Goal: Task Accomplishment & Management: Use online tool/utility

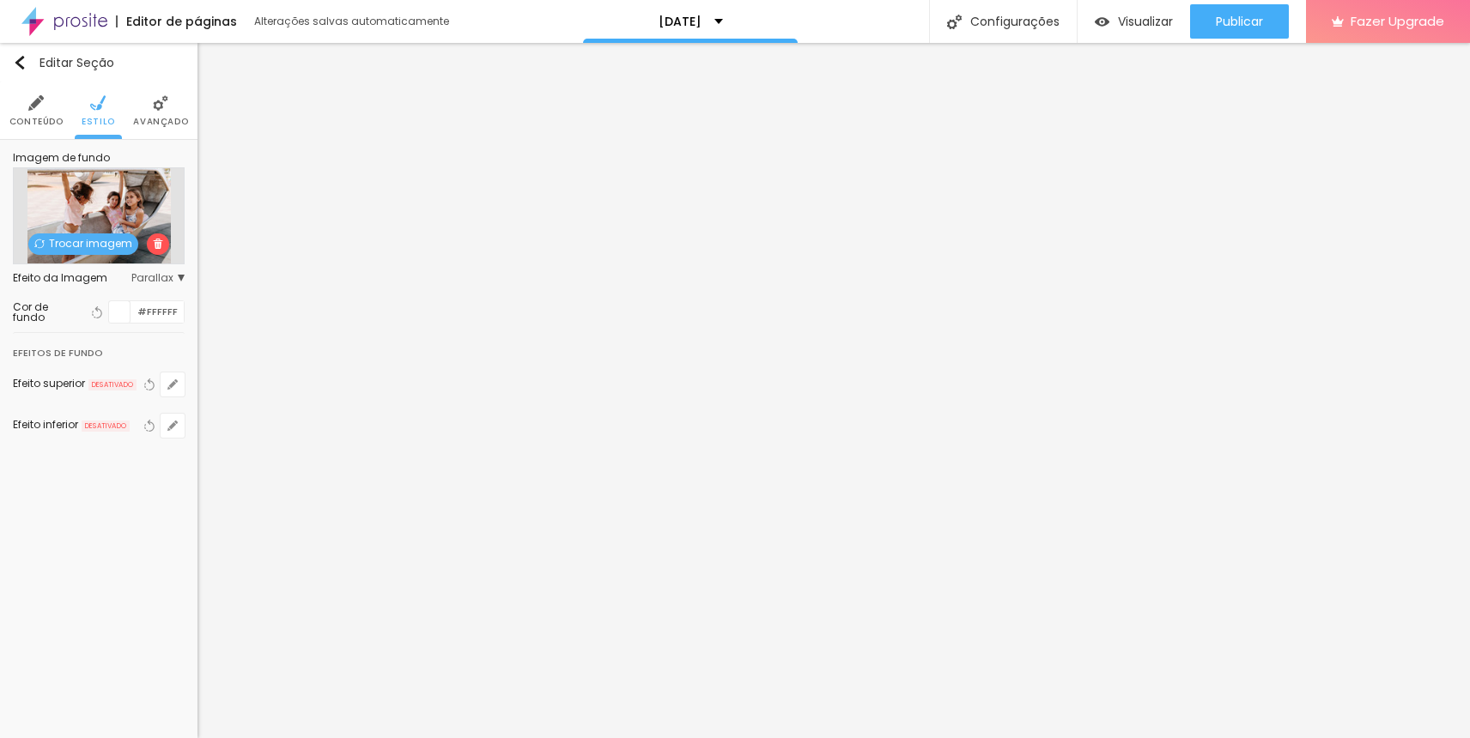
click at [96, 248] on span "Trocar imagem" at bounding box center [83, 244] width 110 height 21
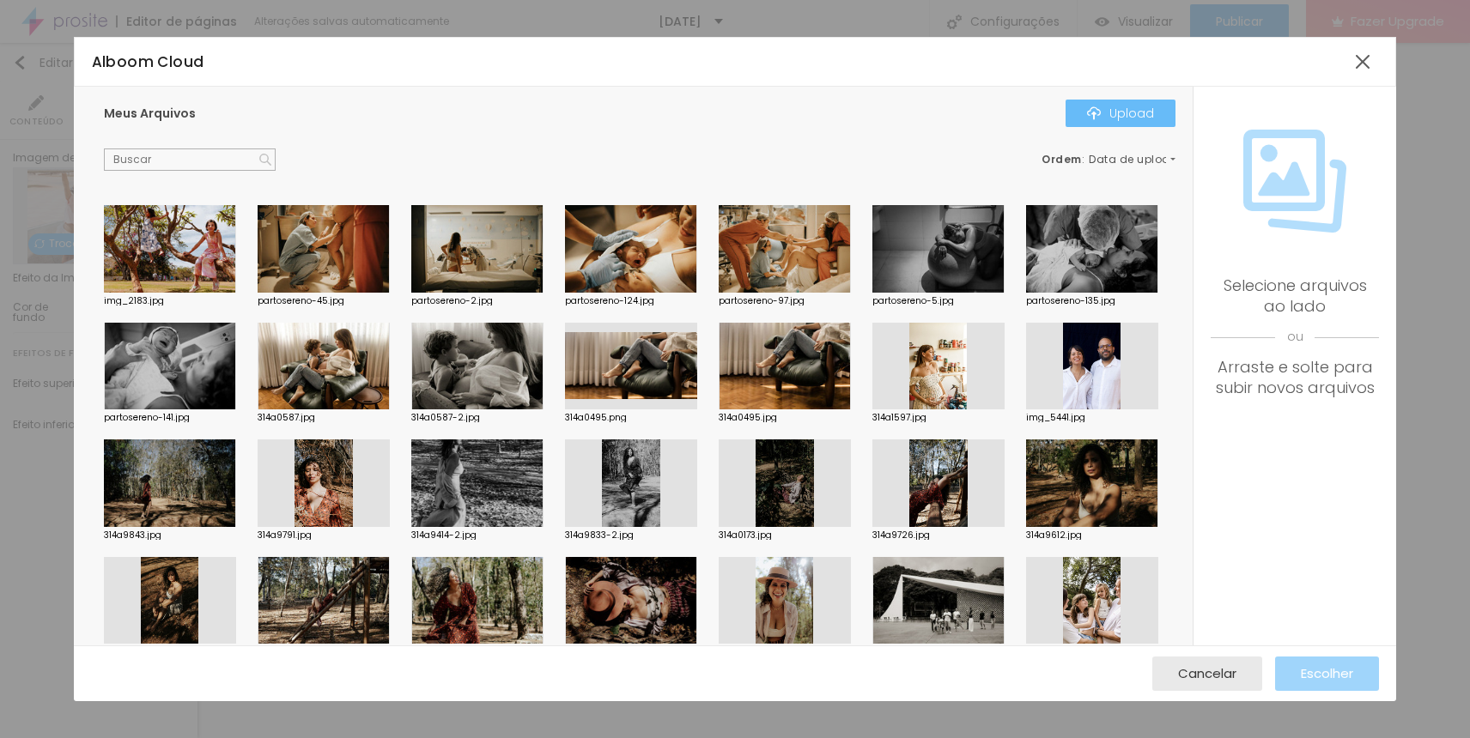
click at [1158, 104] on button "Upload" at bounding box center [1121, 113] width 110 height 27
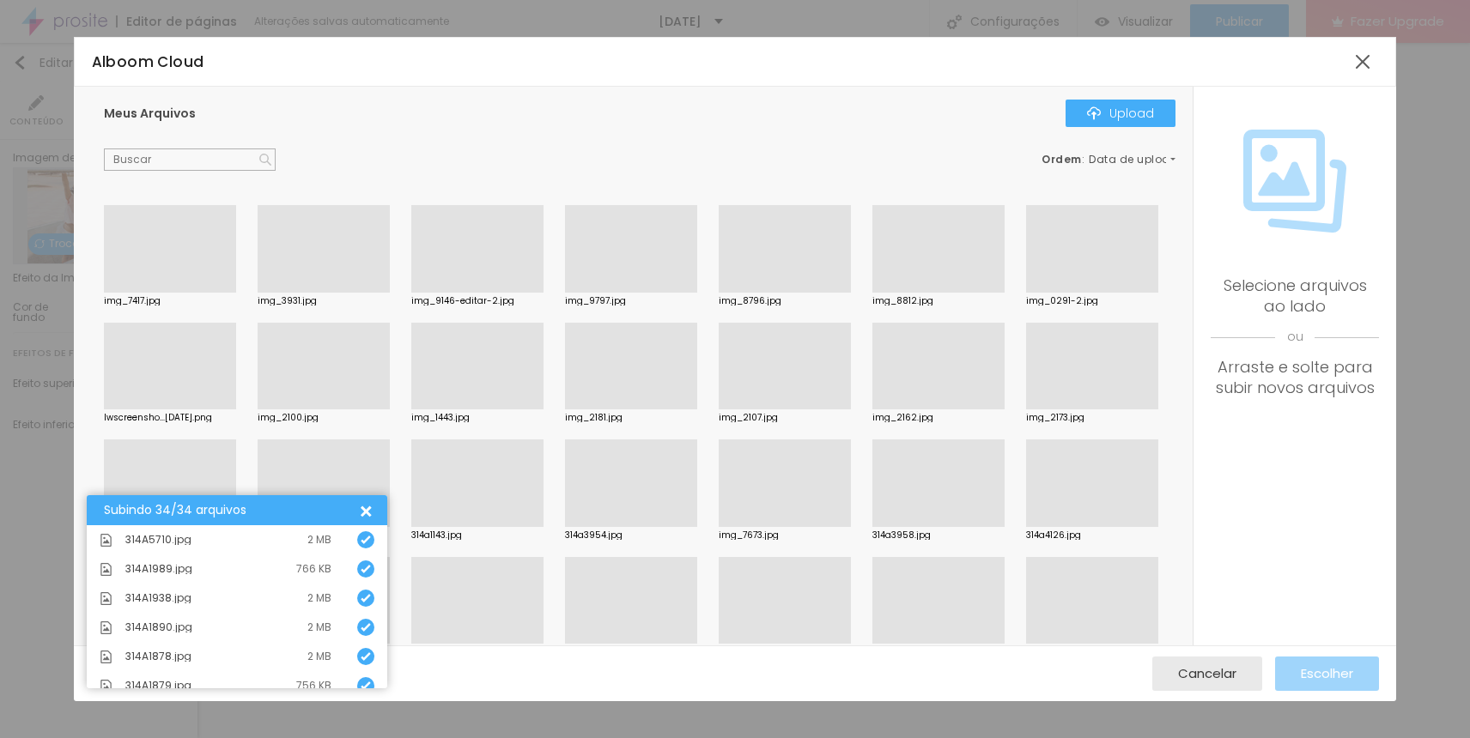
click at [368, 501] on div "Subindo 34/34 arquivos" at bounding box center [237, 510] width 301 height 30
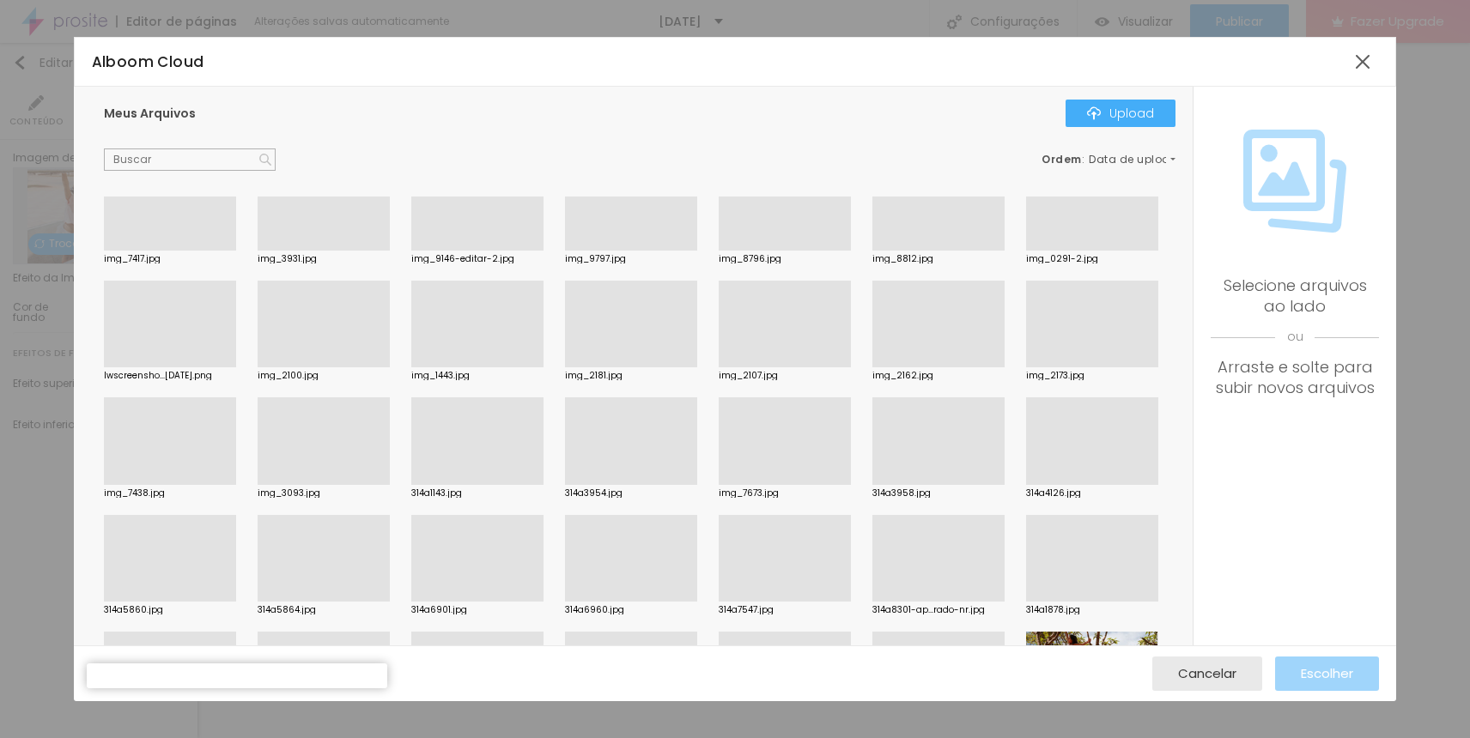
scroll to position [45, 0]
click at [966, 365] on div at bounding box center [938, 365] width 132 height 0
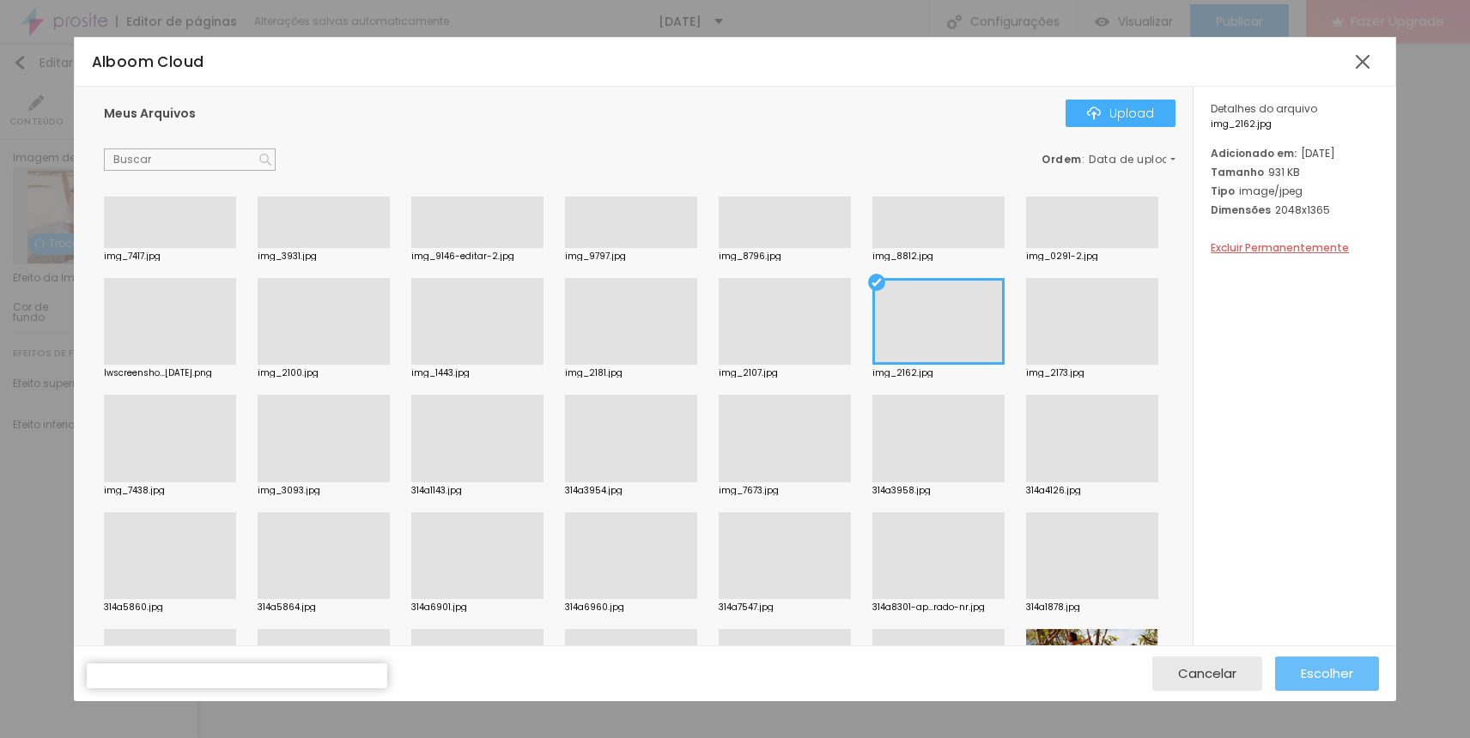
click at [1336, 679] on span "Escolher" at bounding box center [1327, 673] width 52 height 15
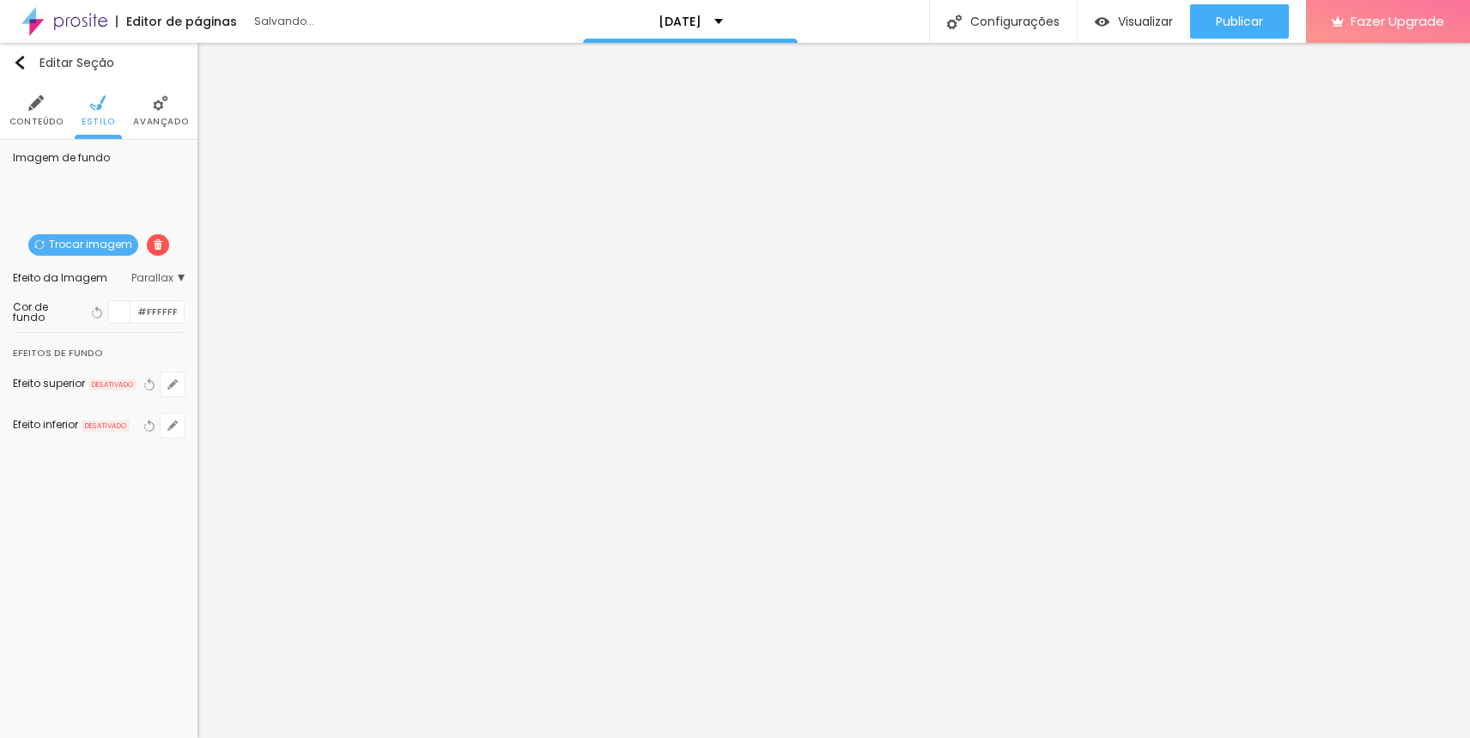
click at [77, 238] on span "Trocar imagem" at bounding box center [83, 244] width 110 height 21
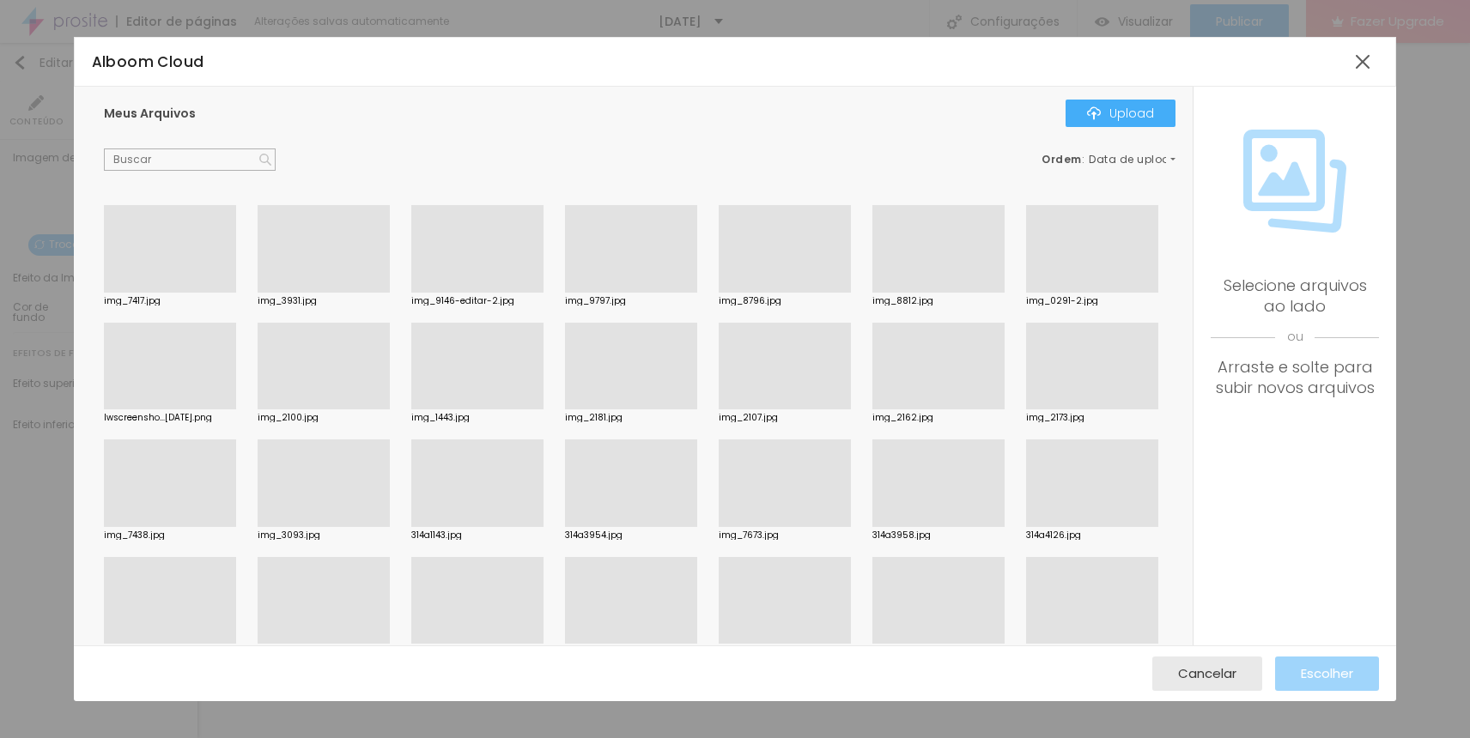
click at [283, 527] on div at bounding box center [324, 527] width 132 height 0
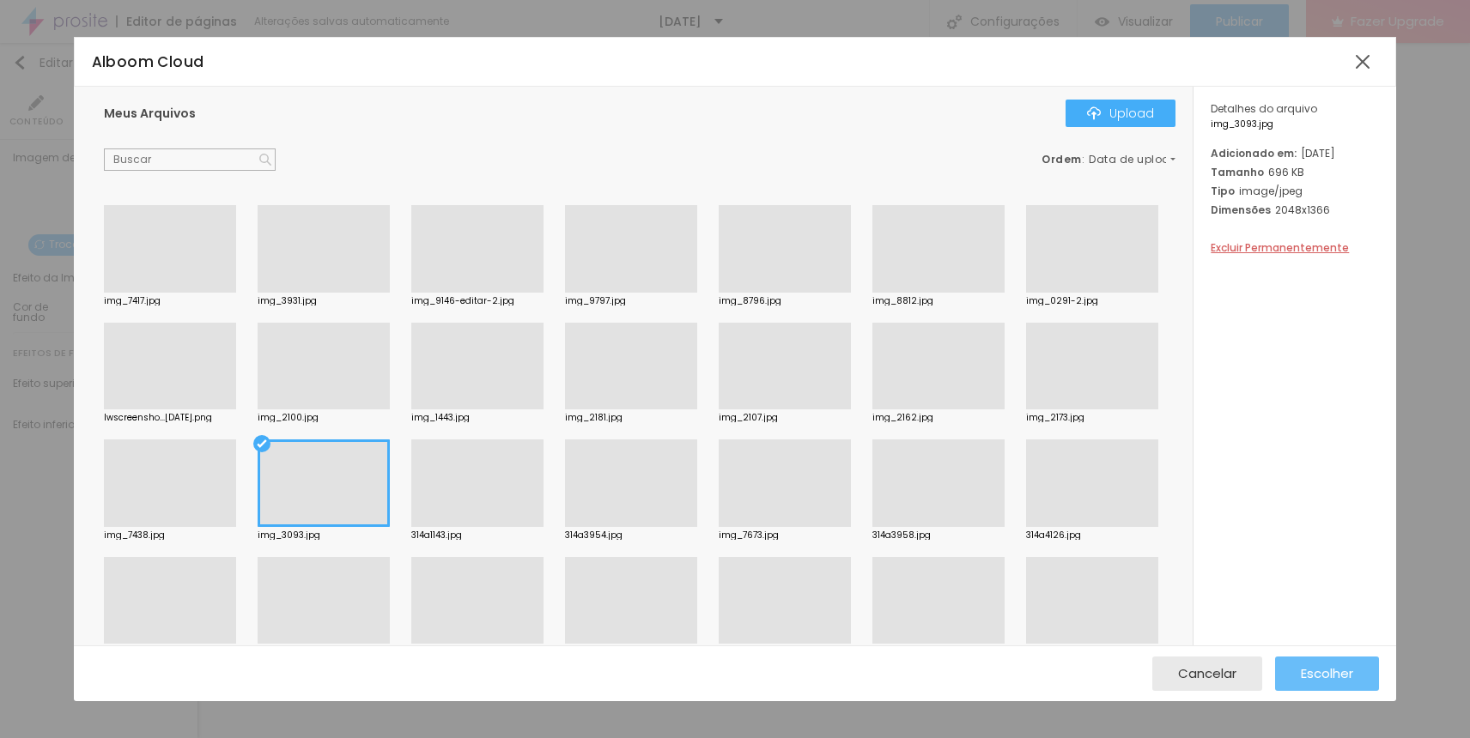
click at [1303, 677] on span "Escolher" at bounding box center [1327, 673] width 52 height 15
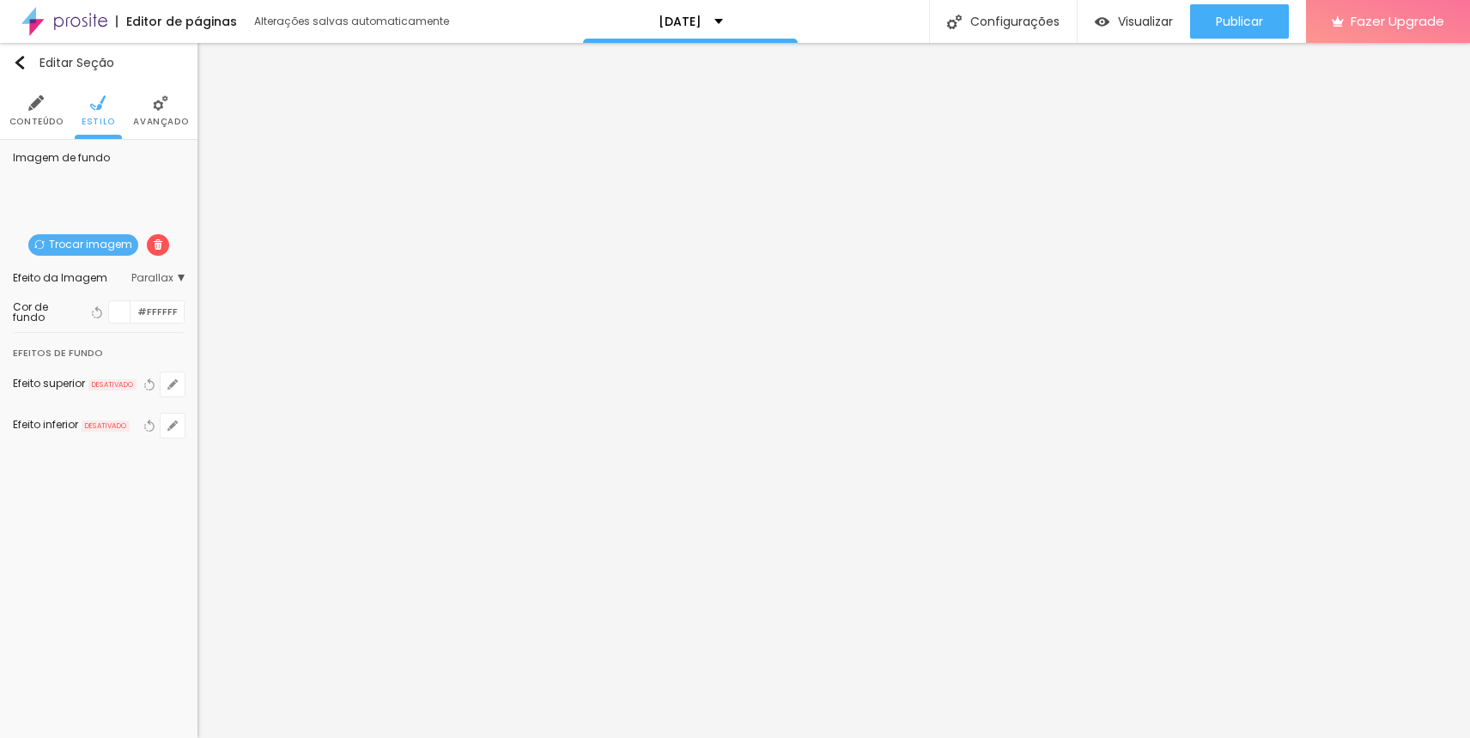
click at [111, 242] on span "Trocar imagem" at bounding box center [83, 244] width 110 height 21
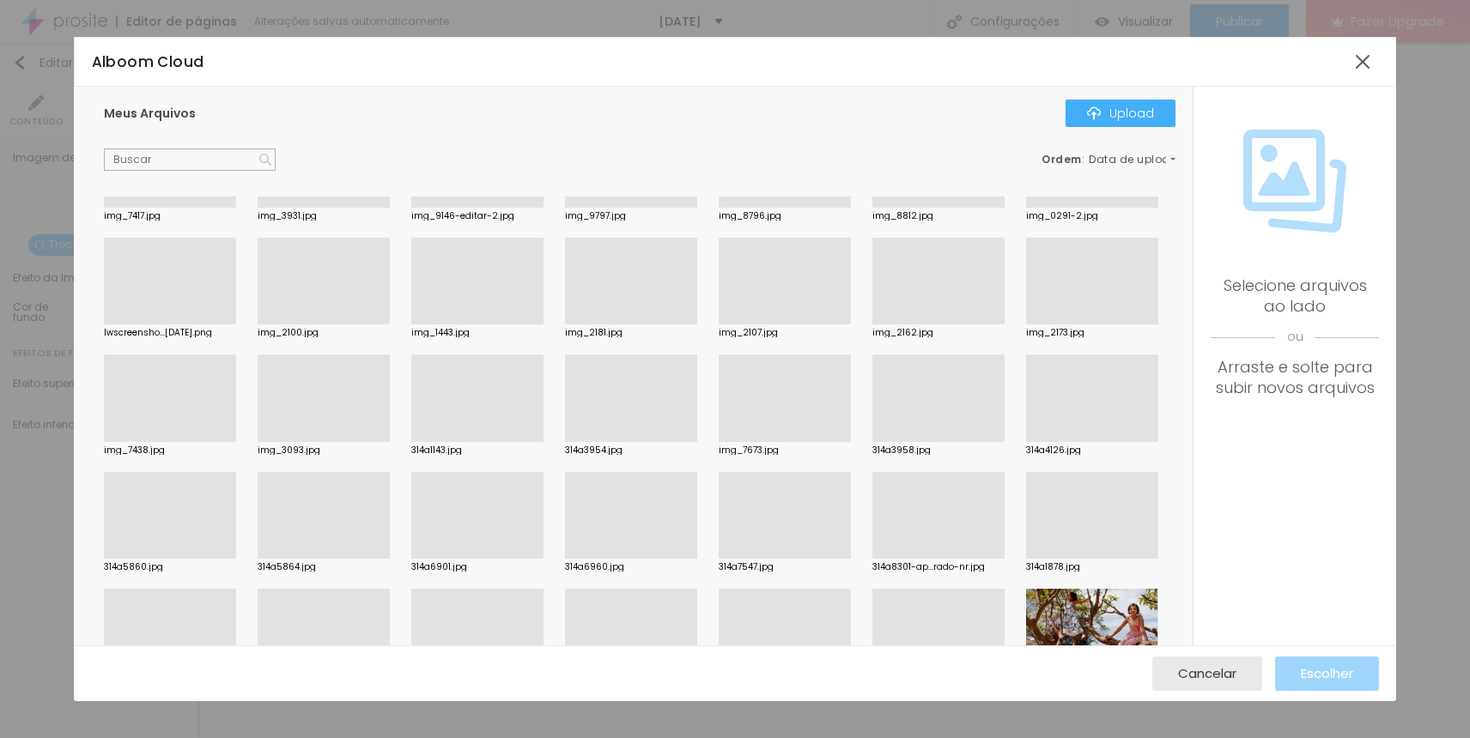
scroll to position [98, 0]
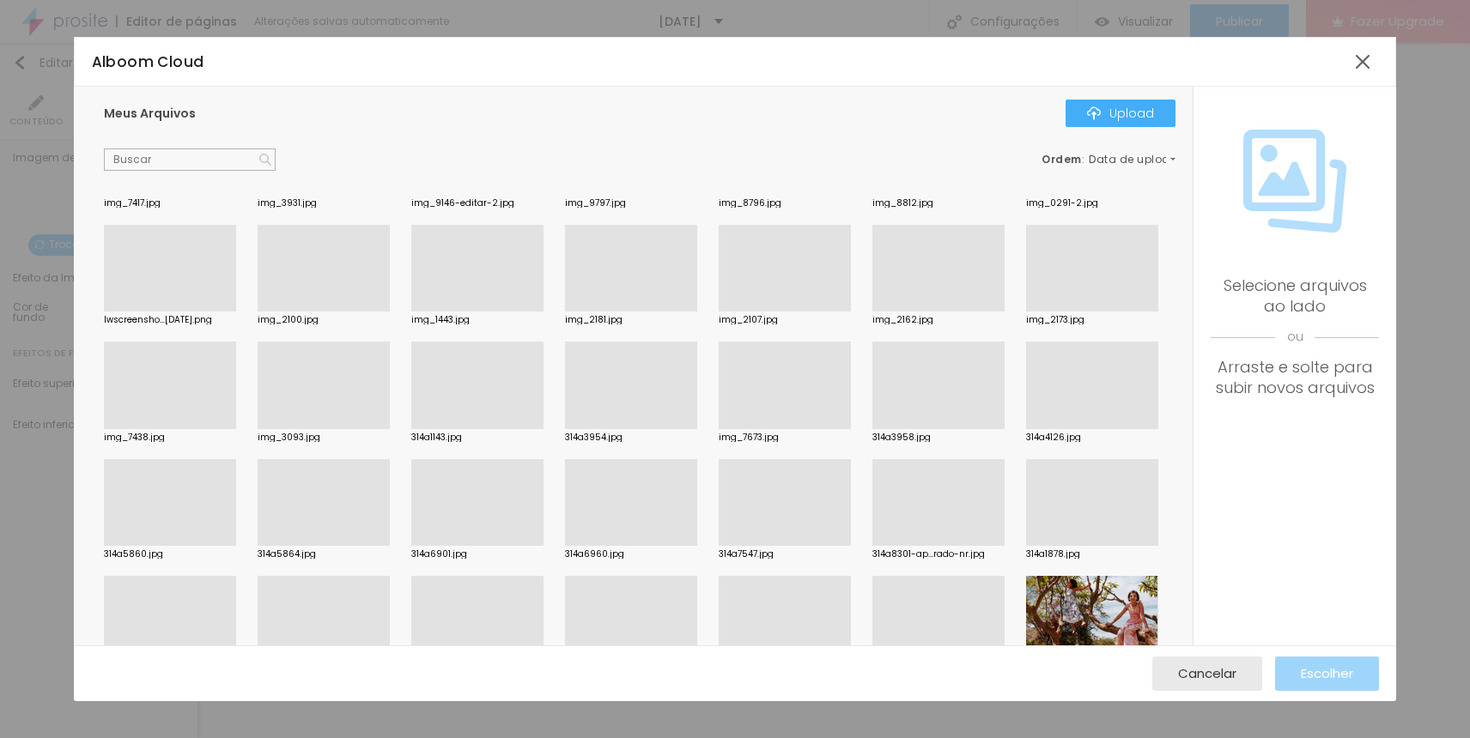
click at [499, 429] on div at bounding box center [477, 429] width 132 height 0
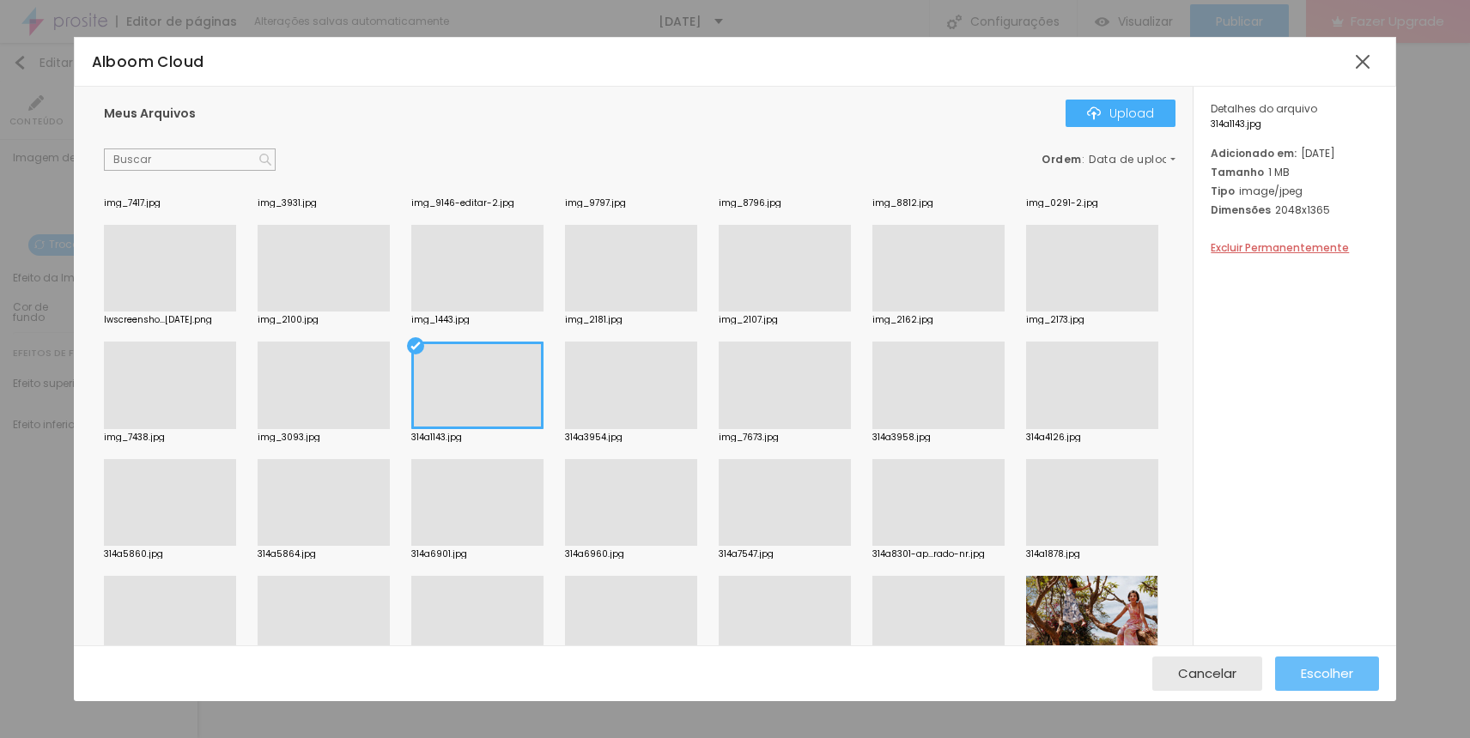
click at [1357, 679] on button "Escolher" at bounding box center [1327, 674] width 104 height 34
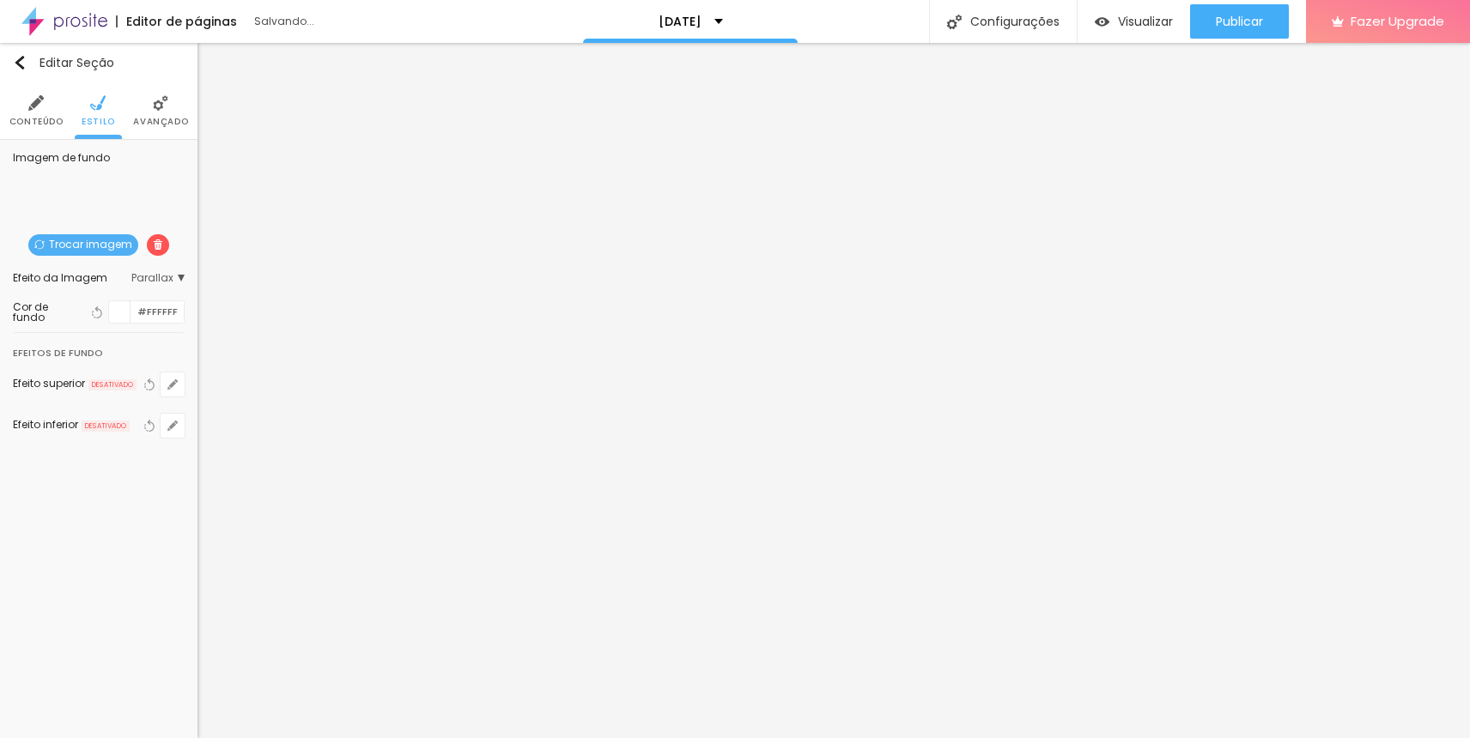
click at [79, 246] on span "Trocar imagem" at bounding box center [83, 244] width 110 height 21
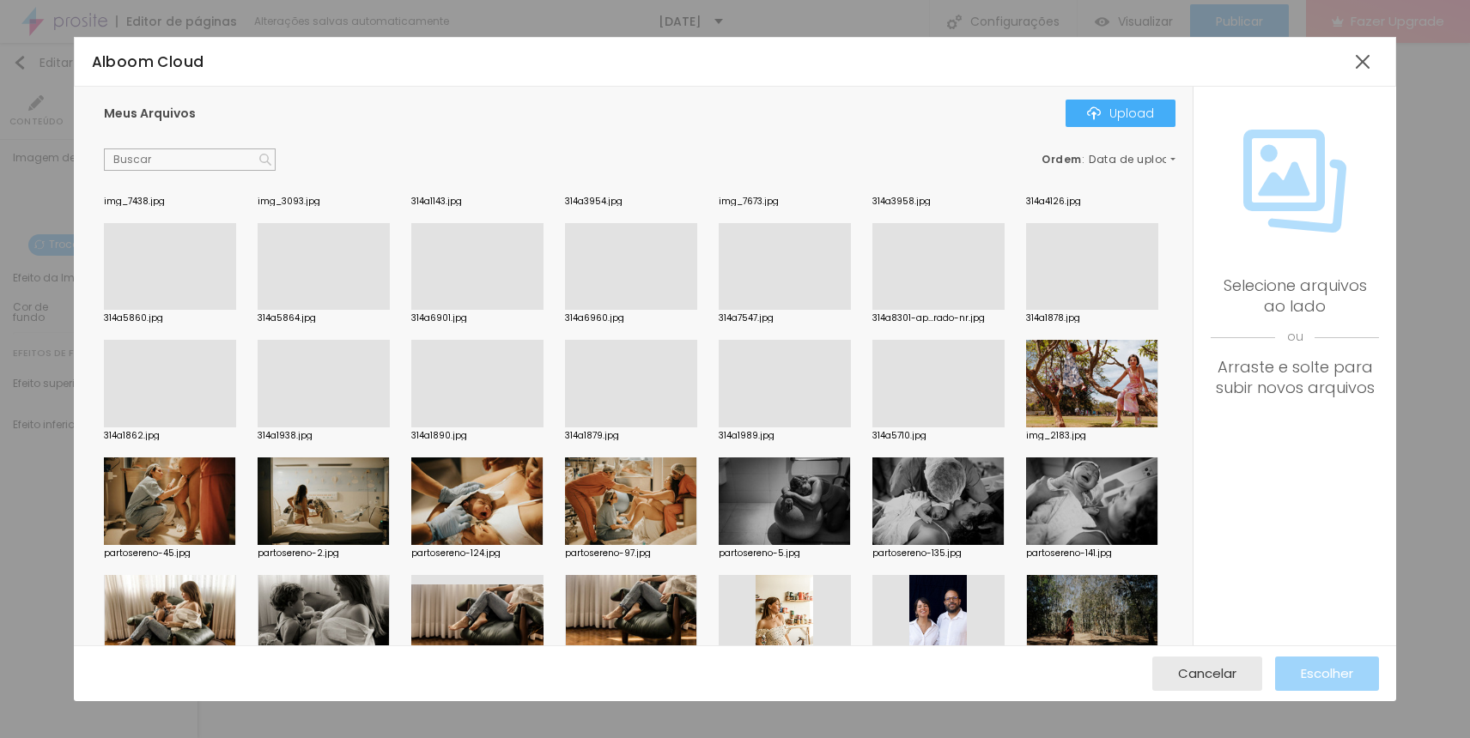
scroll to position [336, 0]
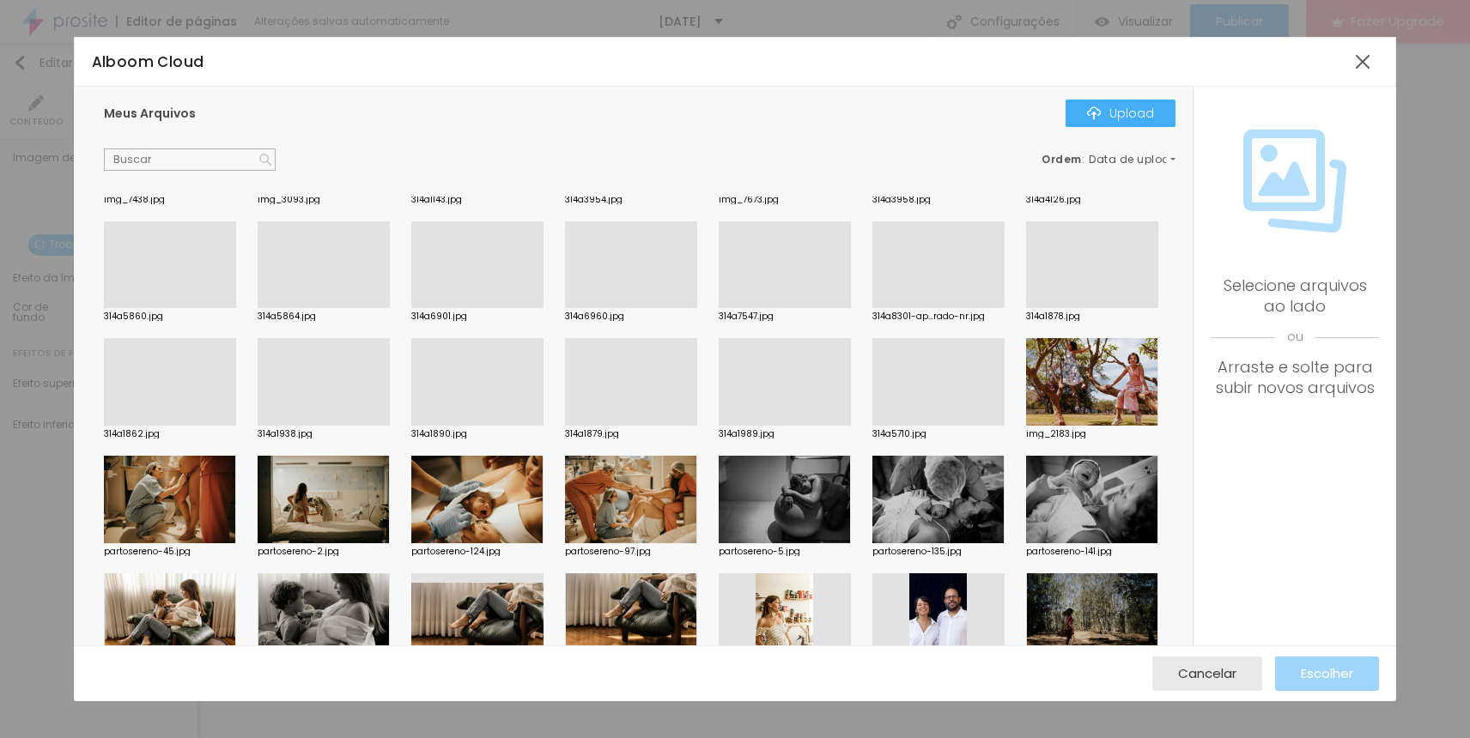
click at [808, 426] on div at bounding box center [785, 426] width 132 height 0
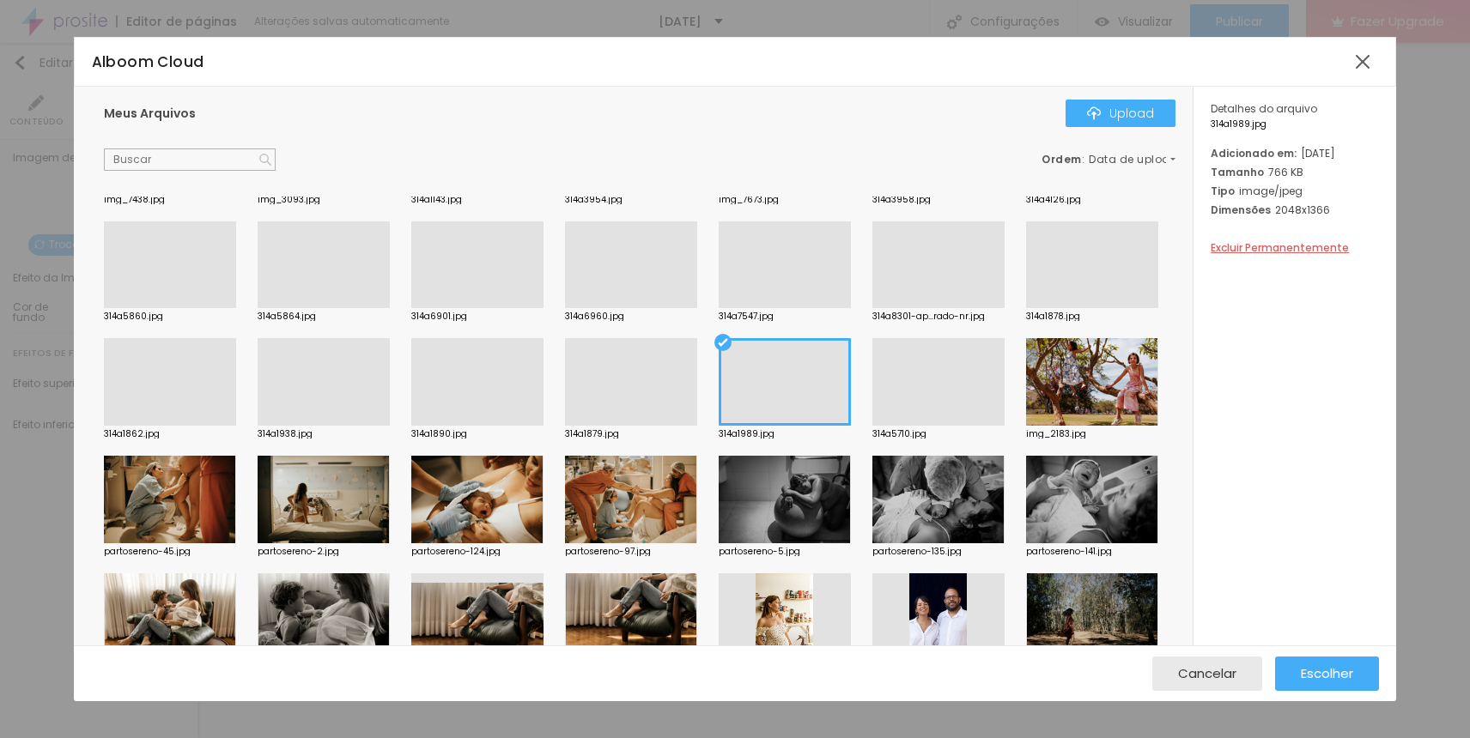
click at [671, 426] on div at bounding box center [631, 426] width 132 height 0
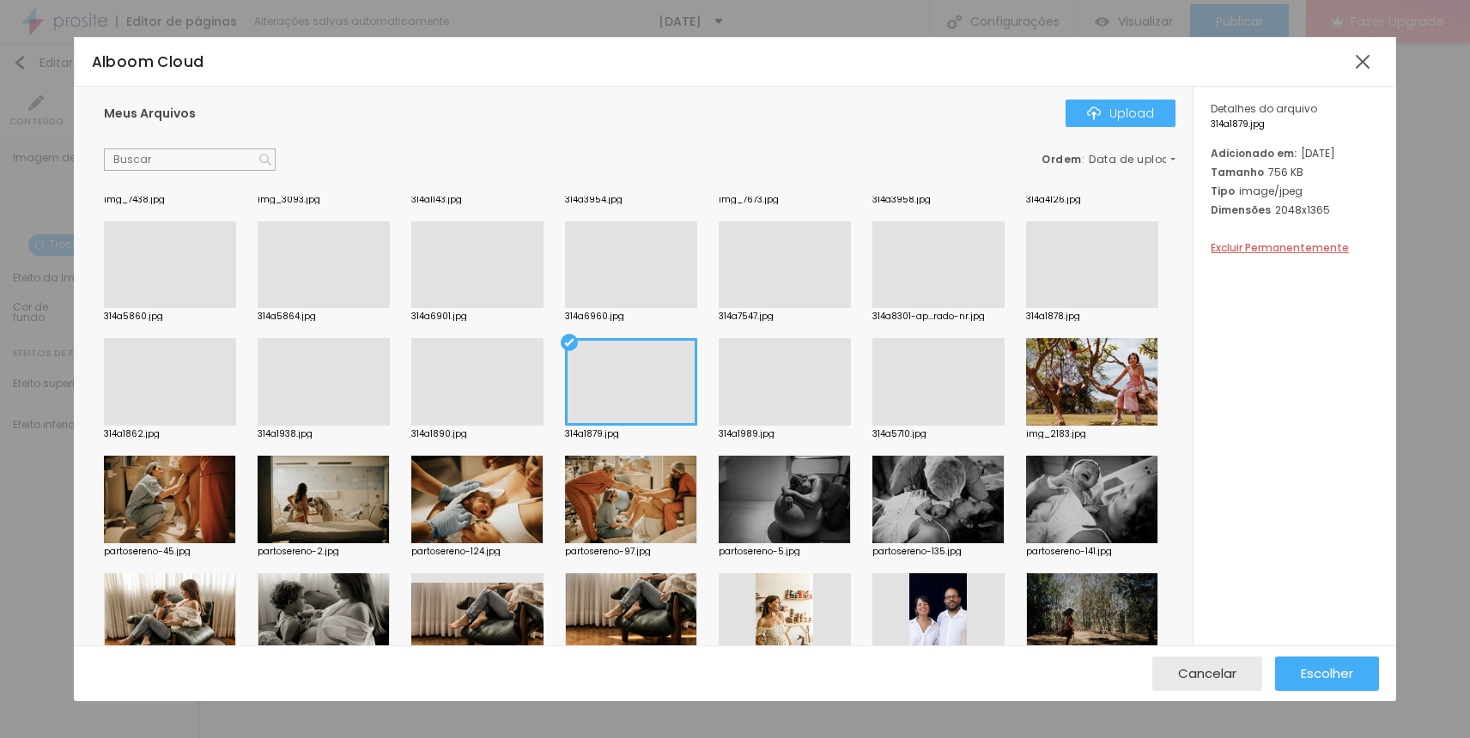
click at [1343, 693] on div "Cancelar Escolher" at bounding box center [735, 674] width 1323 height 56
click at [1342, 677] on span "Escolher" at bounding box center [1327, 673] width 52 height 15
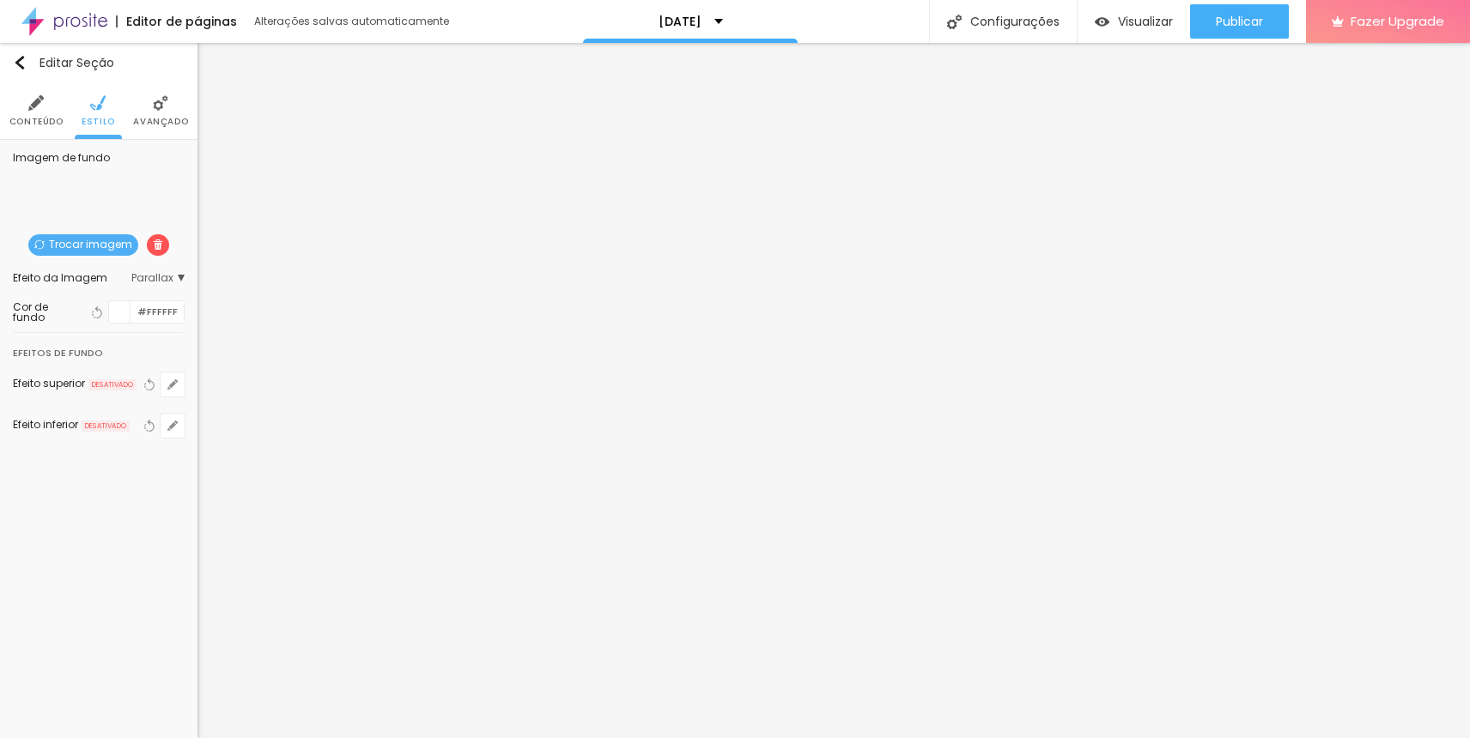
click at [121, 245] on span "Trocar imagem" at bounding box center [83, 244] width 110 height 21
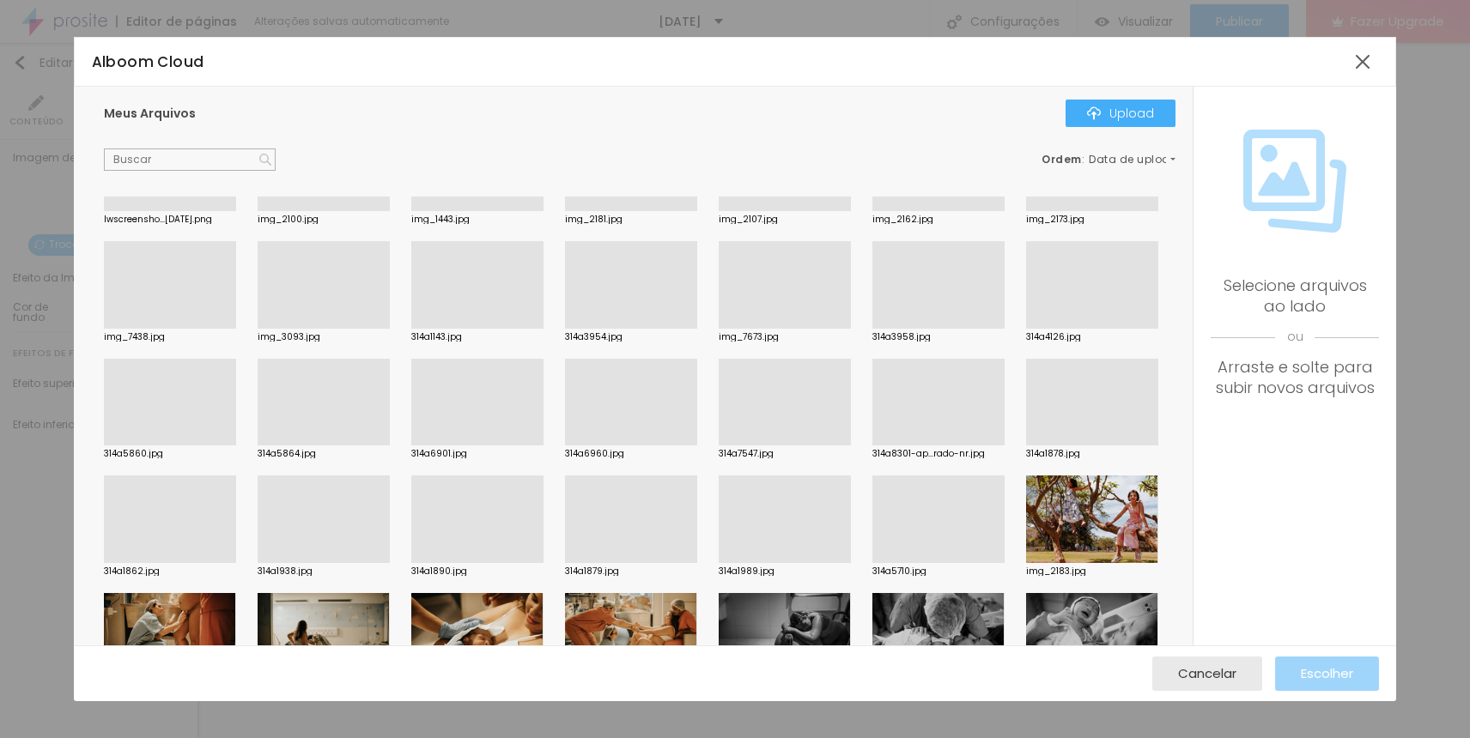
scroll to position [199, 0]
click at [787, 562] on div at bounding box center [785, 562] width 132 height 0
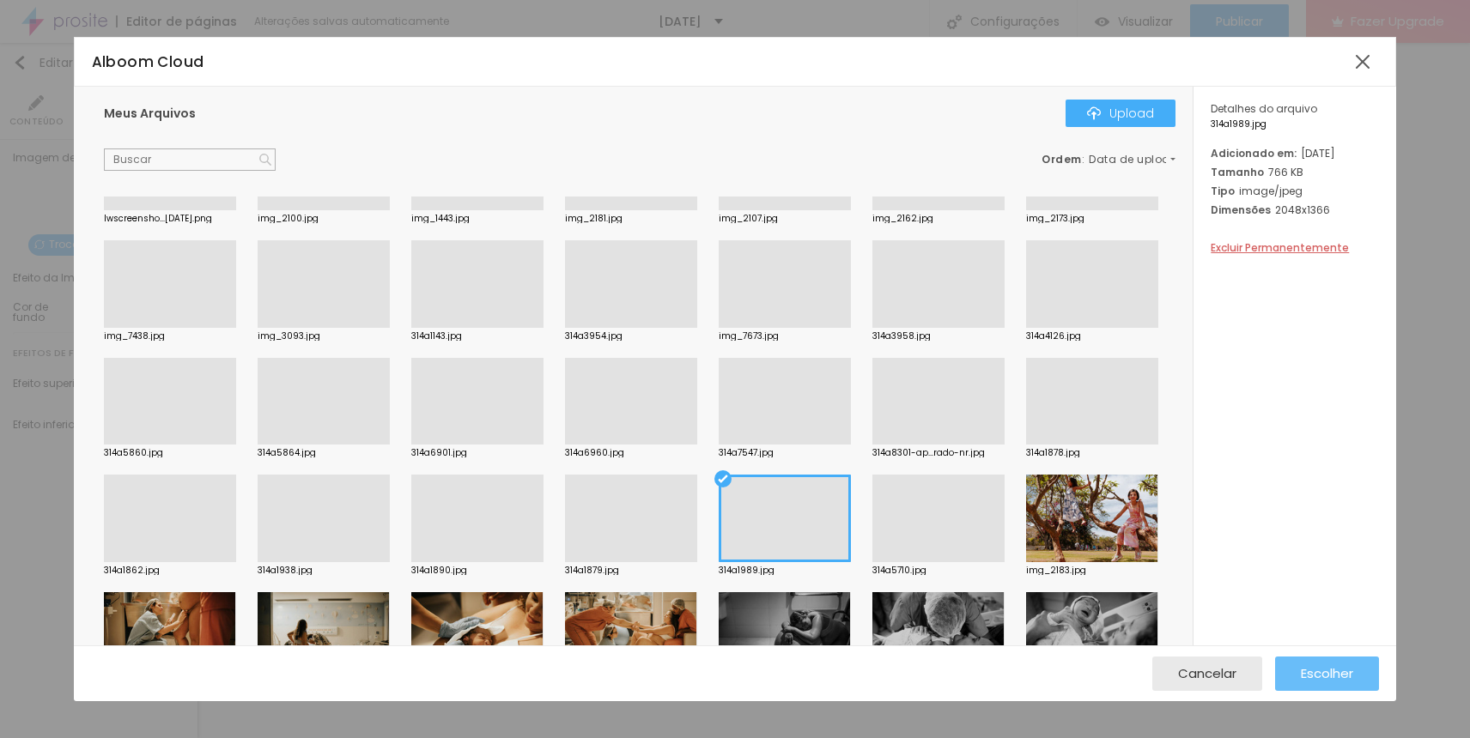
click at [1324, 666] on span "Escolher" at bounding box center [1327, 673] width 52 height 15
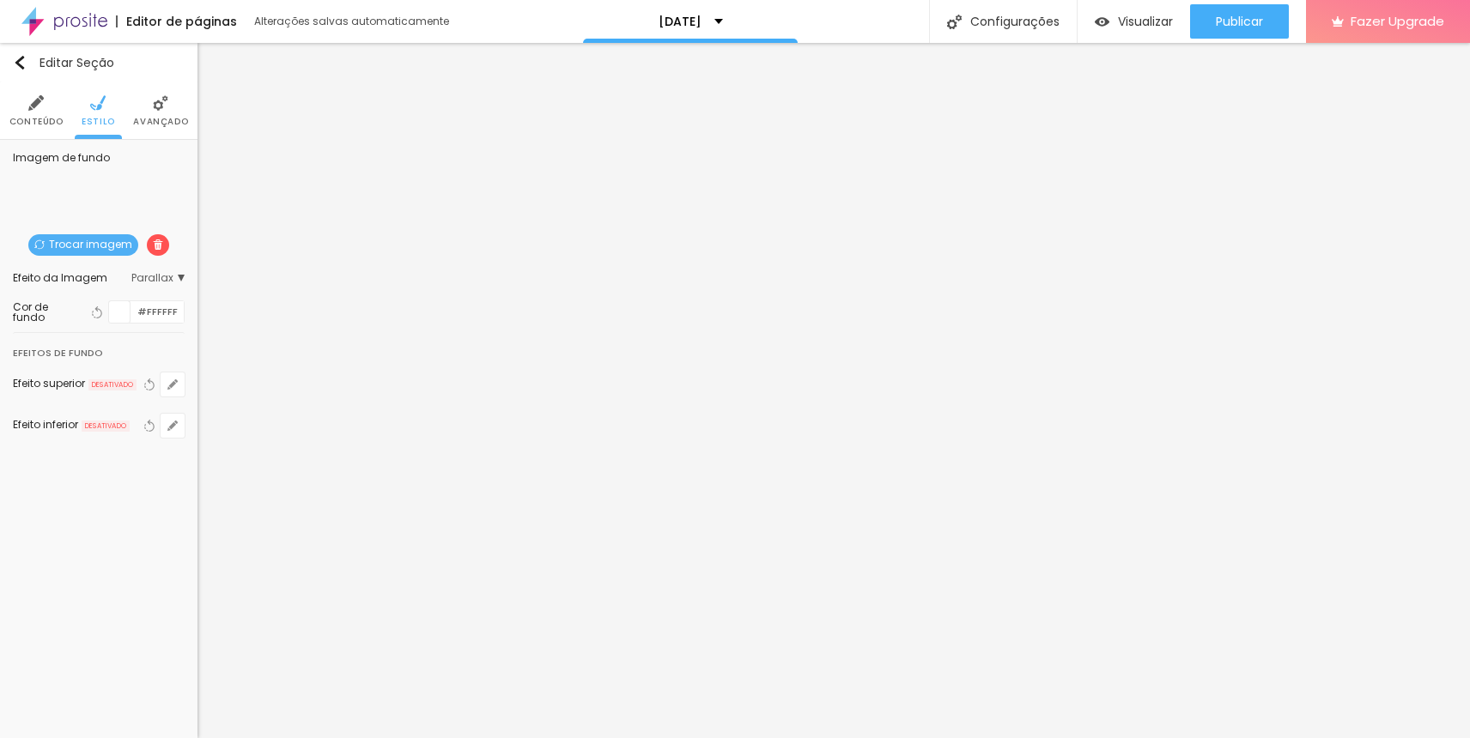
click at [99, 264] on div "Trocar imagem" at bounding box center [99, 264] width 0 height 0
click at [91, 241] on span "Trocar imagem" at bounding box center [83, 244] width 110 height 21
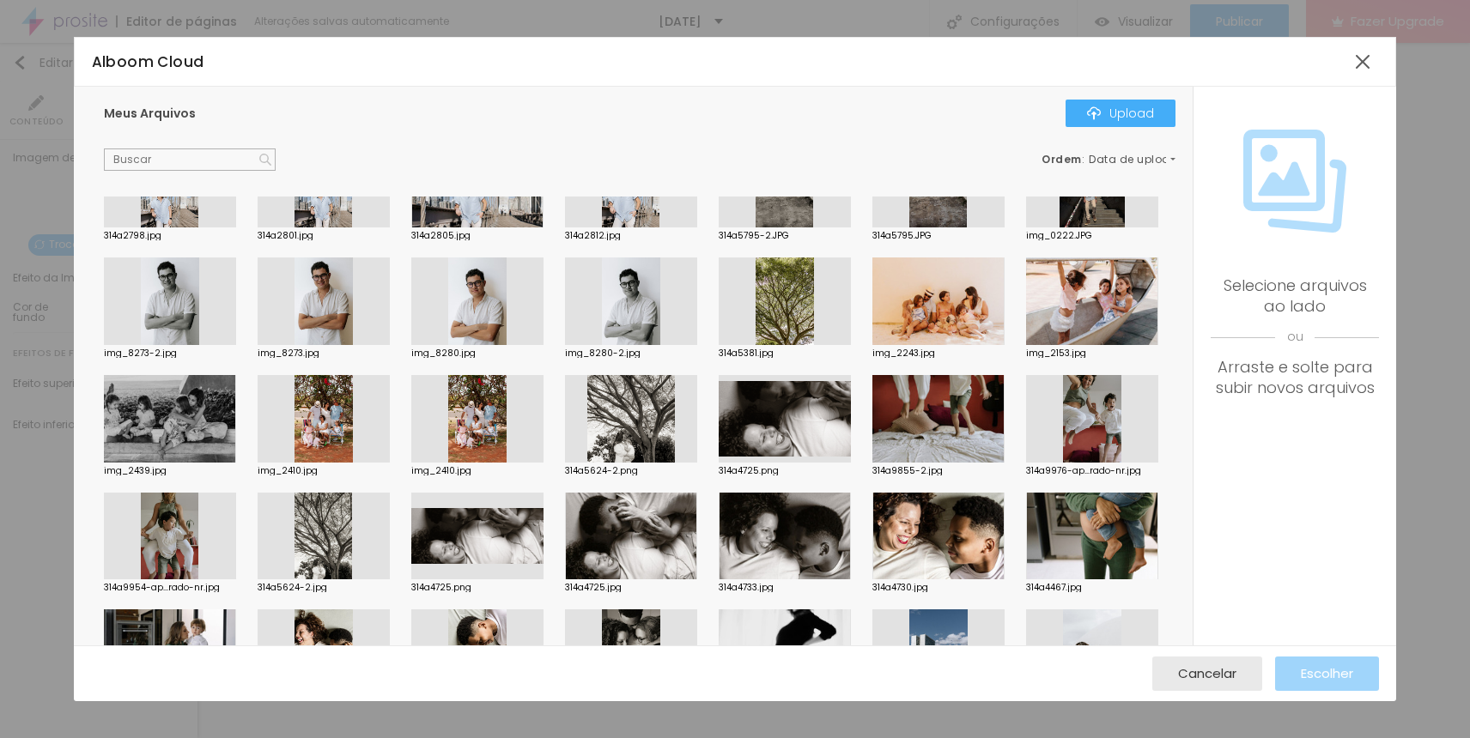
scroll to position [1352, 0]
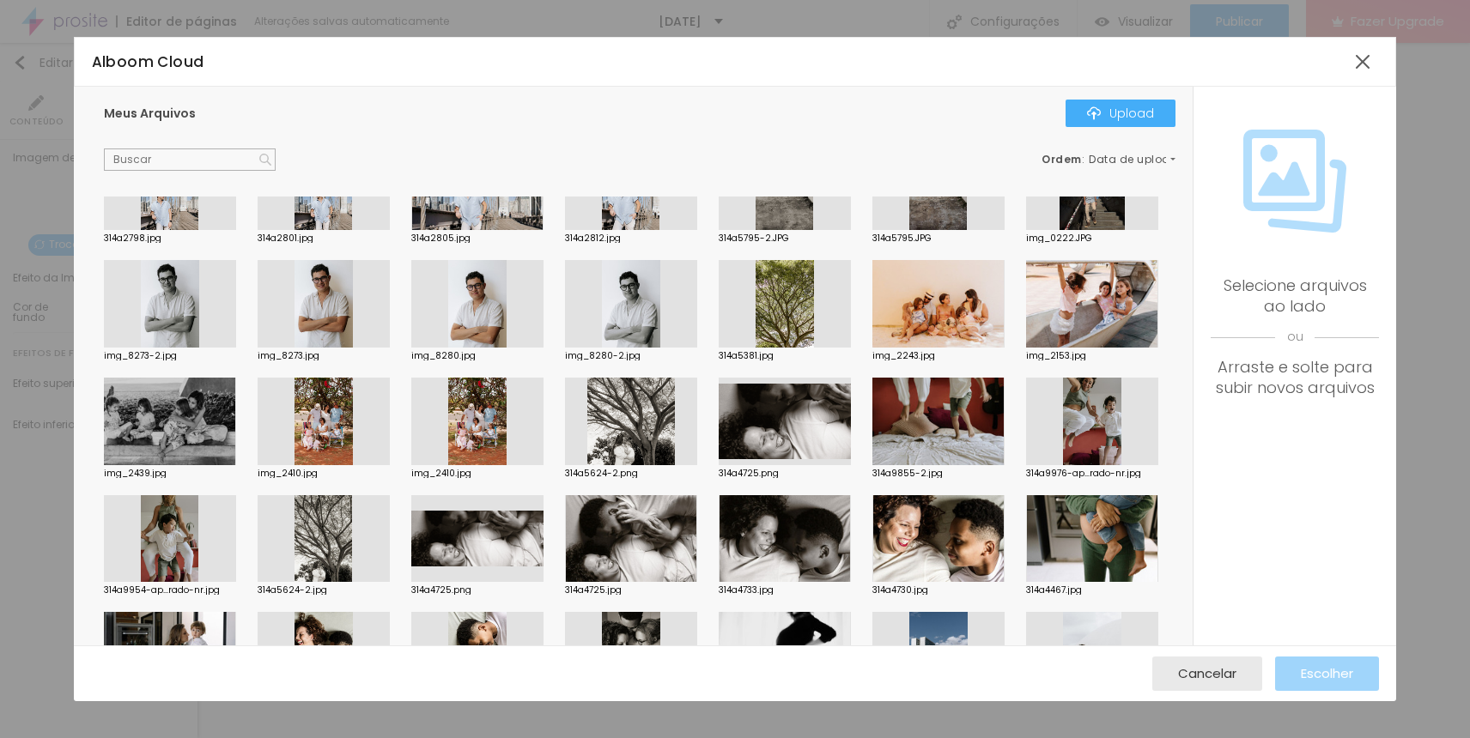
click at [1079, 301] on div at bounding box center [1092, 304] width 132 height 88
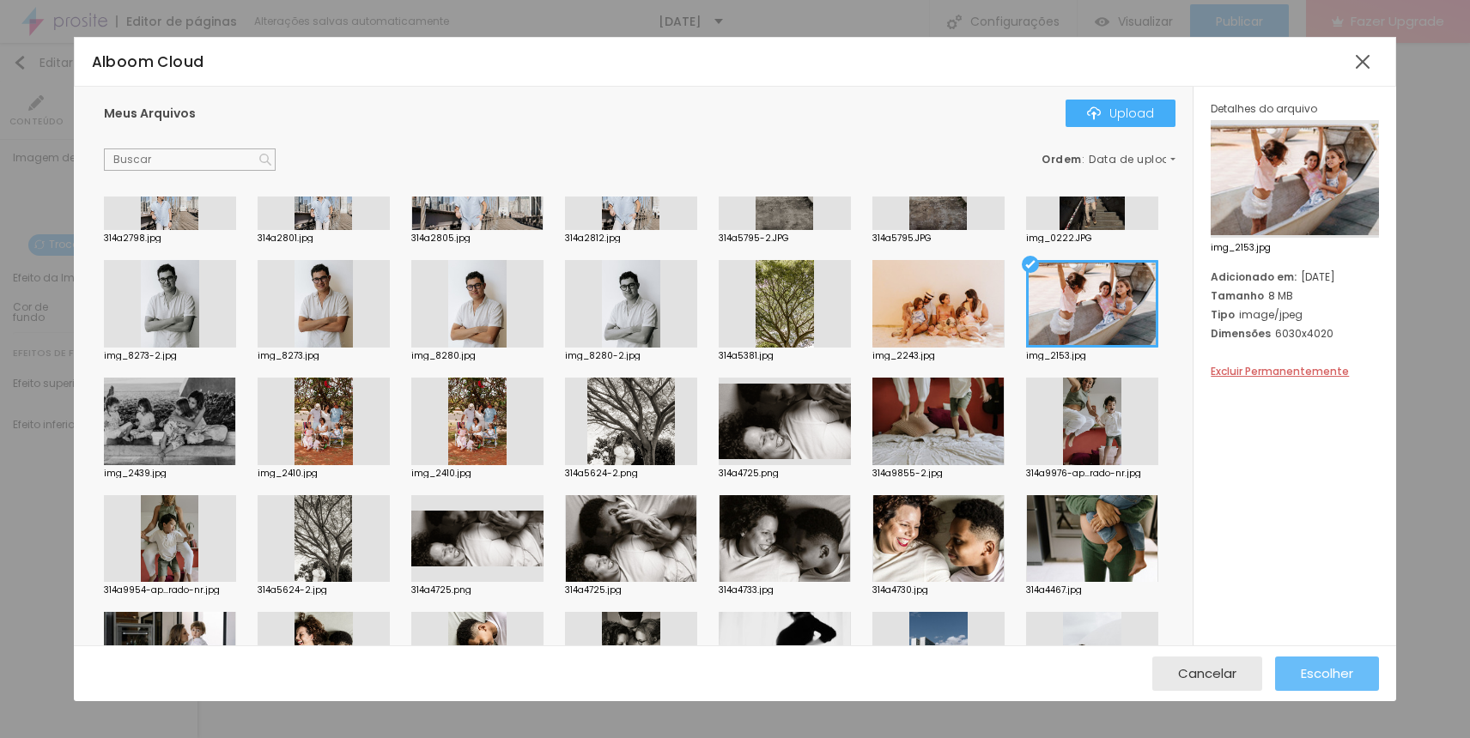
click at [1324, 666] on span "Escolher" at bounding box center [1327, 673] width 52 height 15
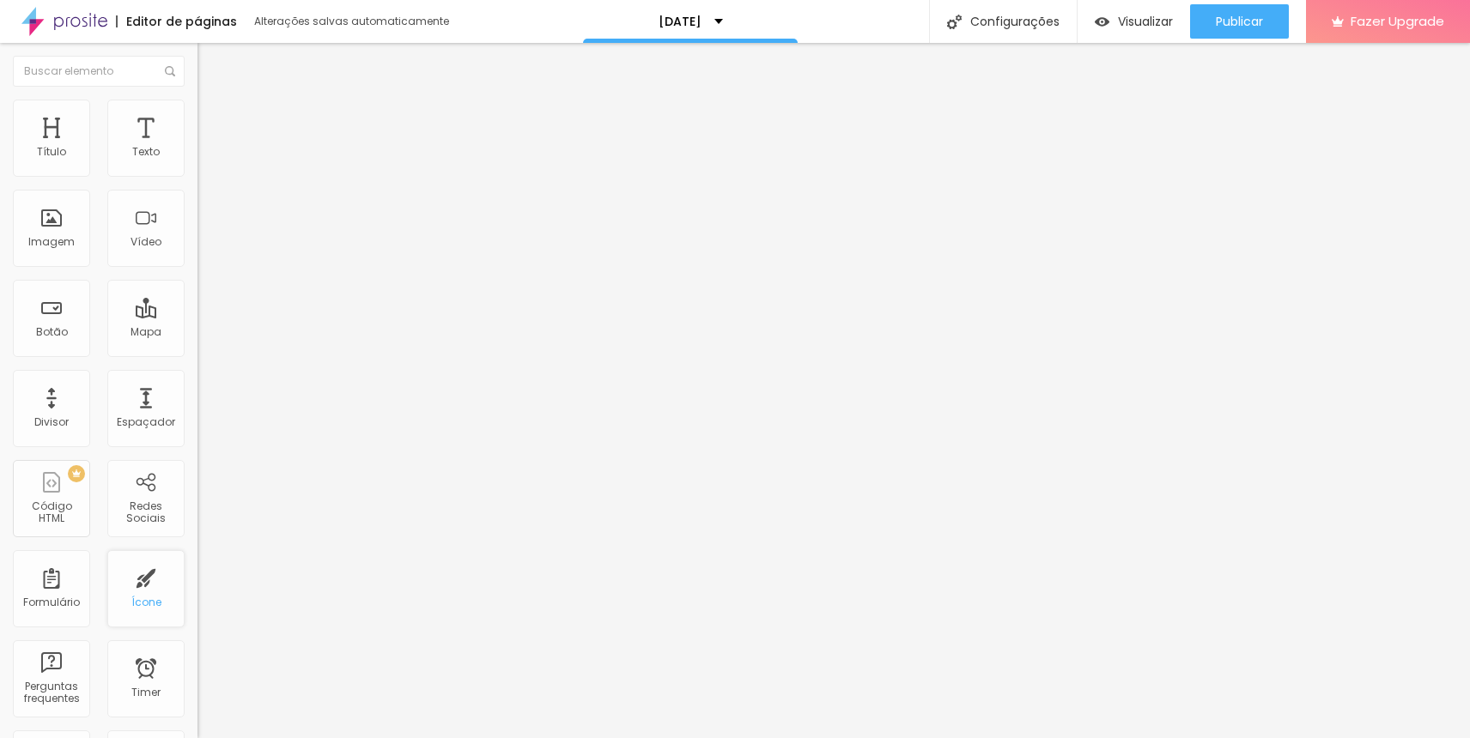
scroll to position [0, 0]
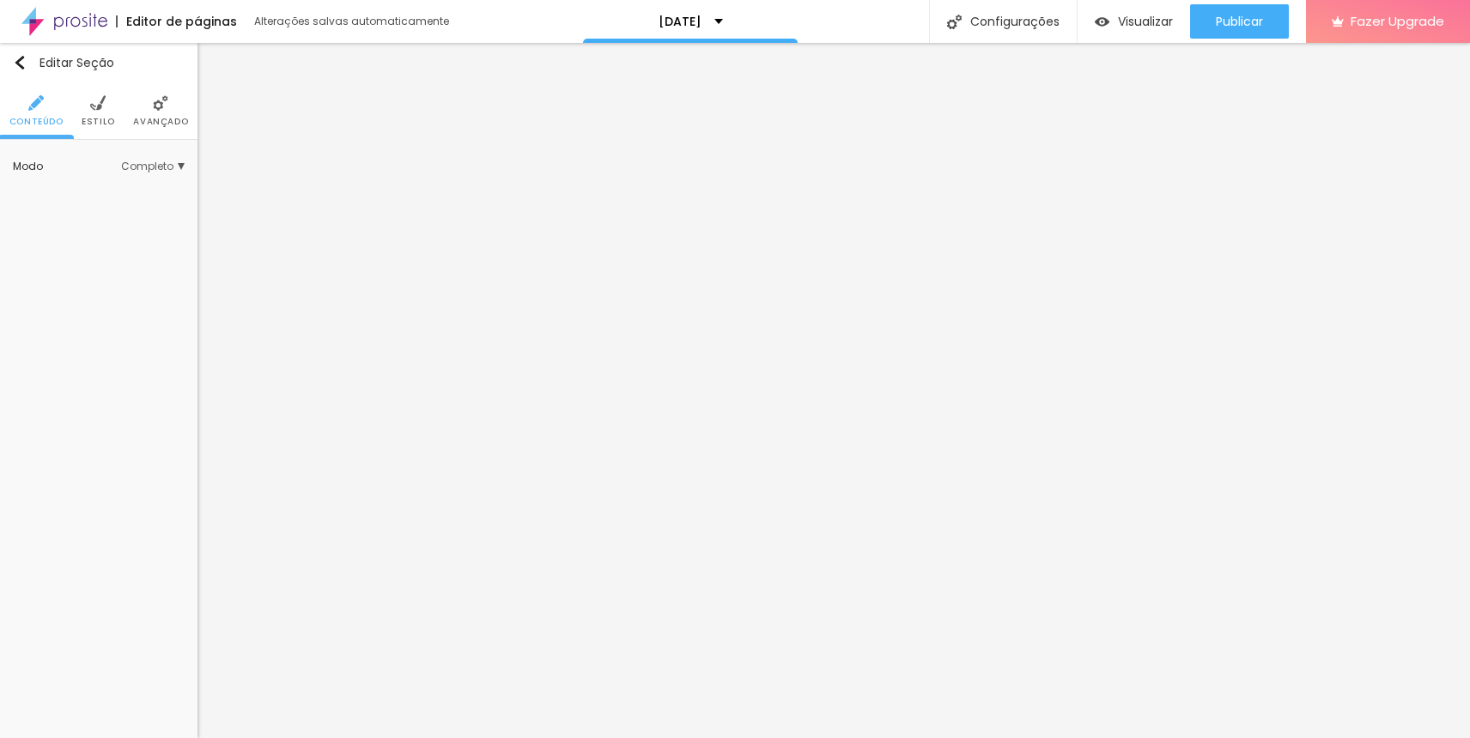
click at [145, 164] on span "Completo" at bounding box center [153, 166] width 64 height 10
drag, startPoint x: 145, startPoint y: 164, endPoint x: 135, endPoint y: 191, distance: 28.5
click at [135, 191] on div "Modo Completo Encaixotado Completo" at bounding box center [99, 194] width 172 height 82
click at [135, 191] on span "Encaixotado" at bounding box center [123, 191] width 67 height 10
click at [148, 157] on div "Modo Encaixotado Encaixotado Completo" at bounding box center [99, 194] width 172 height 82
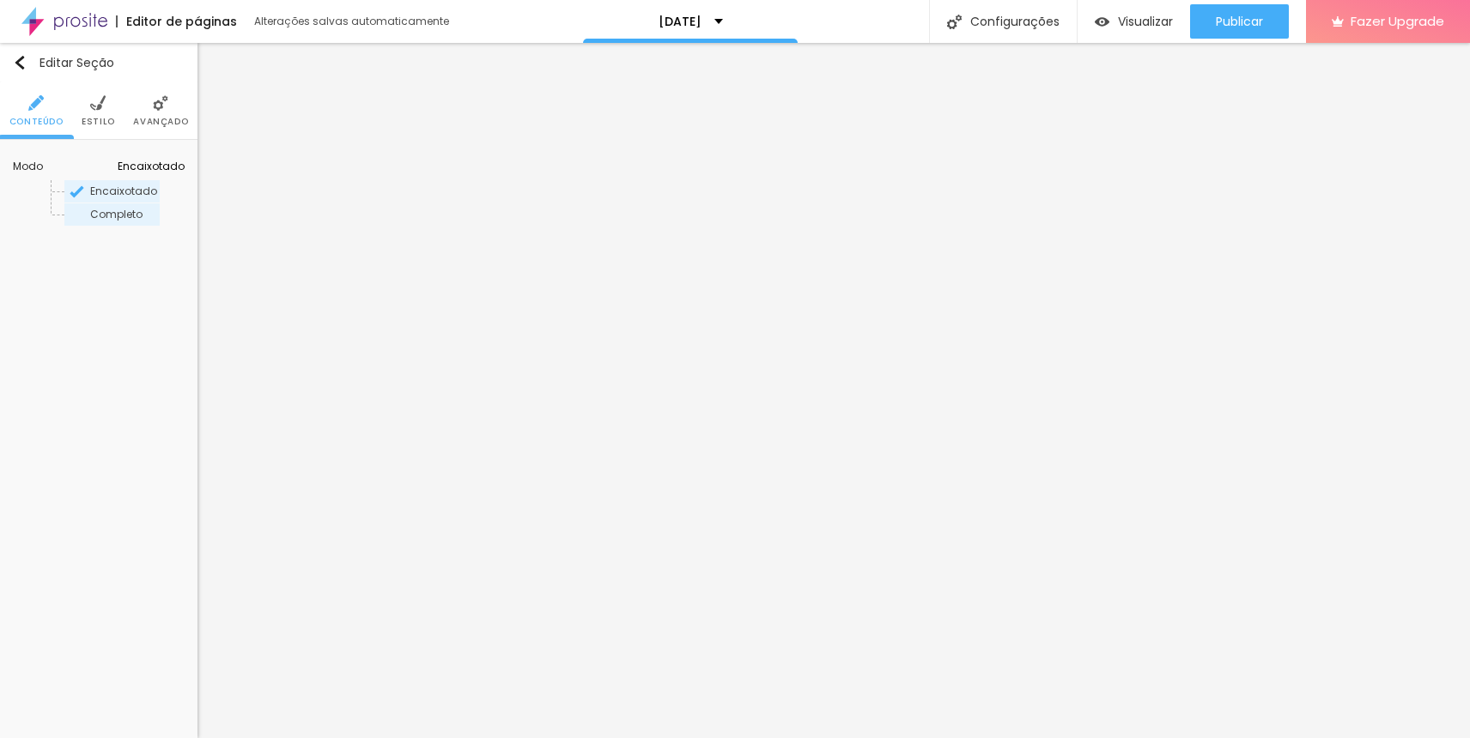
click at [122, 215] on span "Completo" at bounding box center [123, 215] width 67 height 10
click at [100, 104] on img at bounding box center [97, 102] width 15 height 15
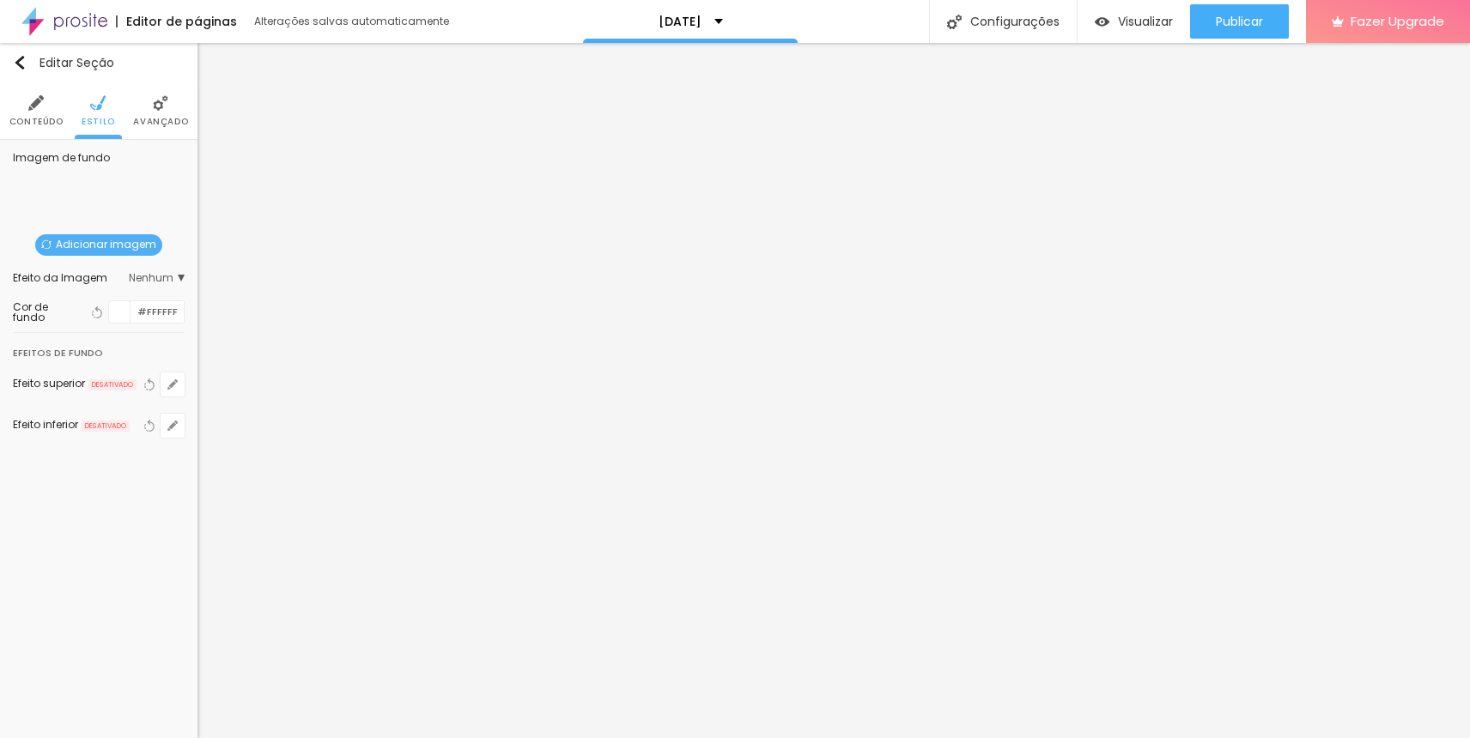
click at [147, 275] on span "Nenhum" at bounding box center [157, 278] width 56 height 10
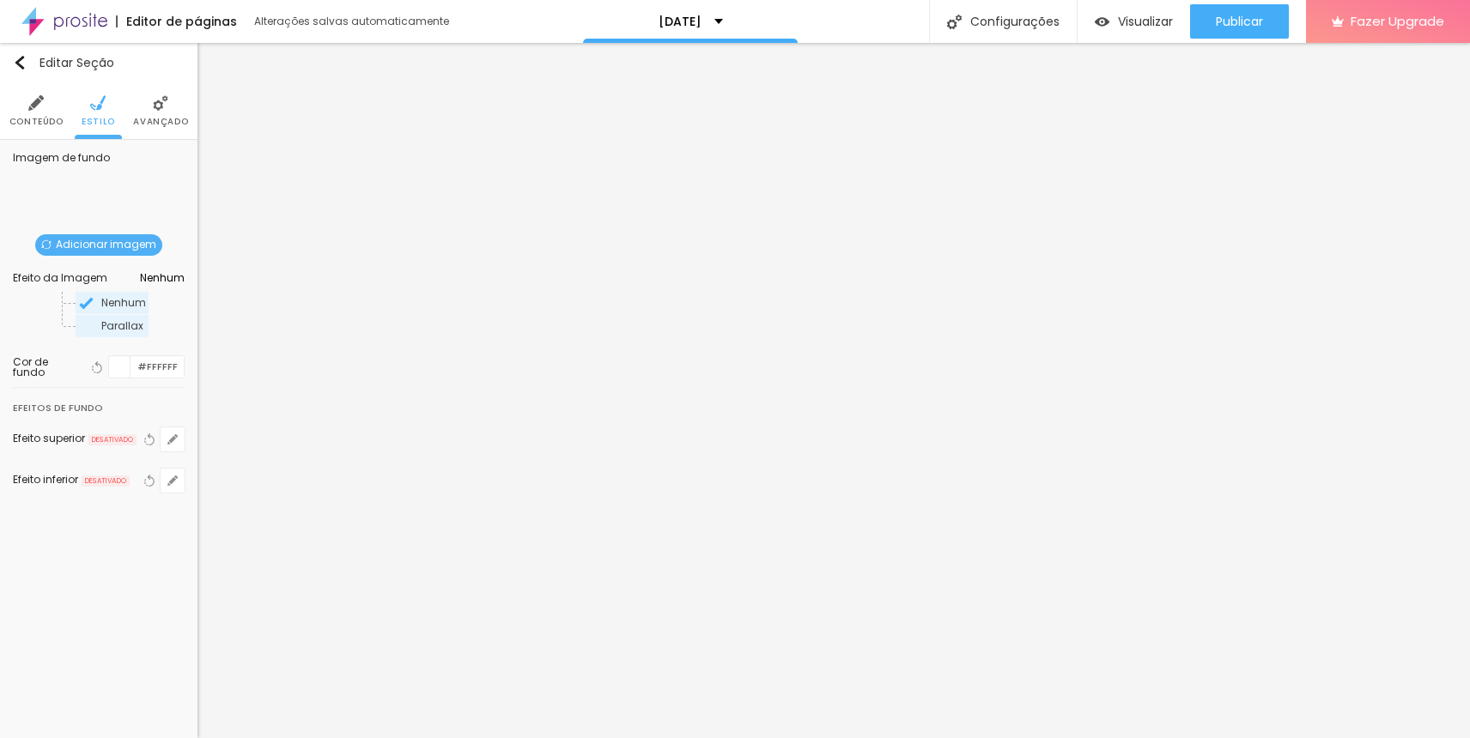
click at [149, 333] on div "Parallax" at bounding box center [112, 326] width 73 height 22
click at [116, 296] on div "Nenhum" at bounding box center [112, 303] width 73 height 22
click at [179, 446] on button "button" at bounding box center [173, 440] width 24 height 24
click at [179, 738] on div at bounding box center [735, 738] width 1470 height 0
click at [158, 113] on li "Avançado" at bounding box center [160, 110] width 55 height 57
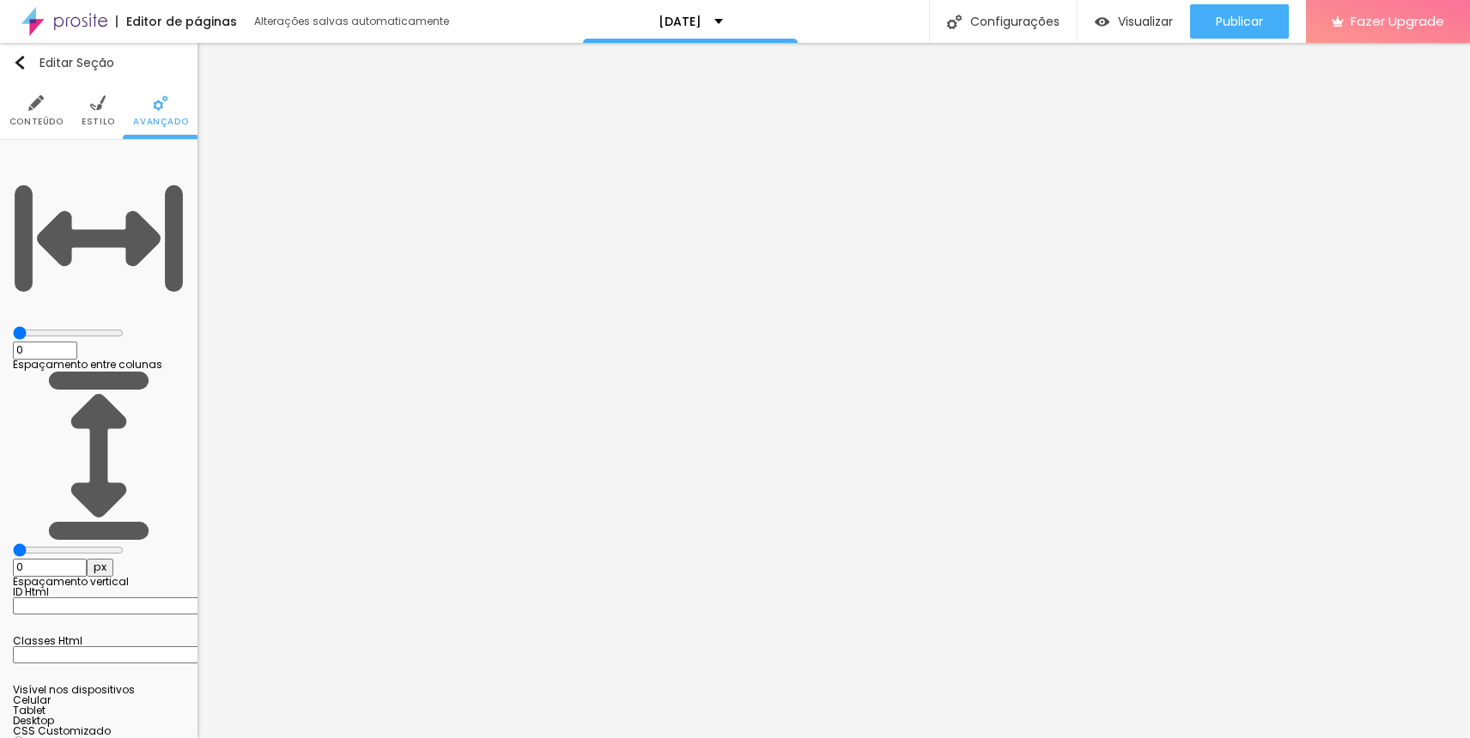
click at [105, 126] on span "Estilo" at bounding box center [98, 122] width 33 height 9
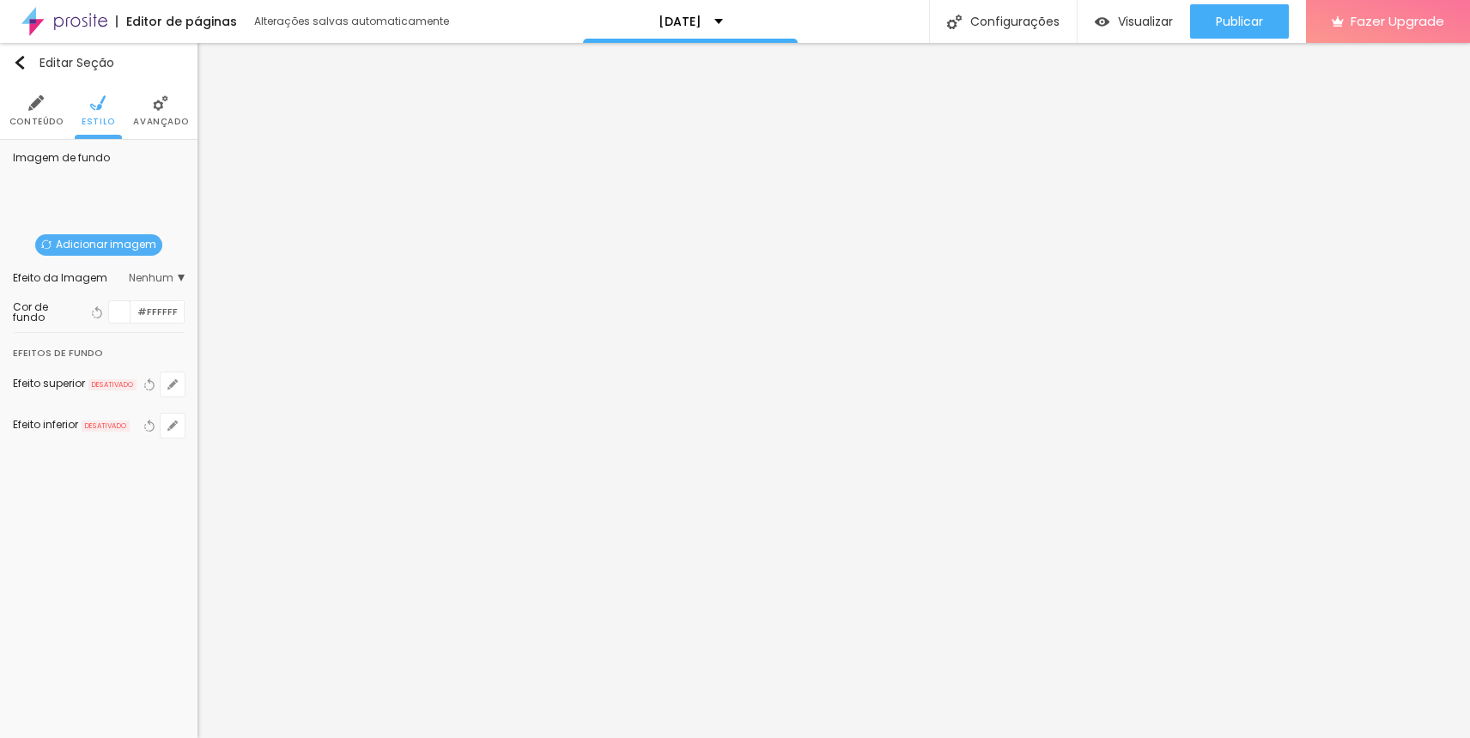
click at [43, 114] on li "Conteúdo" at bounding box center [36, 110] width 54 height 57
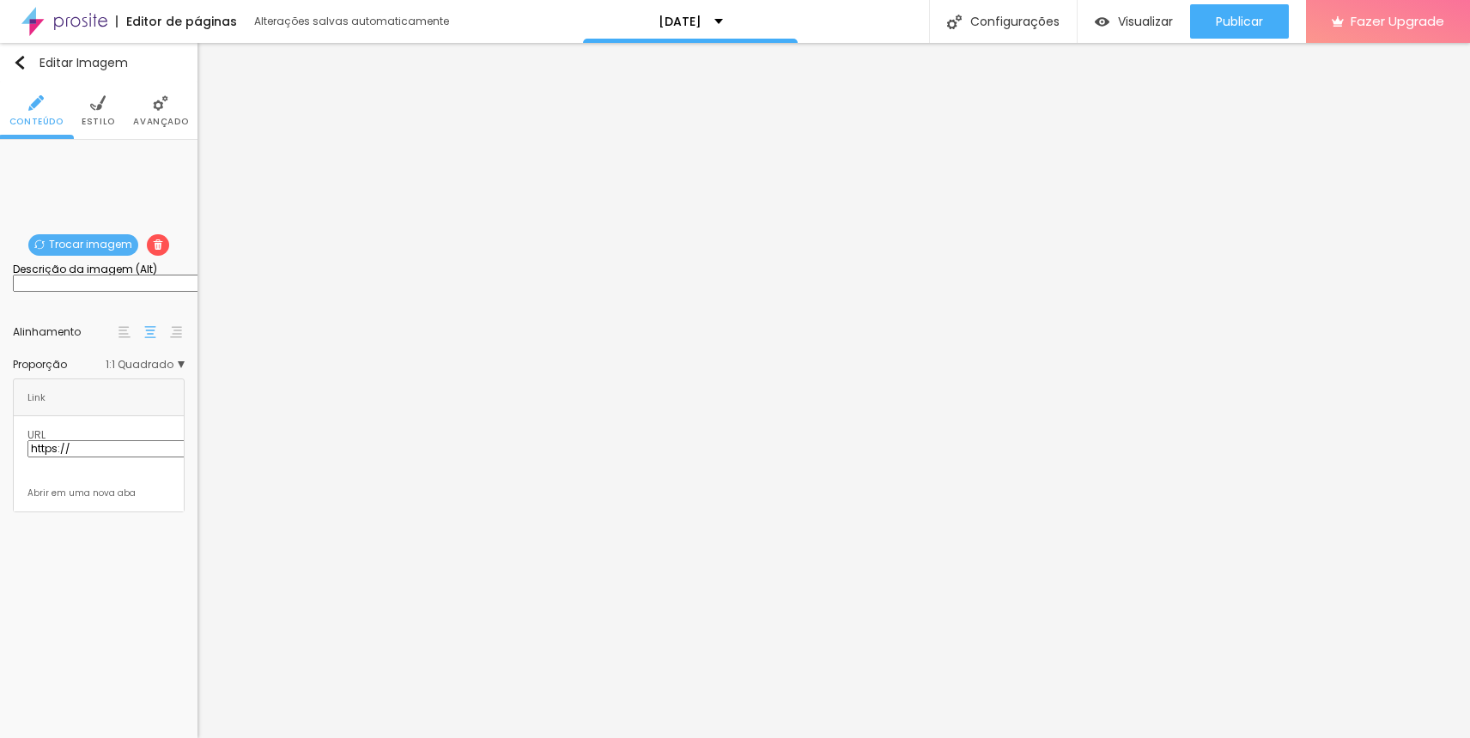
click at [69, 246] on span "Trocar imagem" at bounding box center [83, 244] width 110 height 21
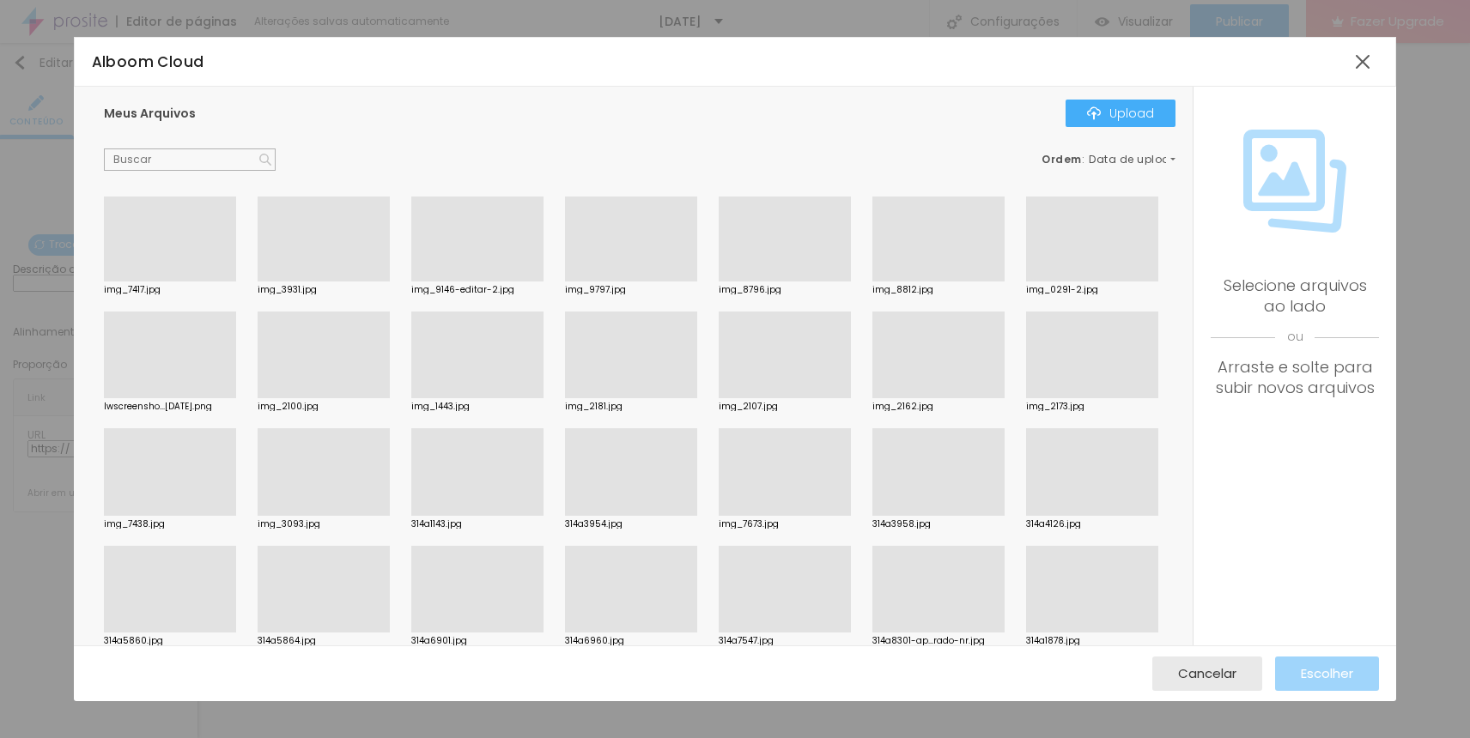
scroll to position [5, 0]
click at [479, 404] on div at bounding box center [477, 404] width 132 height 0
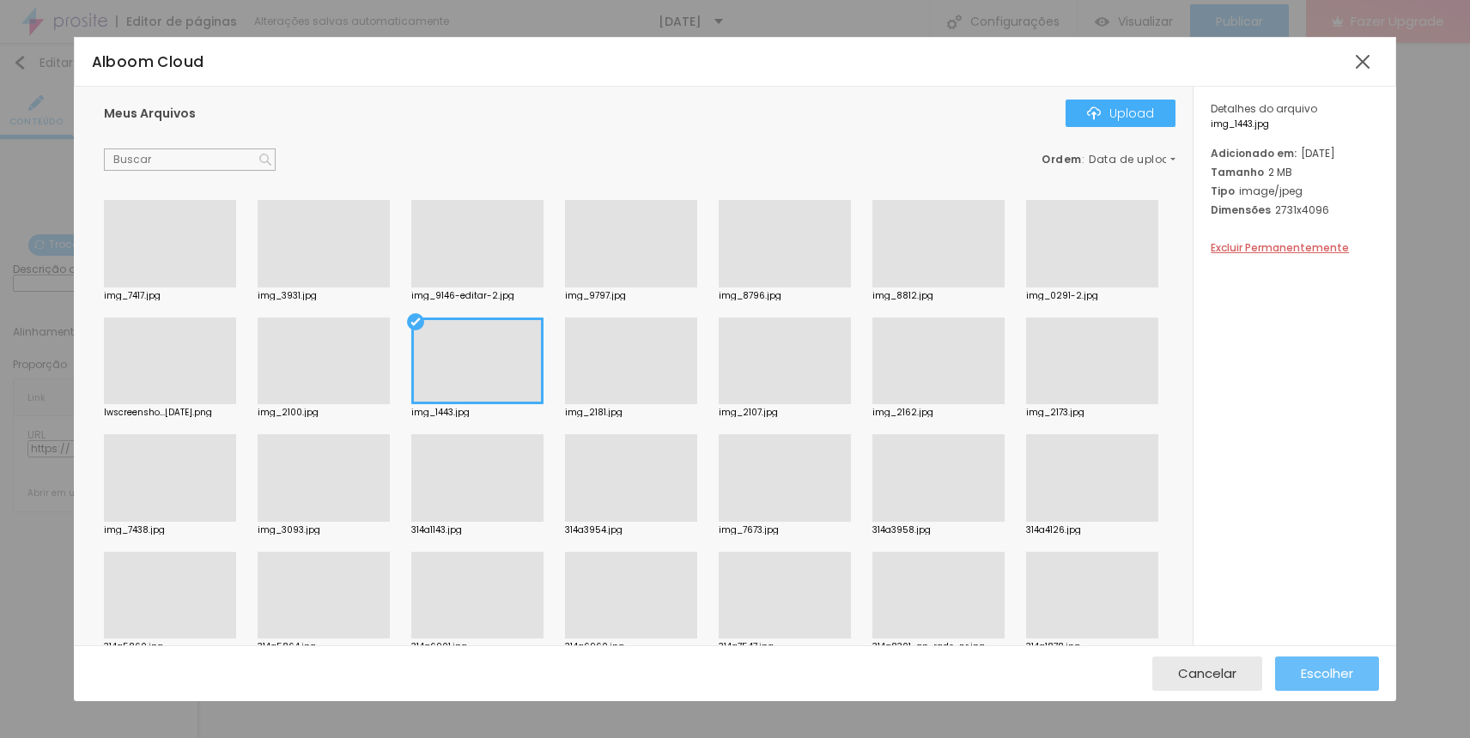
click at [1279, 678] on button "Escolher" at bounding box center [1327, 674] width 104 height 34
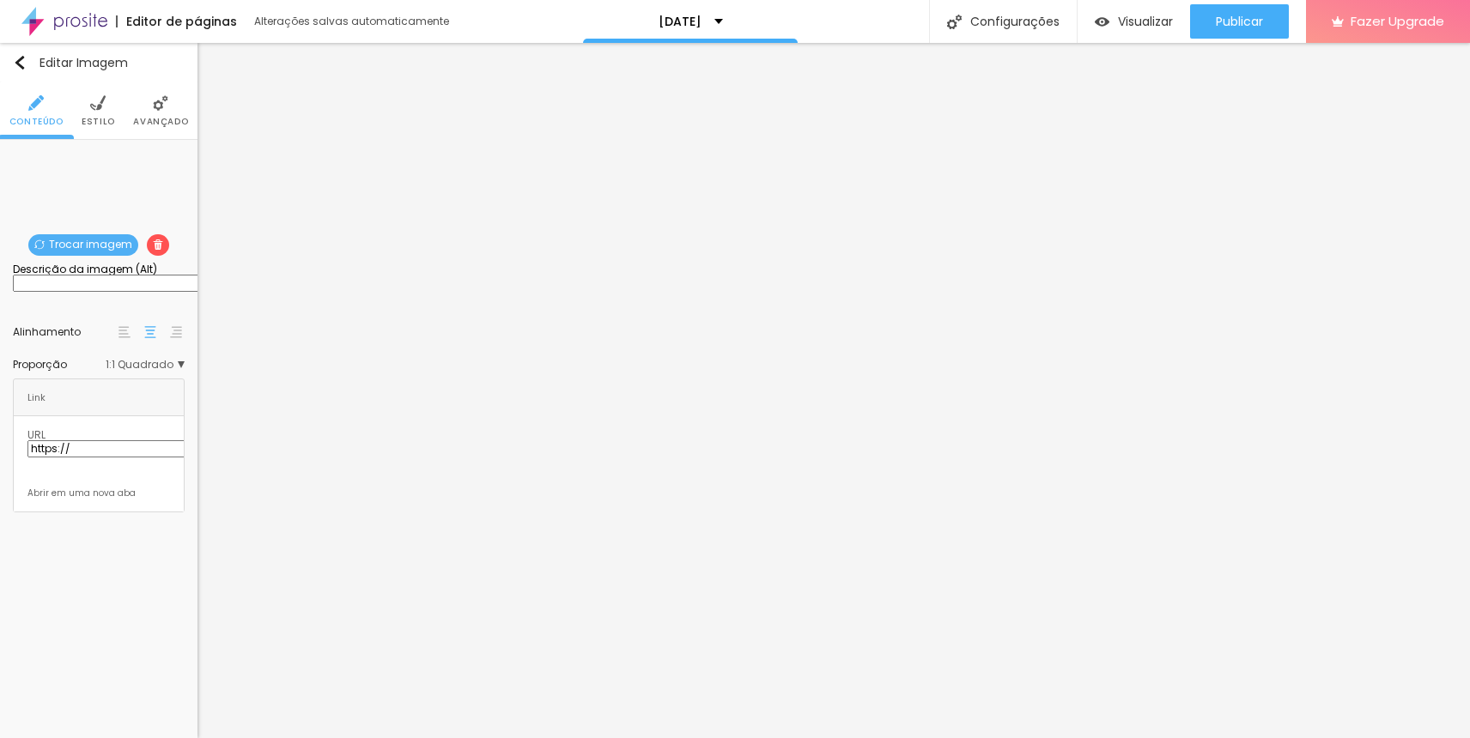
click at [131, 370] on span "1:1 Quadrado" at bounding box center [145, 365] width 79 height 10
click at [104, 466] on span "Original" at bounding box center [111, 459] width 41 height 15
click at [76, 241] on span "Trocar imagem" at bounding box center [83, 244] width 110 height 21
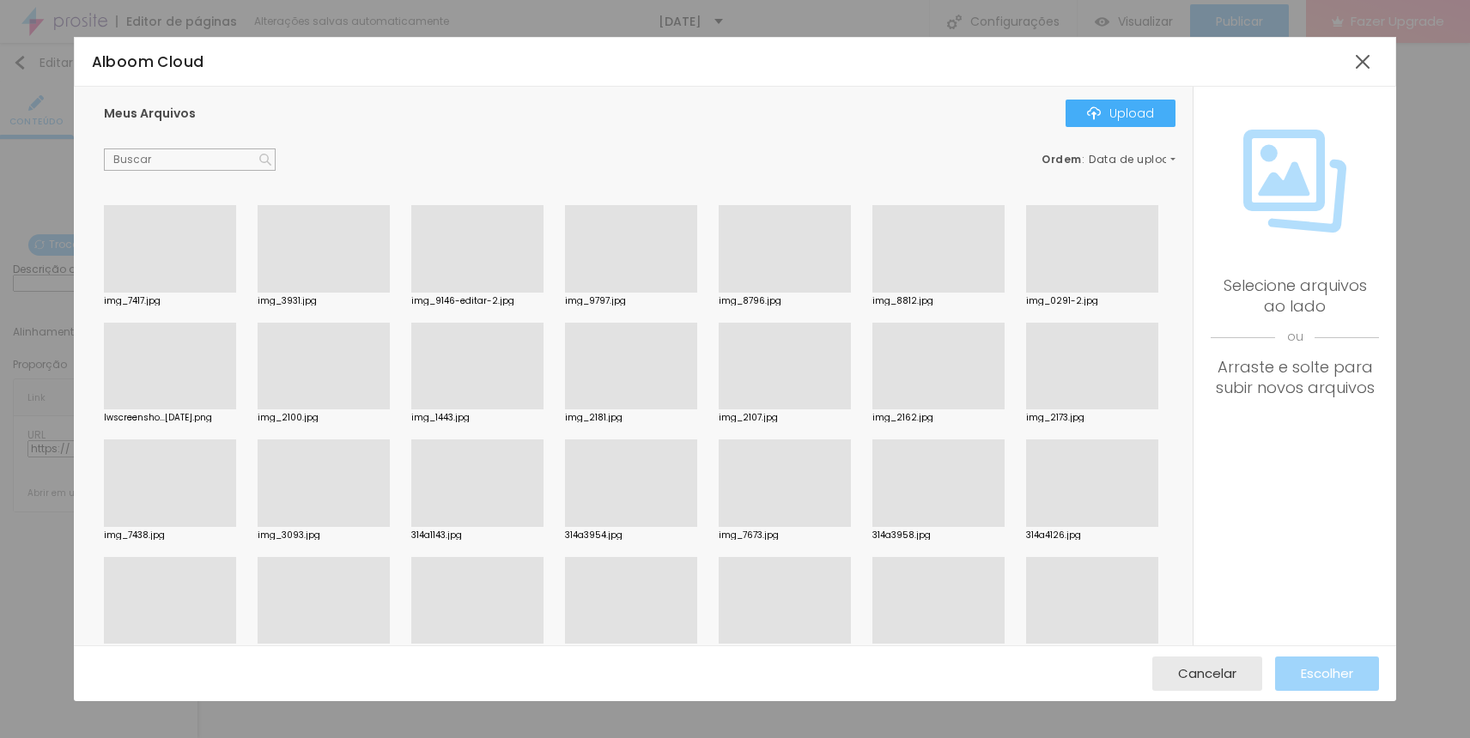
click at [804, 293] on div at bounding box center [785, 293] width 132 height 0
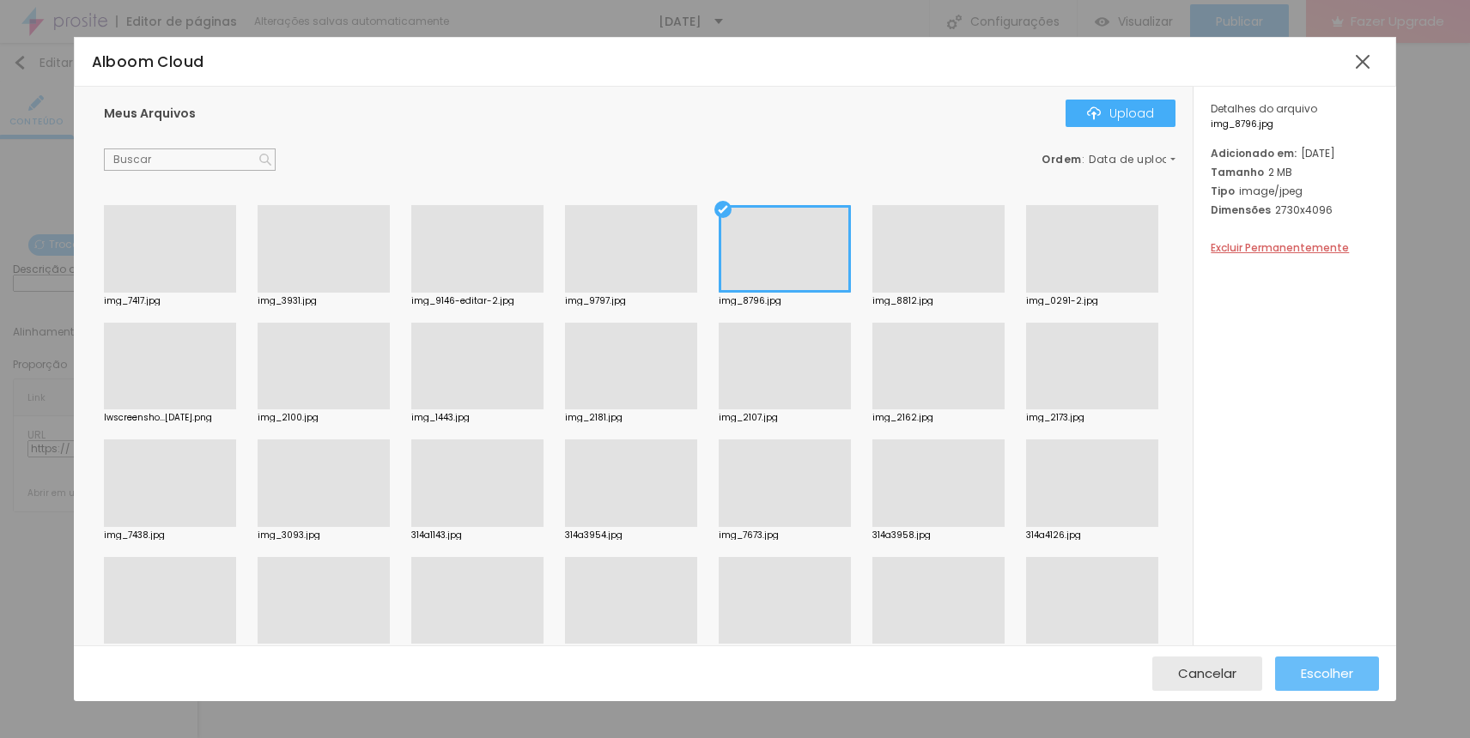
click at [1314, 677] on span "Escolher" at bounding box center [1327, 673] width 52 height 15
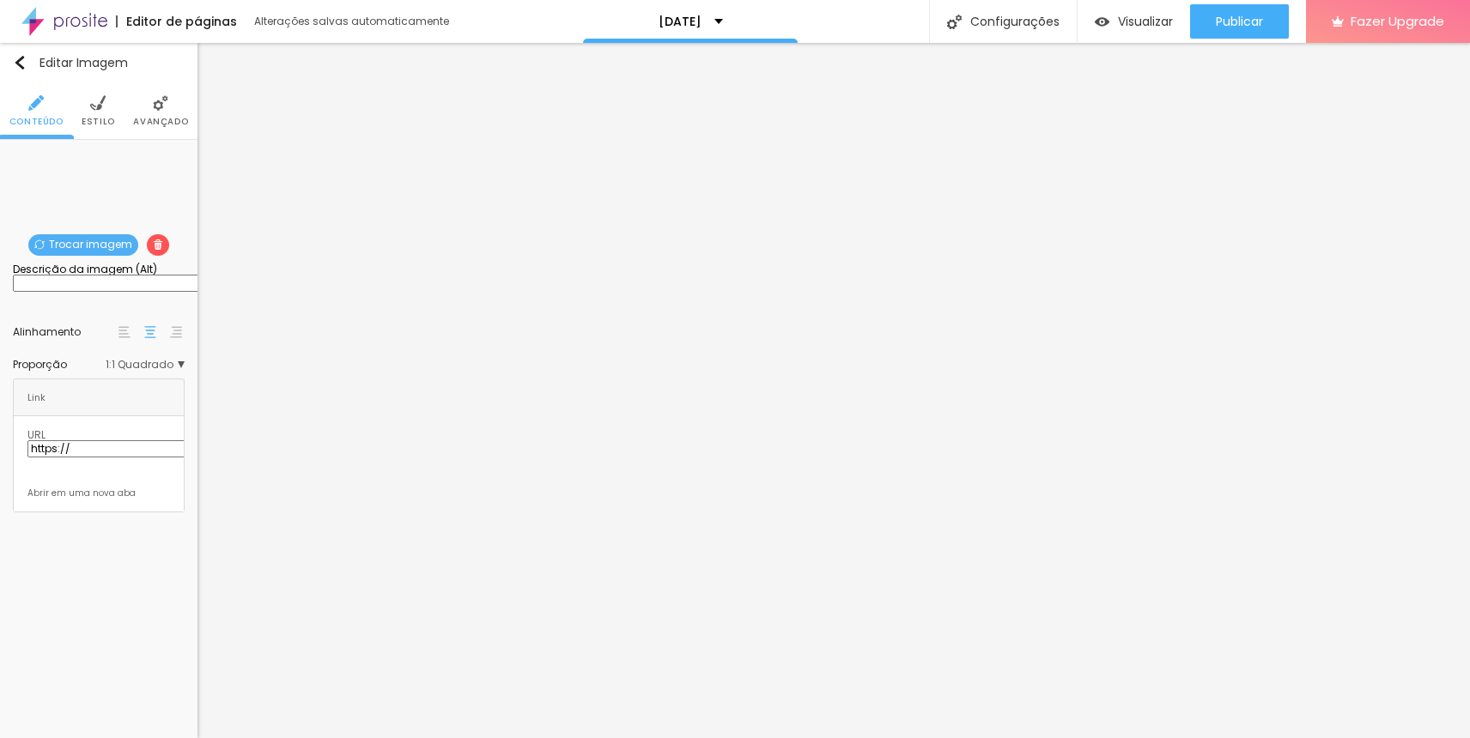
click at [128, 368] on div "Proporção 1:1 Quadrado Cinema 16:9 Padrão 4:3 Quadrado 1:1 Original" at bounding box center [99, 364] width 172 height 27
click at [126, 370] on span "1:1 Quadrado" at bounding box center [145, 365] width 79 height 10
click at [143, 471] on div "Original" at bounding box center [112, 459] width 94 height 22
click at [58, 240] on span "Trocar imagem" at bounding box center [83, 244] width 110 height 21
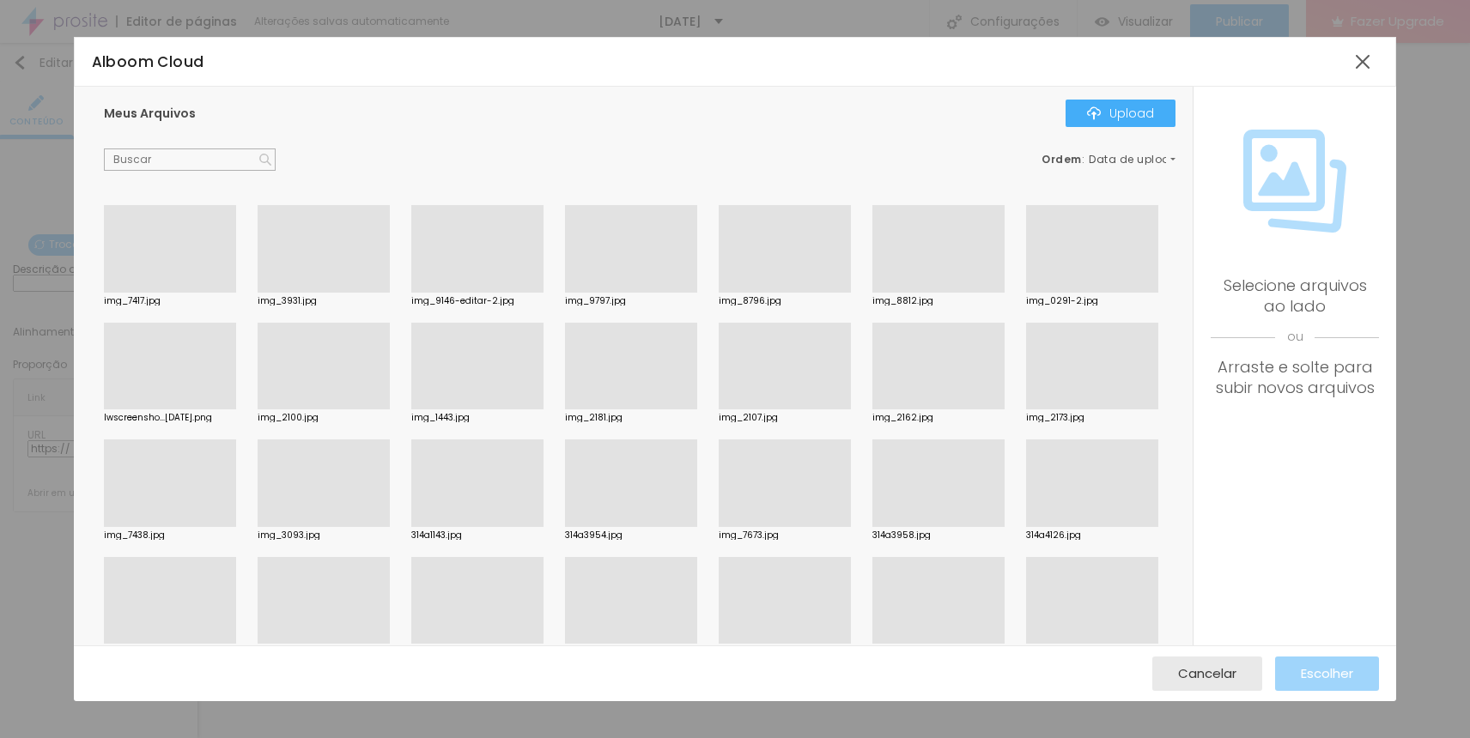
scroll to position [1, 0]
click at [173, 522] on div at bounding box center [170, 522] width 132 height 0
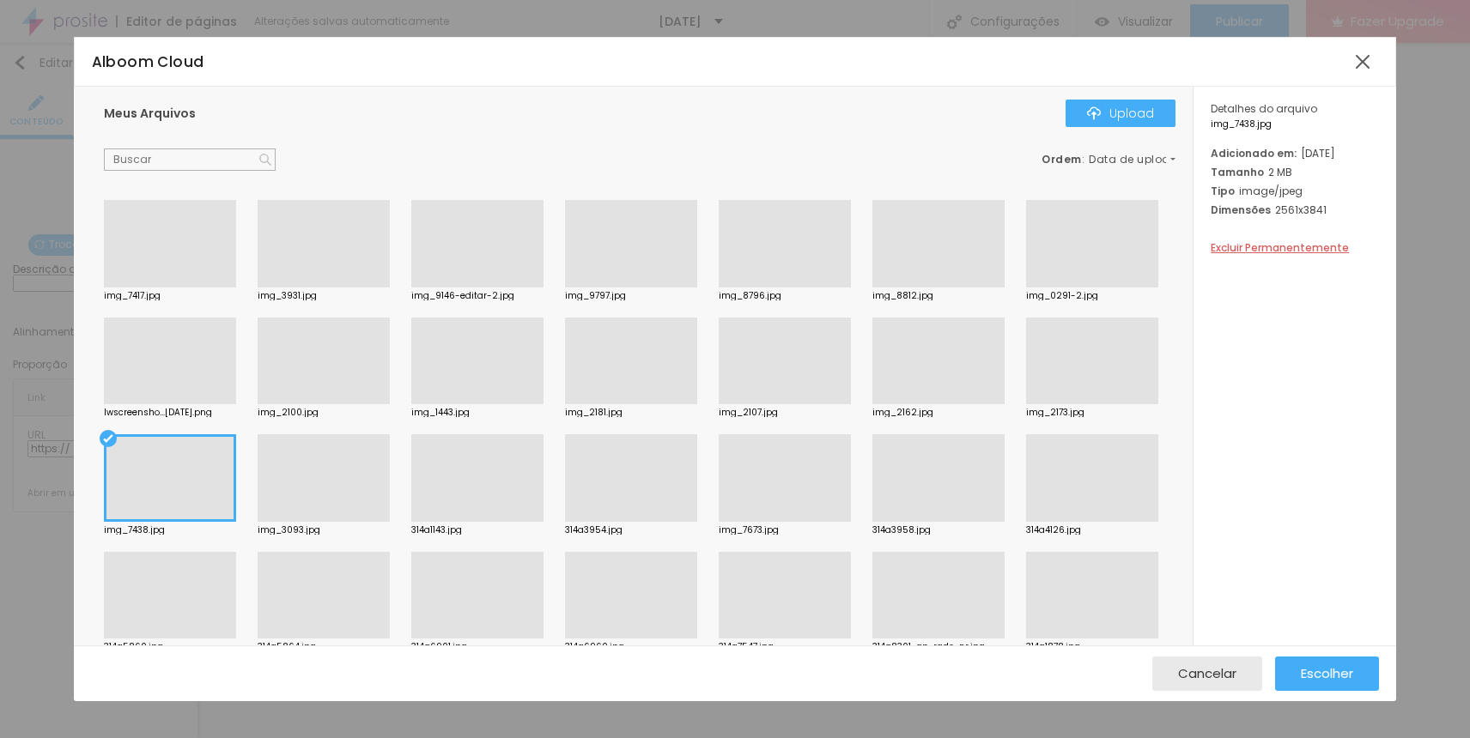
scroll to position [3, 0]
click at [1340, 670] on span "Escolher" at bounding box center [1327, 673] width 52 height 15
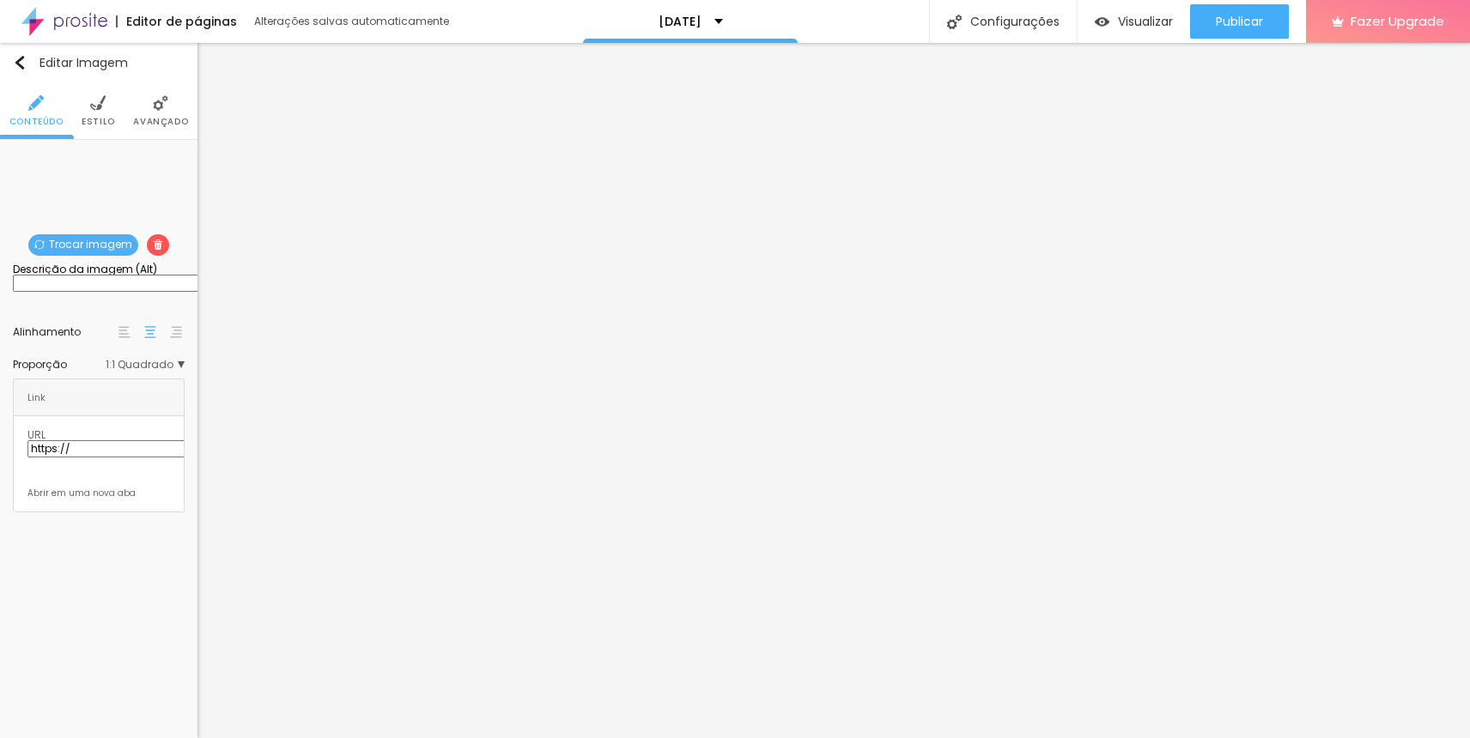
click at [154, 370] on span "1:1 Quadrado" at bounding box center [145, 365] width 79 height 10
click at [120, 465] on span "Original" at bounding box center [123, 459] width 65 height 10
click at [134, 370] on span "Original" at bounding box center [158, 365] width 52 height 10
click at [141, 418] on span "Padrão" at bounding box center [116, 413] width 50 height 10
click at [161, 370] on span "4:3 Padrão" at bounding box center [156, 365] width 57 height 10
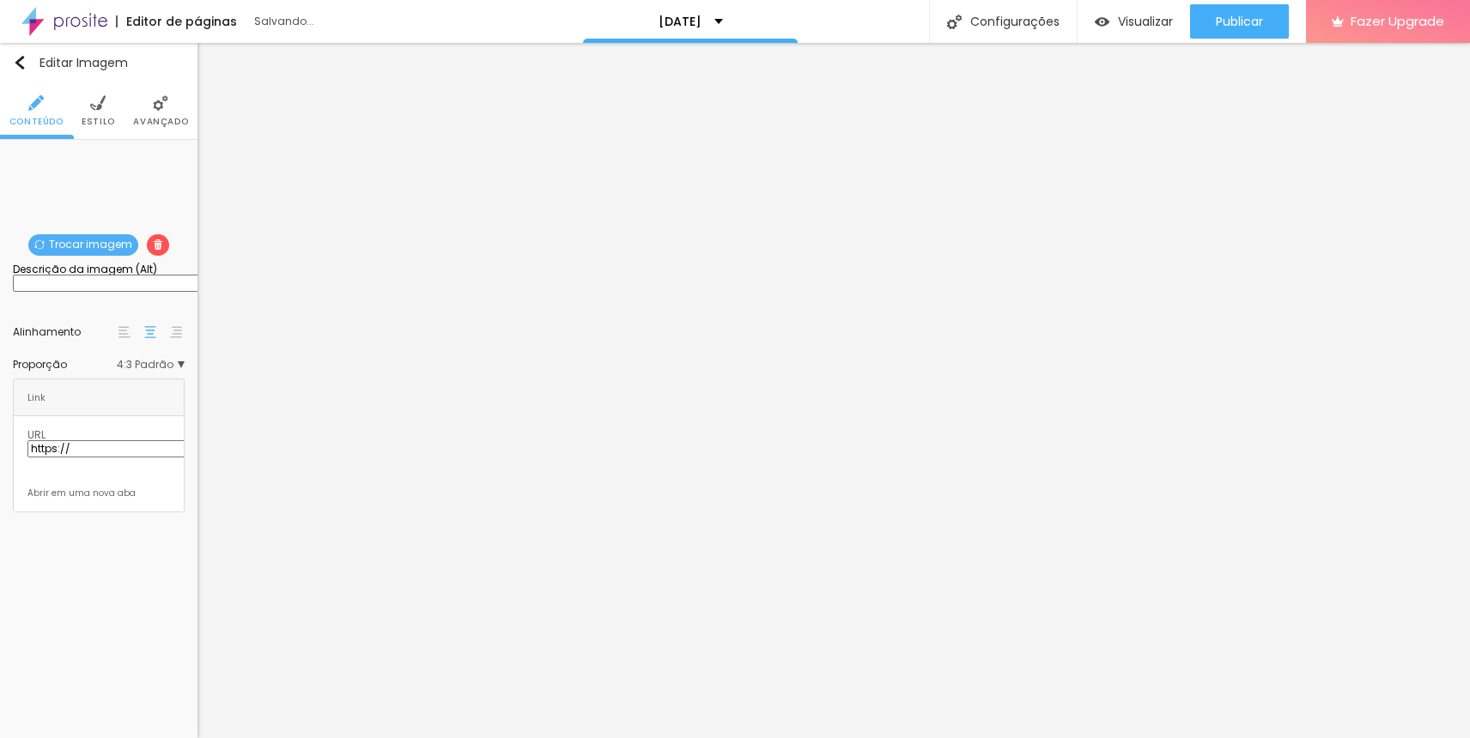
click at [161, 370] on span "4:3 Padrão" at bounding box center [151, 365] width 68 height 10
click at [150, 396] on div "Cinema 16:9" at bounding box center [112, 390] width 94 height 22
click at [165, 370] on span "16:9 Cinema" at bounding box center [151, 365] width 65 height 10
click at [156, 370] on span "16:9 Cinema" at bounding box center [146, 365] width 76 height 10
drag, startPoint x: 133, startPoint y: 475, endPoint x: 138, endPoint y: 444, distance: 31.3
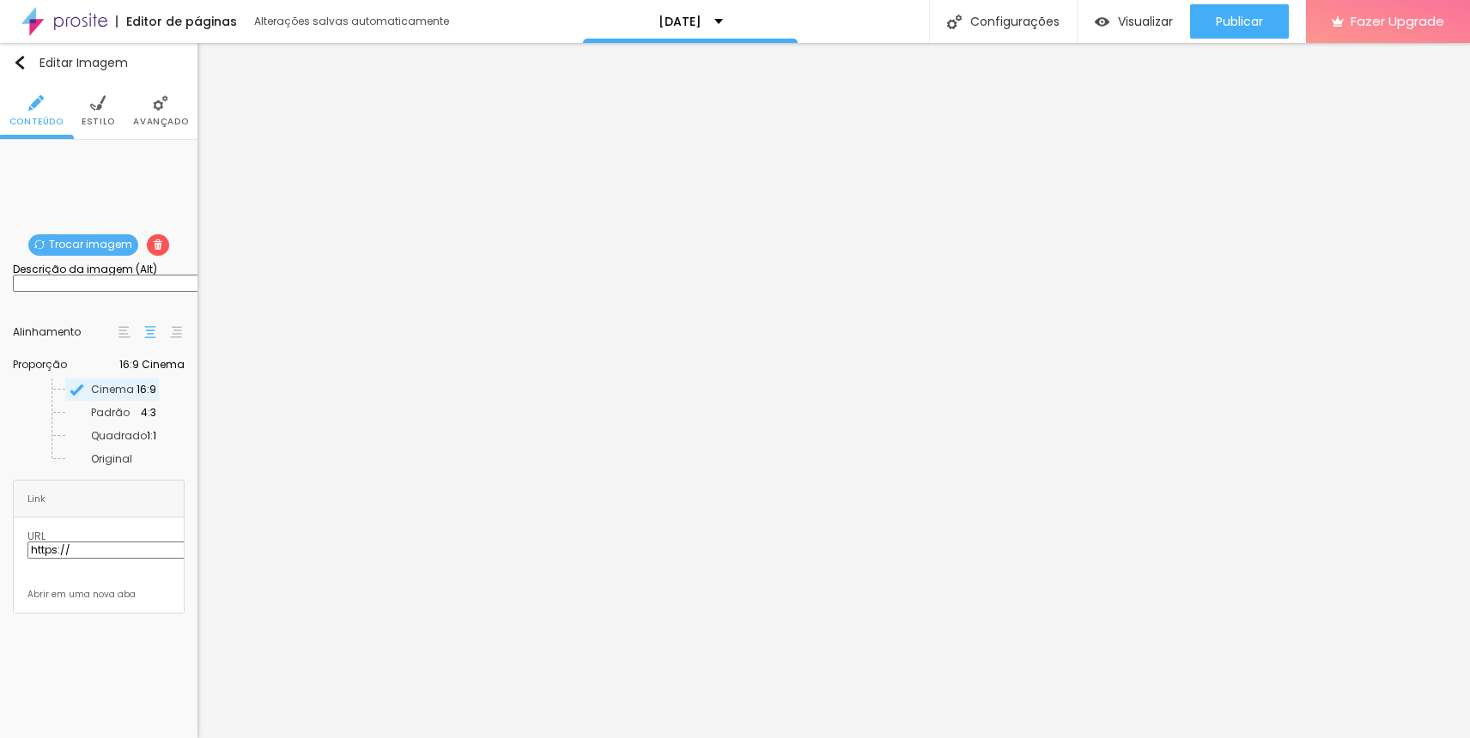
click at [138, 441] on span "Quadrado" at bounding box center [119, 436] width 56 height 10
click at [155, 370] on span "1:1 Quadrado" at bounding box center [151, 365] width 68 height 10
drag, startPoint x: 149, startPoint y: 393, endPoint x: 149, endPoint y: 382, distance: 11.2
click at [149, 392] on div "Link" at bounding box center [99, 398] width 170 height 36
click at [149, 370] on span "1:1 Quadrado" at bounding box center [145, 365] width 79 height 10
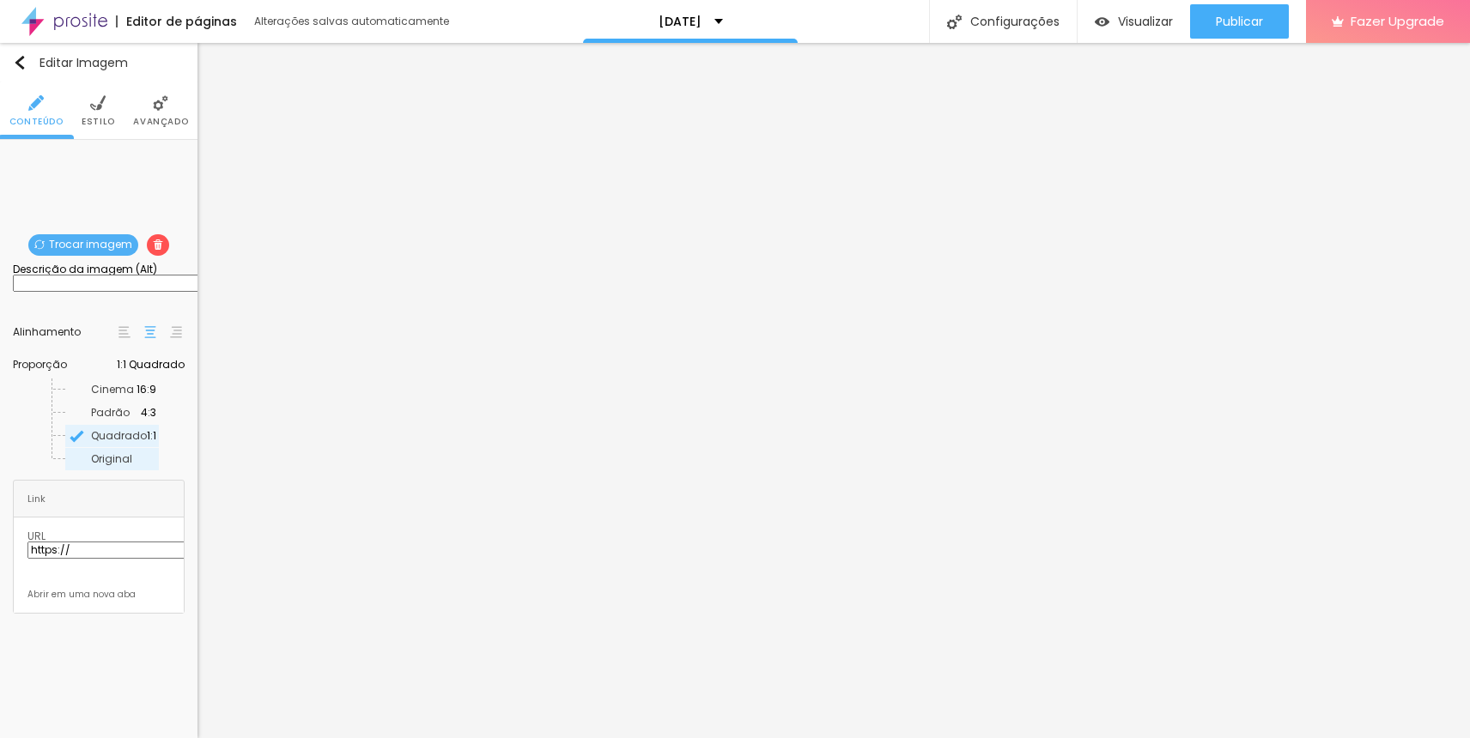
click at [122, 471] on div "Original" at bounding box center [112, 459] width 94 height 22
click at [58, 249] on span "Trocar imagem" at bounding box center [83, 244] width 110 height 21
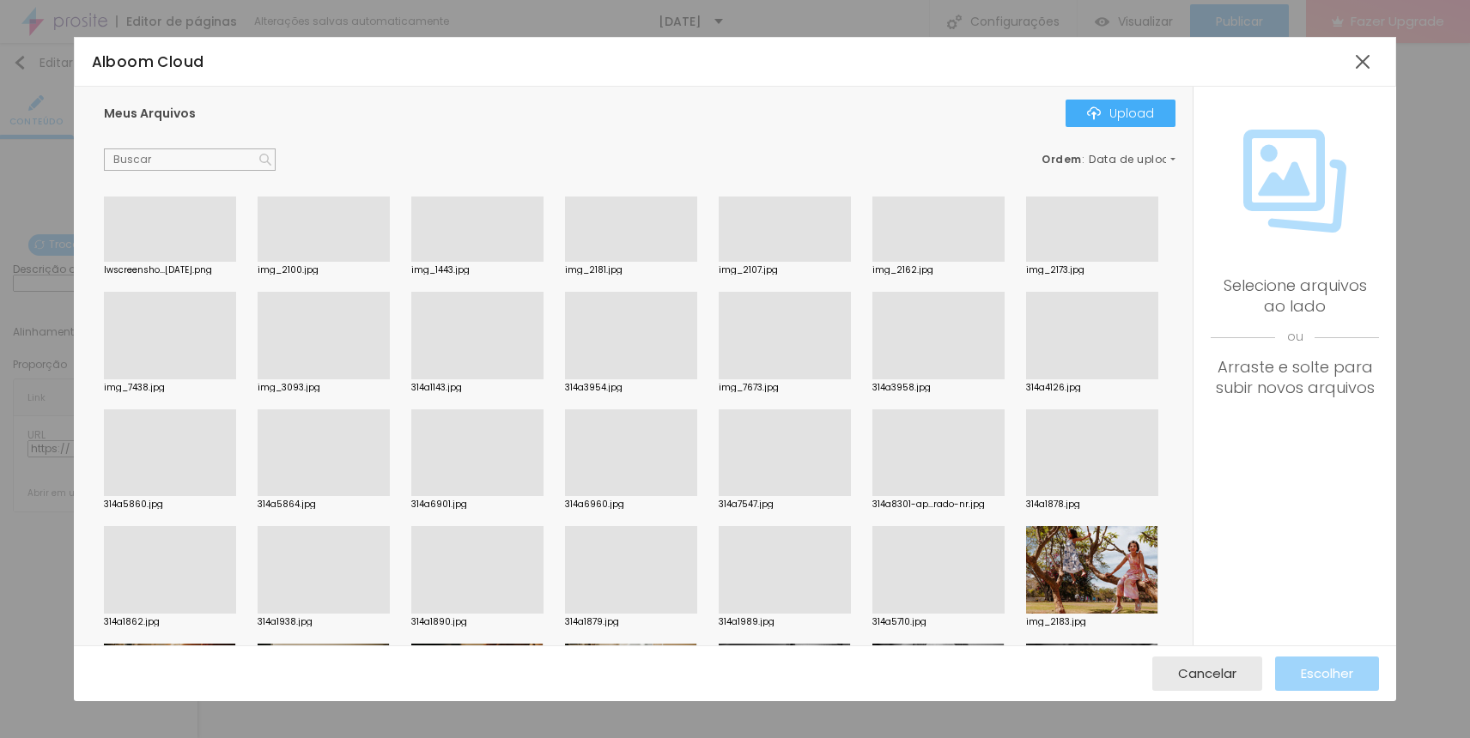
scroll to position [150, 0]
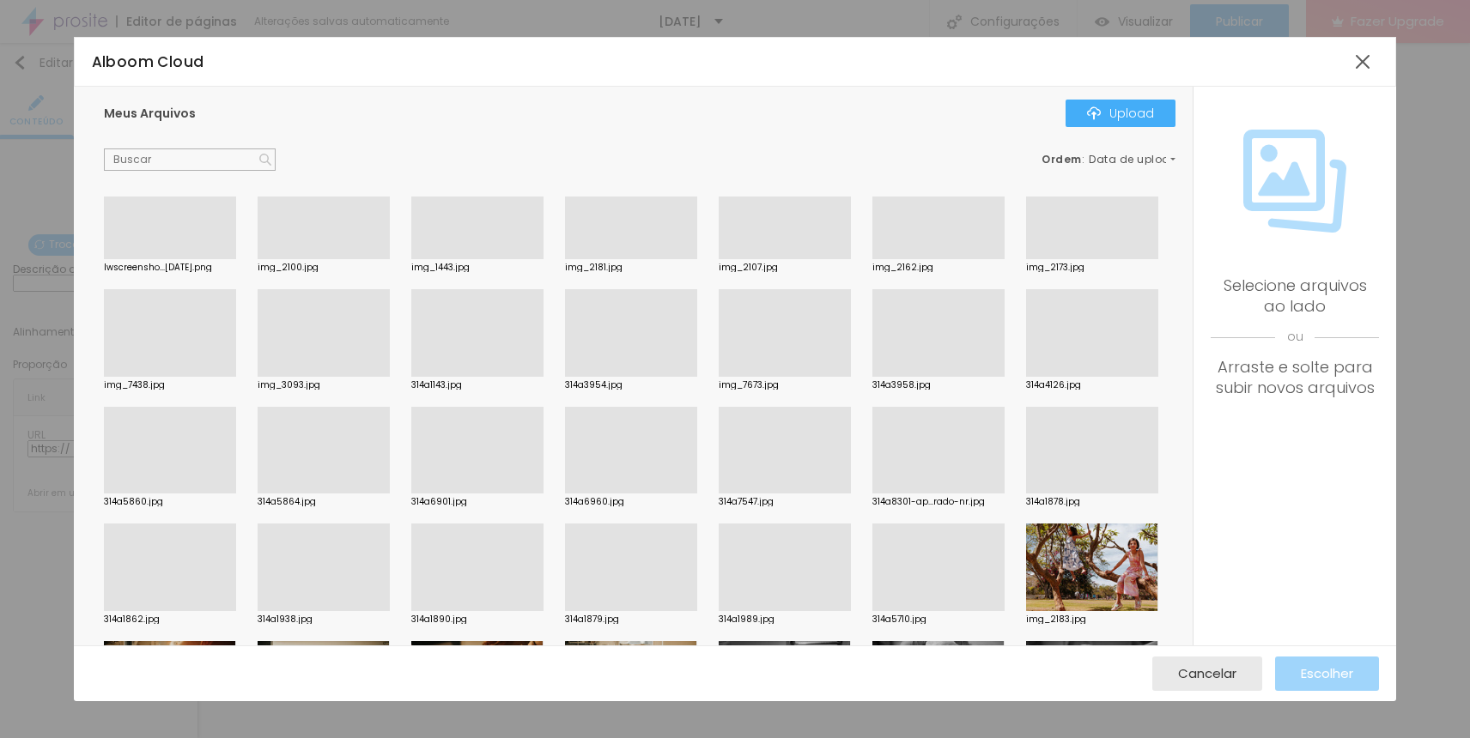
click at [1081, 377] on div at bounding box center [1092, 377] width 132 height 0
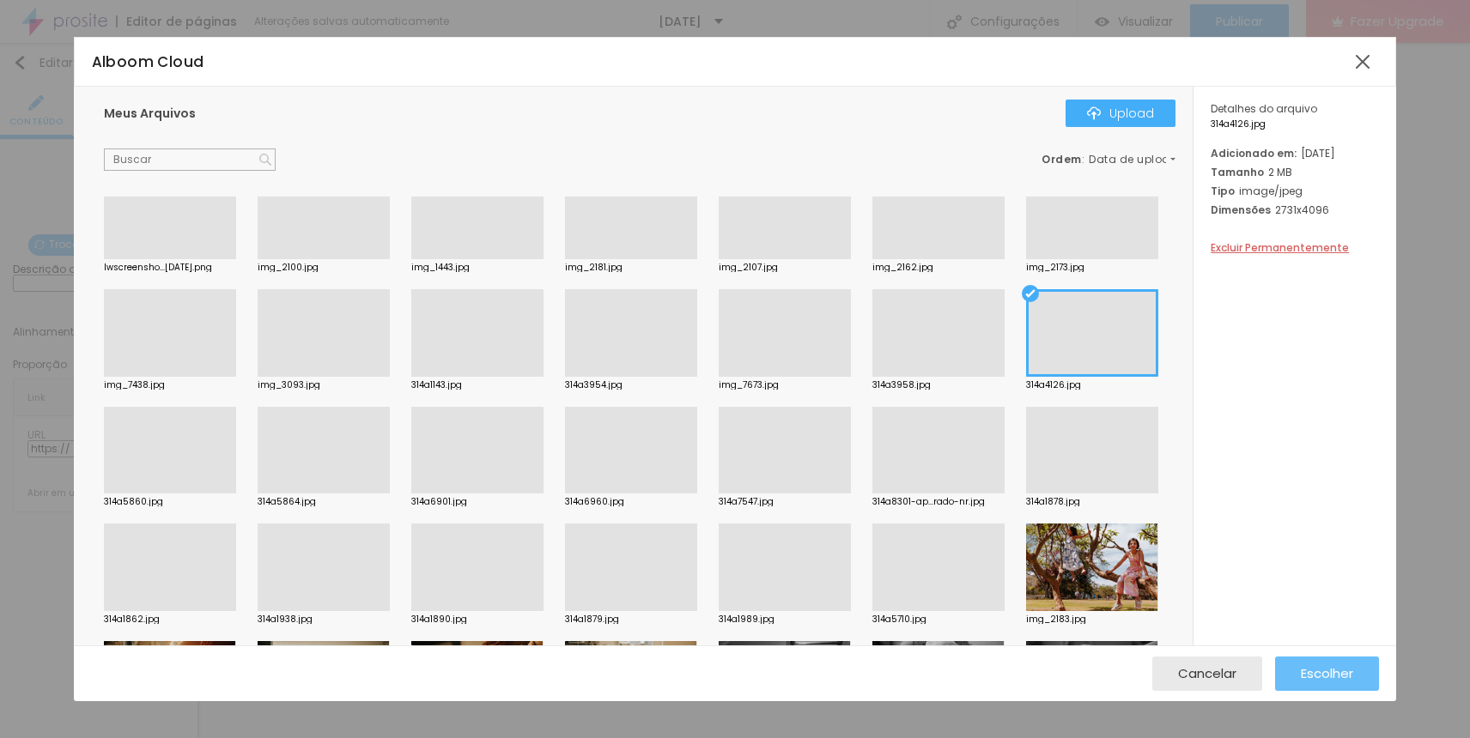
click at [1335, 664] on div "Escolher" at bounding box center [1327, 674] width 52 height 34
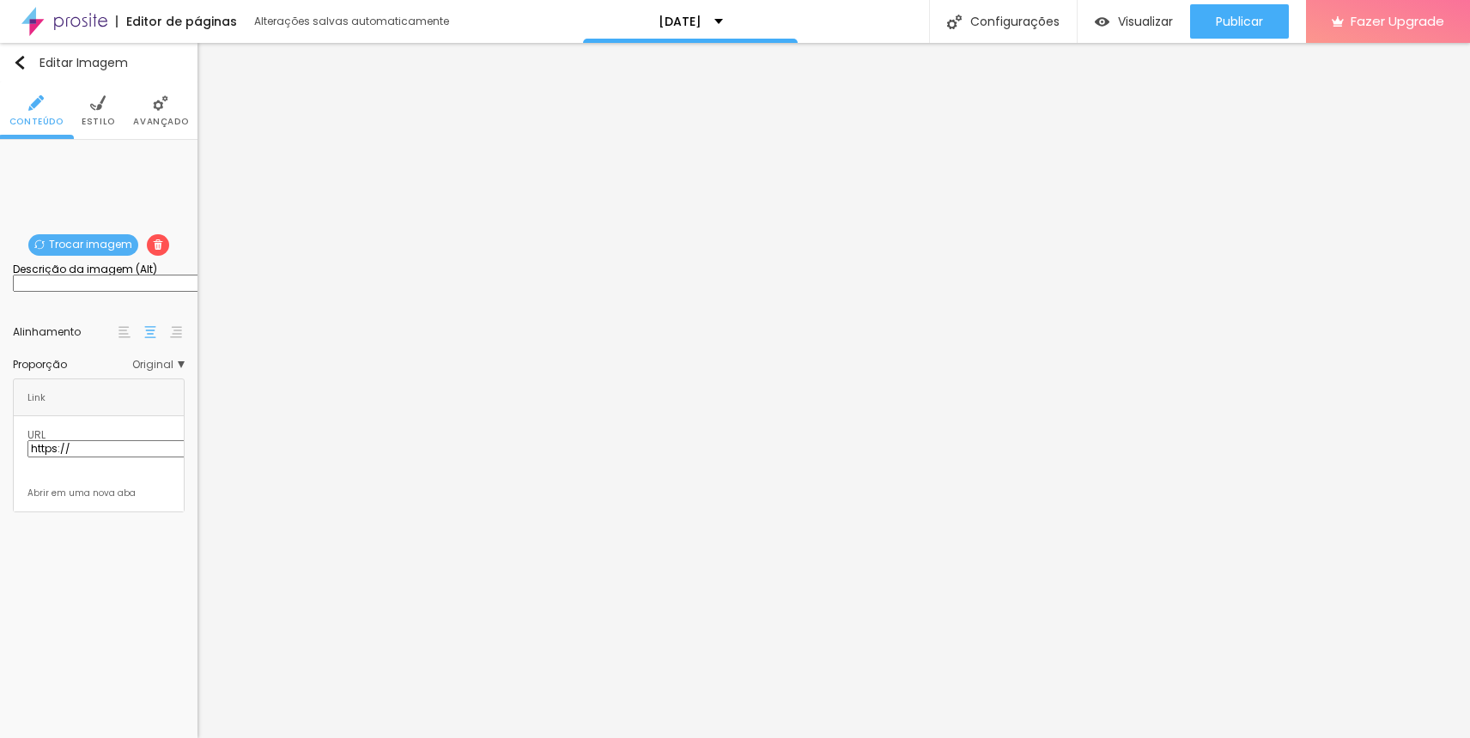
click at [108, 128] on li "Estilo" at bounding box center [98, 110] width 33 height 57
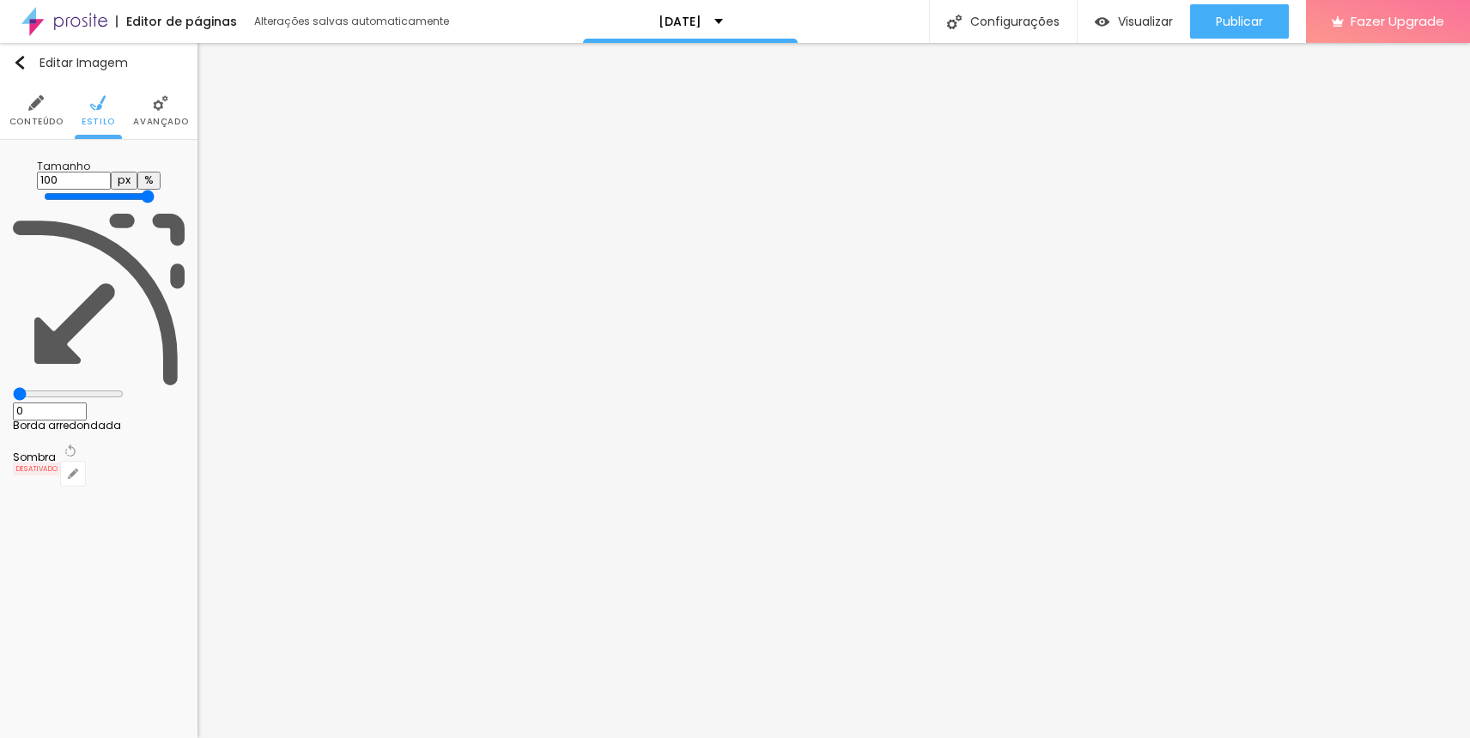
drag, startPoint x: 31, startPoint y: 115, endPoint x: 54, endPoint y: 118, distance: 23.4
click at [31, 115] on li "Conteúdo" at bounding box center [36, 110] width 54 height 57
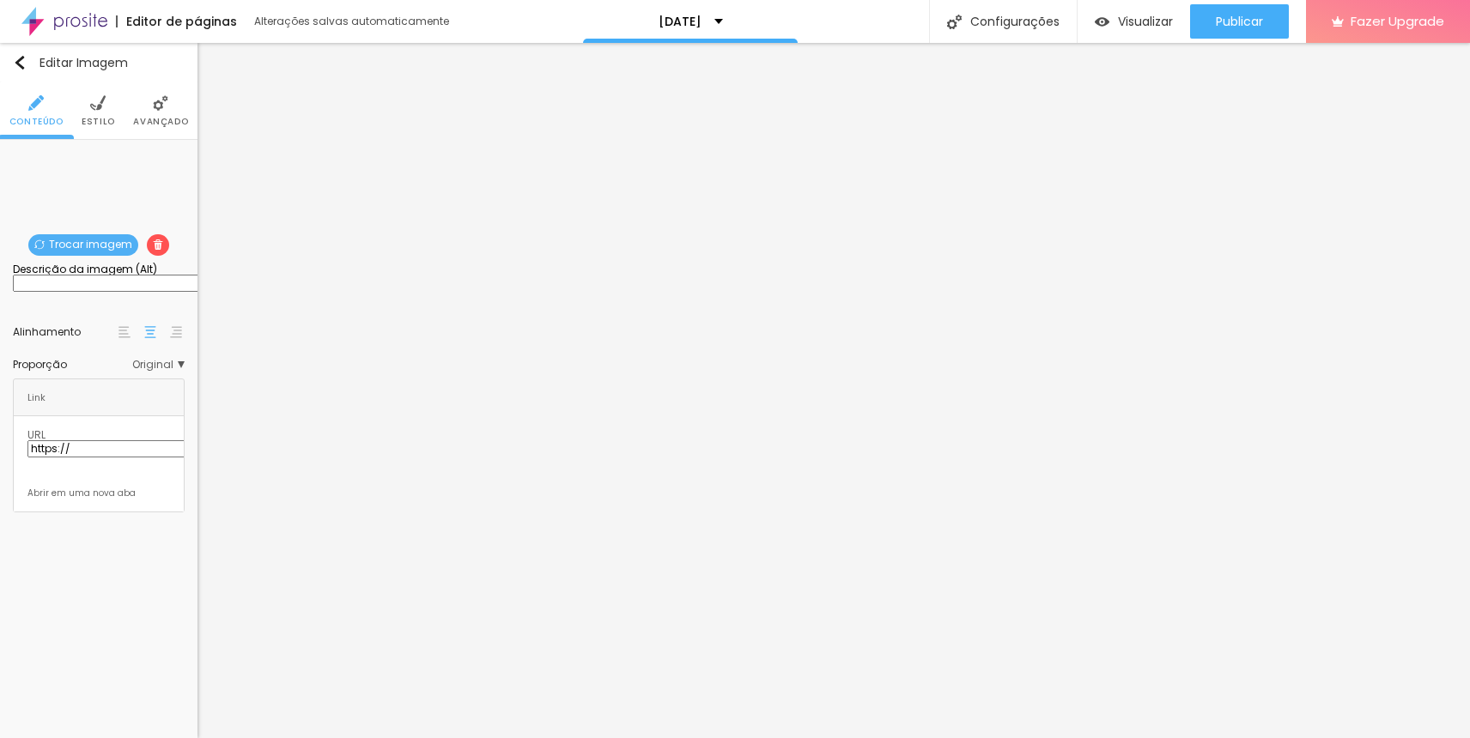
click at [114, 246] on span "Trocar imagem" at bounding box center [83, 244] width 110 height 21
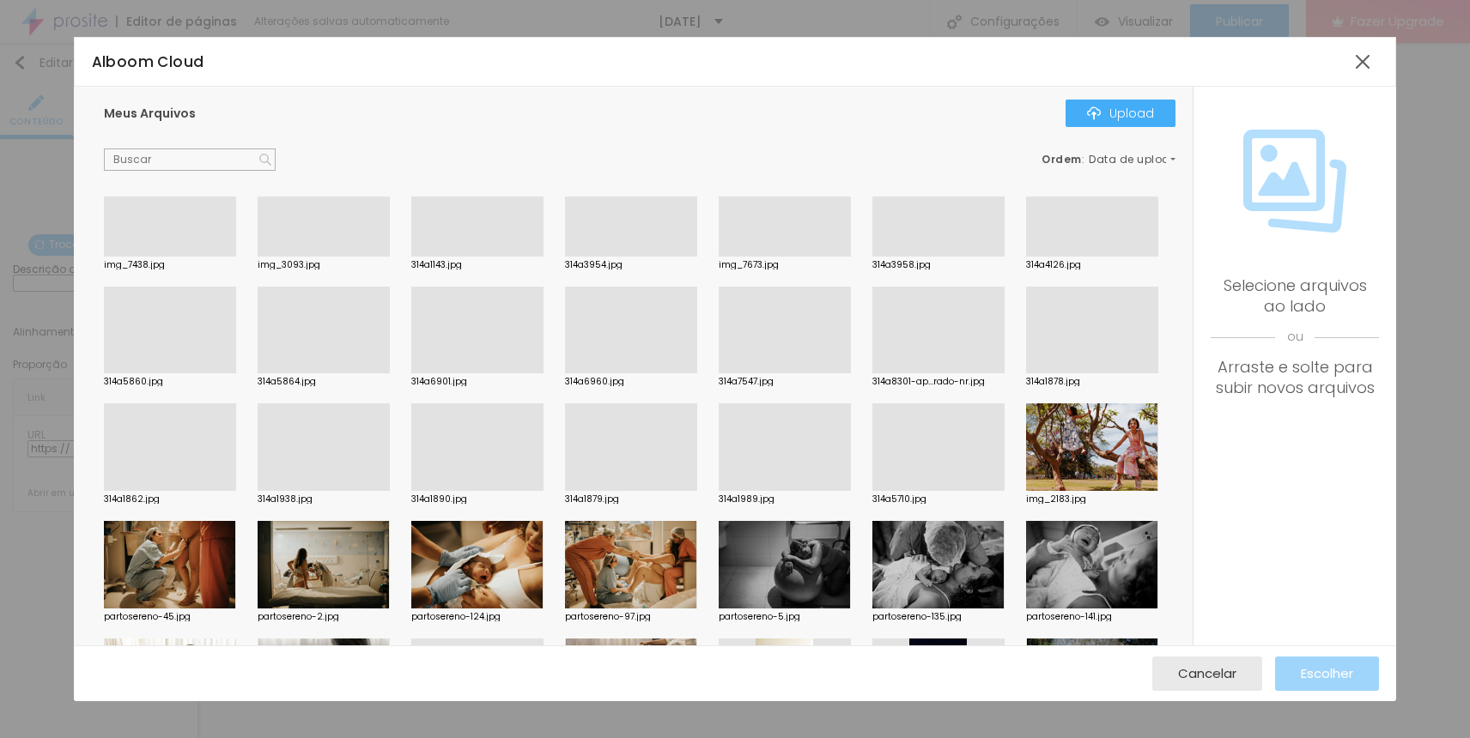
scroll to position [271, 0]
click at [301, 373] on div at bounding box center [324, 373] width 132 height 0
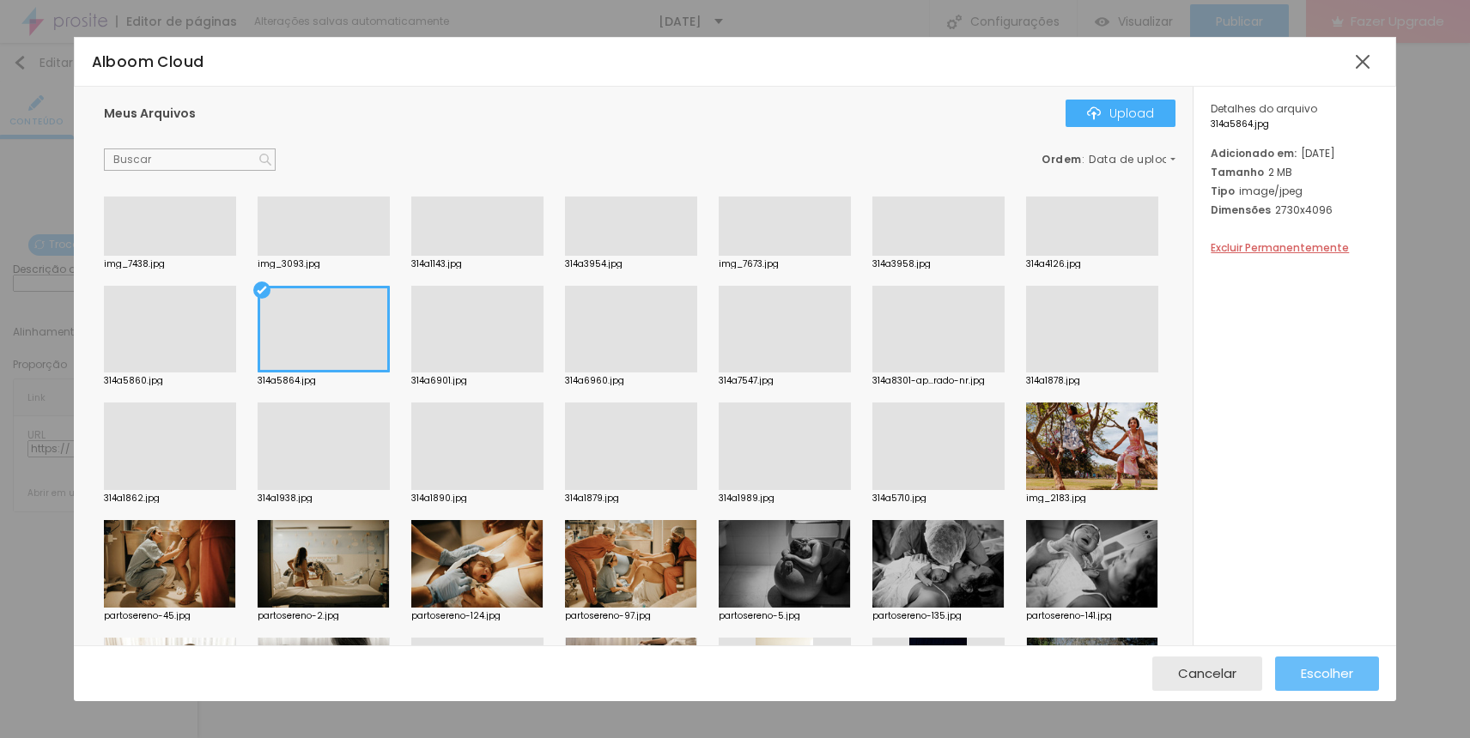
click at [1278, 666] on button "Escolher" at bounding box center [1327, 674] width 104 height 34
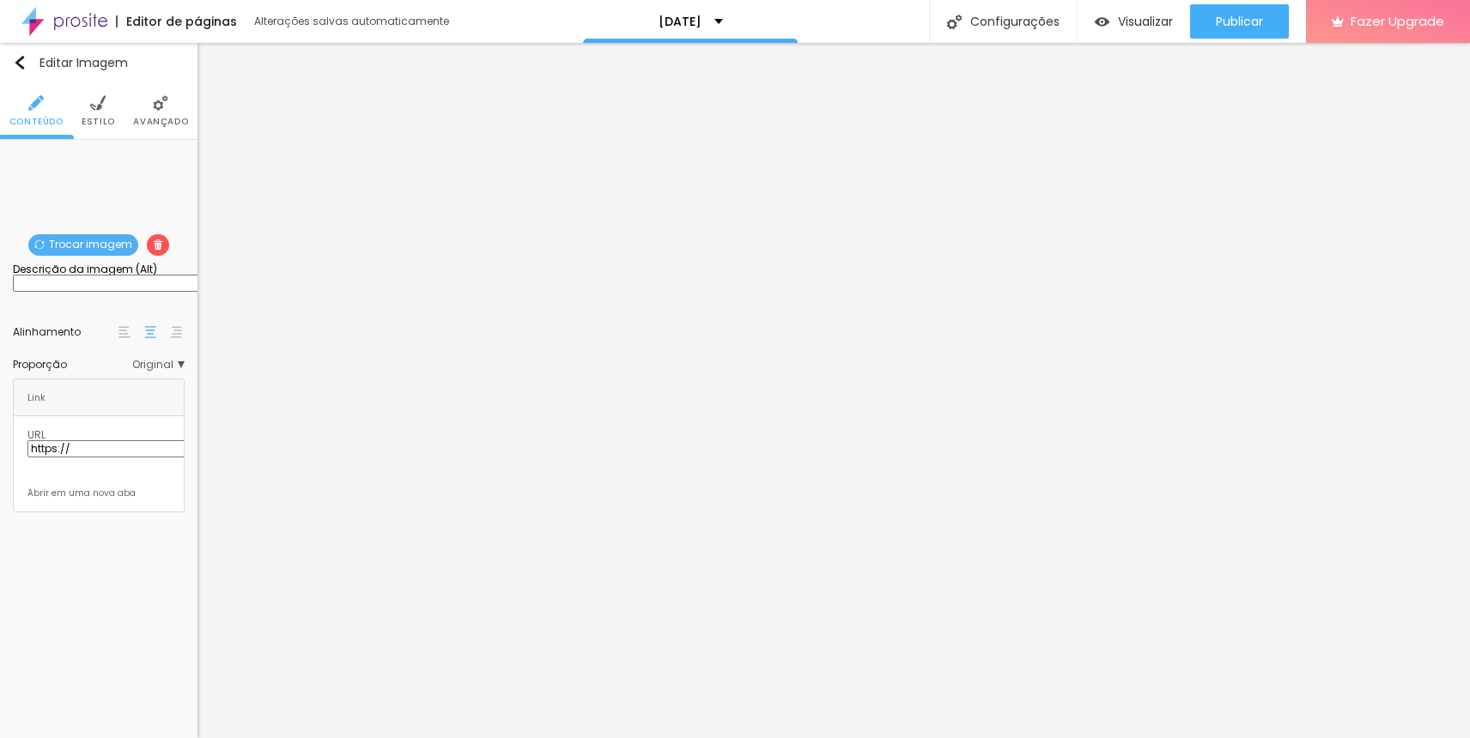
click at [76, 242] on span "Trocar imagem" at bounding box center [83, 244] width 110 height 21
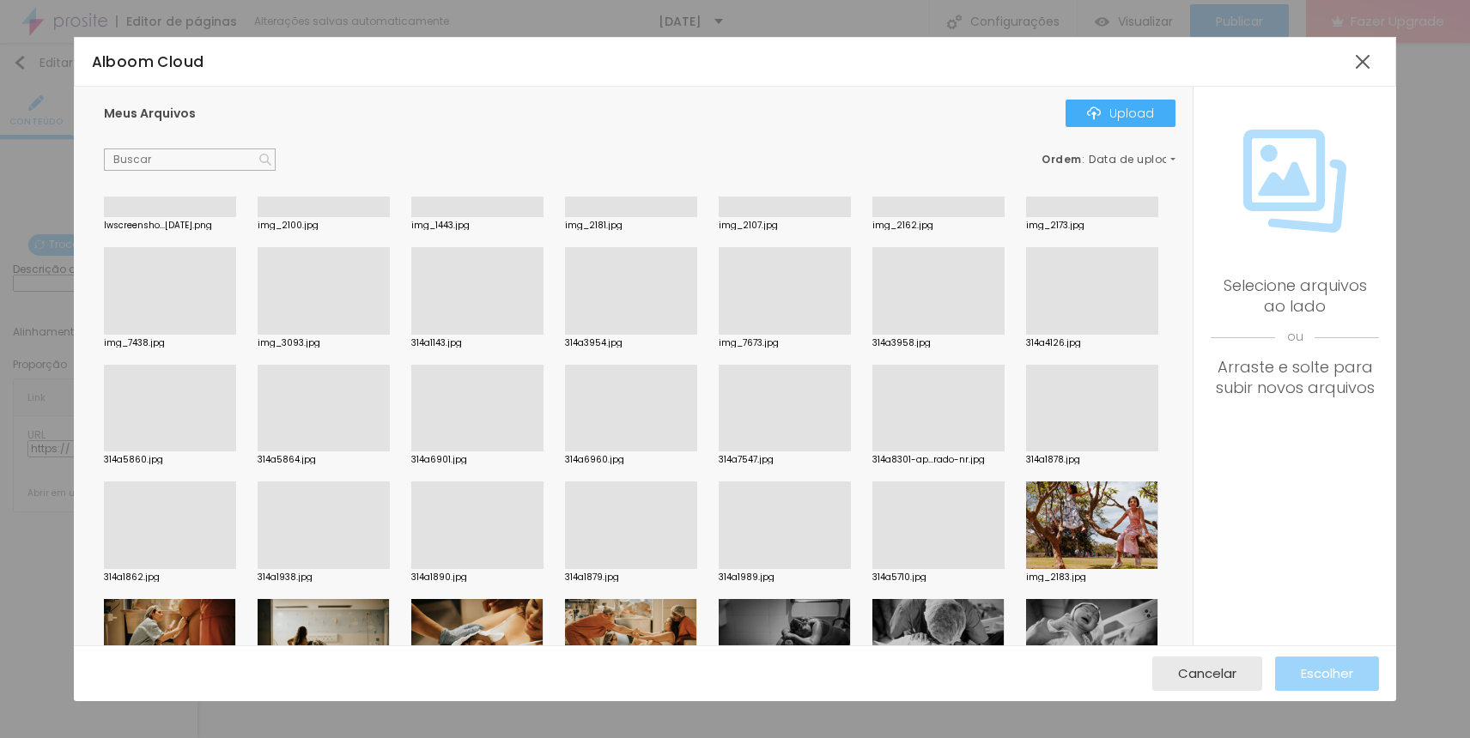
scroll to position [167, 0]
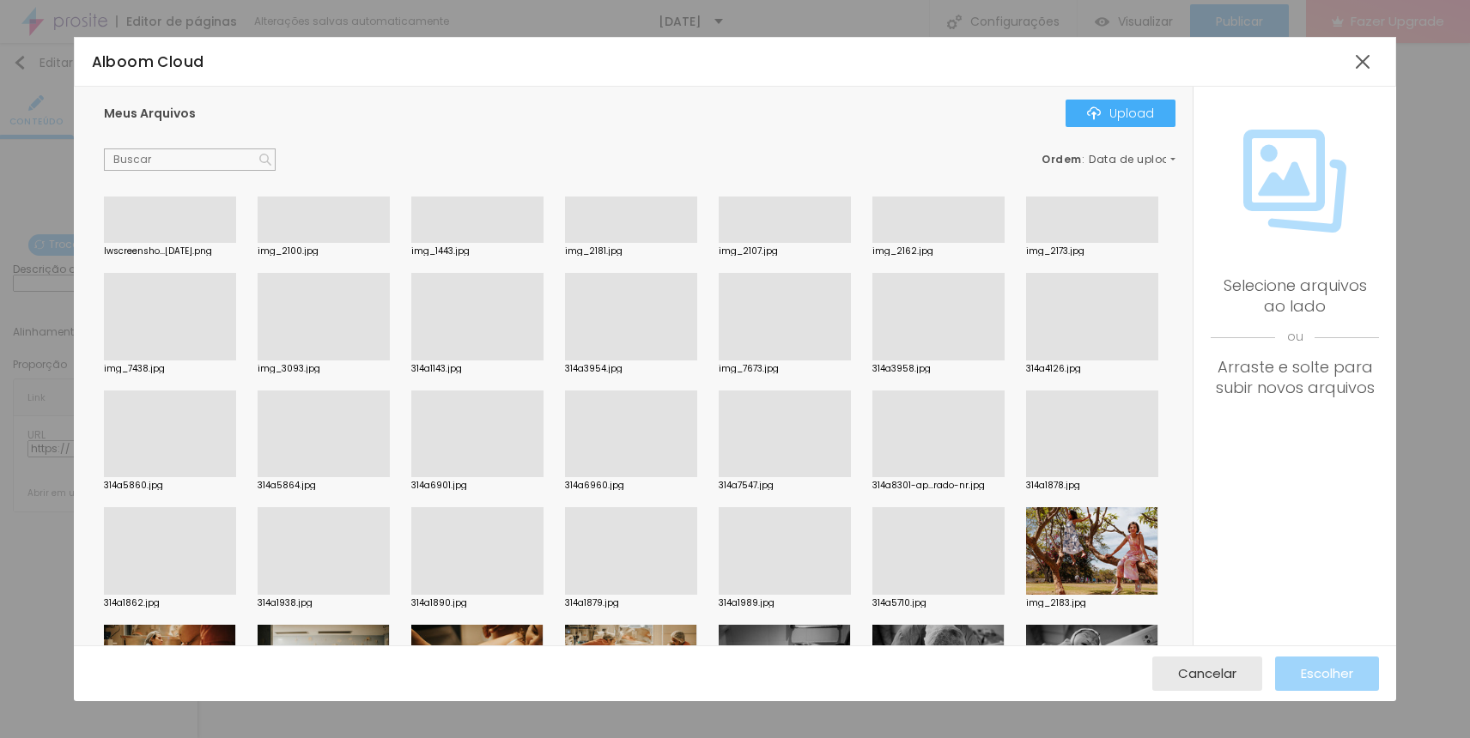
click at [623, 477] on div at bounding box center [631, 477] width 132 height 0
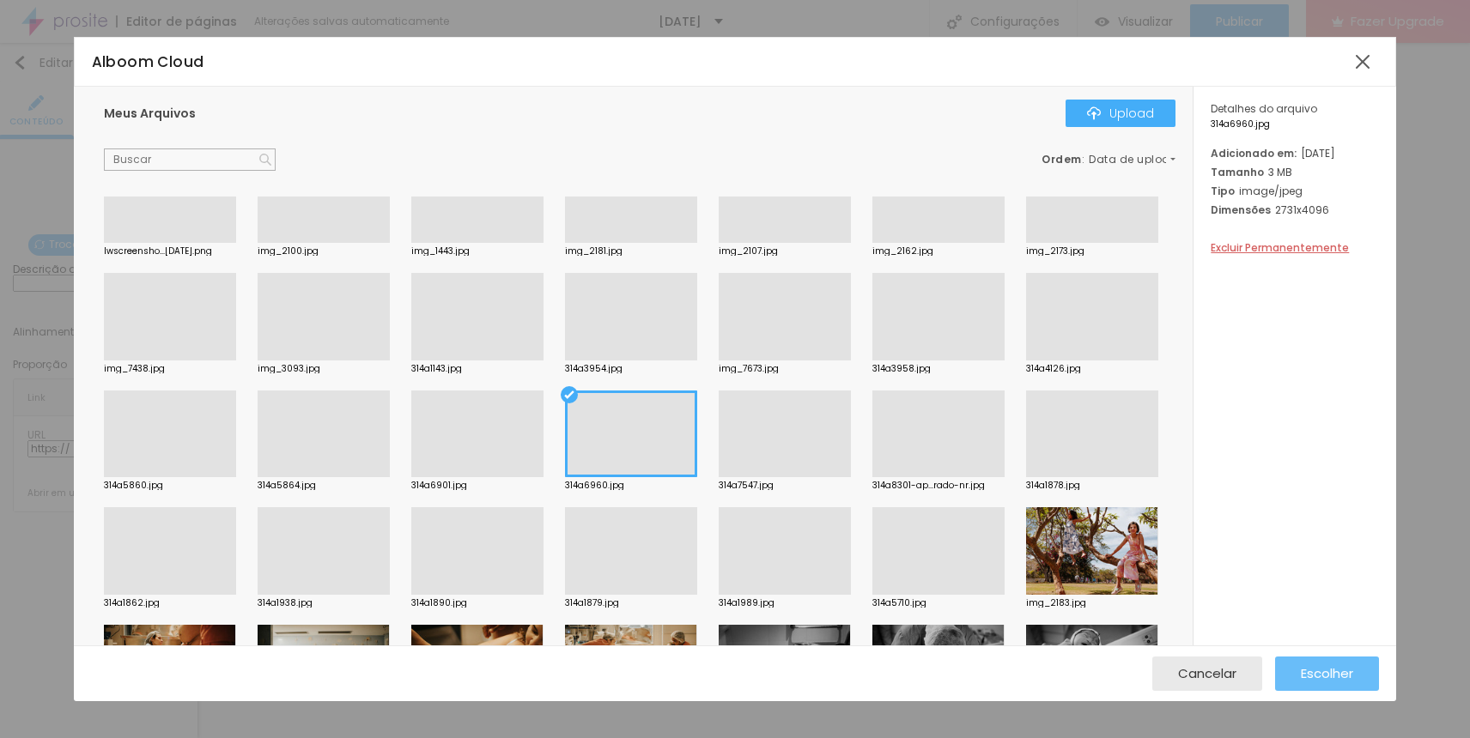
click at [1316, 660] on div "Escolher" at bounding box center [1327, 674] width 52 height 34
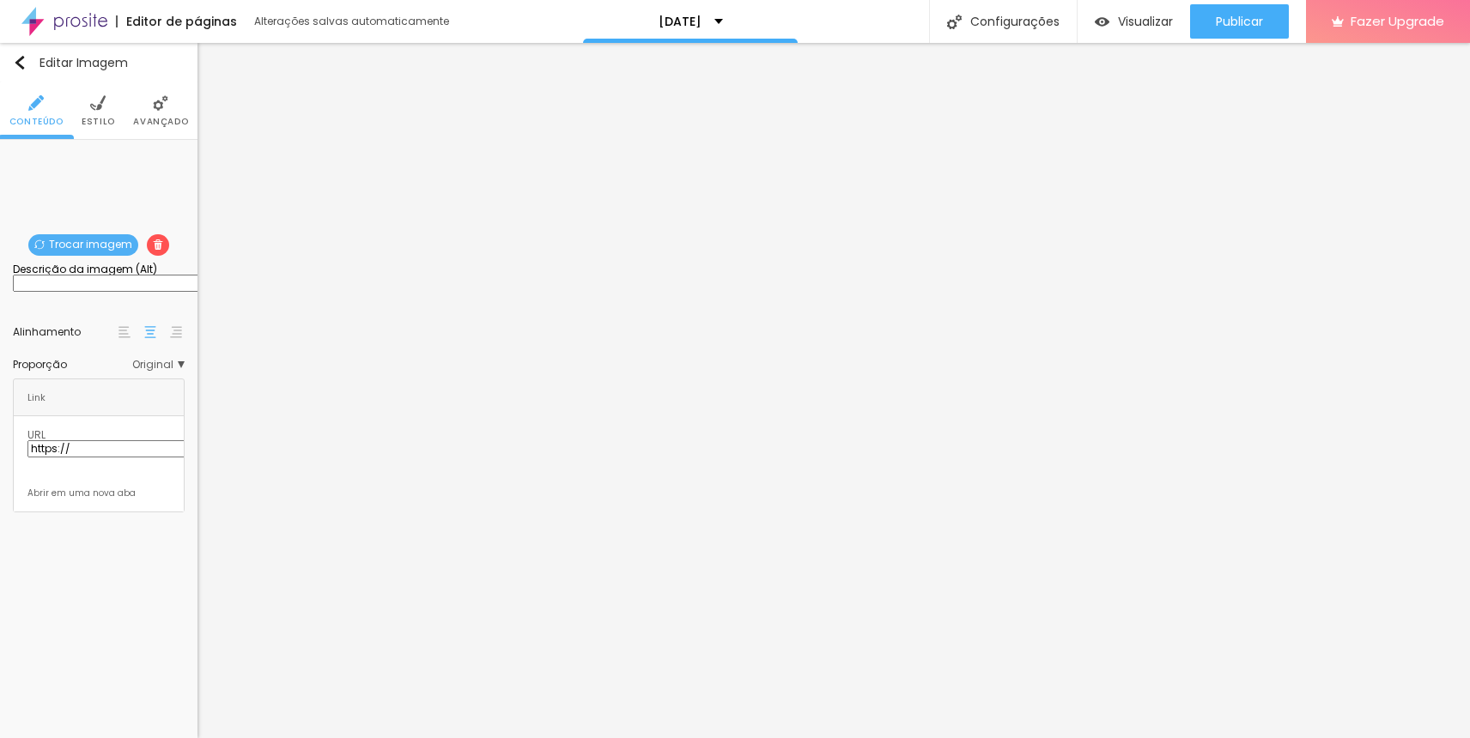
click at [126, 250] on span "Trocar imagem" at bounding box center [83, 244] width 110 height 21
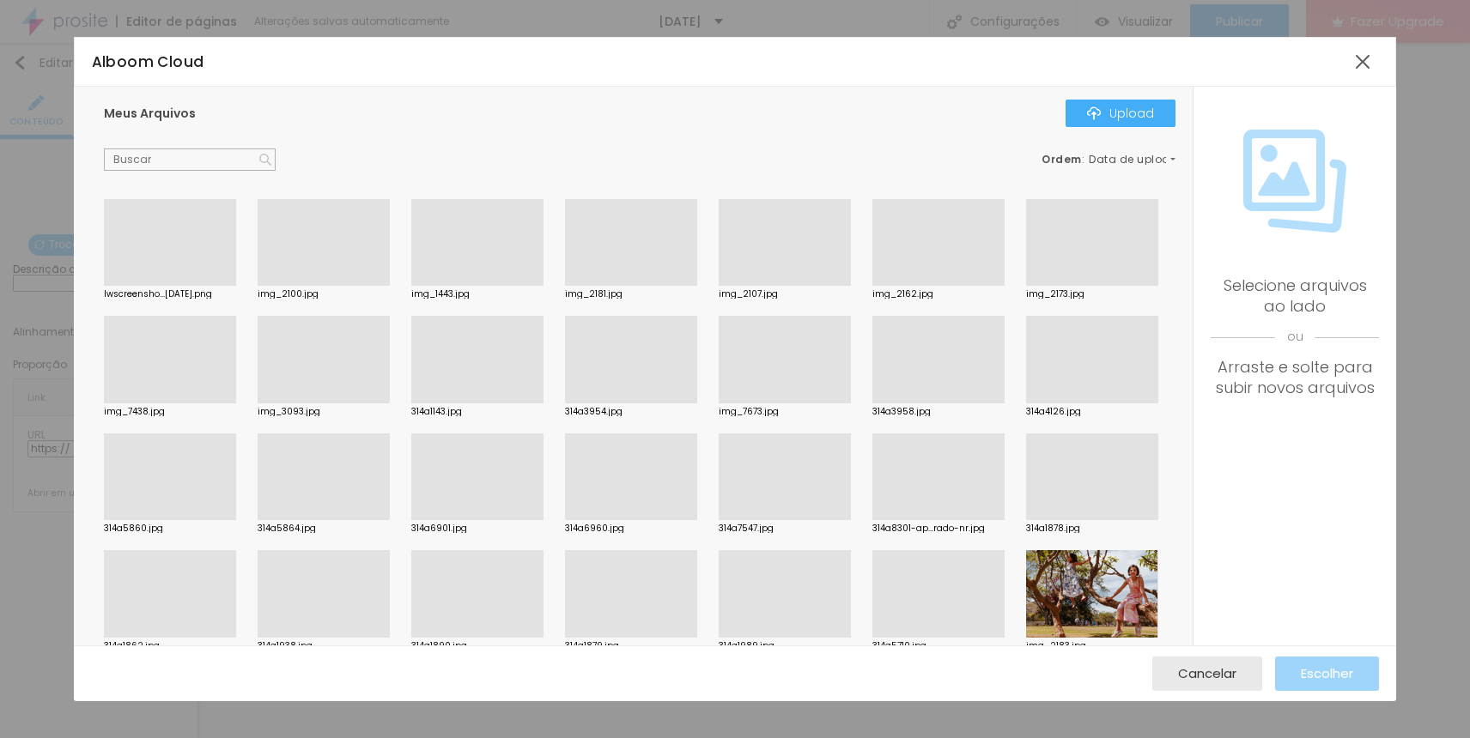
scroll to position [146, 0]
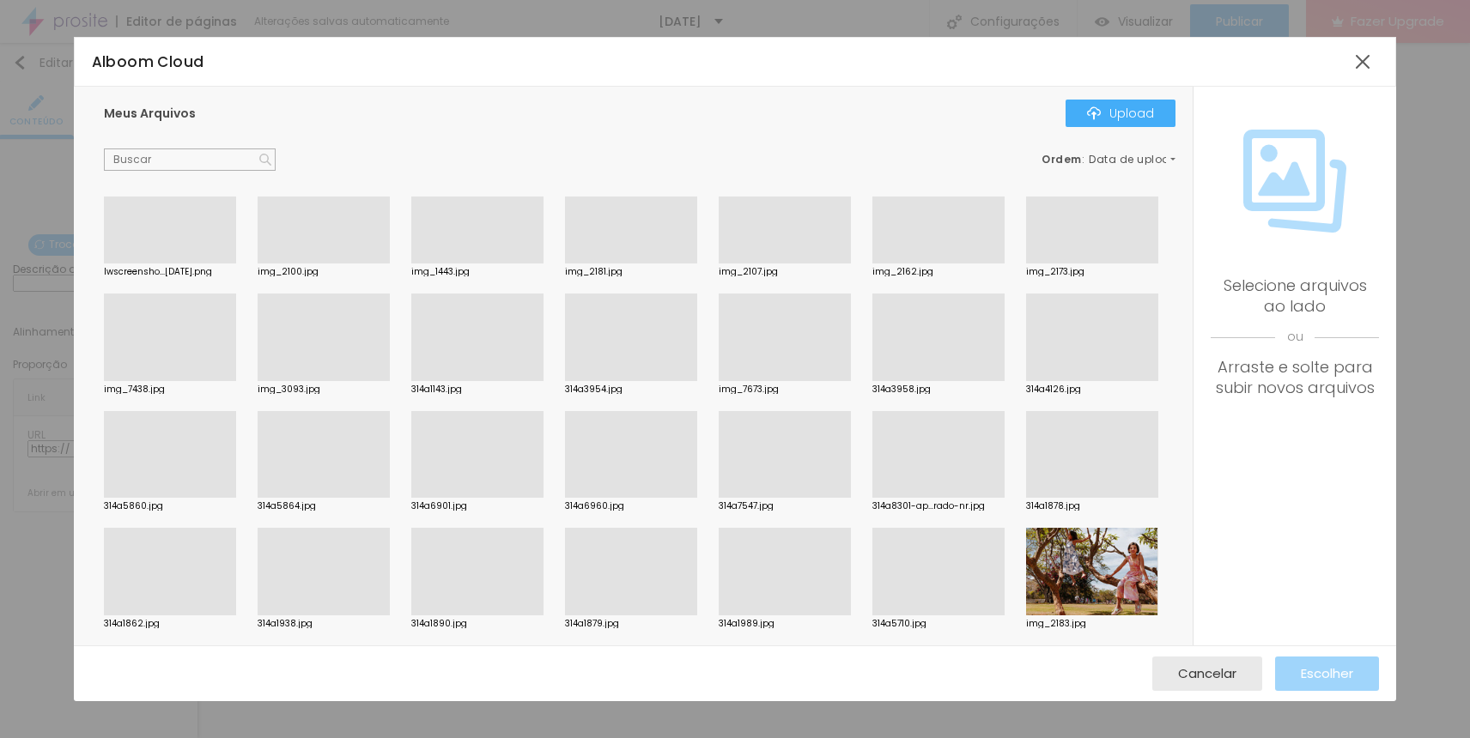
click at [799, 498] on div at bounding box center [785, 498] width 132 height 0
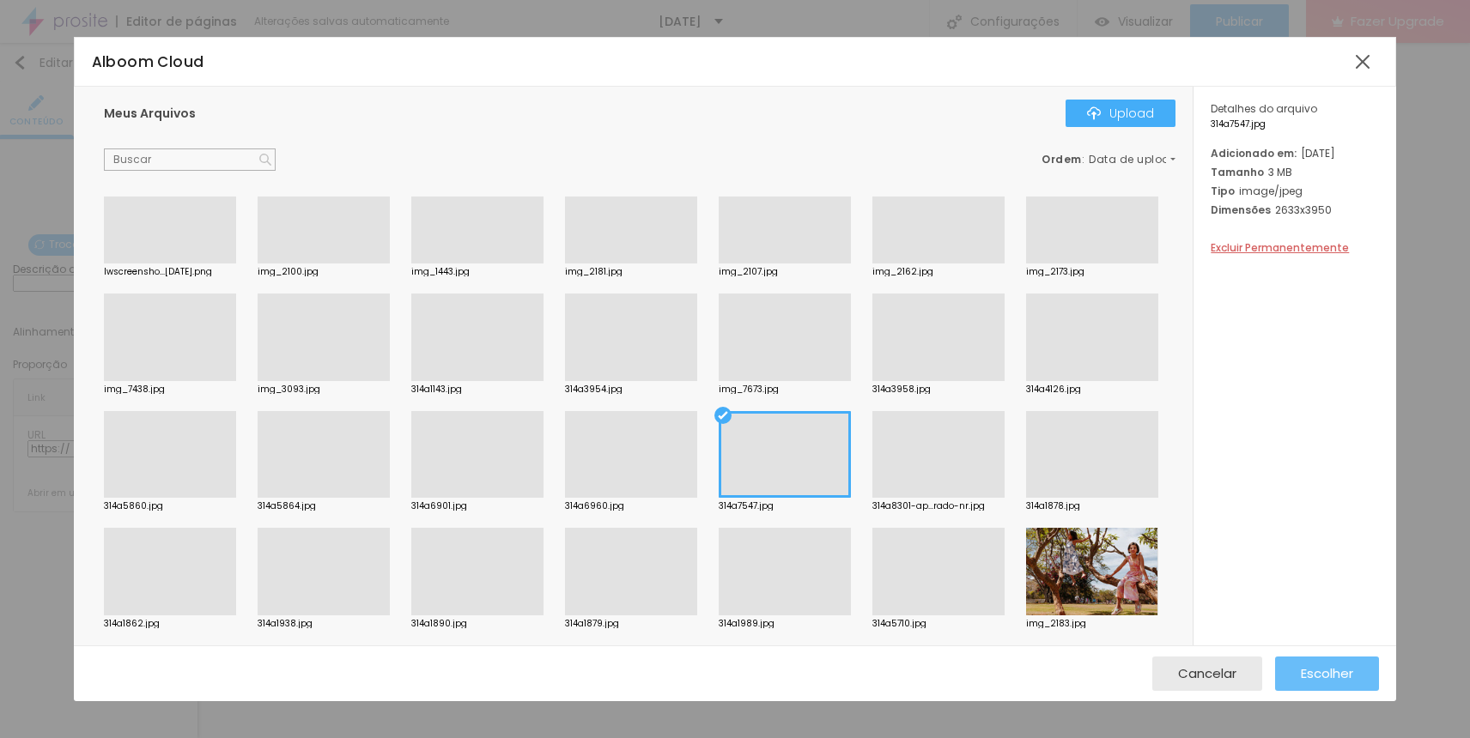
click at [1322, 657] on div "Escolher" at bounding box center [1327, 674] width 52 height 34
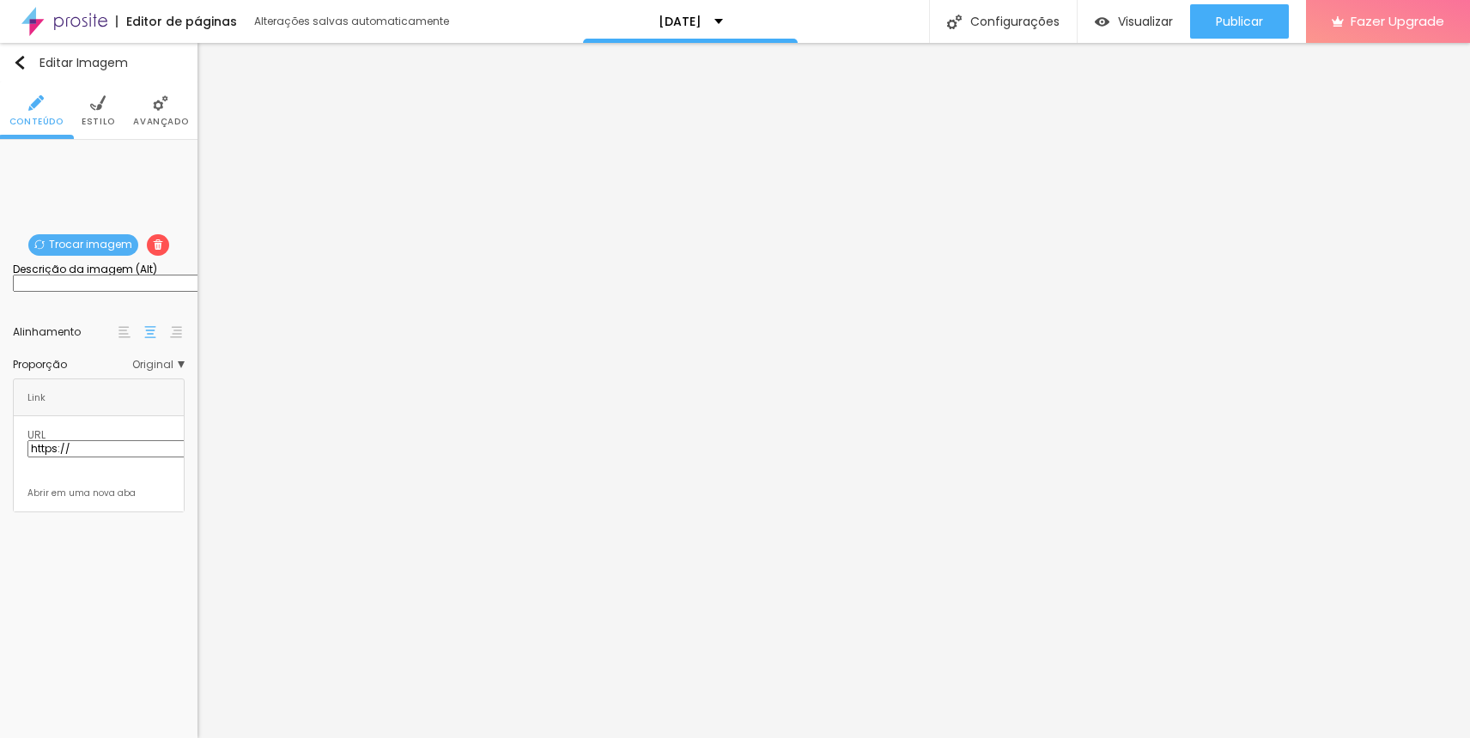
click at [95, 252] on span "Trocar imagem" at bounding box center [83, 244] width 110 height 21
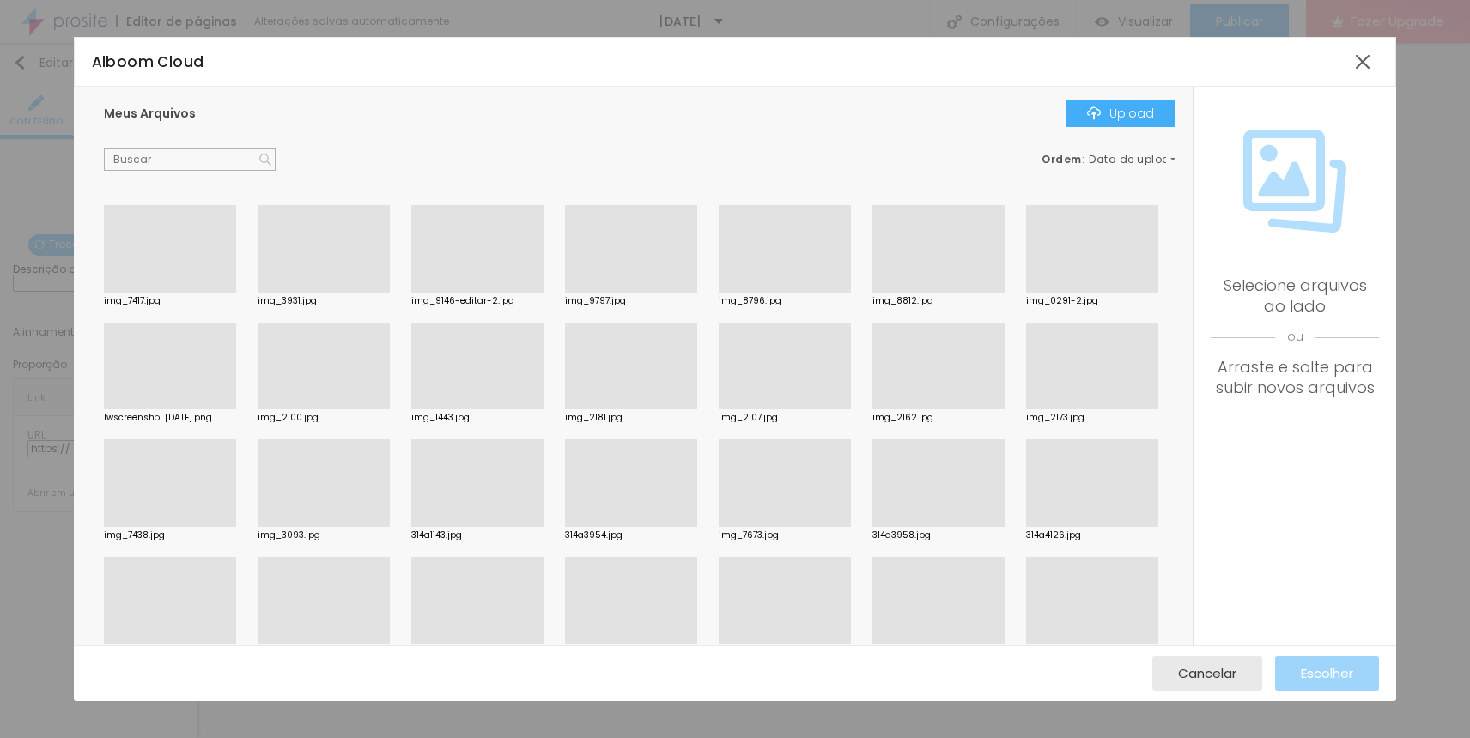
click at [791, 410] on div at bounding box center [785, 410] width 132 height 0
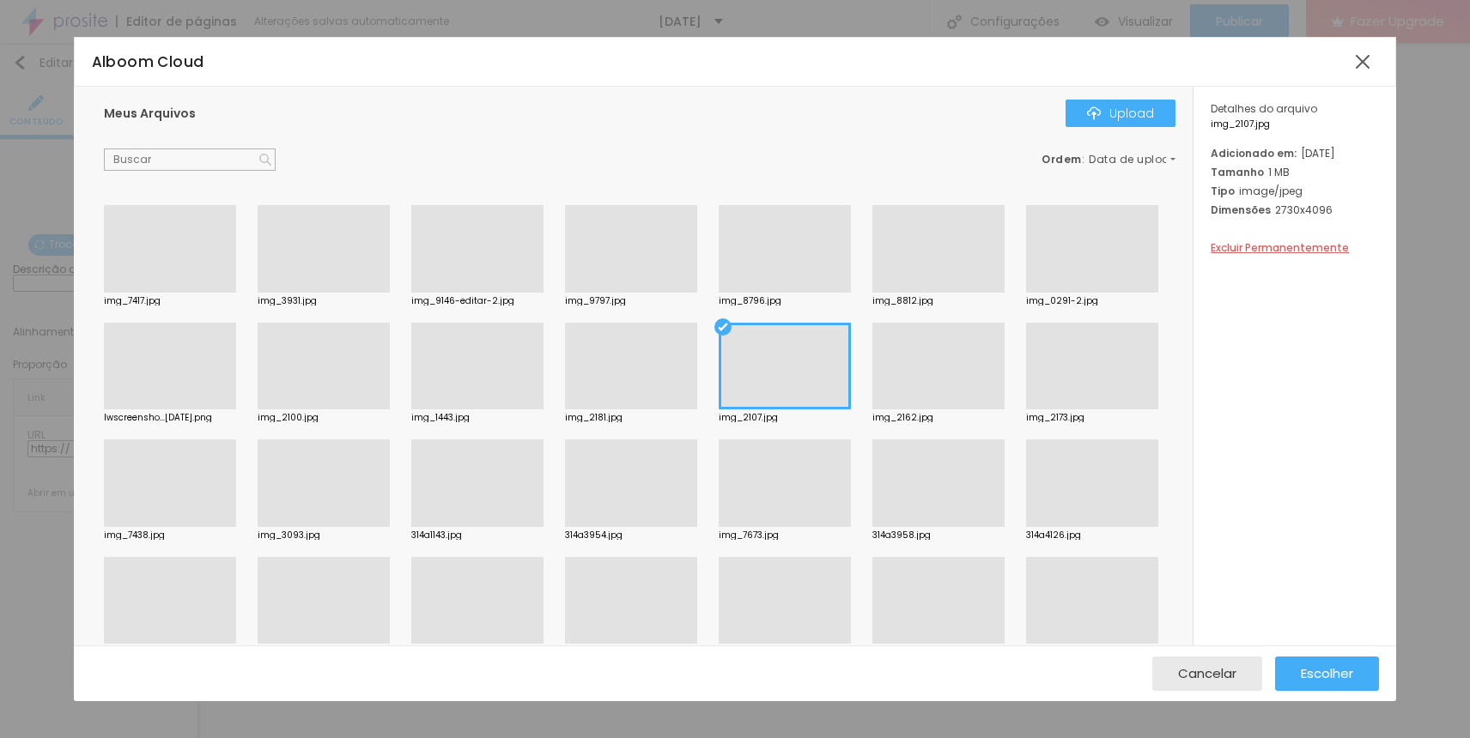
click at [1111, 293] on div at bounding box center [1092, 293] width 132 height 0
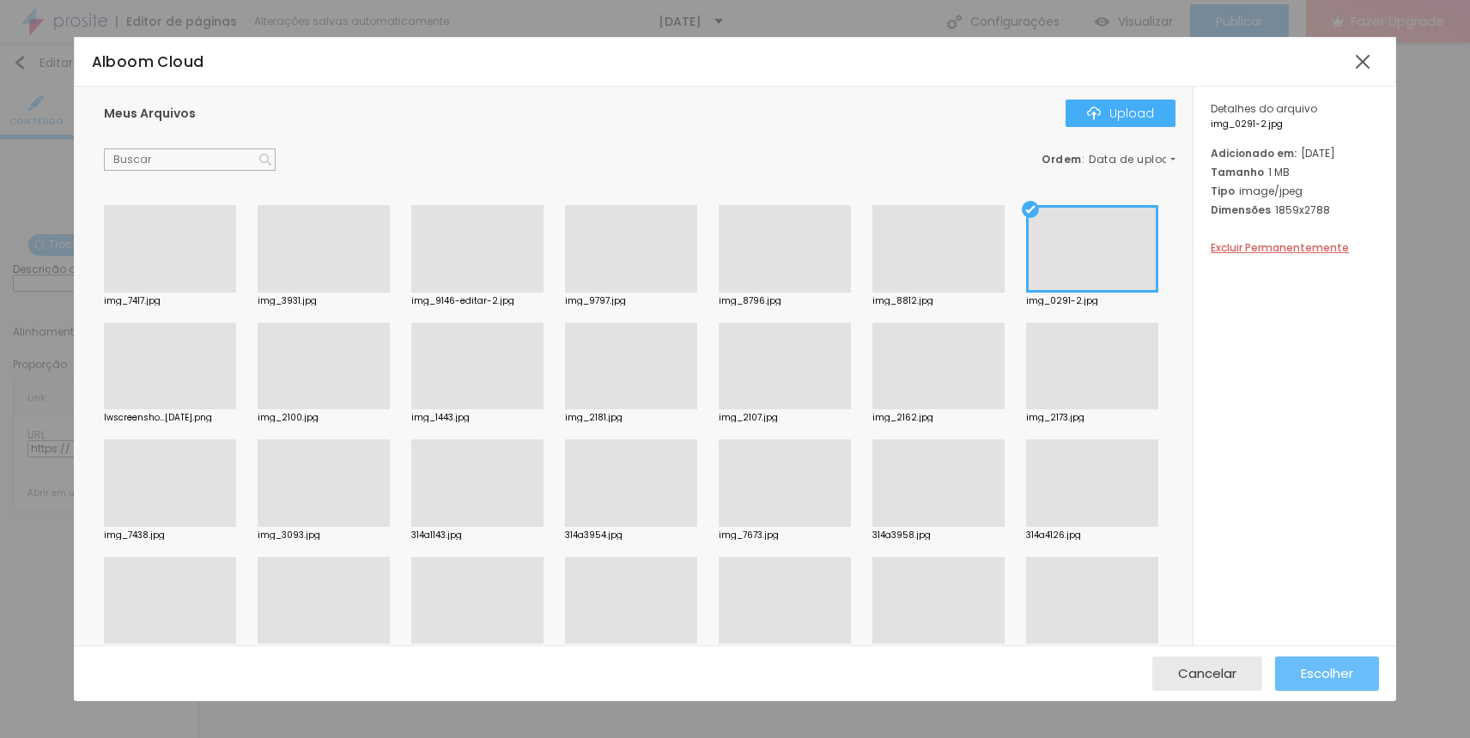
click at [1372, 665] on button "Escolher" at bounding box center [1327, 674] width 104 height 34
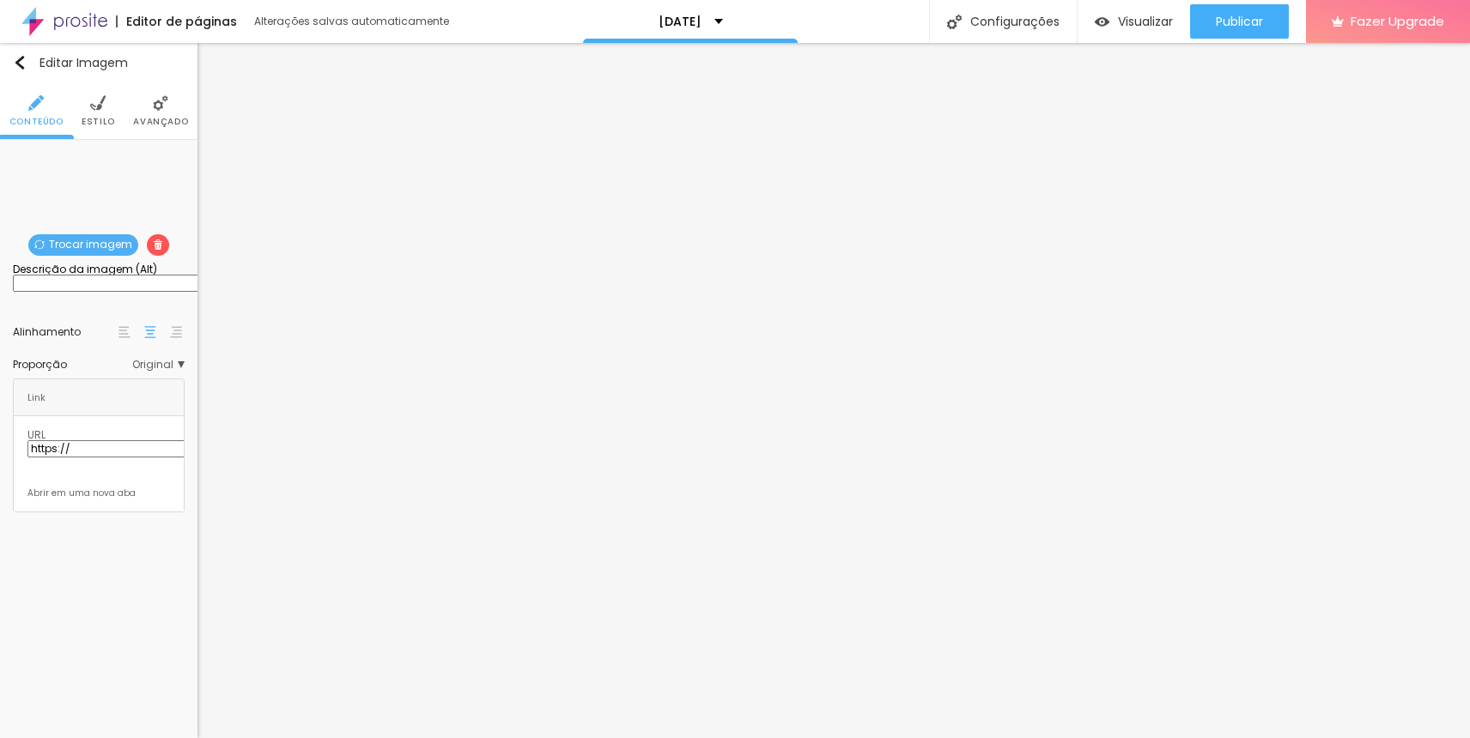
click at [58, 246] on span "Trocar imagem" at bounding box center [83, 244] width 110 height 21
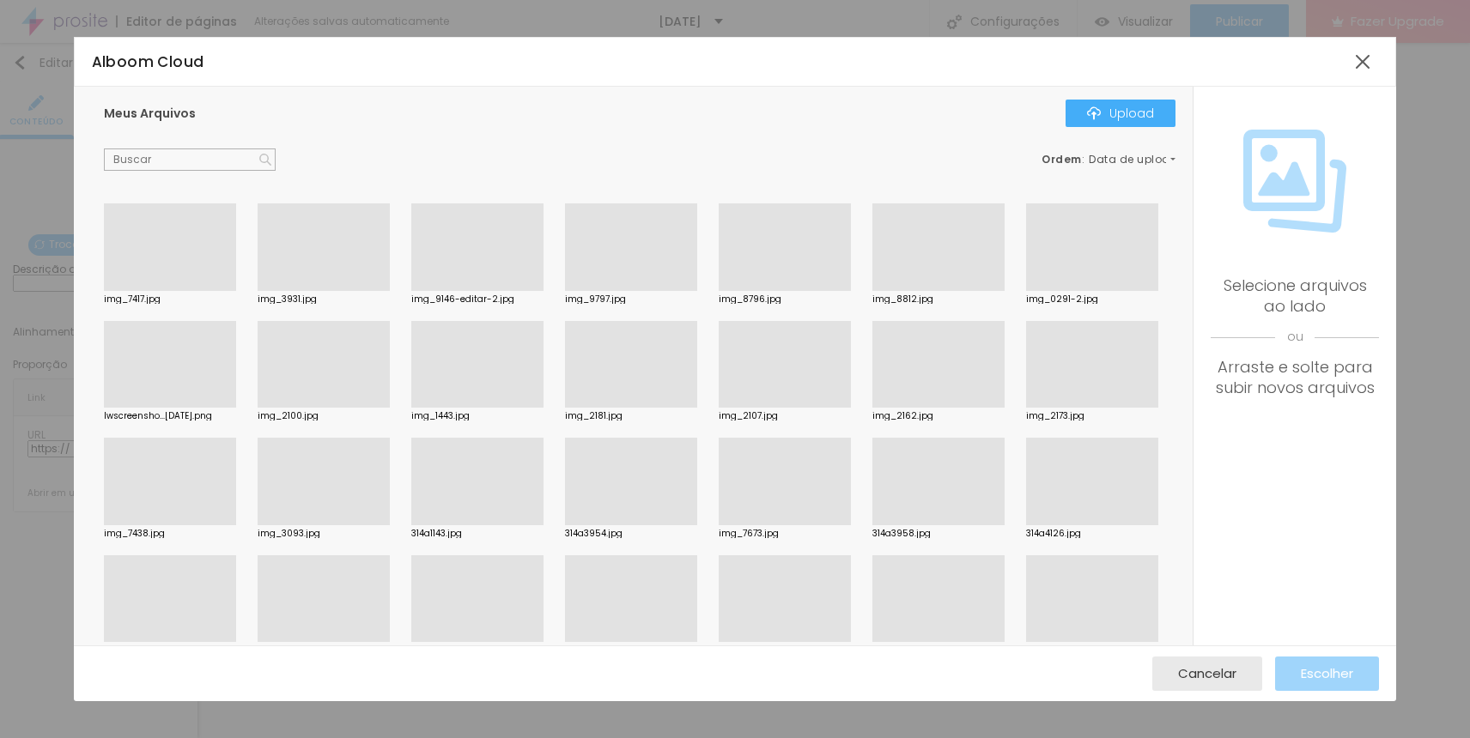
scroll to position [0, 0]
click at [311, 527] on div at bounding box center [324, 527] width 132 height 0
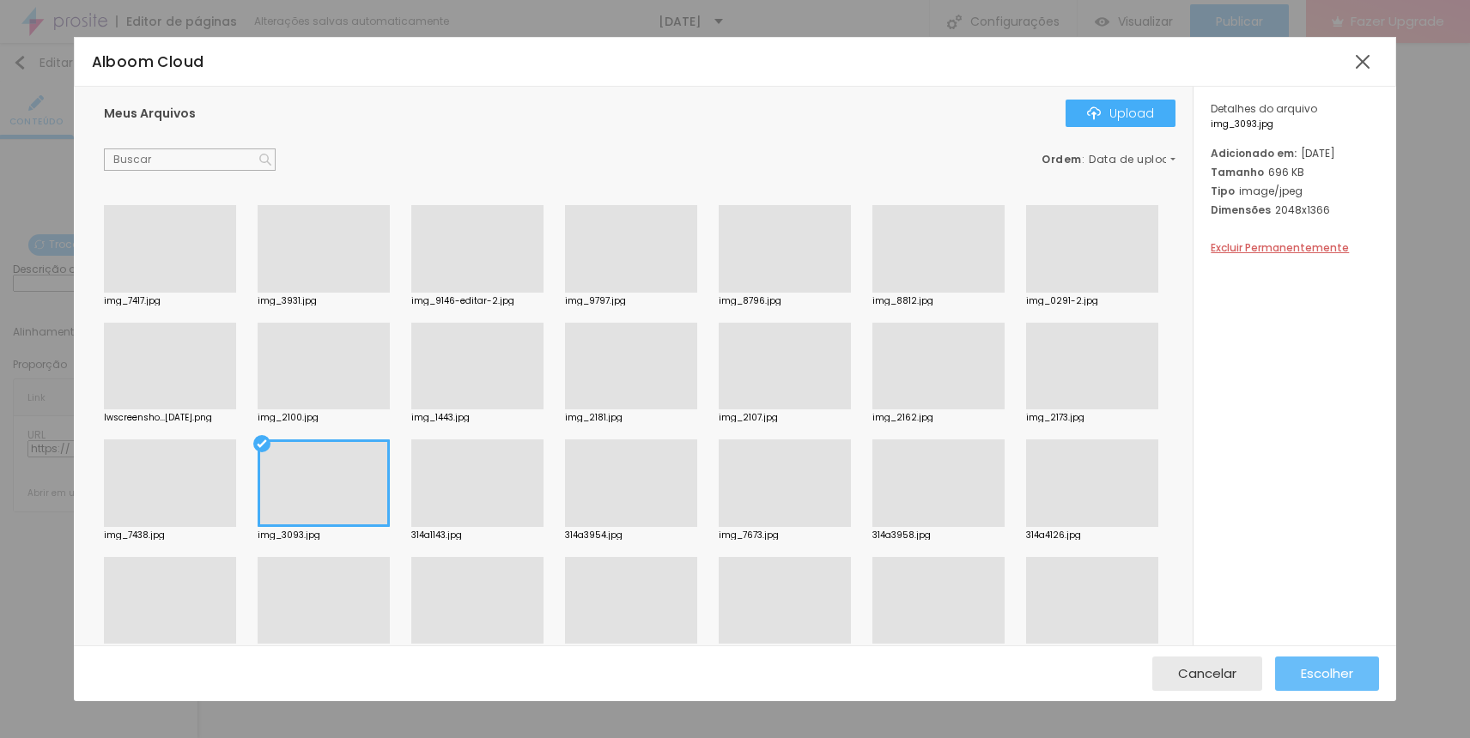
click at [1360, 668] on button "Escolher" at bounding box center [1327, 674] width 104 height 34
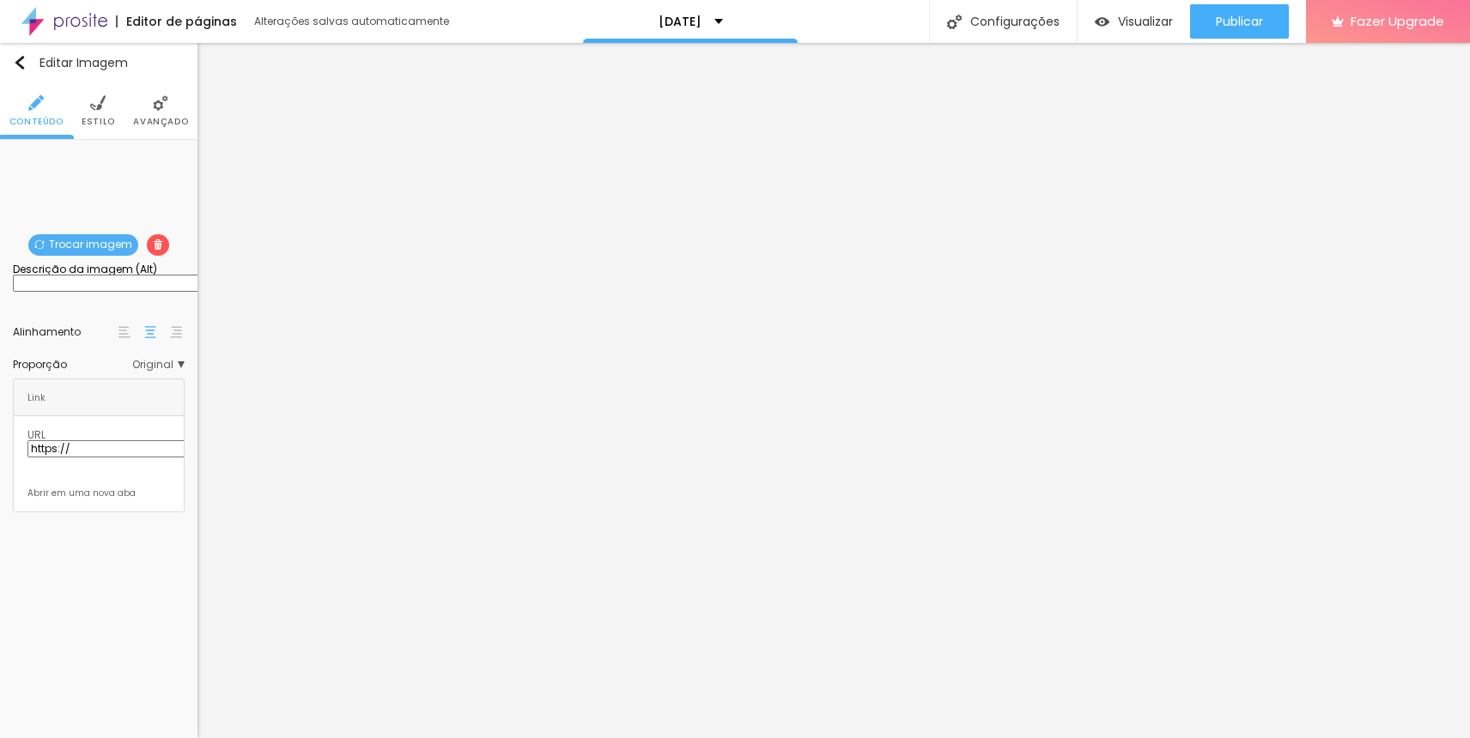
click at [151, 370] on span "Original" at bounding box center [158, 365] width 52 height 10
click at [151, 370] on span "Original" at bounding box center [163, 365] width 41 height 10
click at [101, 246] on span "Trocar imagem" at bounding box center [83, 244] width 110 height 21
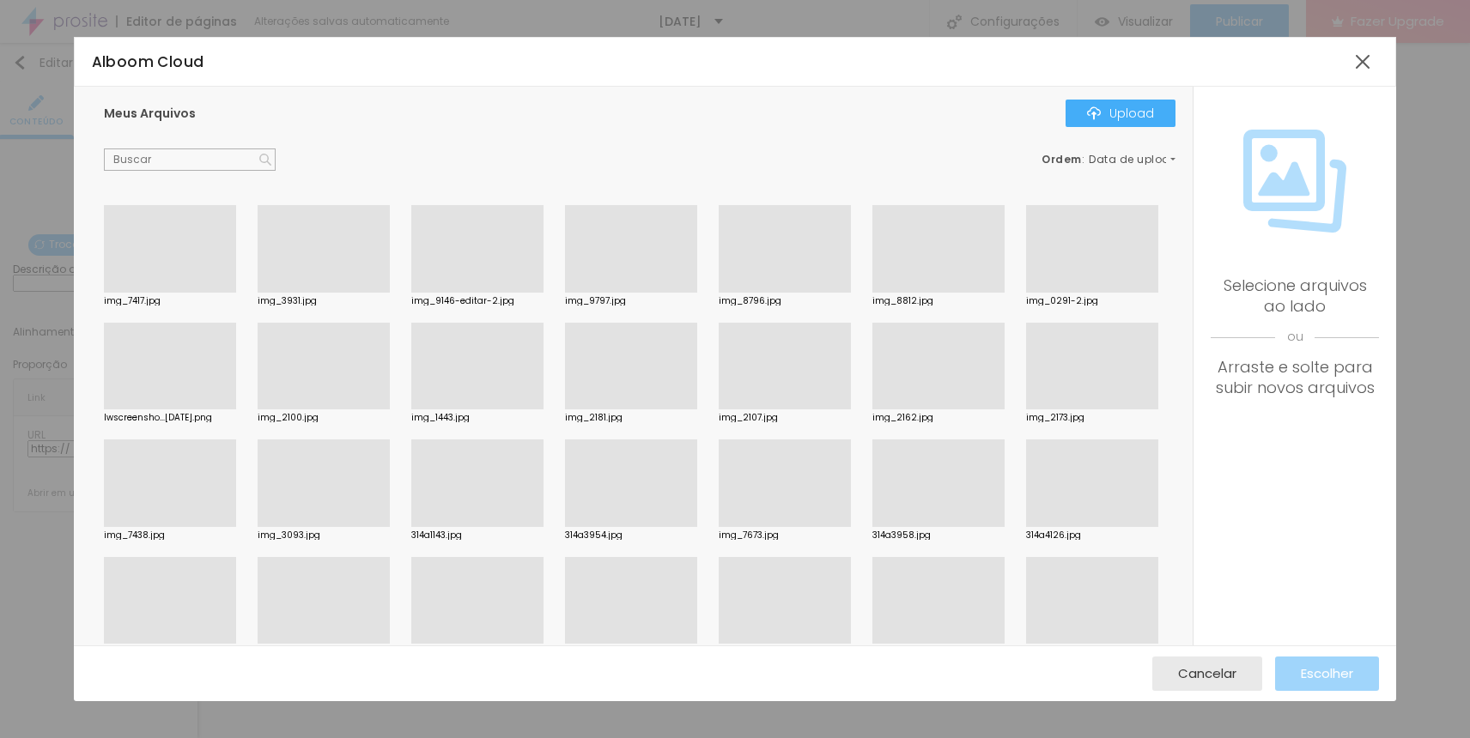
click at [957, 293] on div at bounding box center [938, 293] width 132 height 0
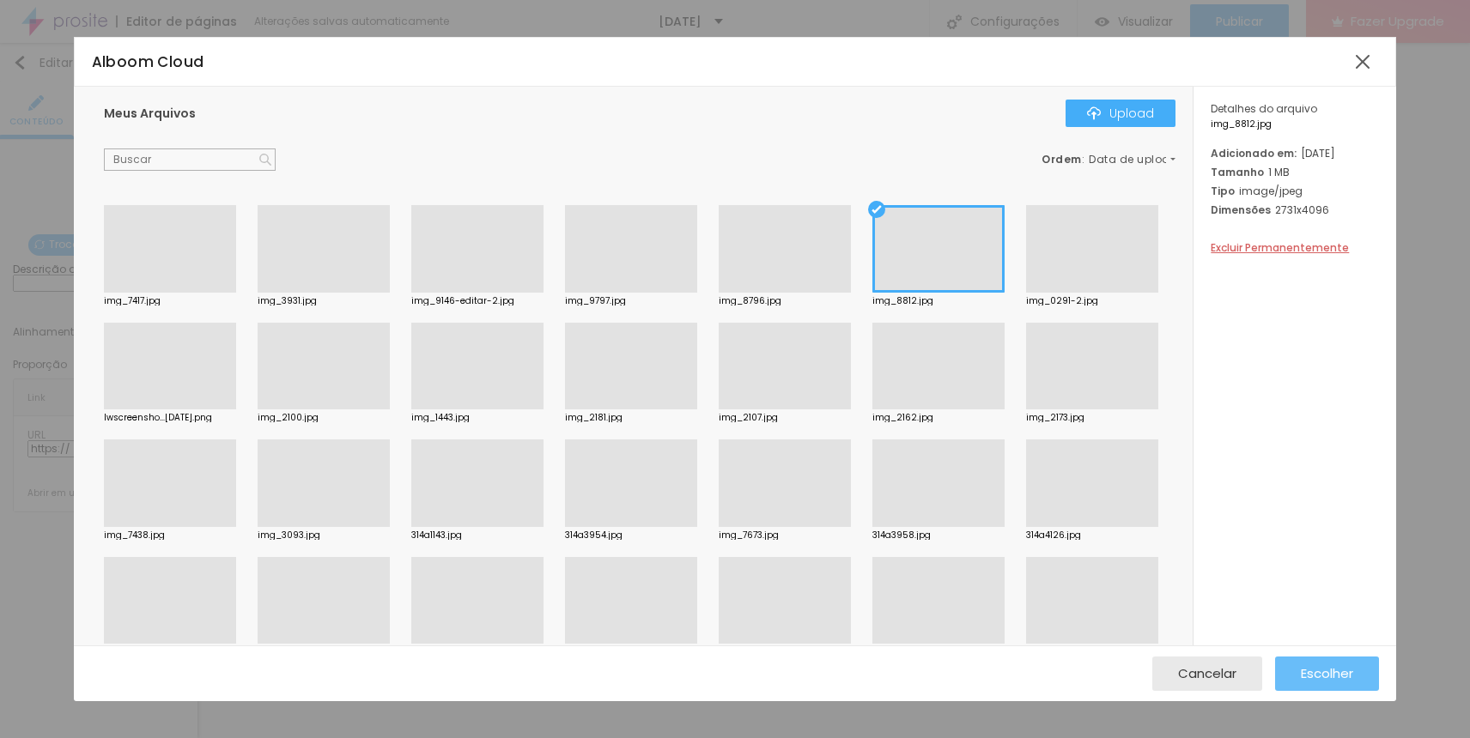
click at [1376, 685] on button "Escolher" at bounding box center [1327, 674] width 104 height 34
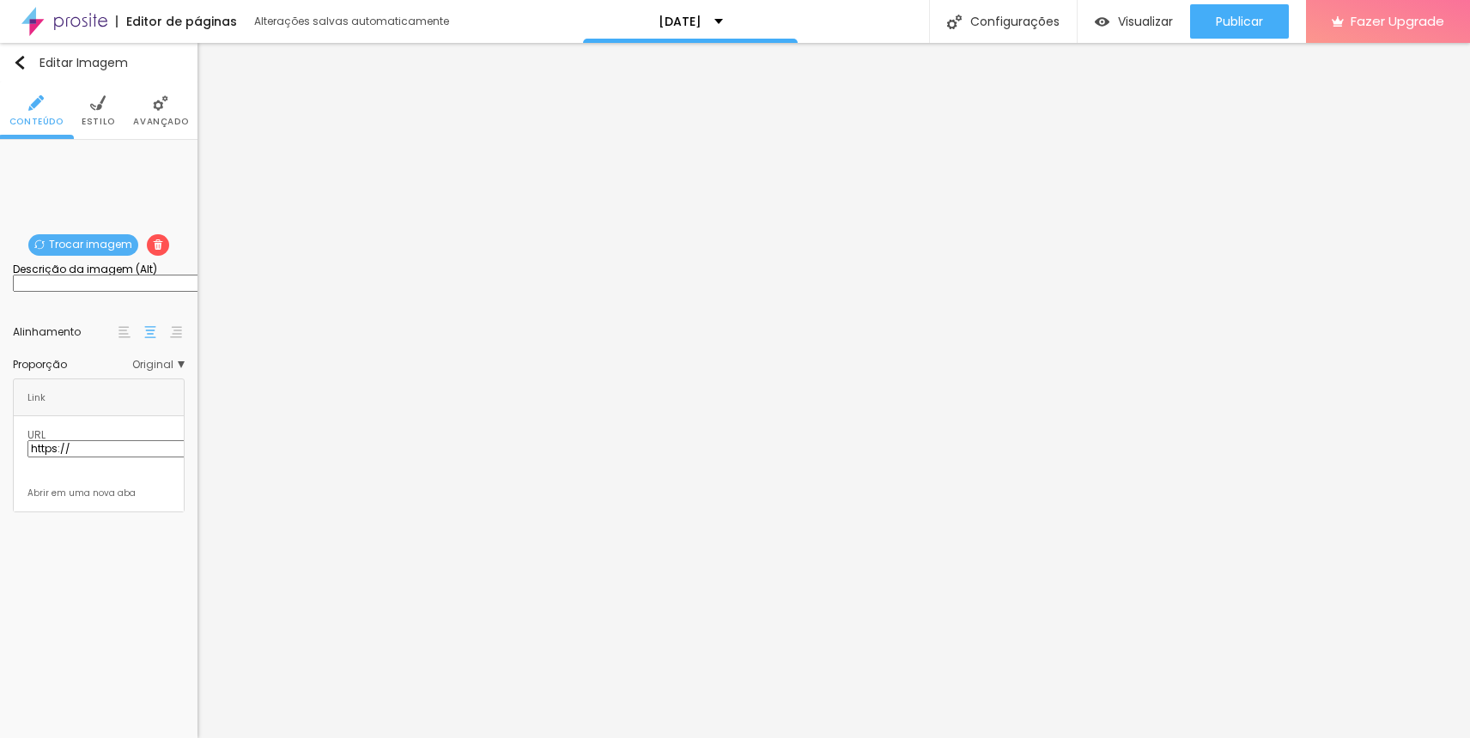
click at [82, 244] on span "Trocar imagem" at bounding box center [83, 244] width 110 height 21
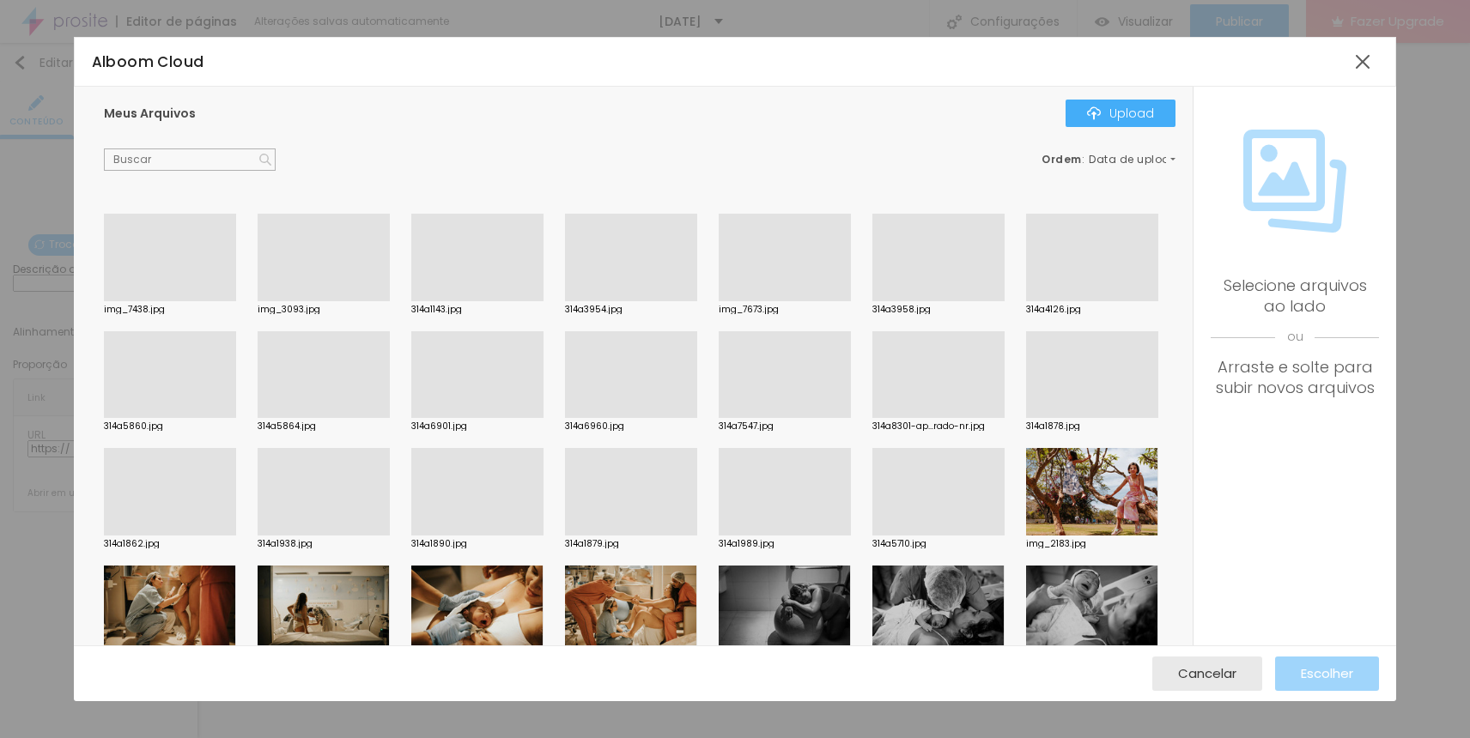
scroll to position [204, 0]
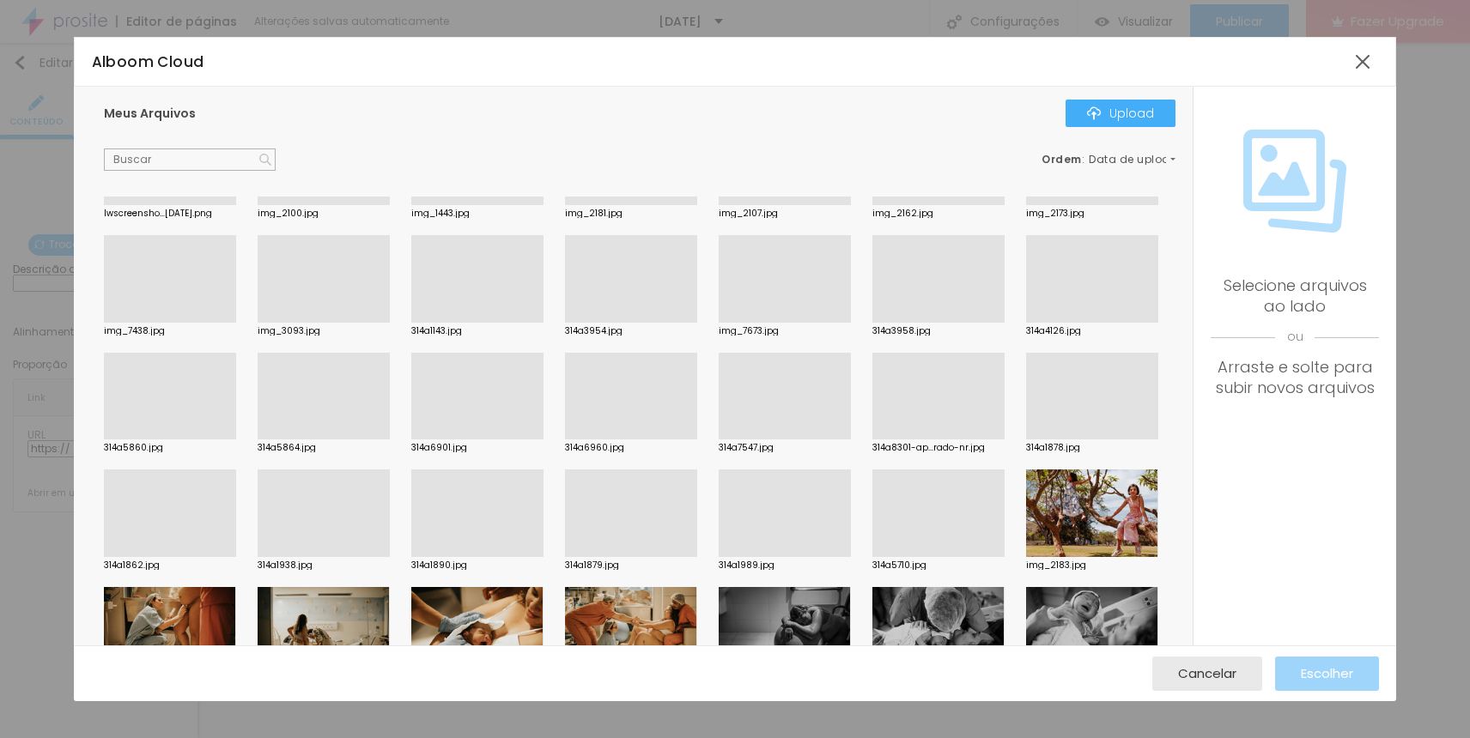
click at [1107, 323] on div at bounding box center [1092, 323] width 132 height 0
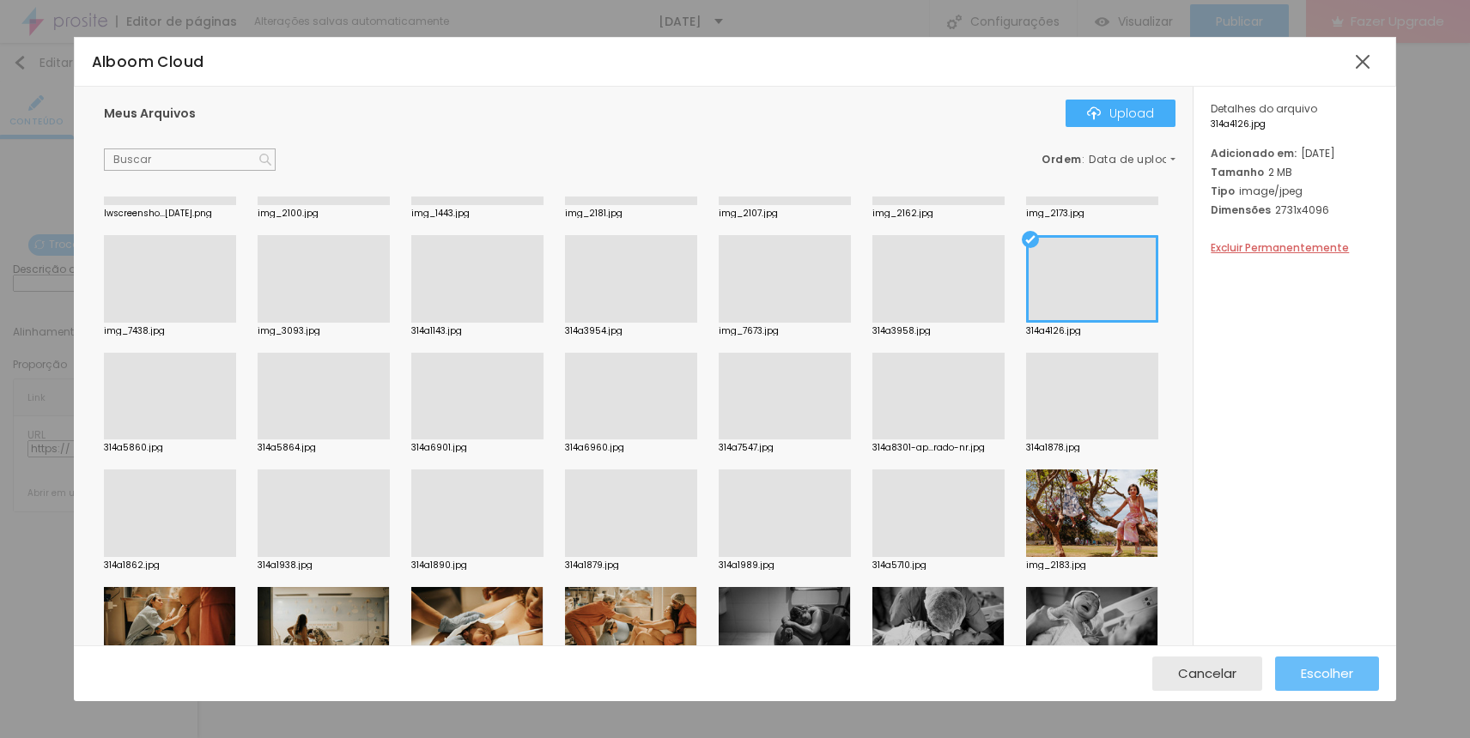
click at [1330, 674] on span "Escolher" at bounding box center [1327, 673] width 52 height 15
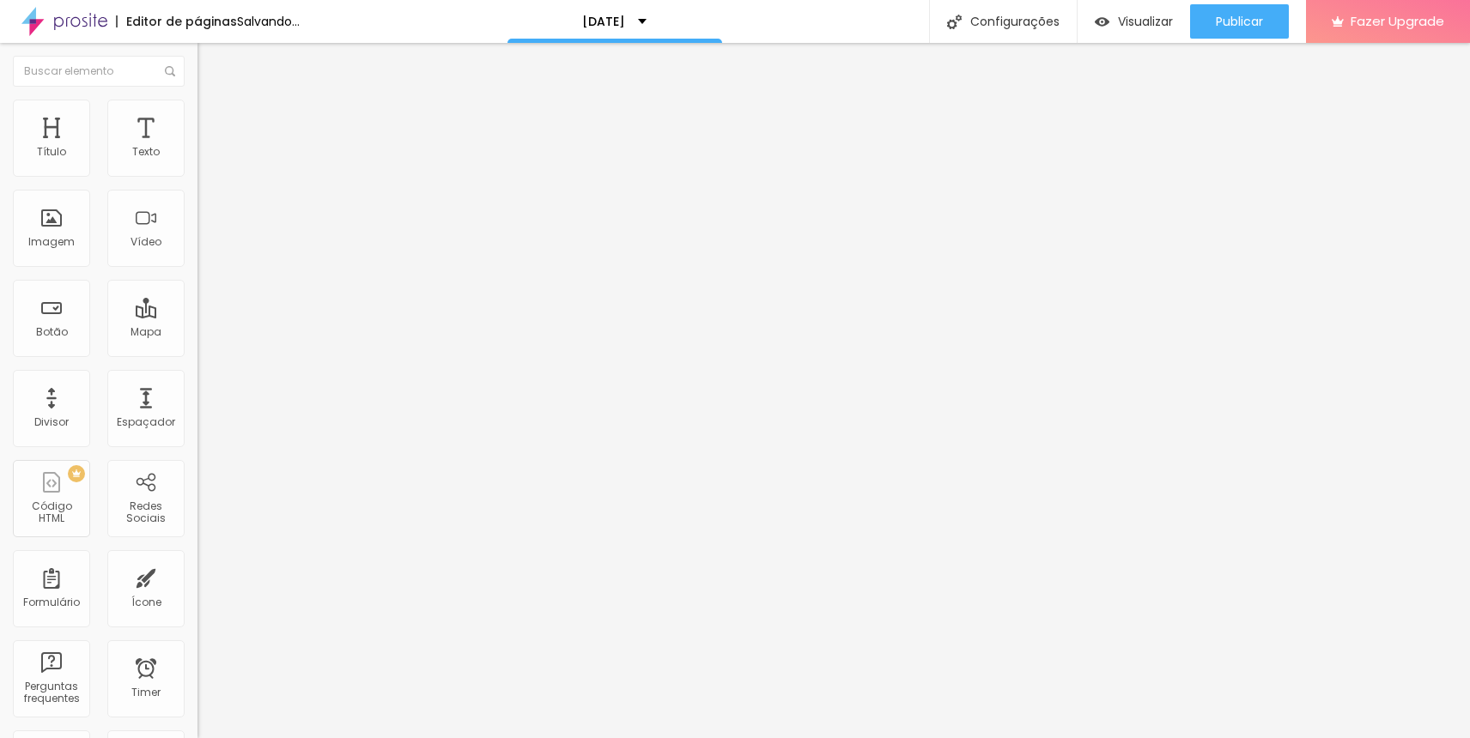
click at [197, 148] on span "Trocar imagem" at bounding box center [244, 140] width 94 height 15
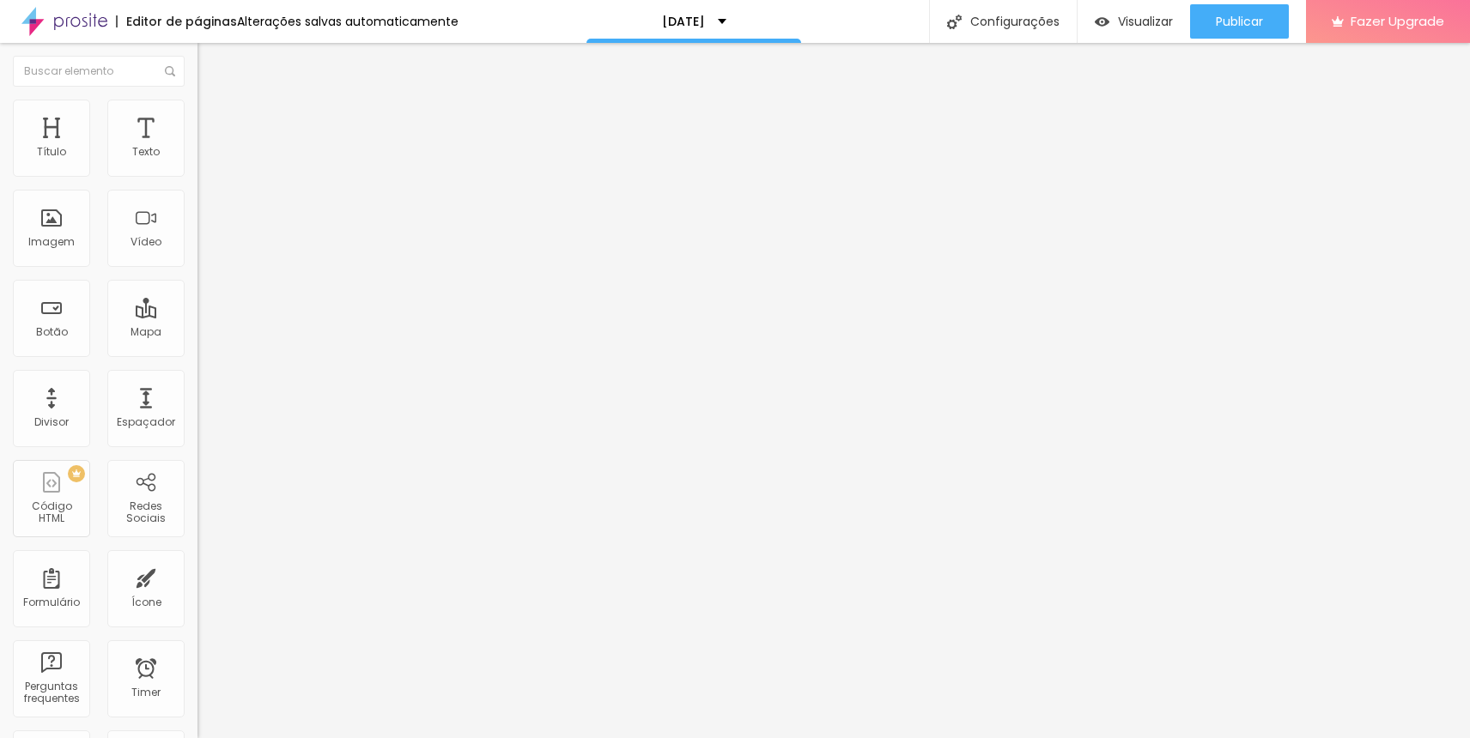
click at [197, 148] on span "Trocar imagem" at bounding box center [244, 140] width 94 height 15
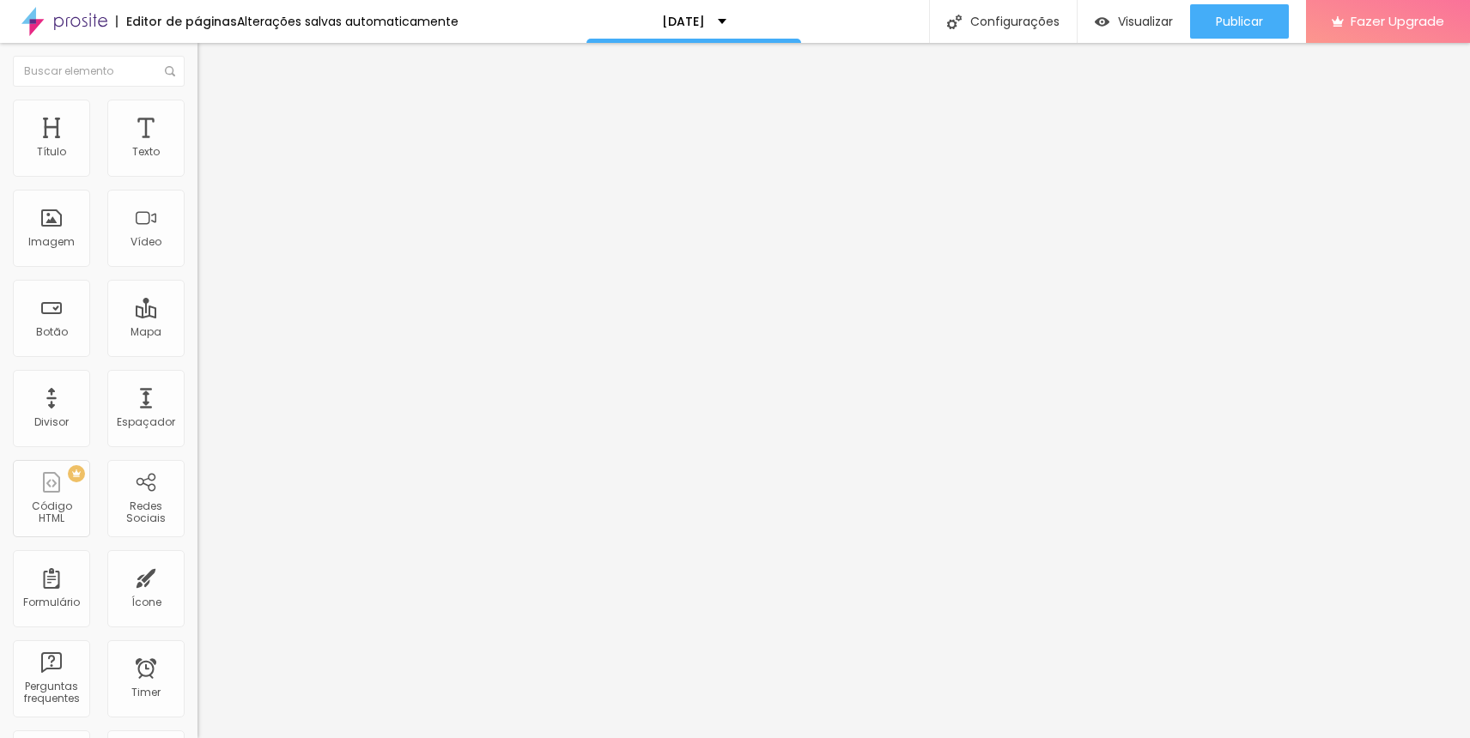
scroll to position [288, 0]
click at [197, 113] on li "Estilo" at bounding box center [295, 108] width 197 height 17
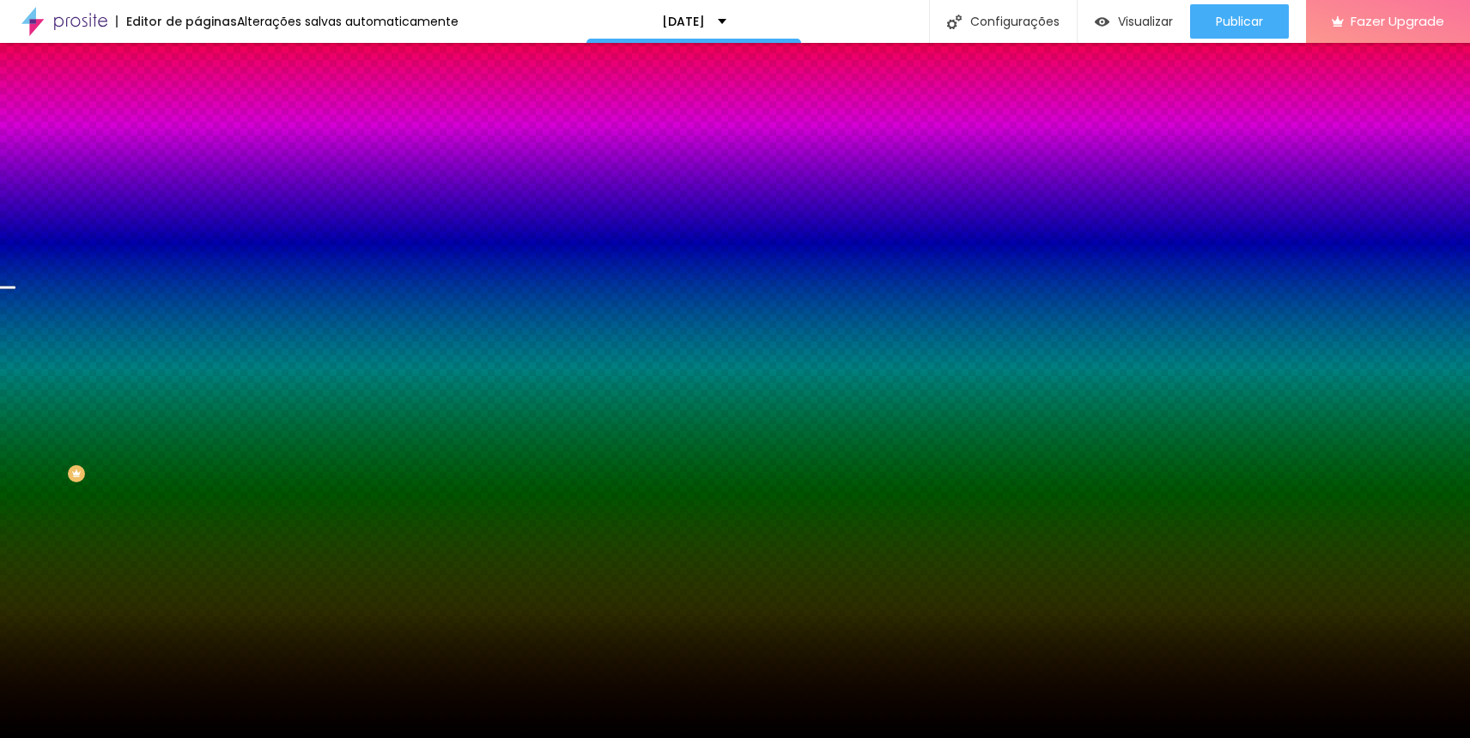
click at [197, 158] on span "Trocar imagem" at bounding box center [244, 150] width 94 height 15
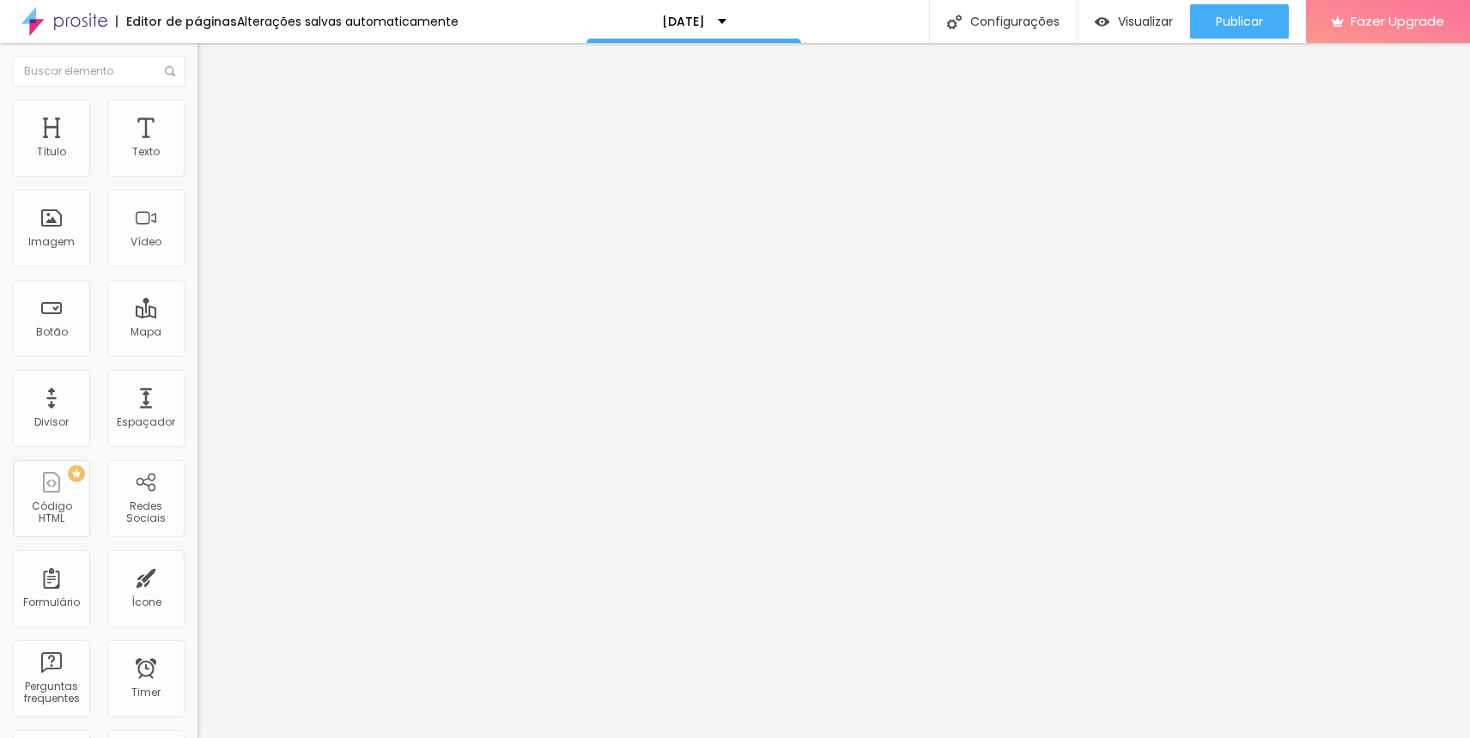
click at [213, 118] on span "Estilo" at bounding box center [226, 111] width 27 height 15
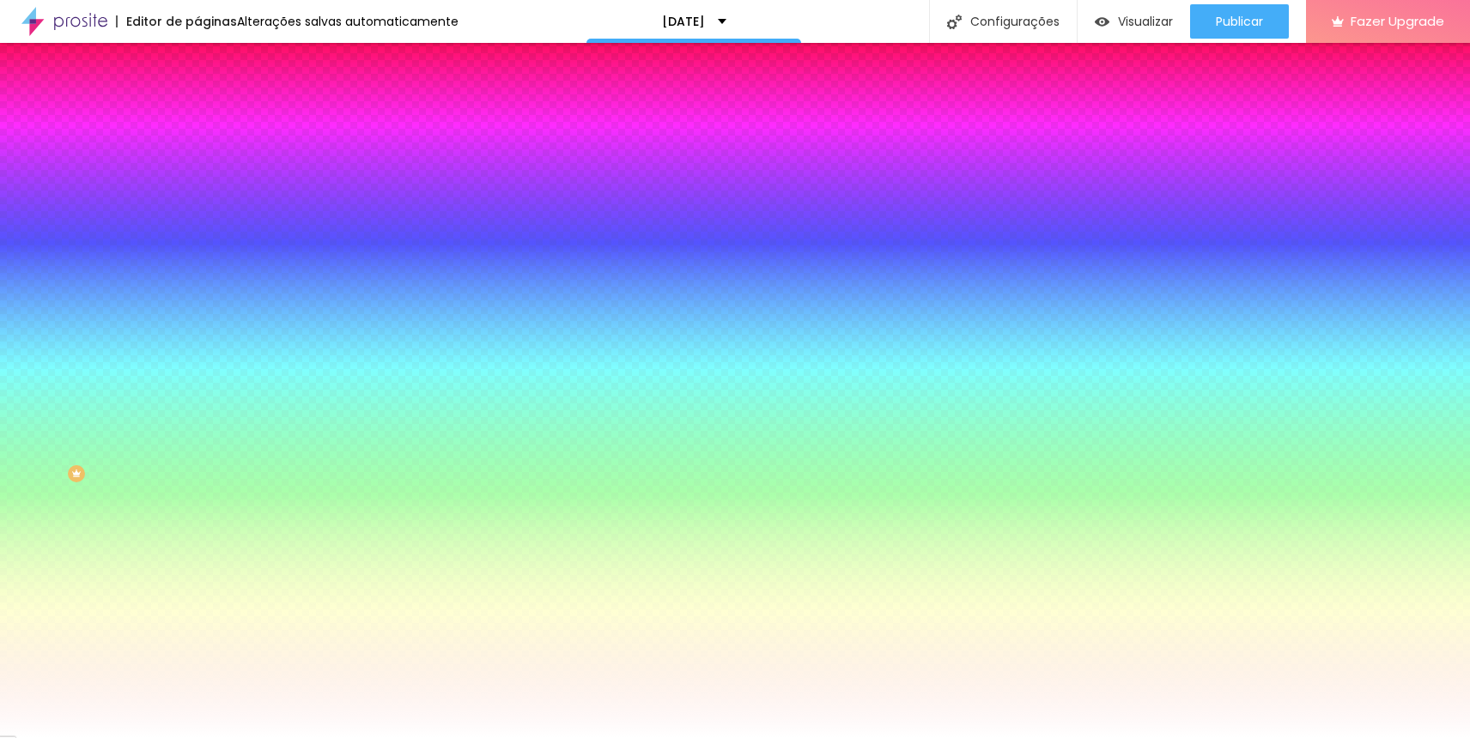
click at [197, 158] on span "Trocar imagem" at bounding box center [244, 150] width 94 height 15
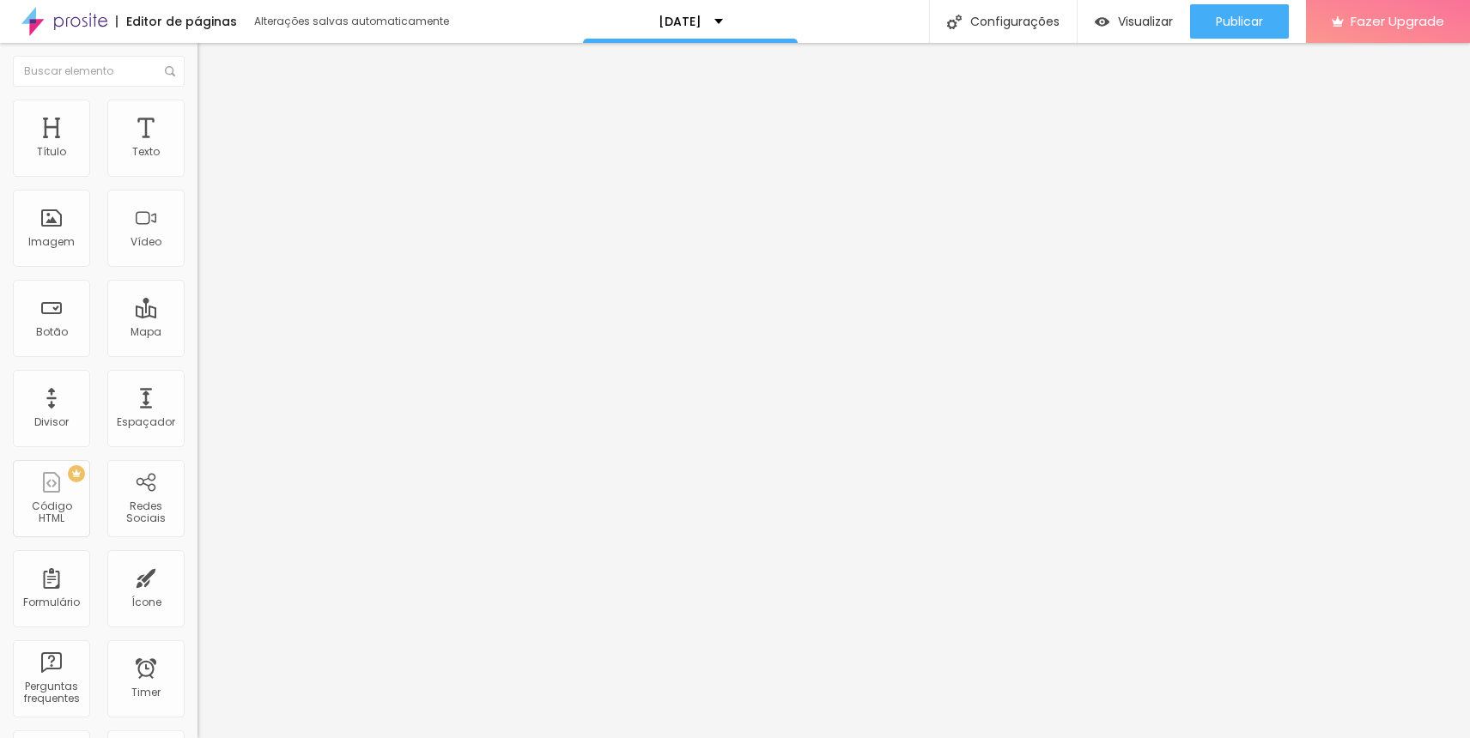
click at [197, 182] on span "Editar perguntas" at bounding box center [246, 174] width 98 height 15
drag, startPoint x: 824, startPoint y: 451, endPoint x: 546, endPoint y: 438, distance: 278.5
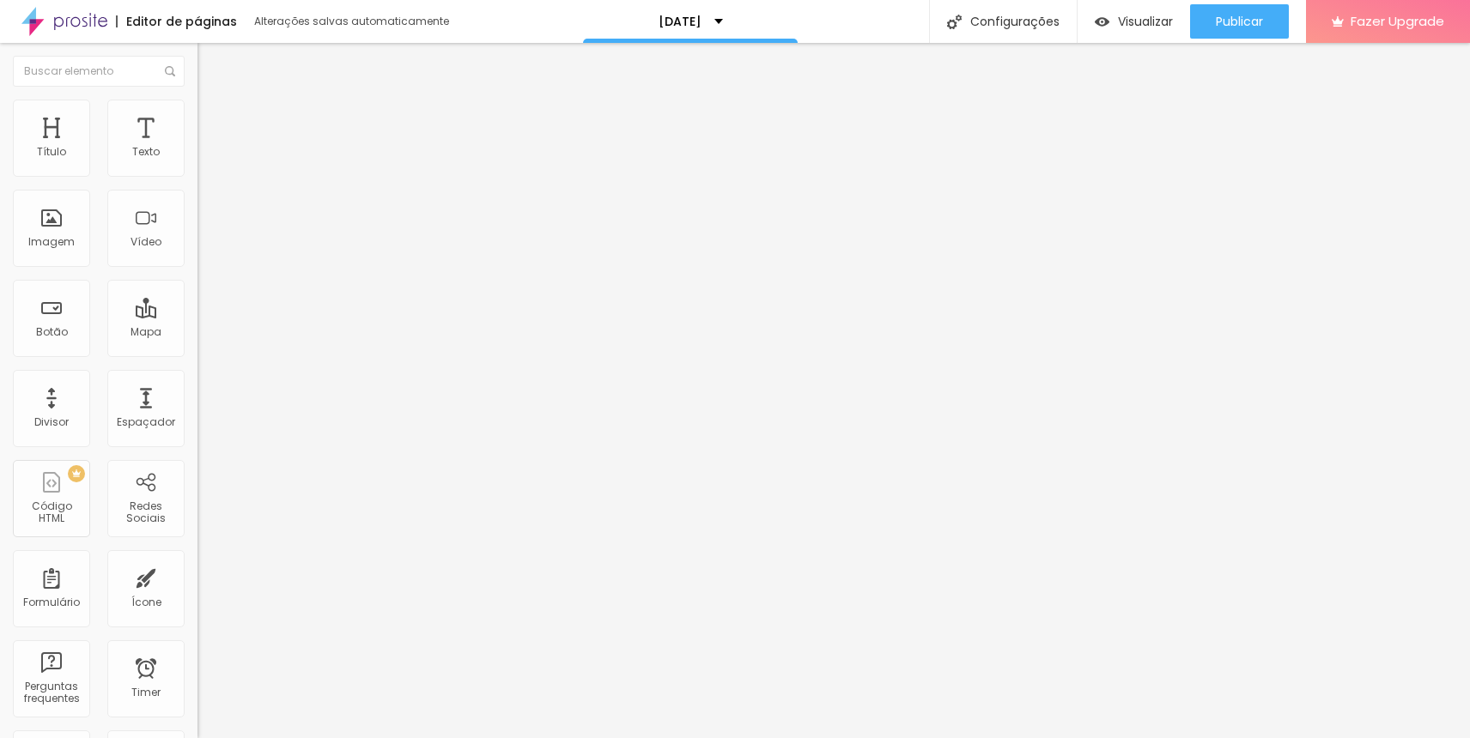
drag, startPoint x: 881, startPoint y: 431, endPoint x: 819, endPoint y: 435, distance: 62.0
drag, startPoint x: 851, startPoint y: 447, endPoint x: 875, endPoint y: 437, distance: 26.2
drag, startPoint x: 738, startPoint y: 435, endPoint x: 834, endPoint y: 447, distance: 96.1
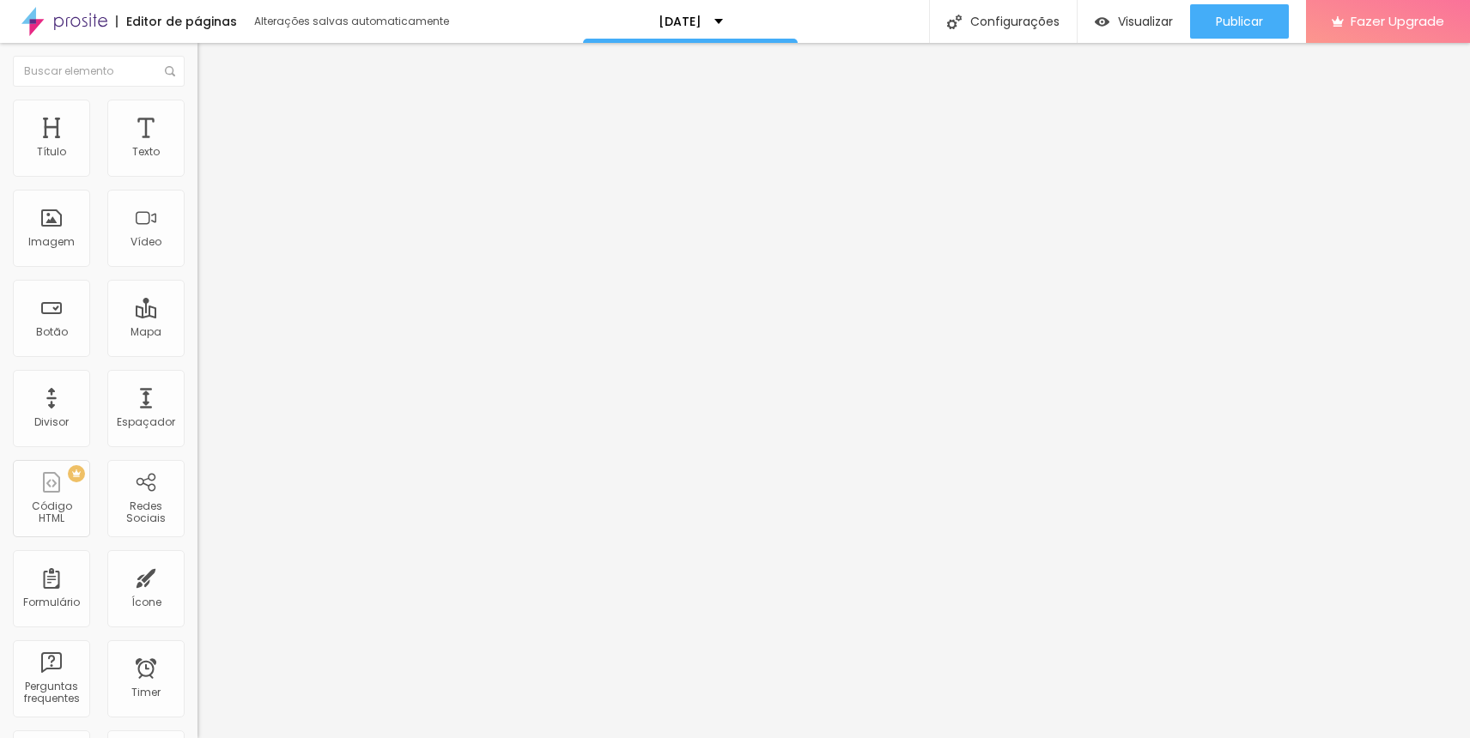
drag, startPoint x: 882, startPoint y: 444, endPoint x: 413, endPoint y: 412, distance: 469.9
copy p "Campanhas especiais como essa somente em Brasília ."
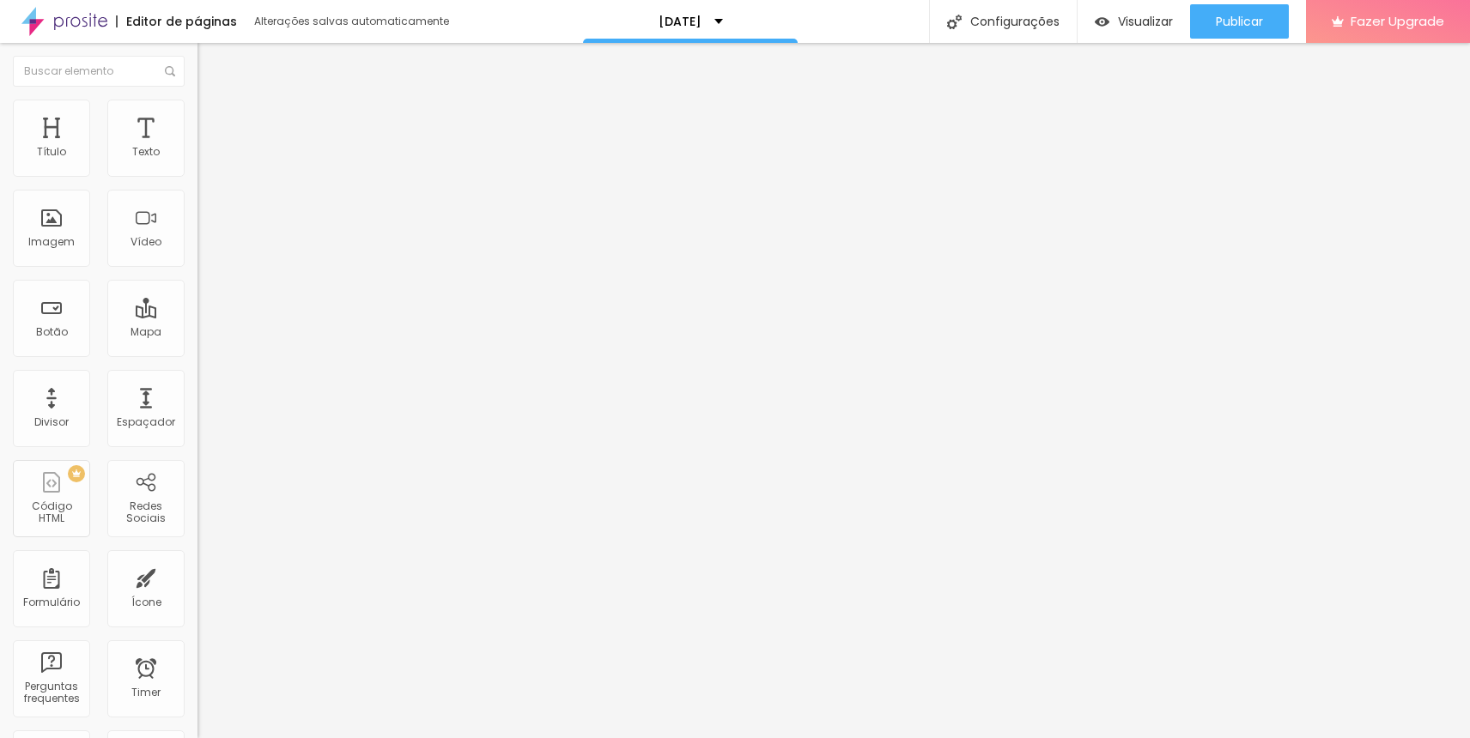
drag, startPoint x: 1015, startPoint y: 439, endPoint x: 679, endPoint y: 433, distance: 335.8
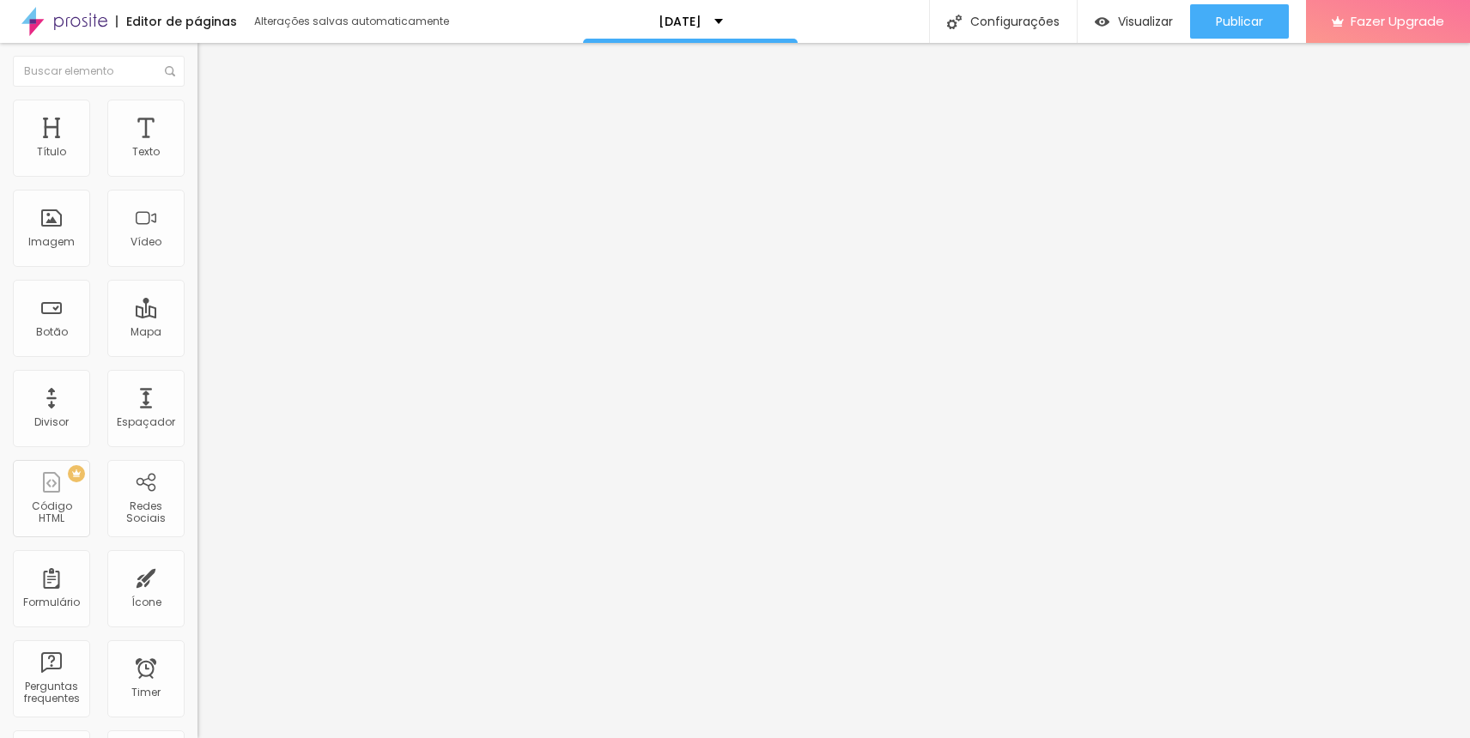
drag, startPoint x: 1154, startPoint y: 436, endPoint x: 522, endPoint y: 427, distance: 632.1
drag, startPoint x: 1098, startPoint y: 504, endPoint x: 465, endPoint y: 415, distance: 640.0
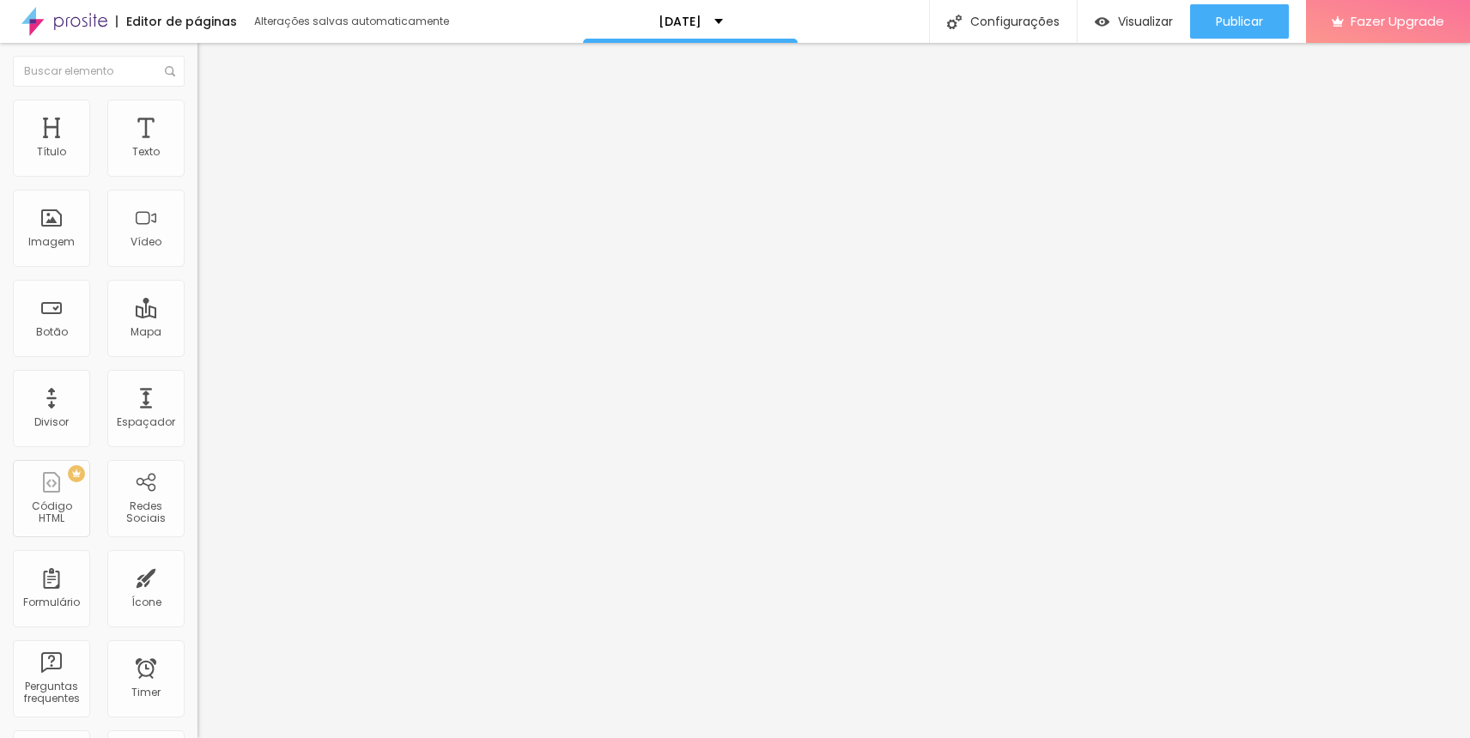
drag, startPoint x: 853, startPoint y: 437, endPoint x: 825, endPoint y: 438, distance: 27.5
drag, startPoint x: 630, startPoint y: 437, endPoint x: 582, endPoint y: 437, distance: 48.1
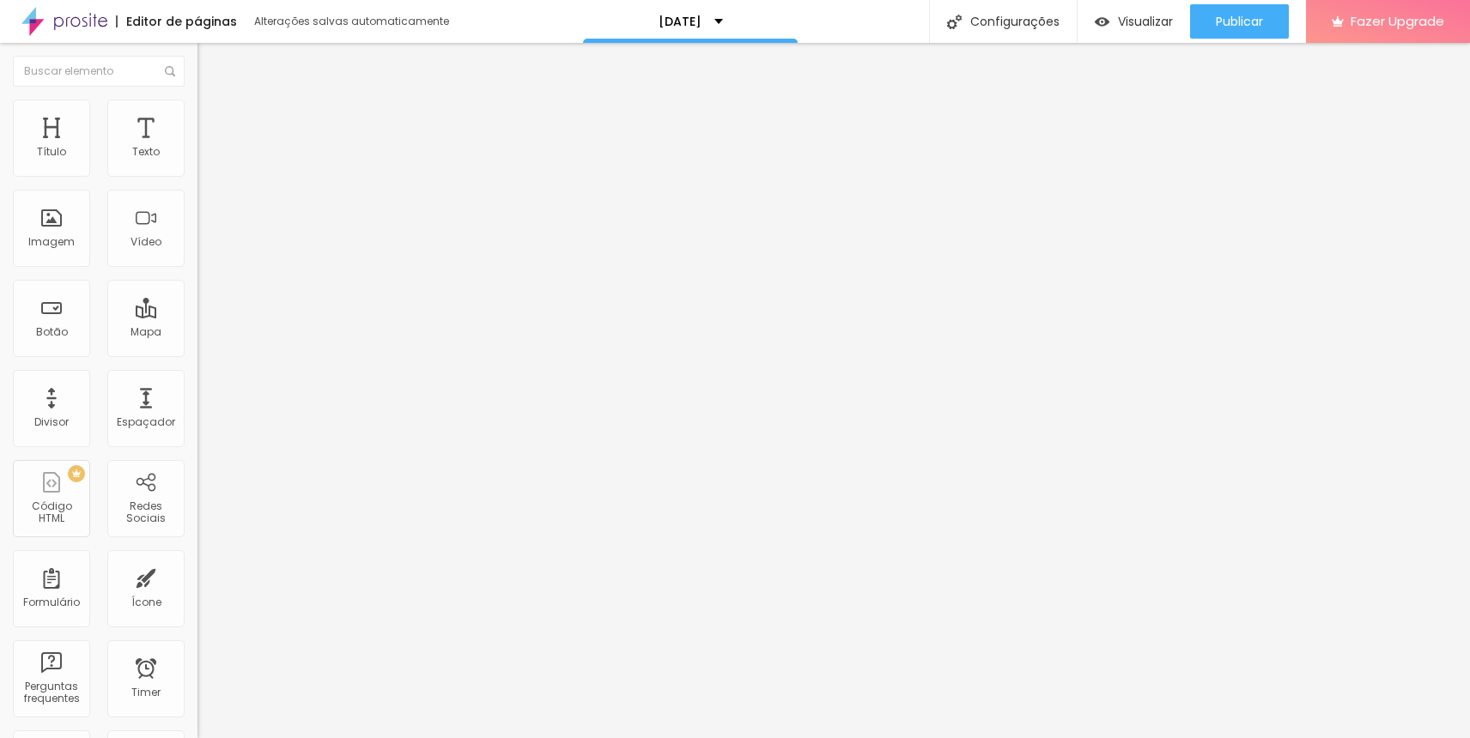
drag, startPoint x: 712, startPoint y: 483, endPoint x: 580, endPoint y: 483, distance: 132.2
drag, startPoint x: 569, startPoint y: 486, endPoint x: 529, endPoint y: 486, distance: 40.4
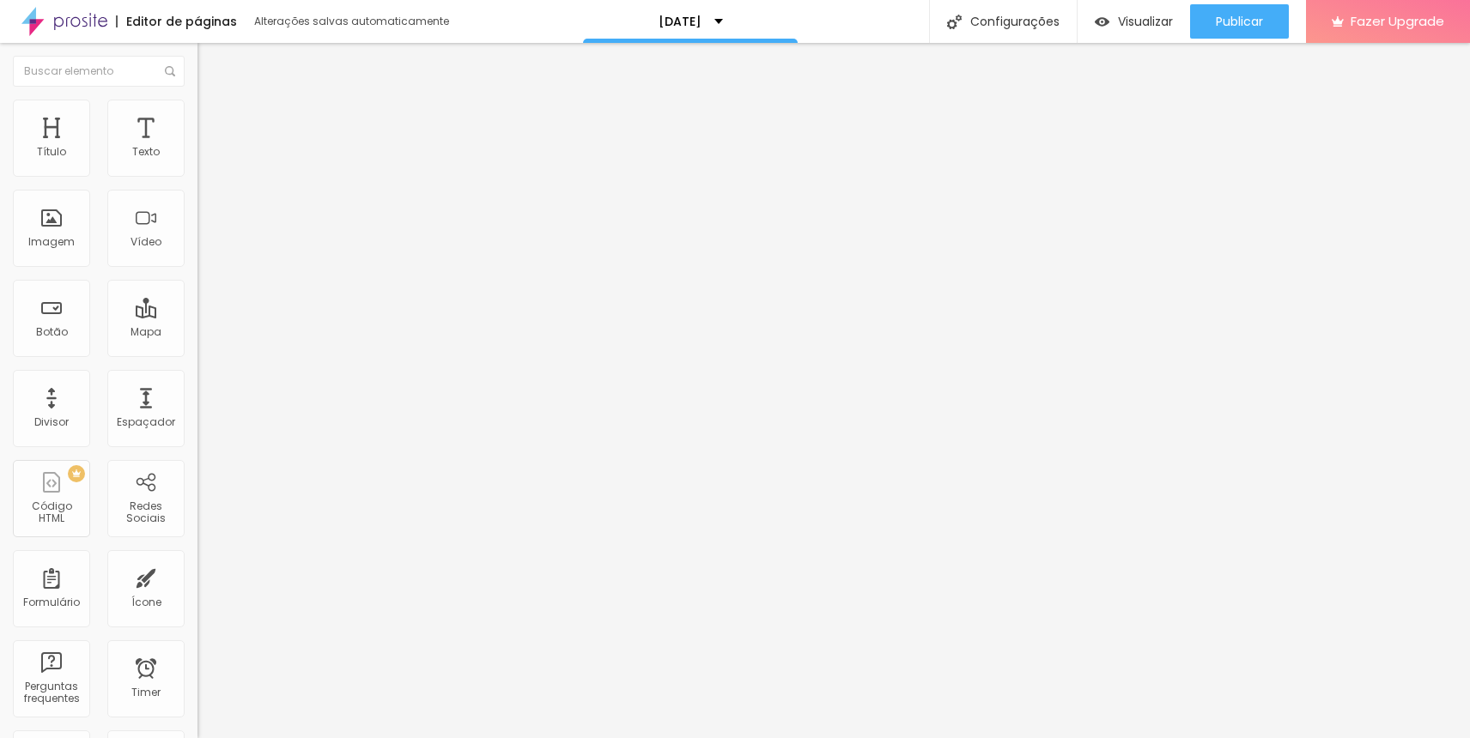
drag, startPoint x: 787, startPoint y: 509, endPoint x: 711, endPoint y: 507, distance: 75.6
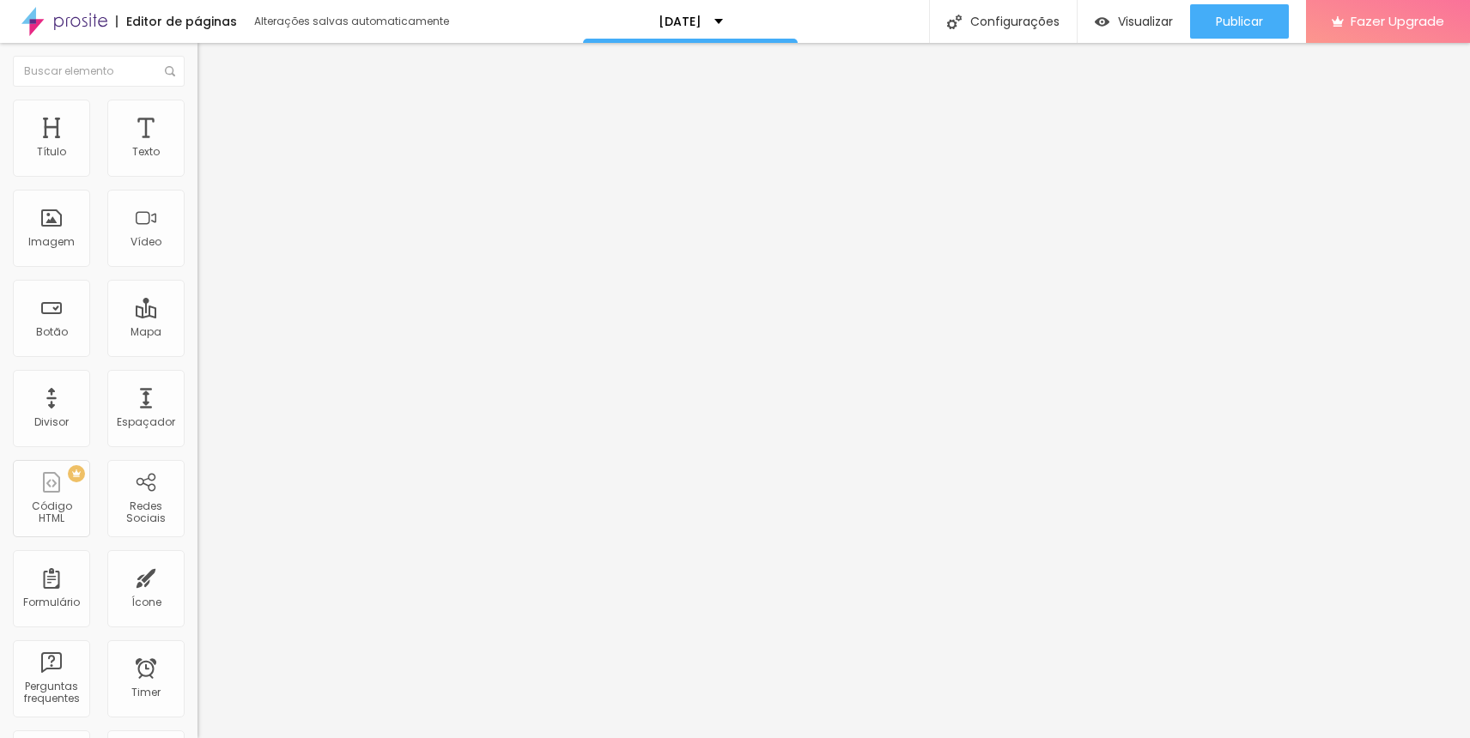
click at [1224, 17] on span "Publicar" at bounding box center [1239, 22] width 47 height 14
click at [1122, 21] on span "Visualizar" at bounding box center [1145, 22] width 55 height 14
click at [1237, 25] on span "Publicar" at bounding box center [1239, 22] width 47 height 14
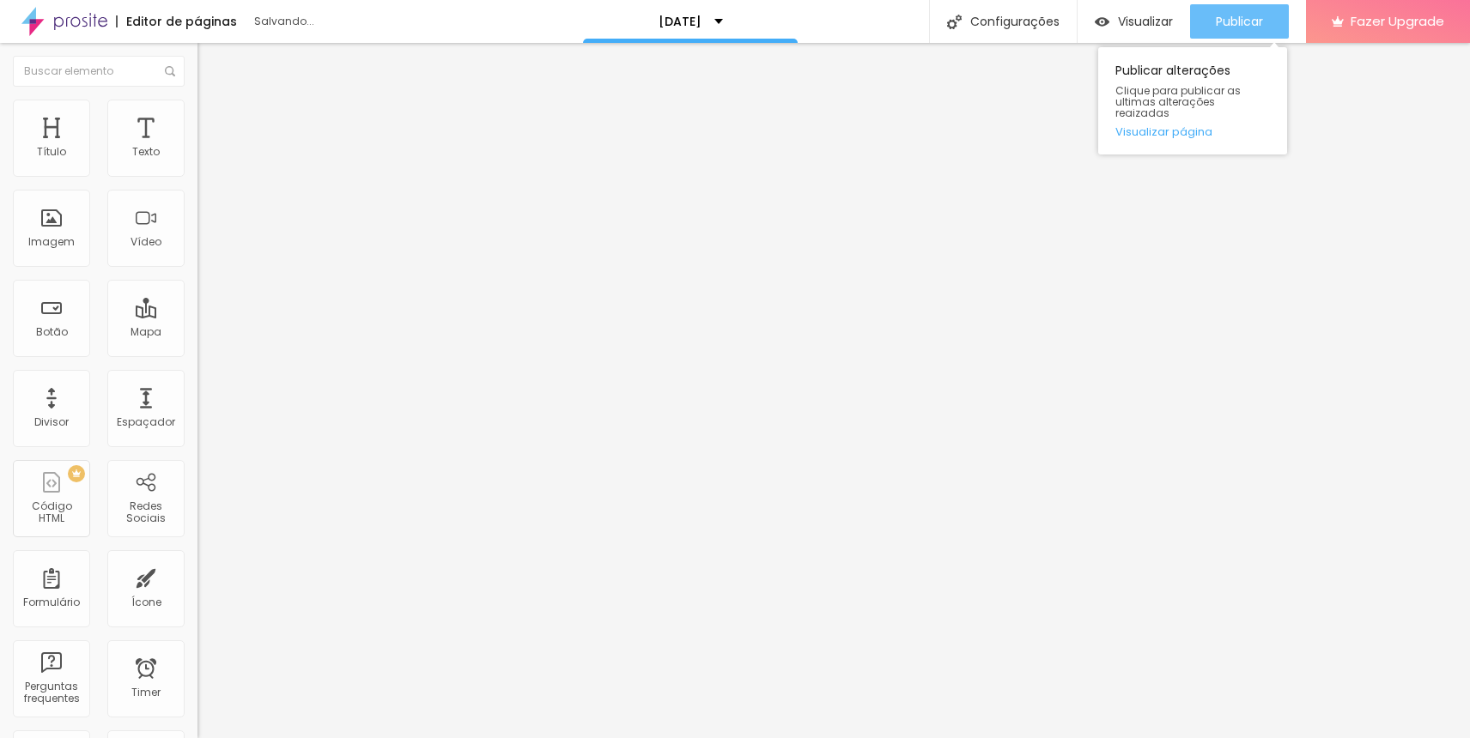
click at [1242, 18] on span "Publicar" at bounding box center [1239, 22] width 47 height 14
click at [1234, 24] on span "Publicar" at bounding box center [1239, 22] width 47 height 14
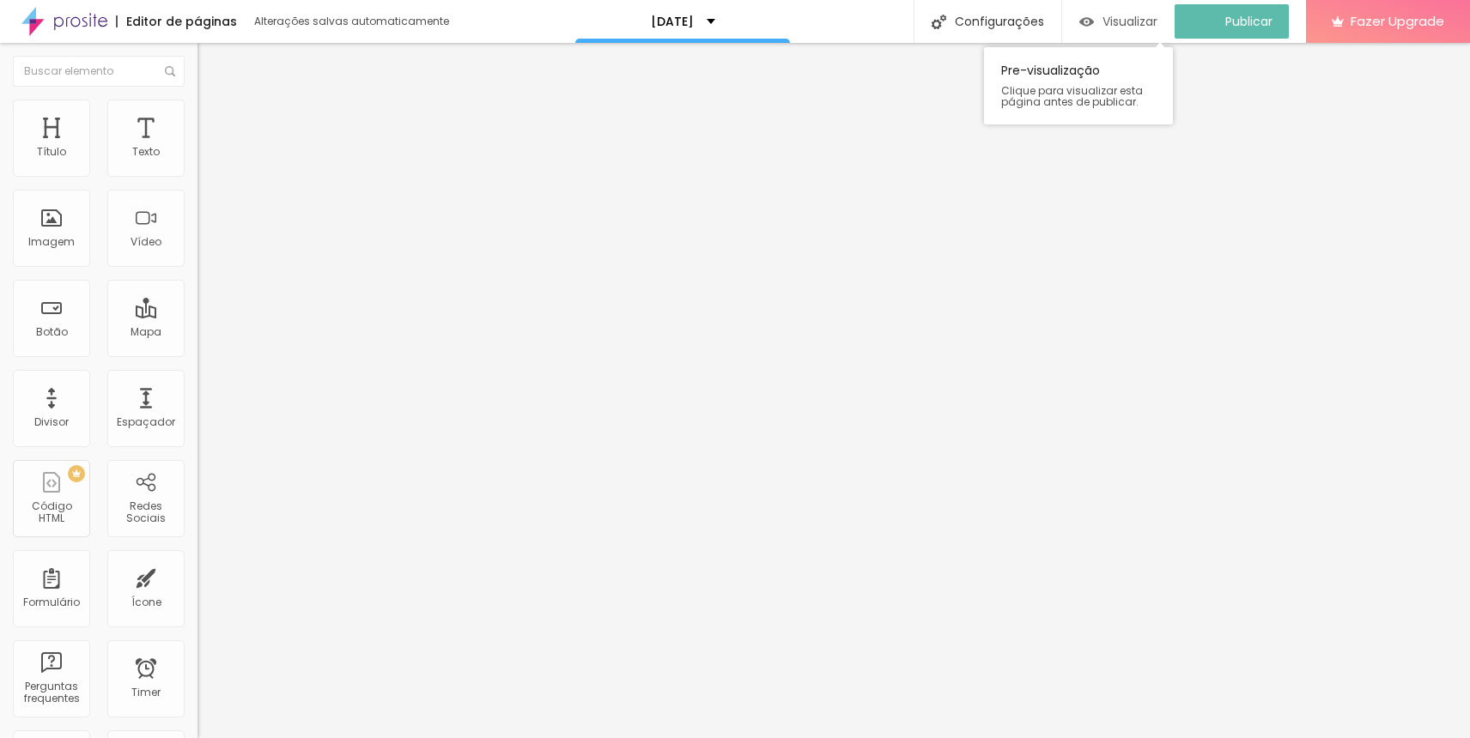
click at [1115, 8] on div "Visualizar" at bounding box center [1118, 21] width 78 height 34
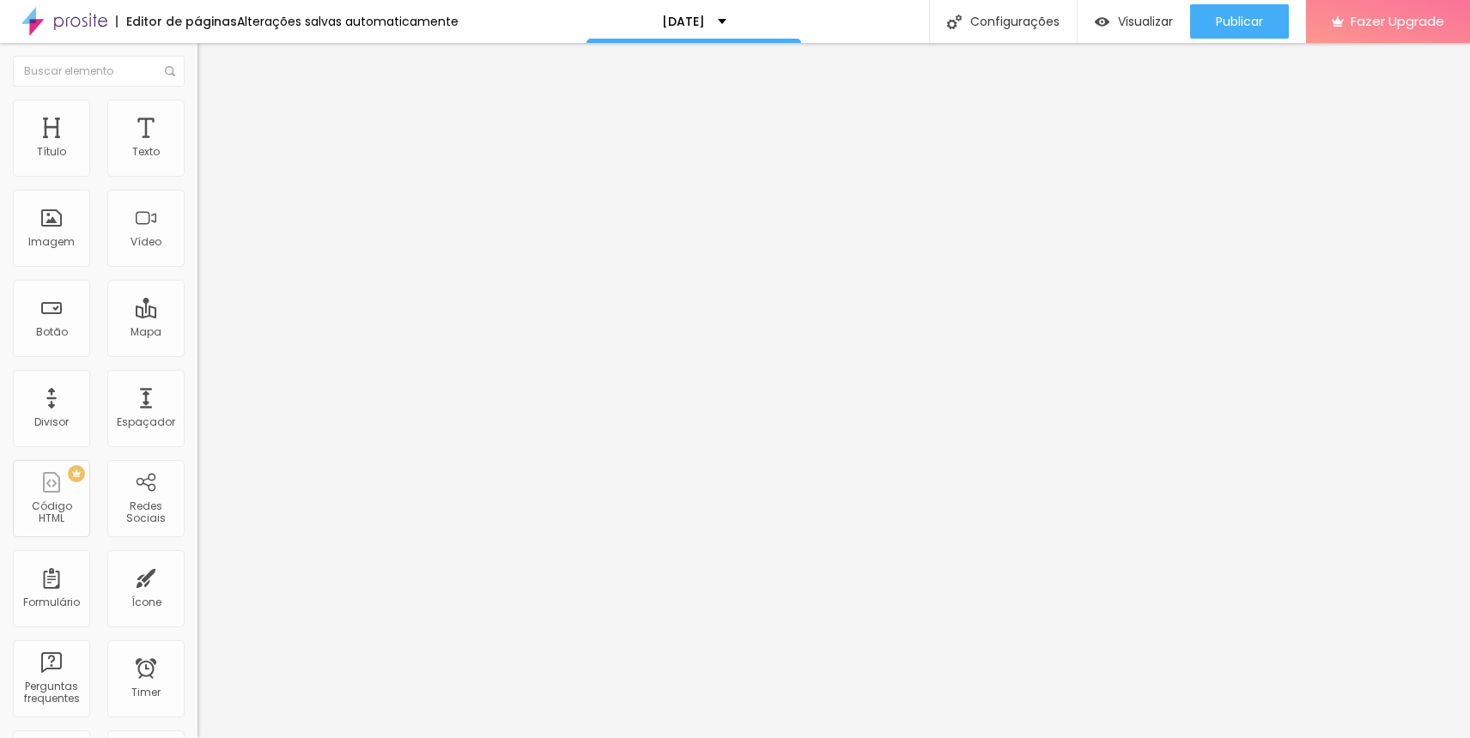
click at [197, 112] on li "Estilo" at bounding box center [295, 108] width 197 height 17
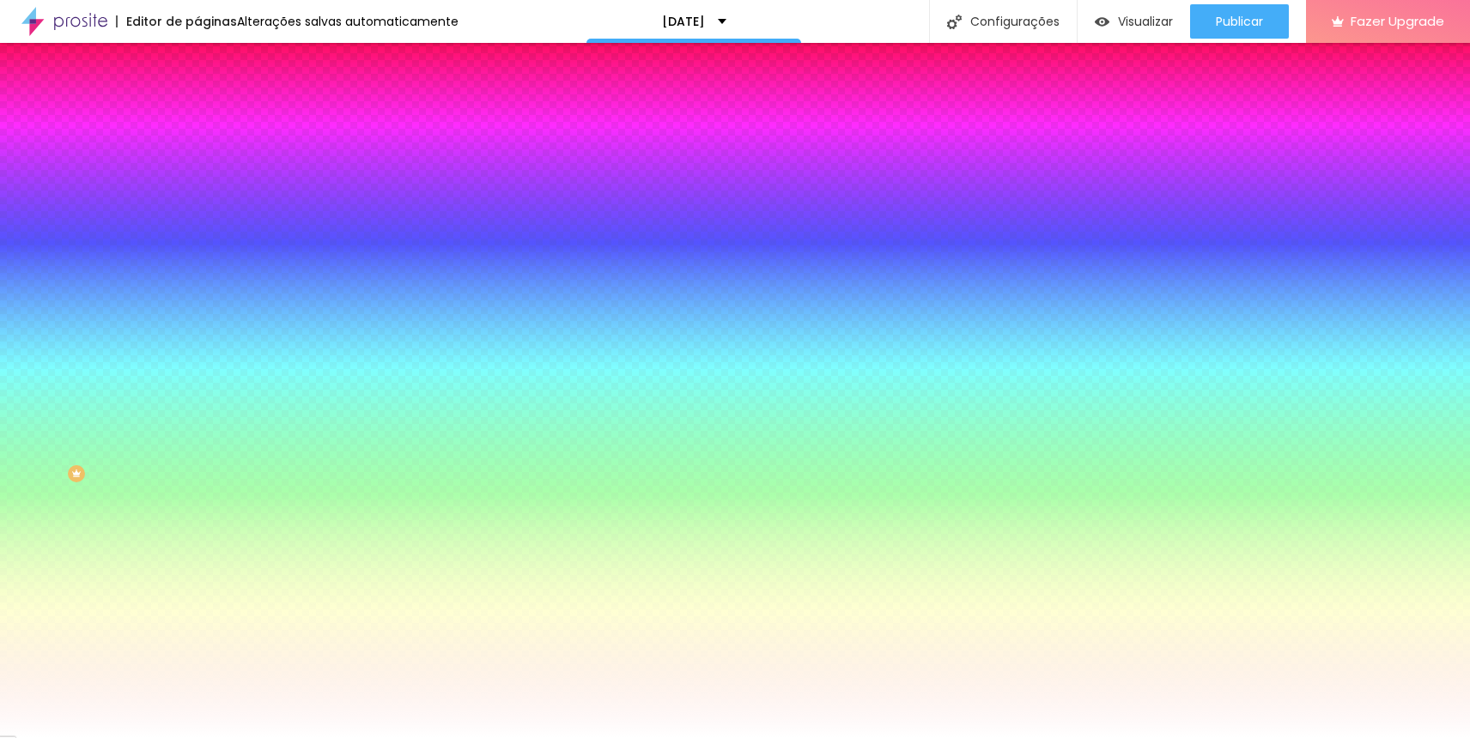
click at [197, 158] on span "Trocar imagem" at bounding box center [244, 150] width 94 height 15
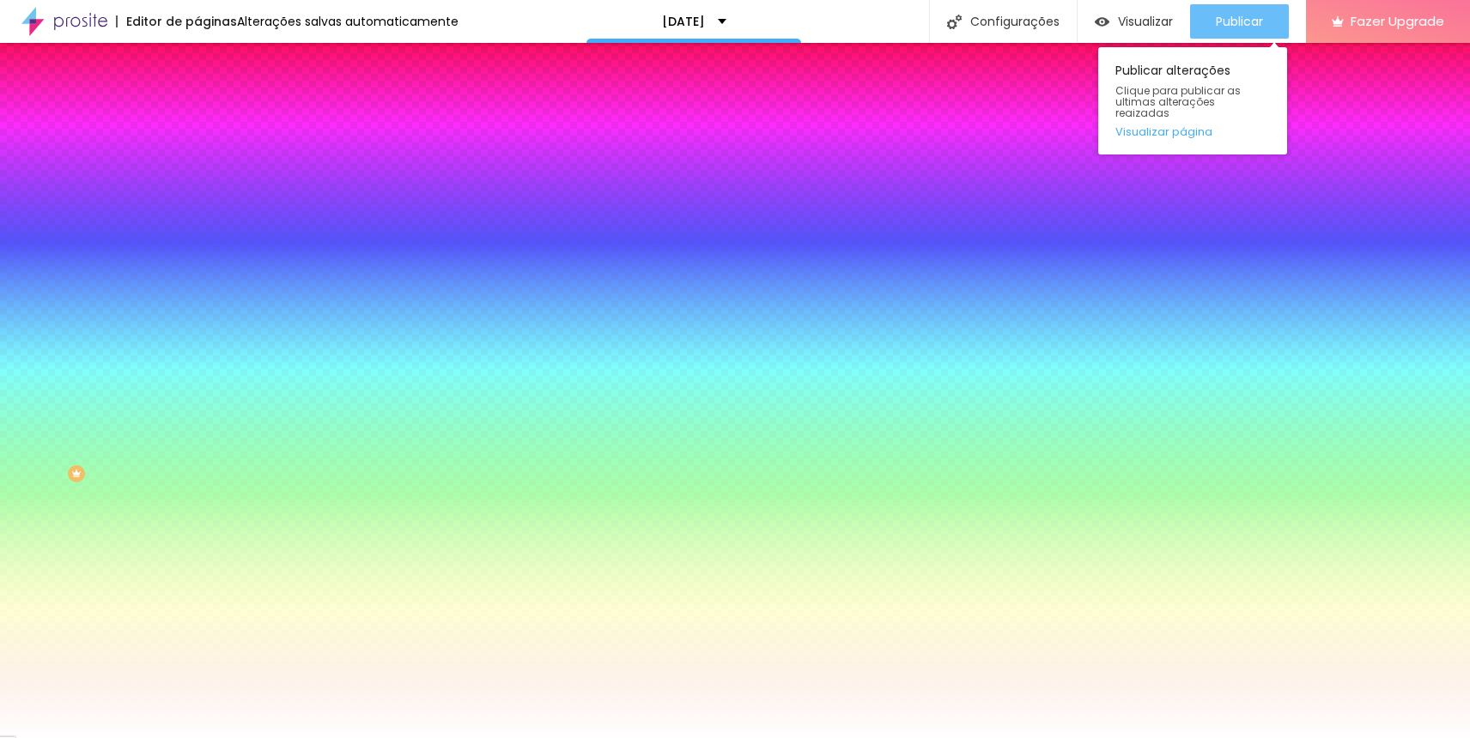
click at [1237, 26] on span "Publicar" at bounding box center [1239, 22] width 47 height 14
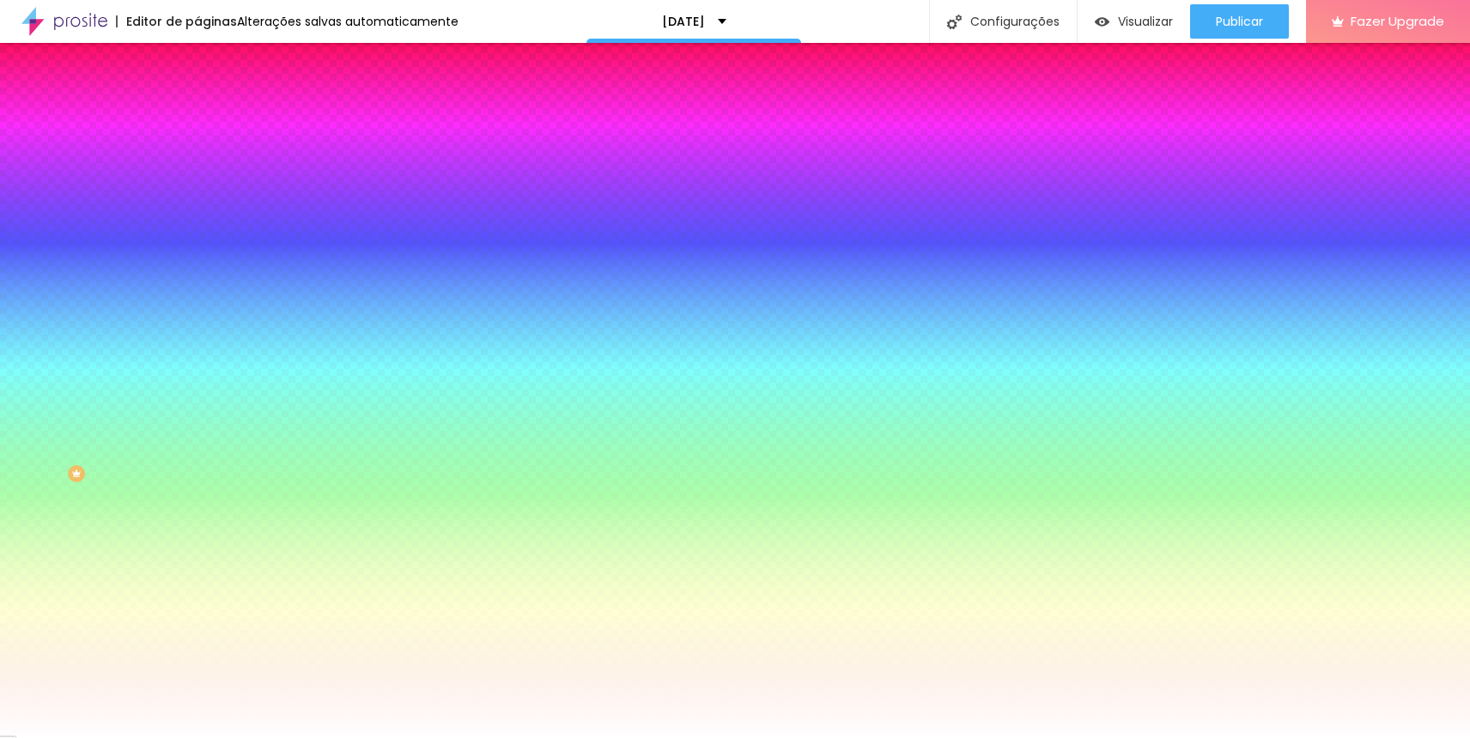
click at [197, 158] on span "Trocar imagem" at bounding box center [244, 150] width 94 height 15
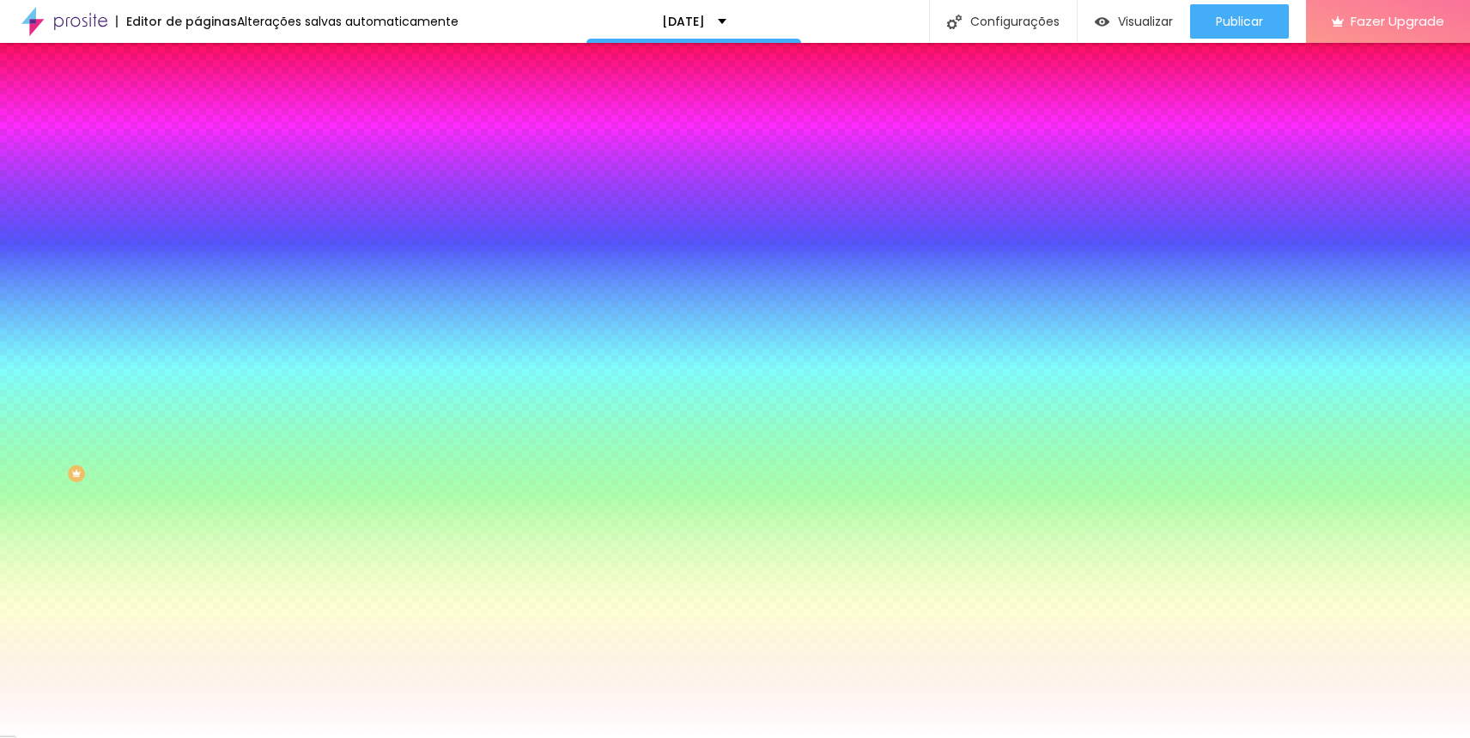
click at [197, 158] on span "Trocar imagem" at bounding box center [244, 150] width 94 height 15
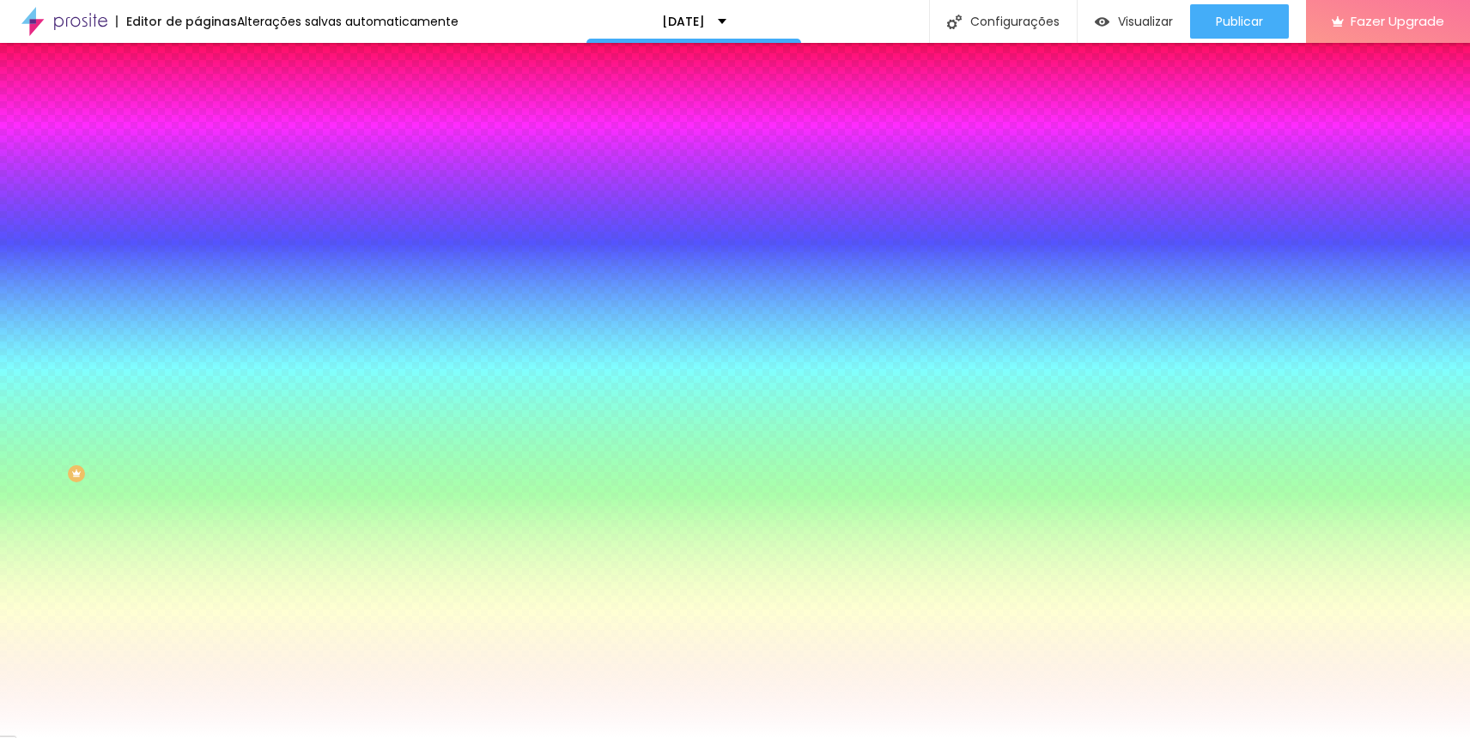
click at [197, 158] on span "Trocar imagem" at bounding box center [244, 150] width 94 height 15
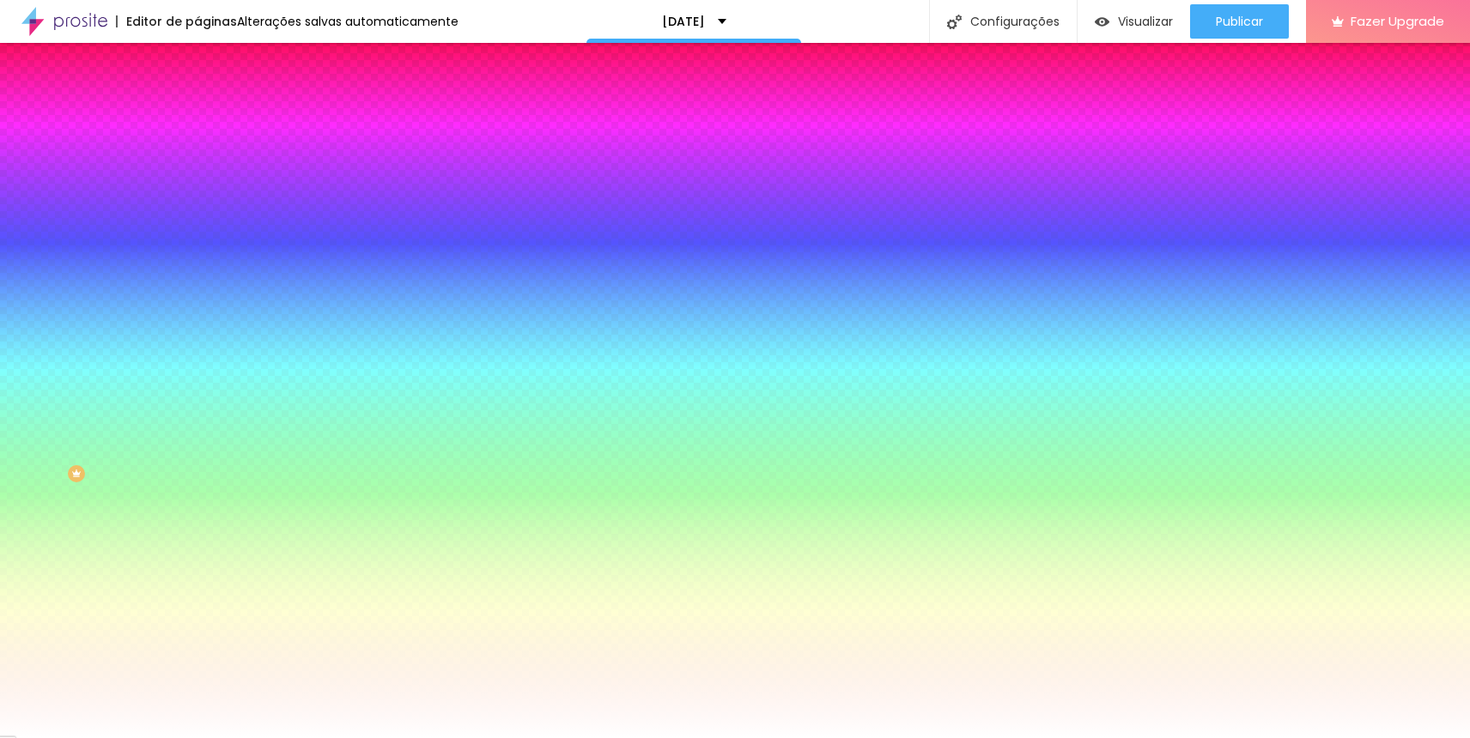
scroll to position [341, 0]
click at [197, 158] on span "Trocar imagem" at bounding box center [244, 150] width 94 height 15
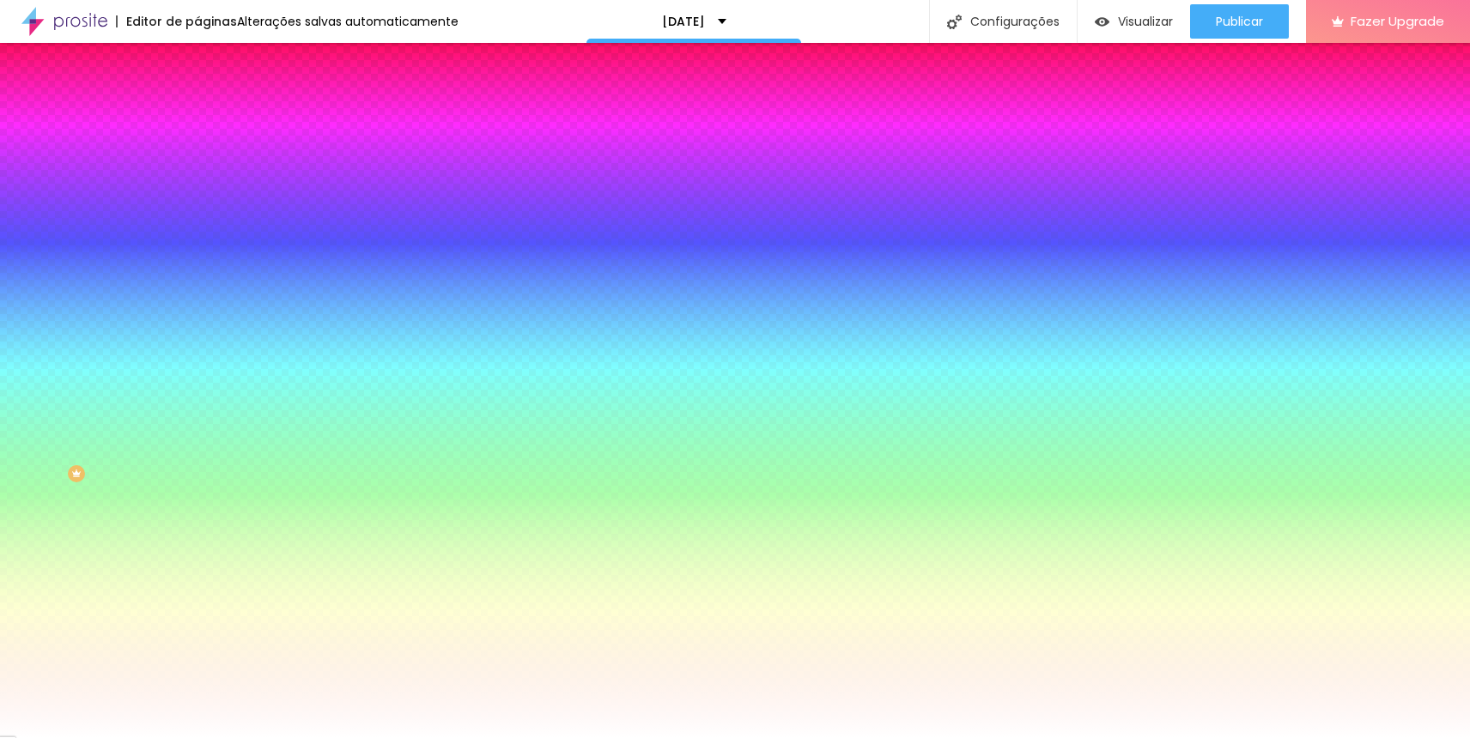
click at [197, 158] on span "Trocar imagem" at bounding box center [244, 150] width 94 height 15
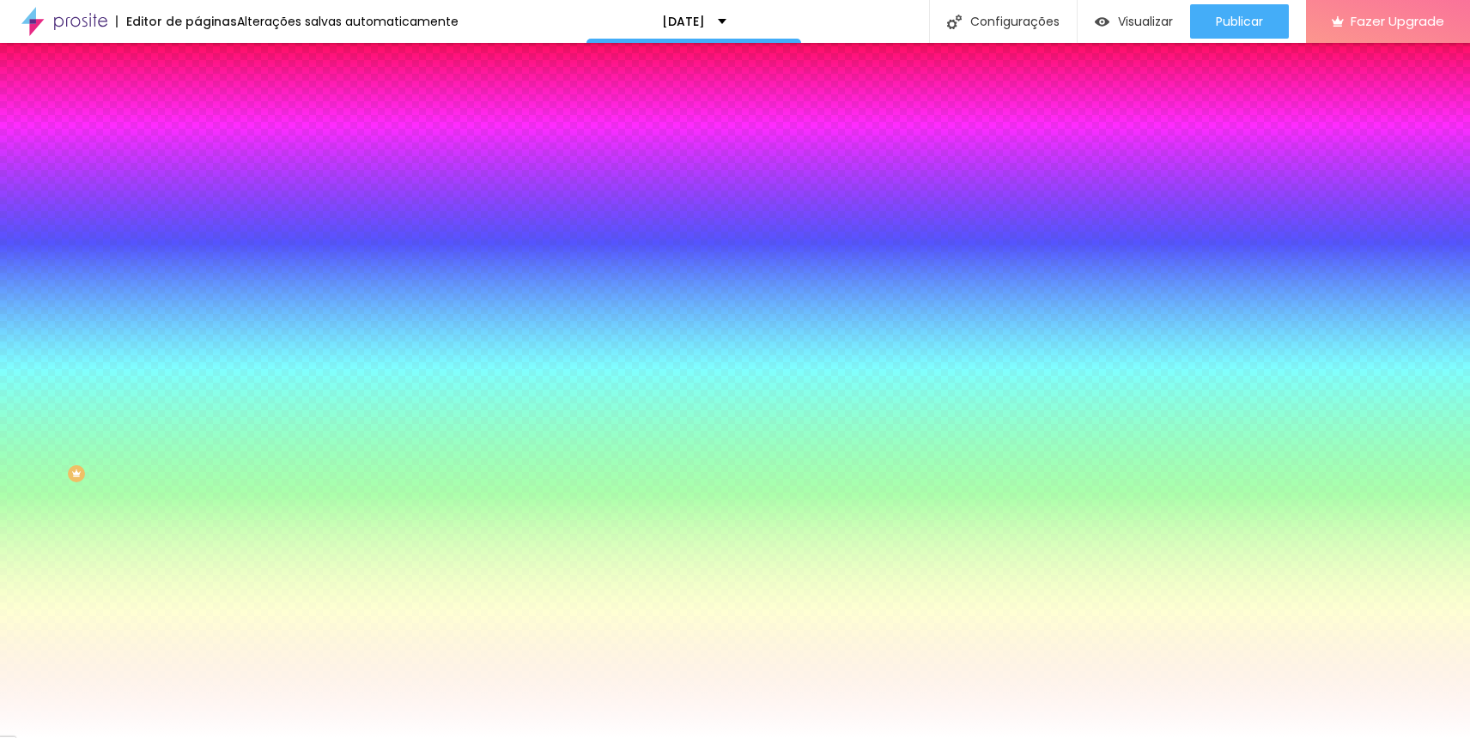
click at [197, 158] on span "Trocar imagem" at bounding box center [244, 150] width 94 height 15
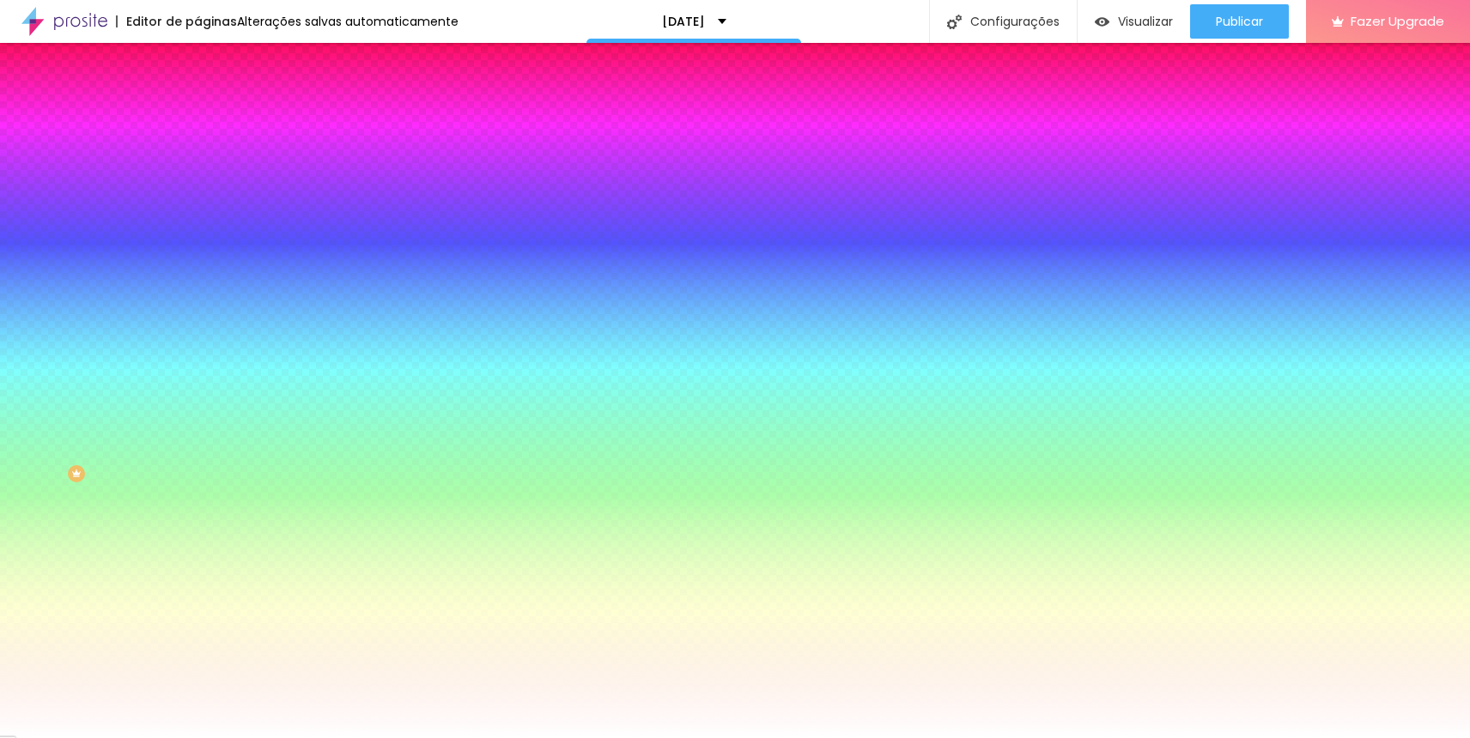
click at [197, 158] on span "Trocar imagem" at bounding box center [244, 150] width 94 height 15
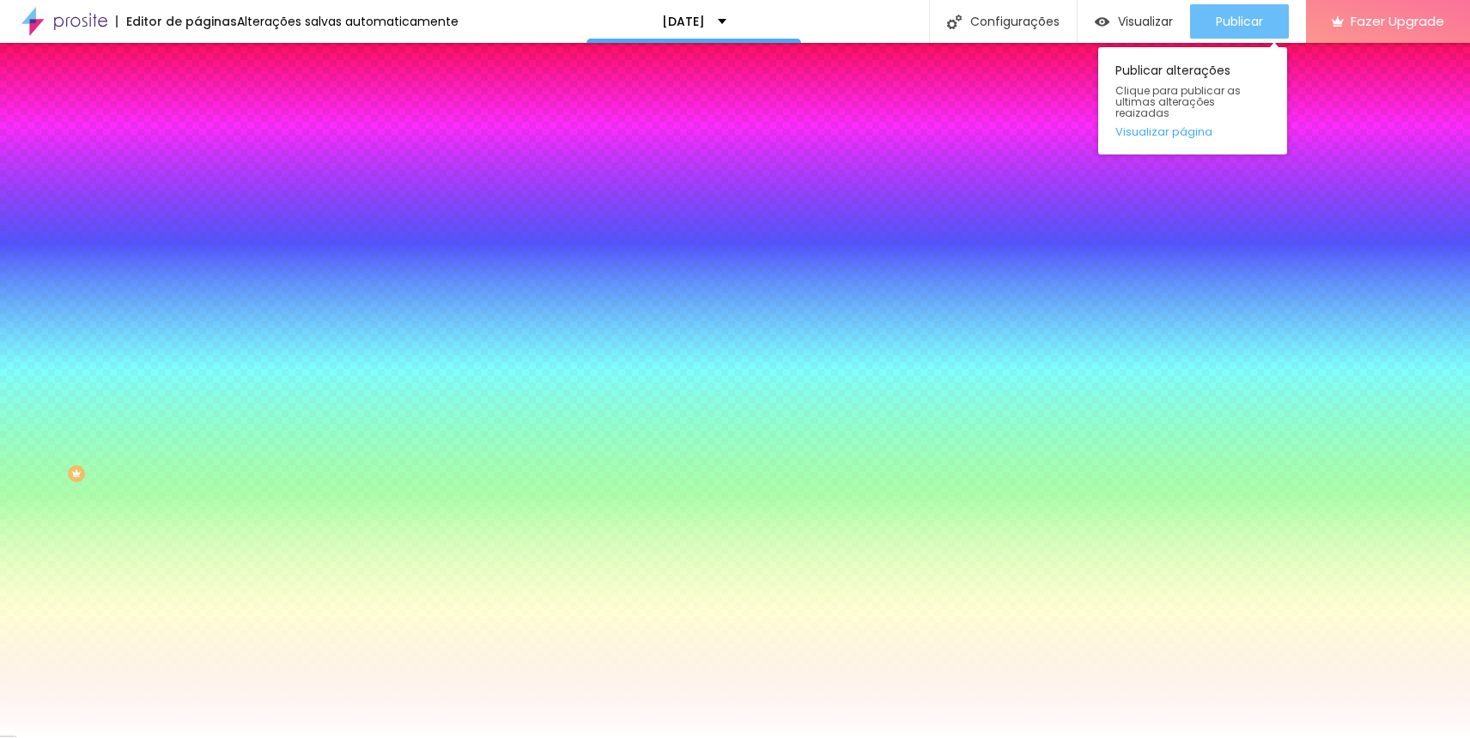
click at [1259, 28] on span "Publicar" at bounding box center [1239, 22] width 47 height 14
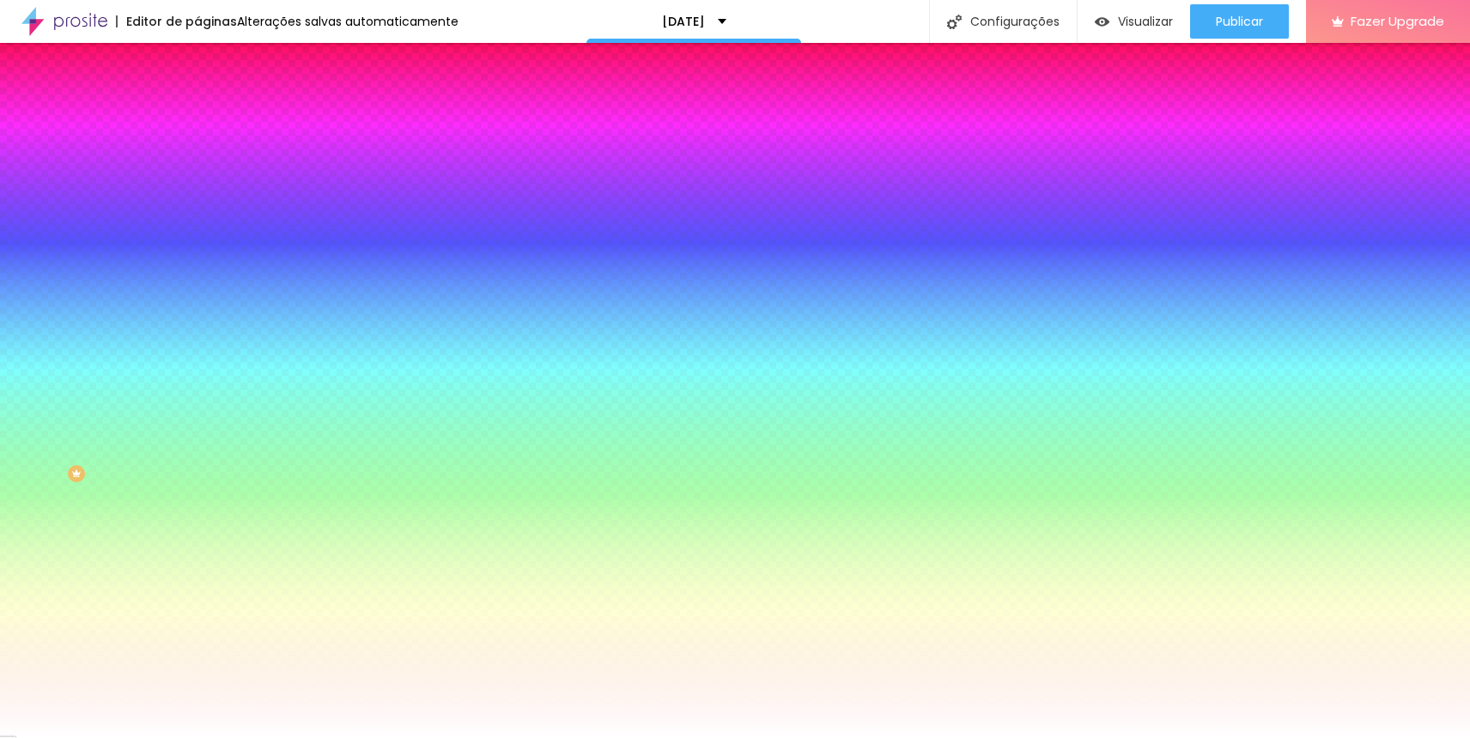
click at [197, 158] on span "Trocar imagem" at bounding box center [244, 150] width 94 height 15
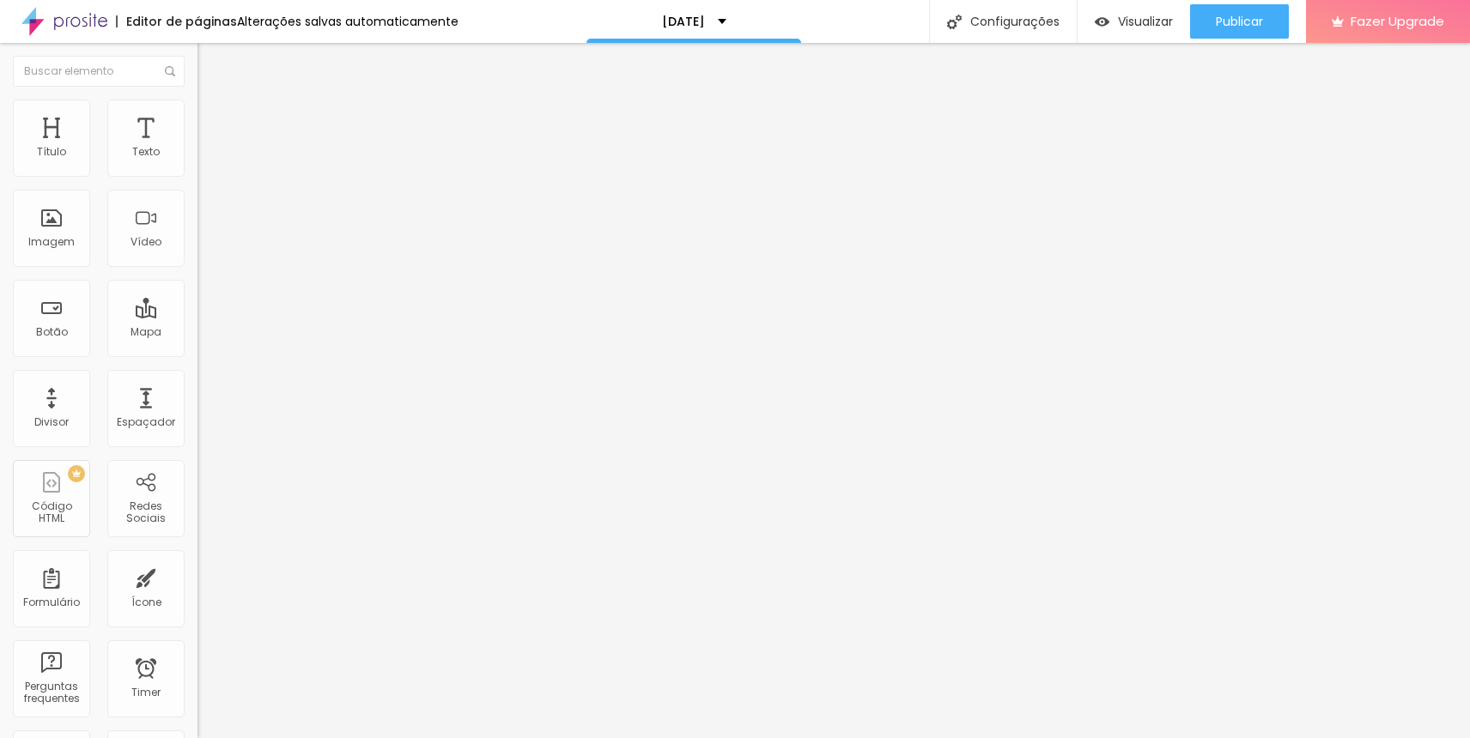
click at [197, 104] on img at bounding box center [204, 107] width 15 height 15
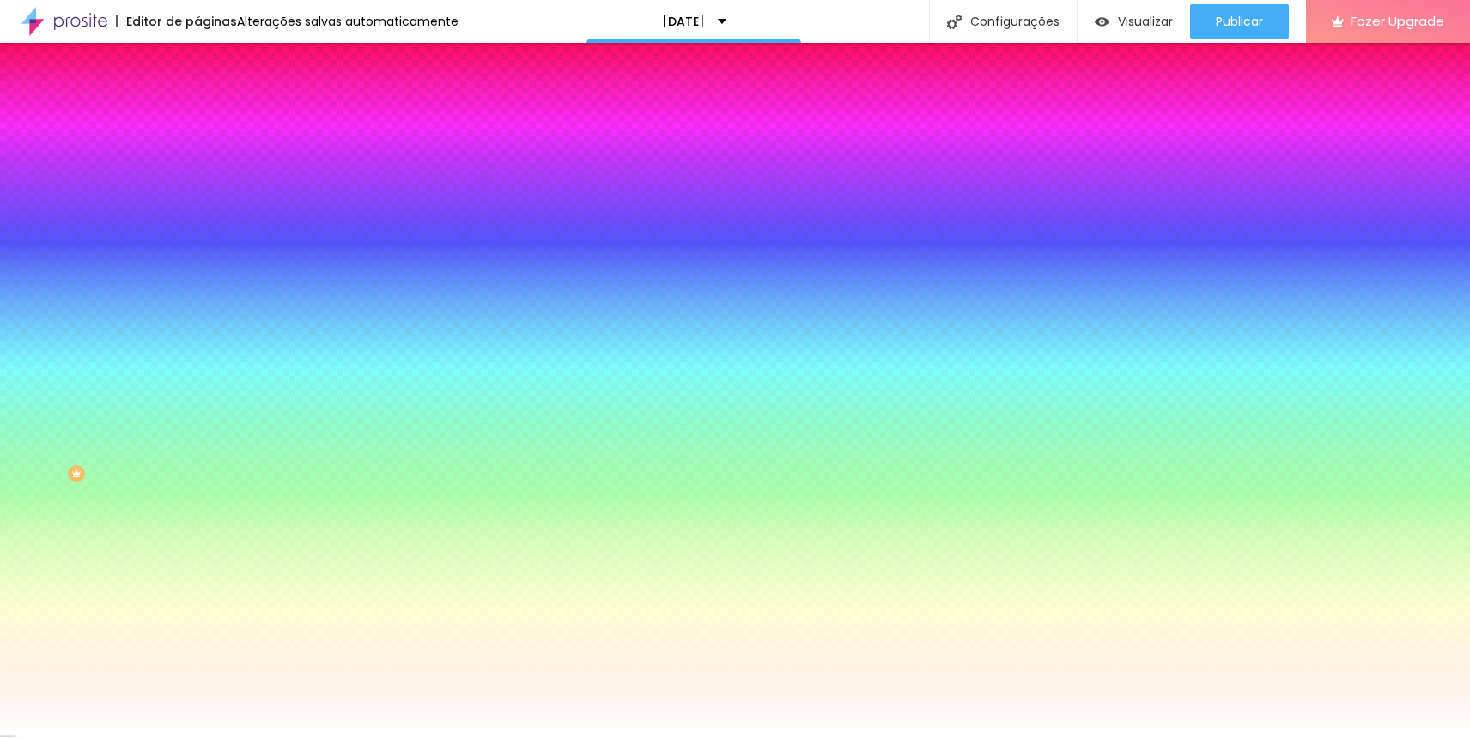
click at [197, 158] on span "Trocar imagem" at bounding box center [244, 150] width 94 height 15
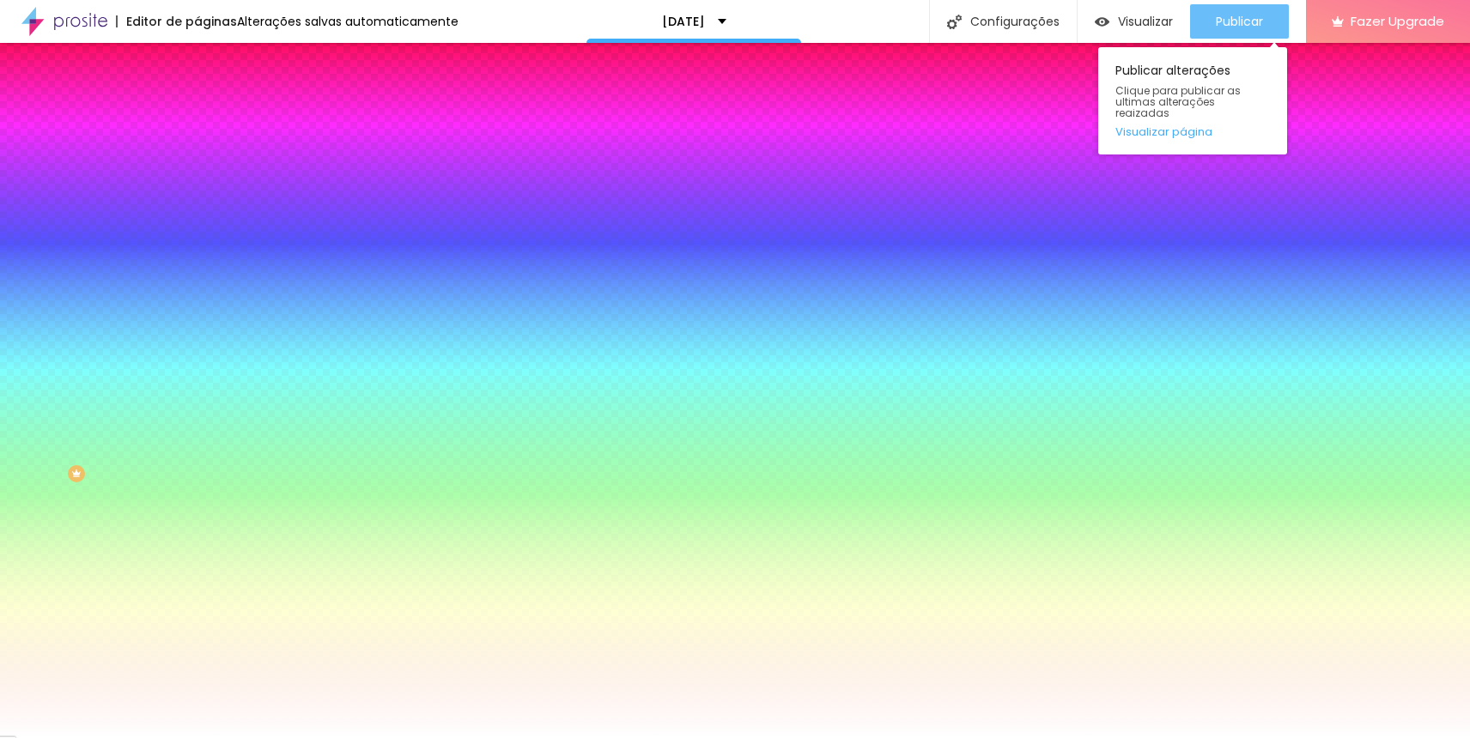
click at [1249, 15] on span "Publicar" at bounding box center [1239, 22] width 47 height 14
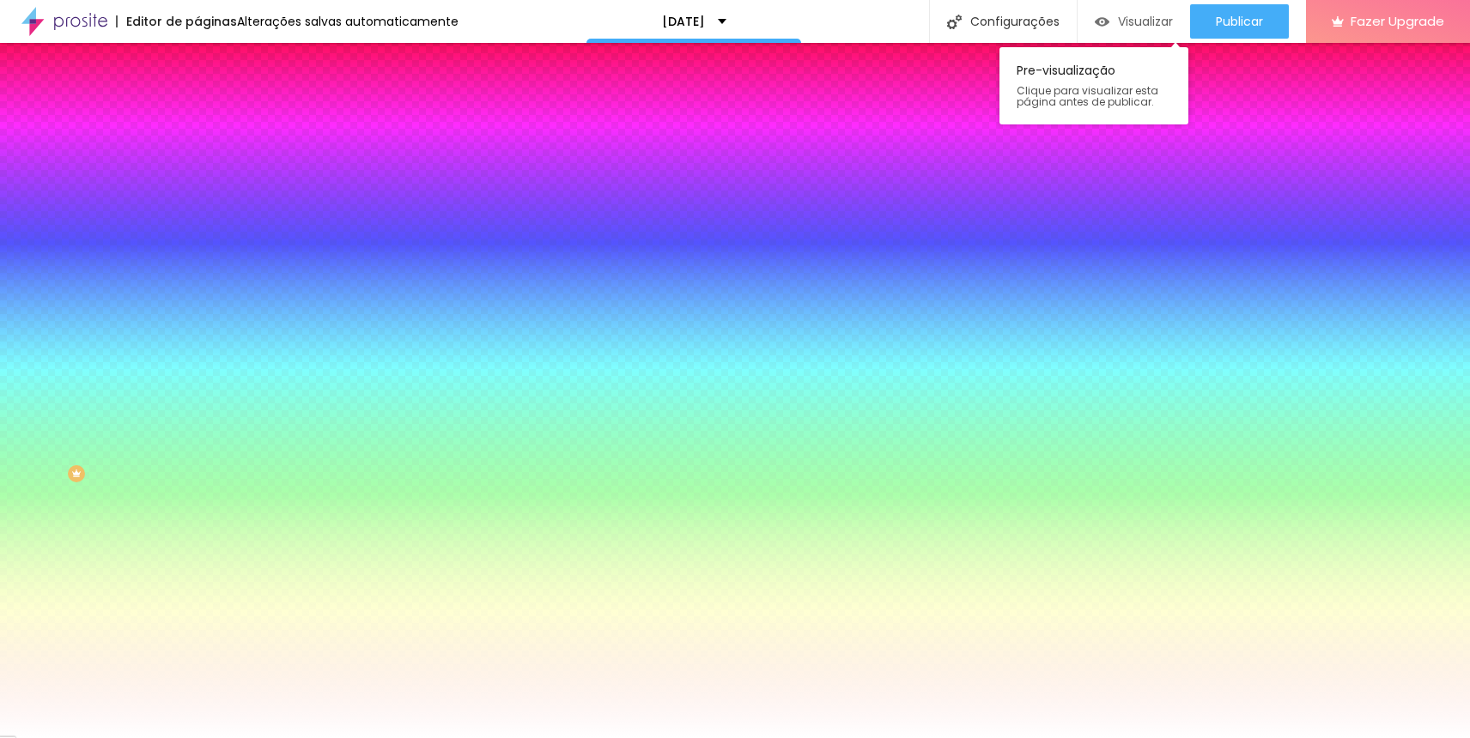
click at [1134, 28] on span "Visualizar" at bounding box center [1145, 22] width 55 height 14
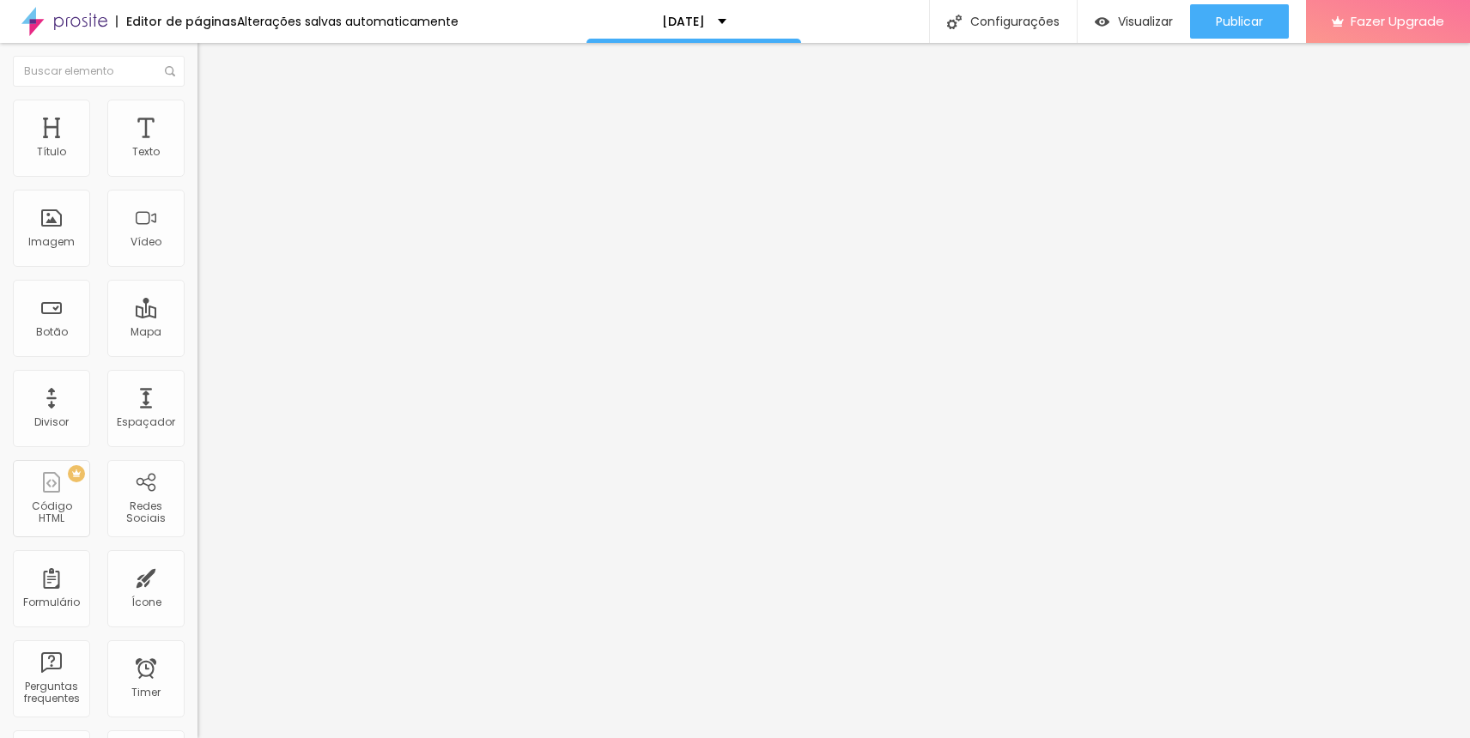
click at [197, 254] on button "button" at bounding box center [209, 245] width 24 height 18
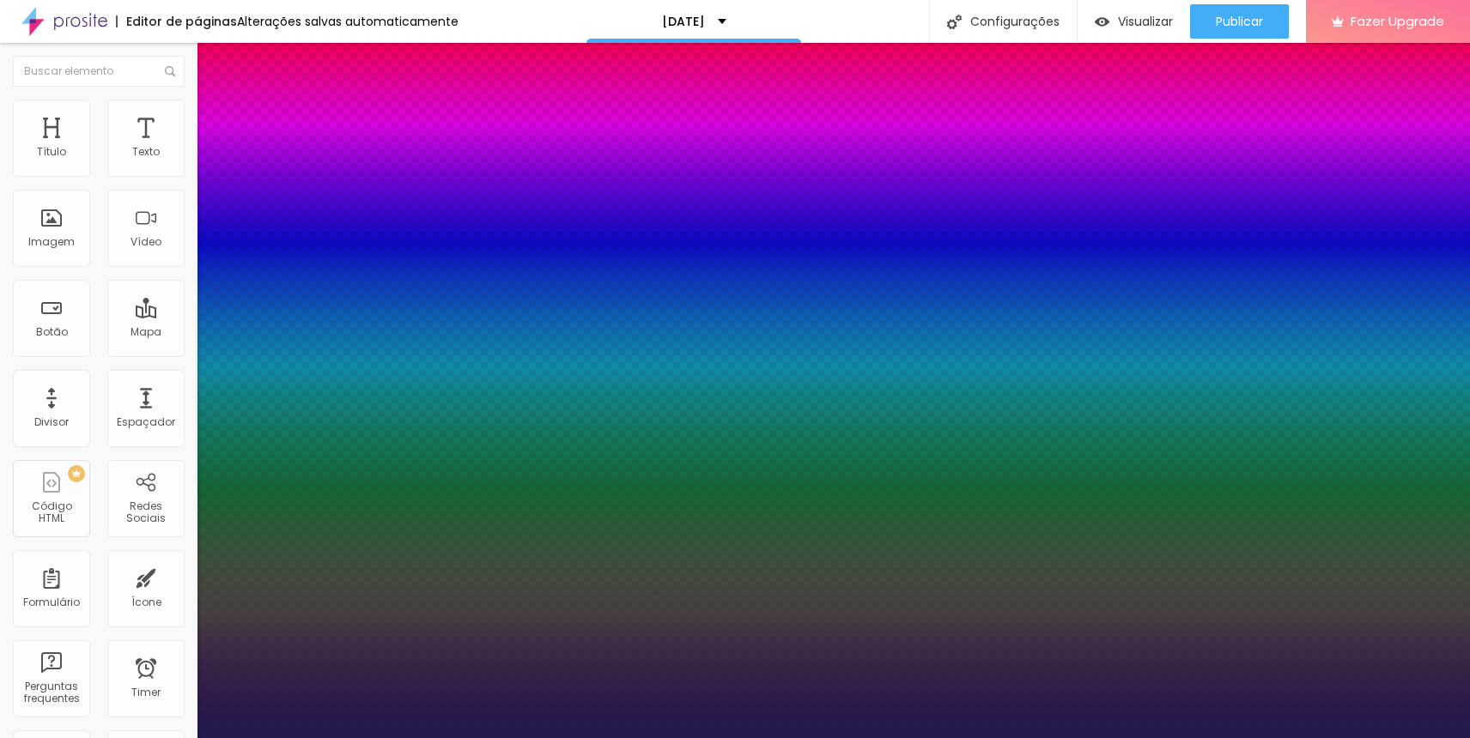
type input "1"
click at [1228, 738] on div at bounding box center [735, 738] width 1470 height 0
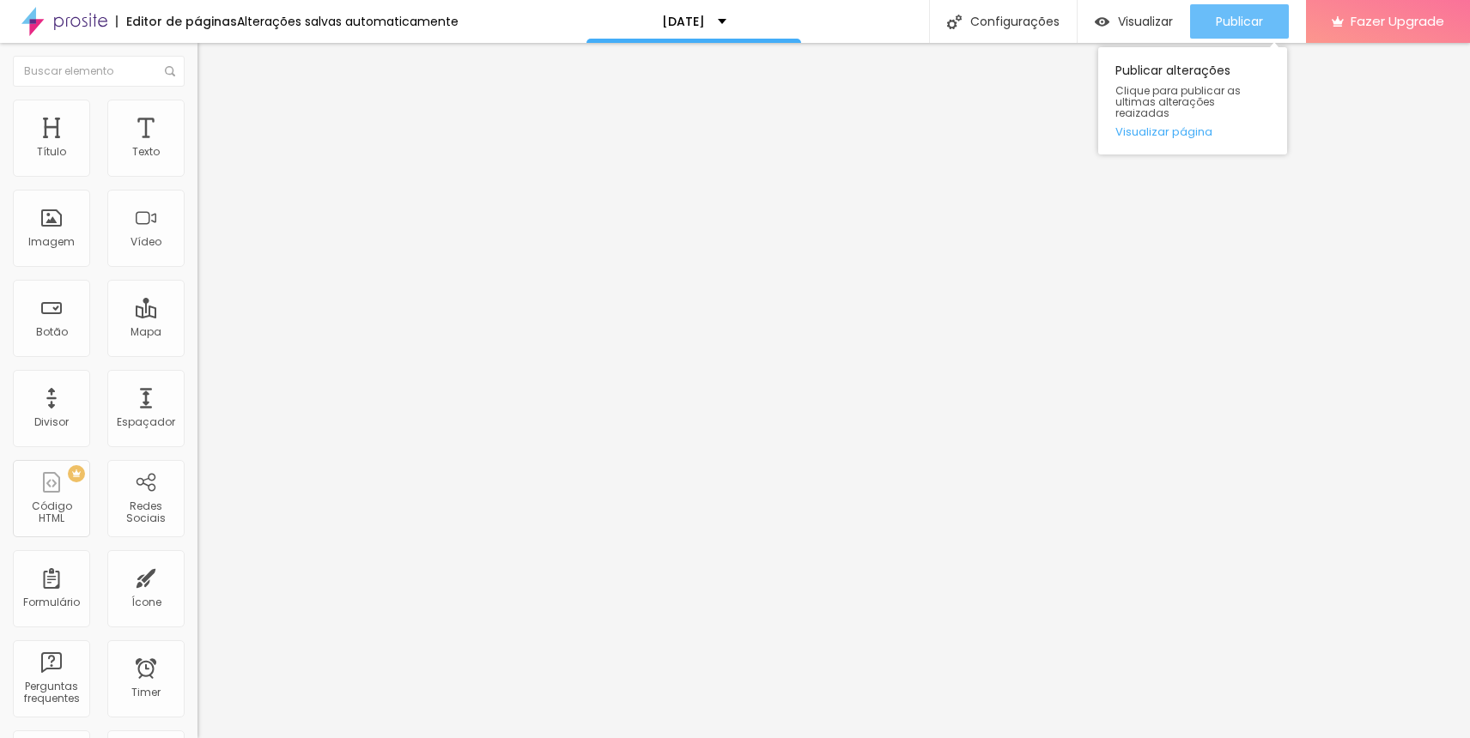
click at [1224, 23] on span "Publicar" at bounding box center [1239, 22] width 47 height 14
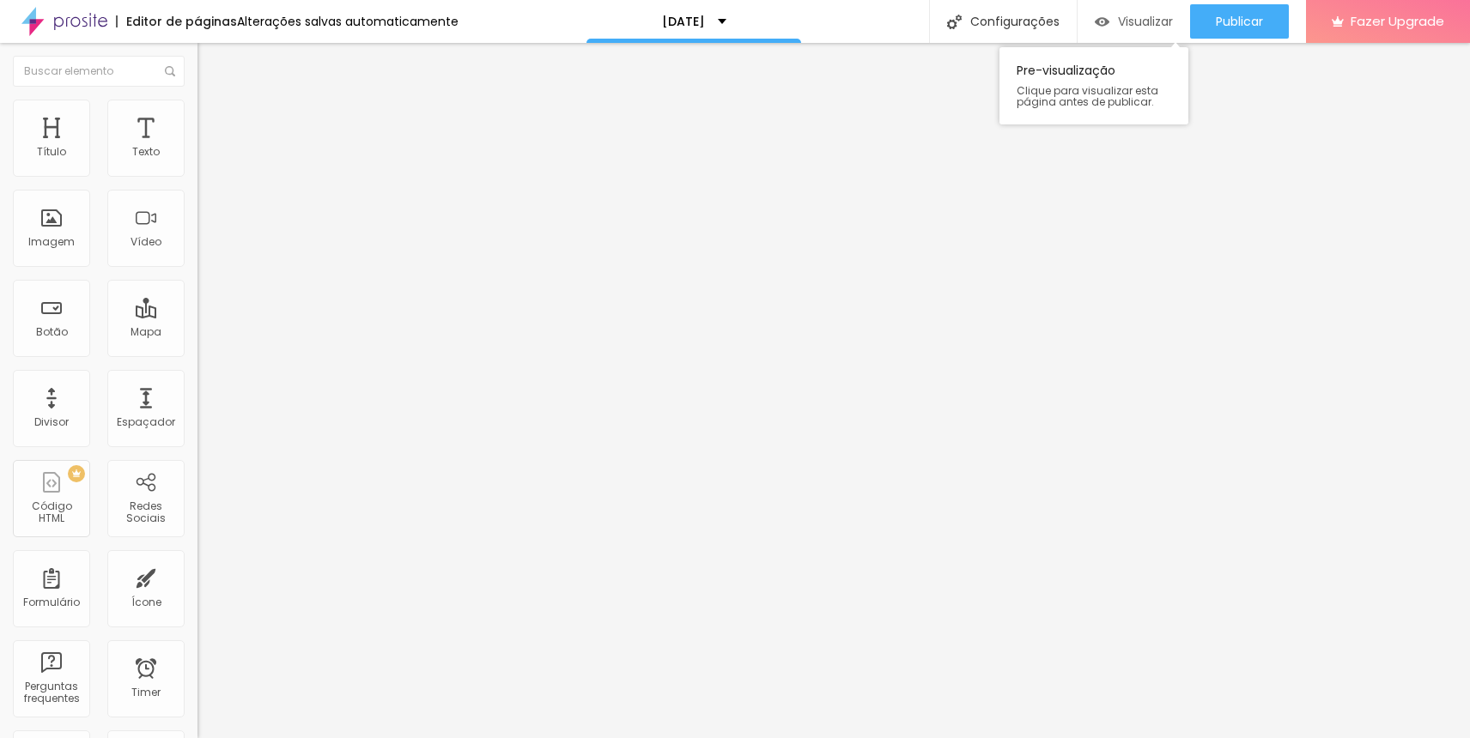
click at [1118, 21] on span "Visualizar" at bounding box center [1145, 22] width 55 height 14
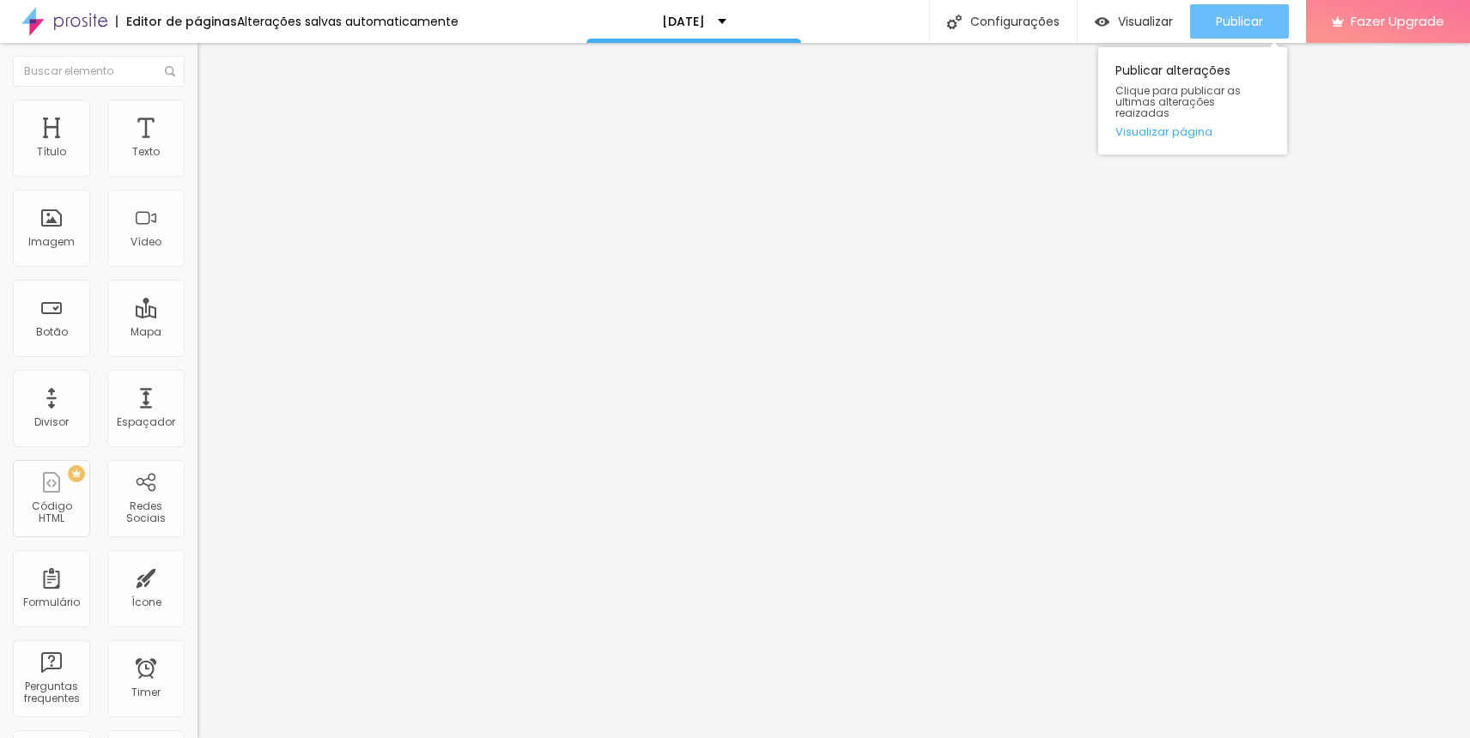
click at [1258, 19] on span "Publicar" at bounding box center [1239, 22] width 47 height 14
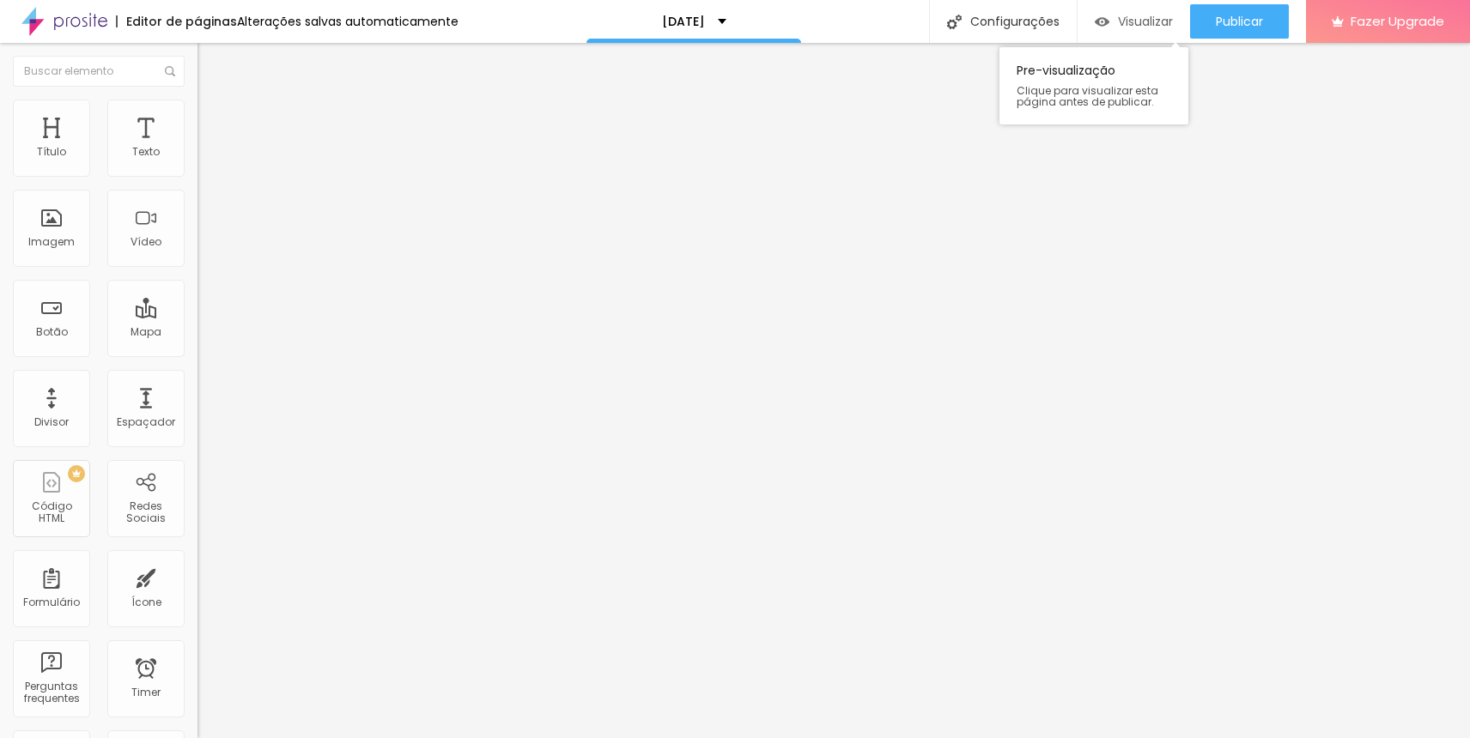
click at [1121, 19] on span "Visualizar" at bounding box center [1145, 22] width 55 height 14
click at [206, 247] on icon "button" at bounding box center [209, 243] width 7 height 7
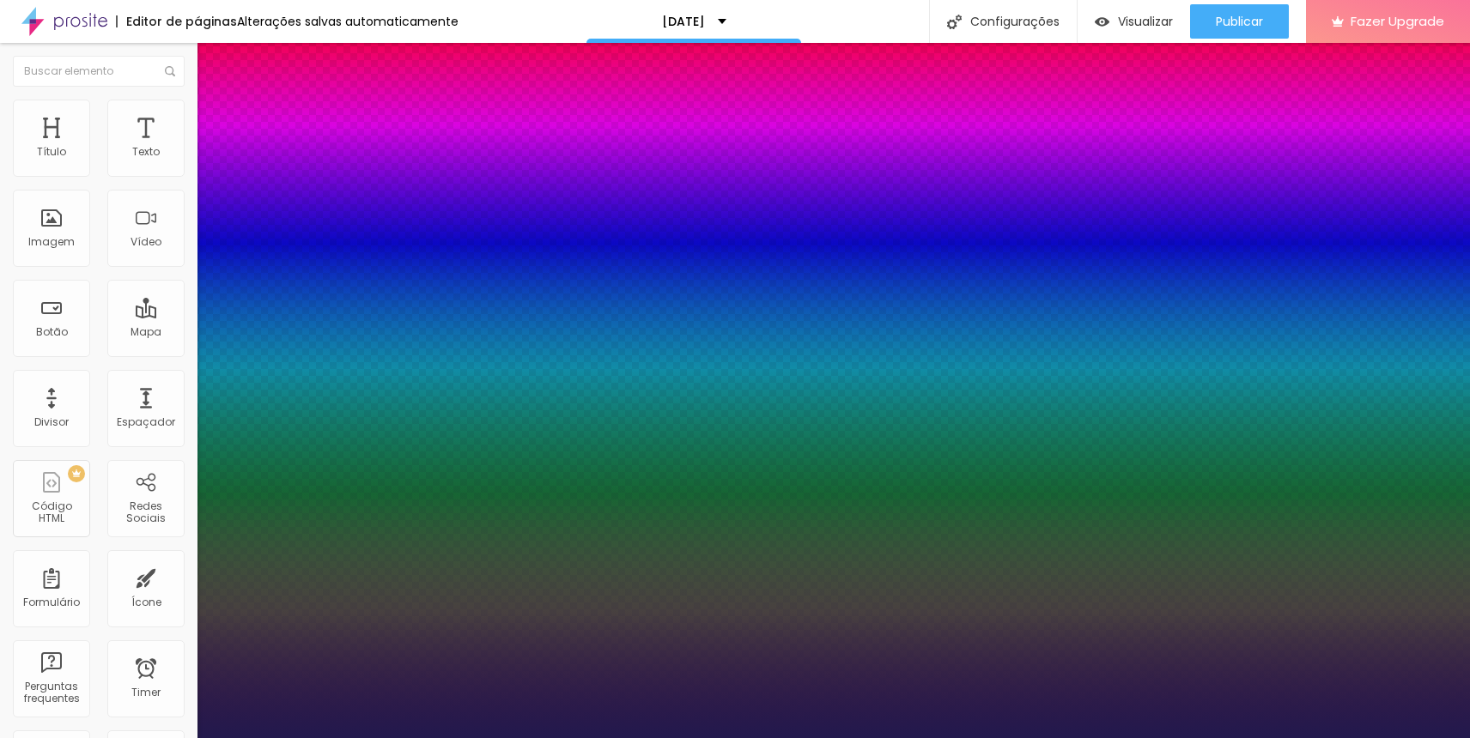
type input "1"
select select "Montserrat"
type input "1"
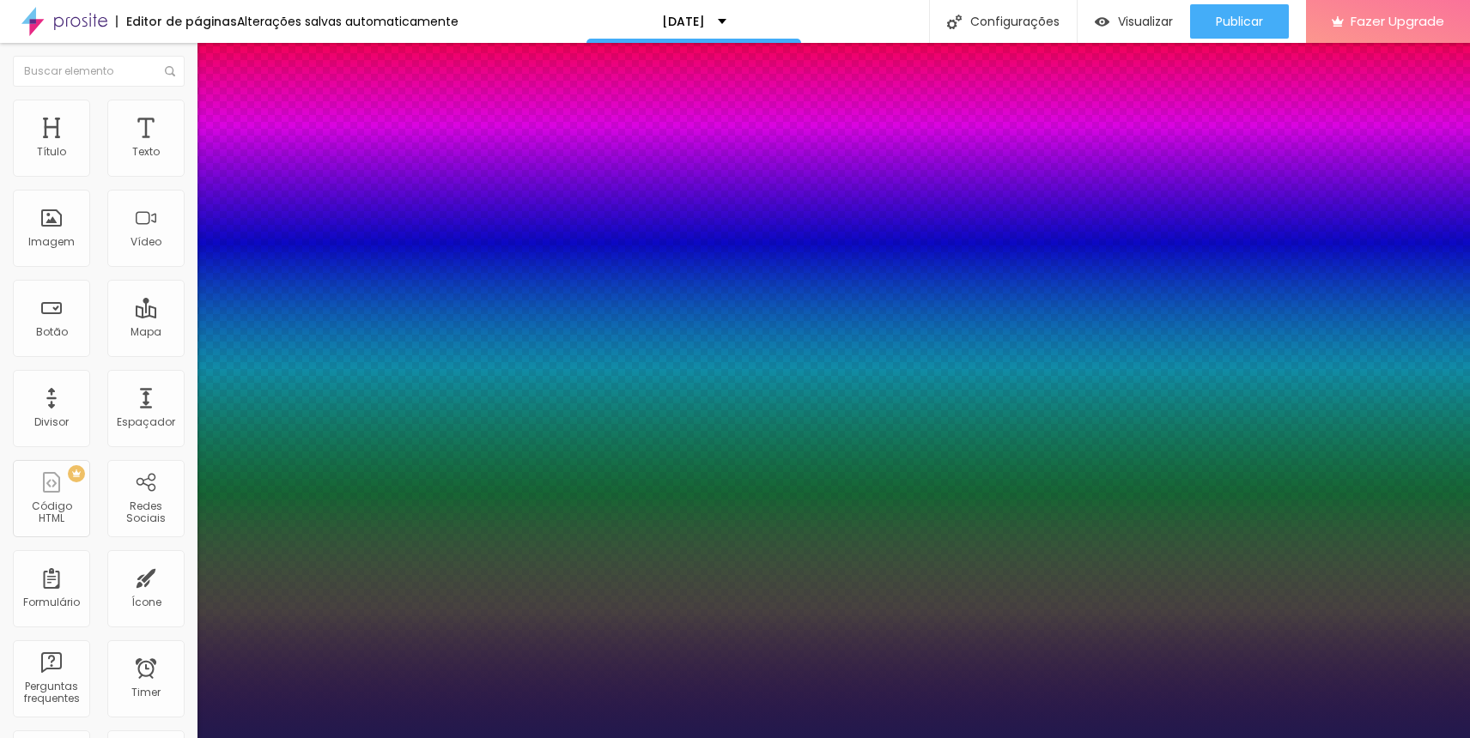
type input "8"
type input "3"
type input "1"
type input "8"
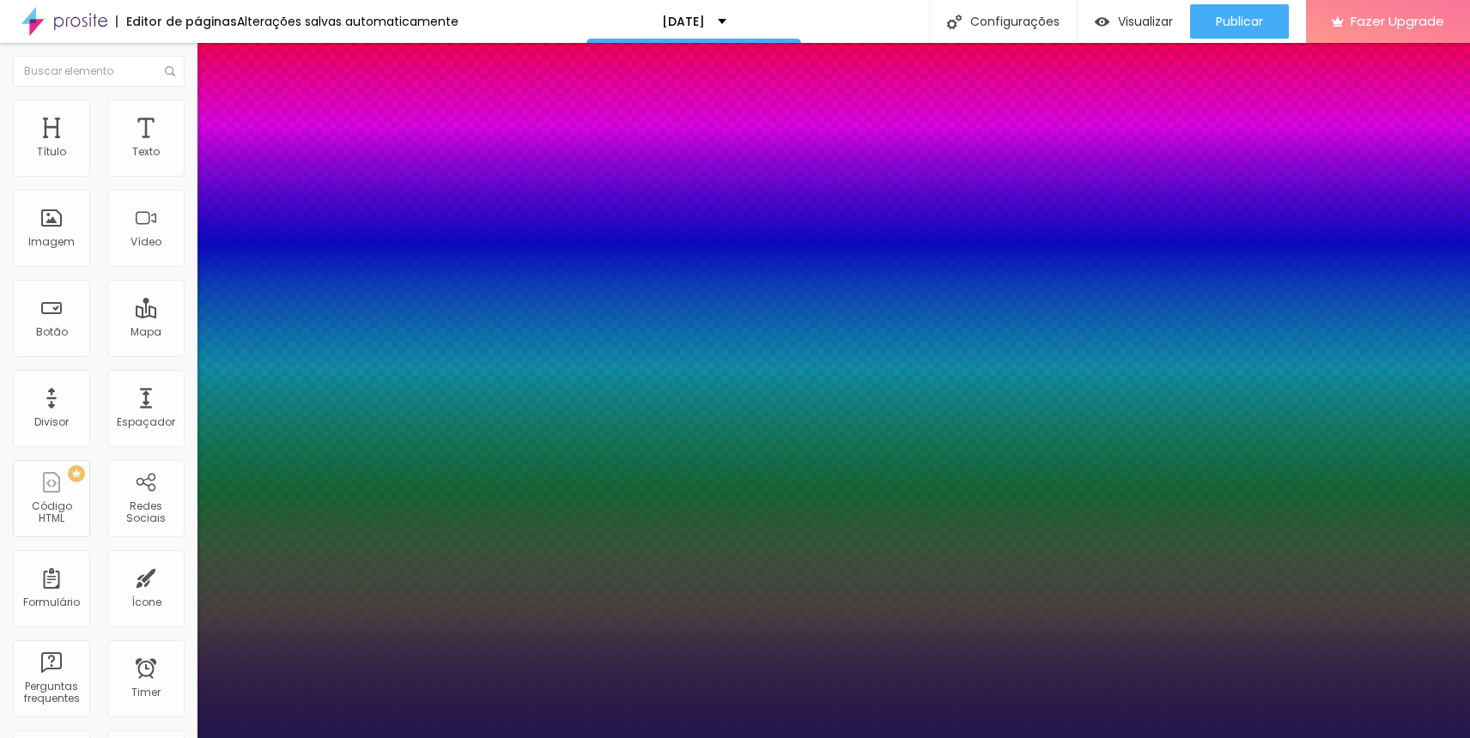
type input "0"
type input "1"
type input "8"
type input "02"
type input "1"
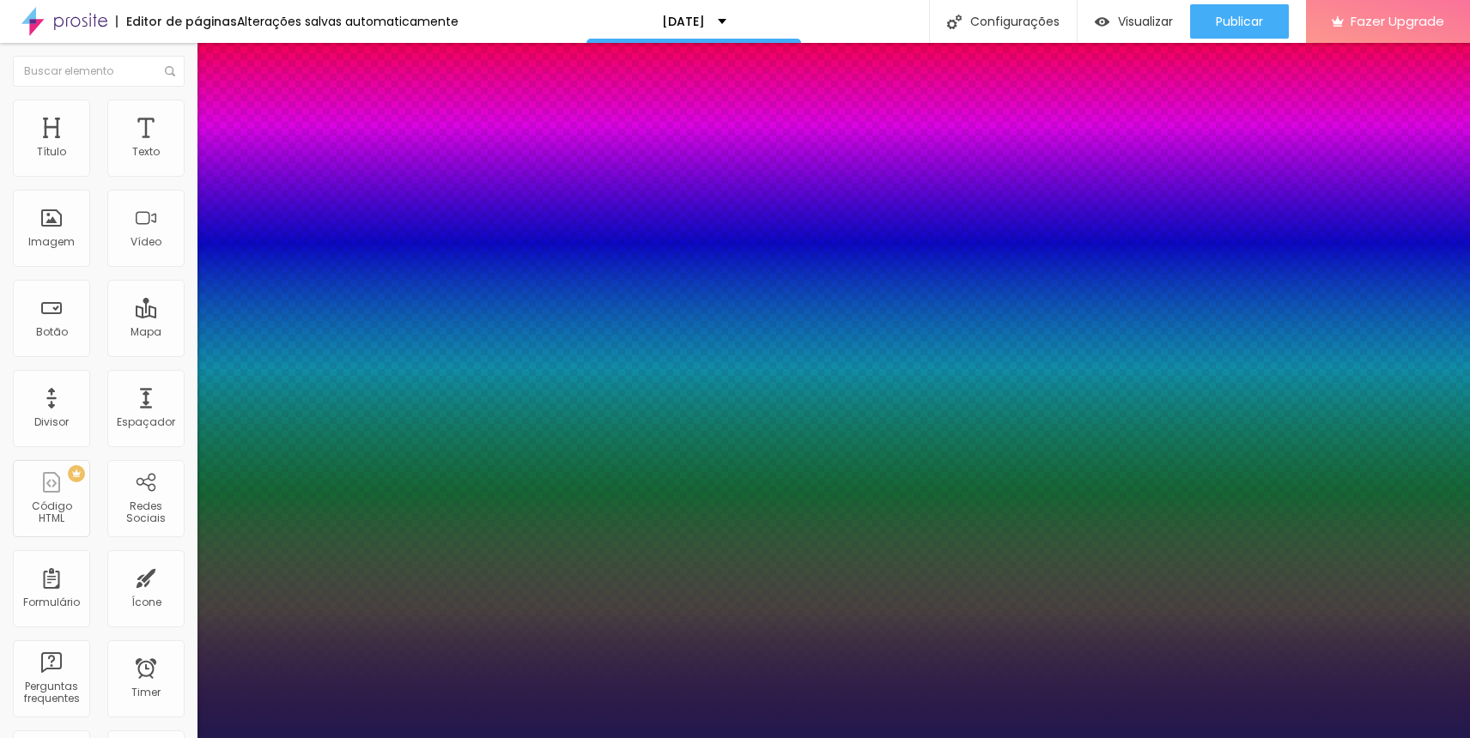
type input "20"
type input "020"
type input "1"
type input "8"
type input "02"
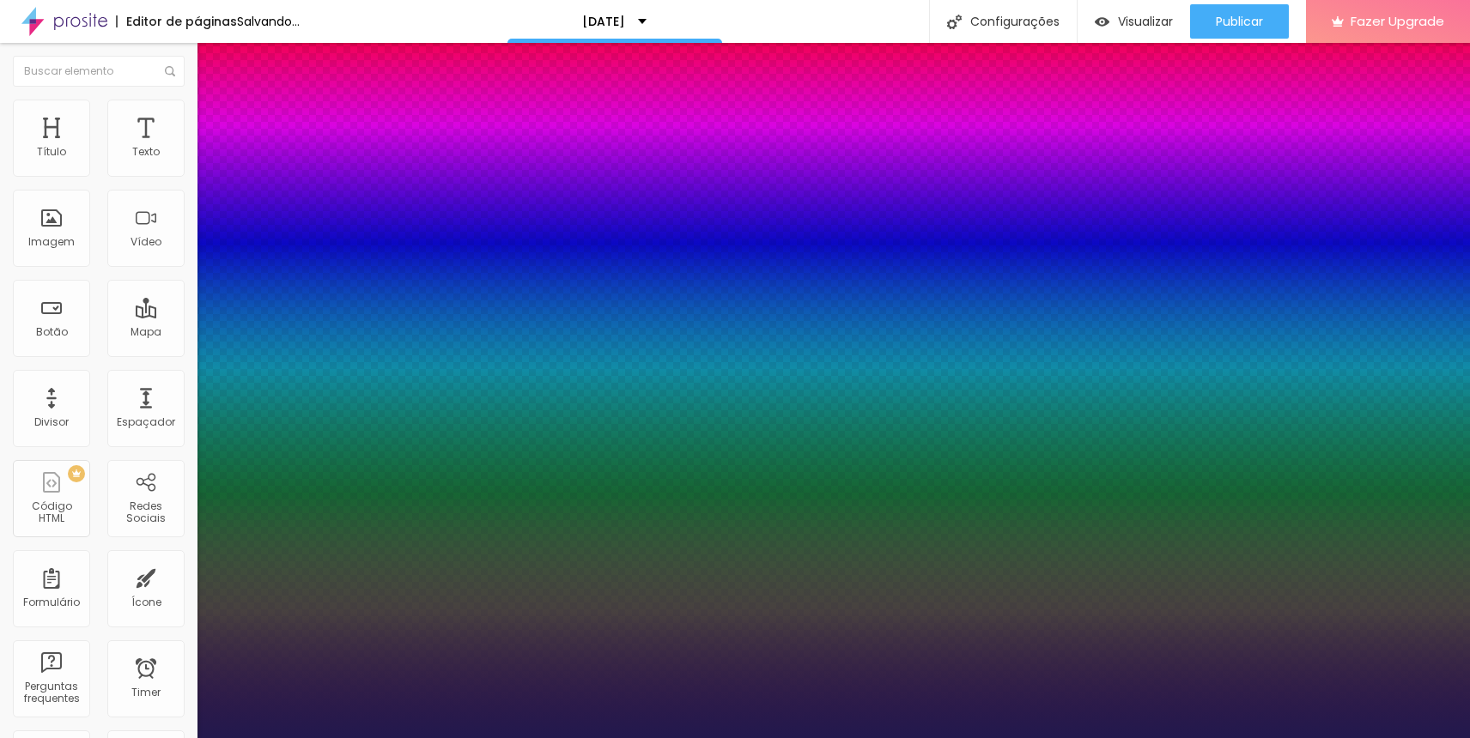
type input "1"
type input "8"
type input "0"
type input "1"
type input "8"
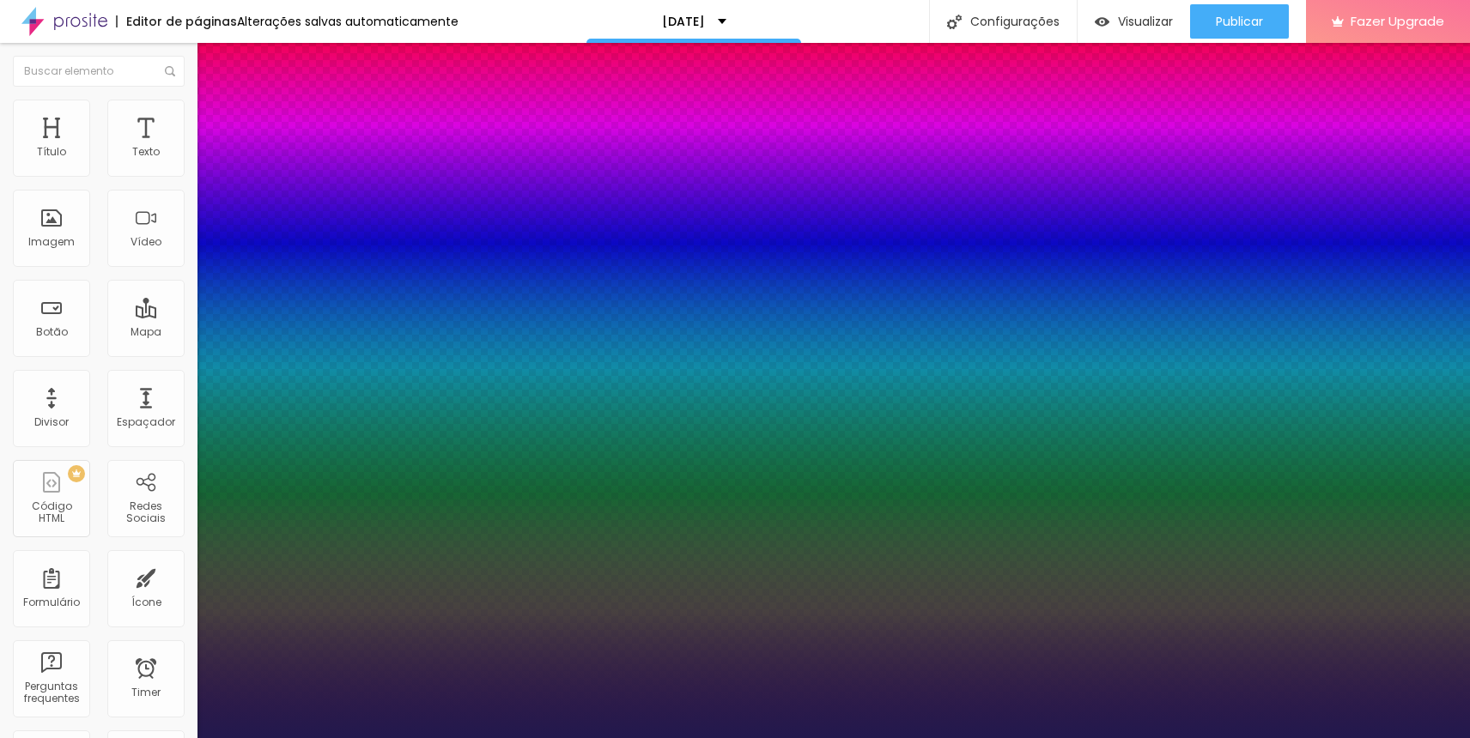
type input "0"
type input "1"
type input "8"
type input "0"
type input "1"
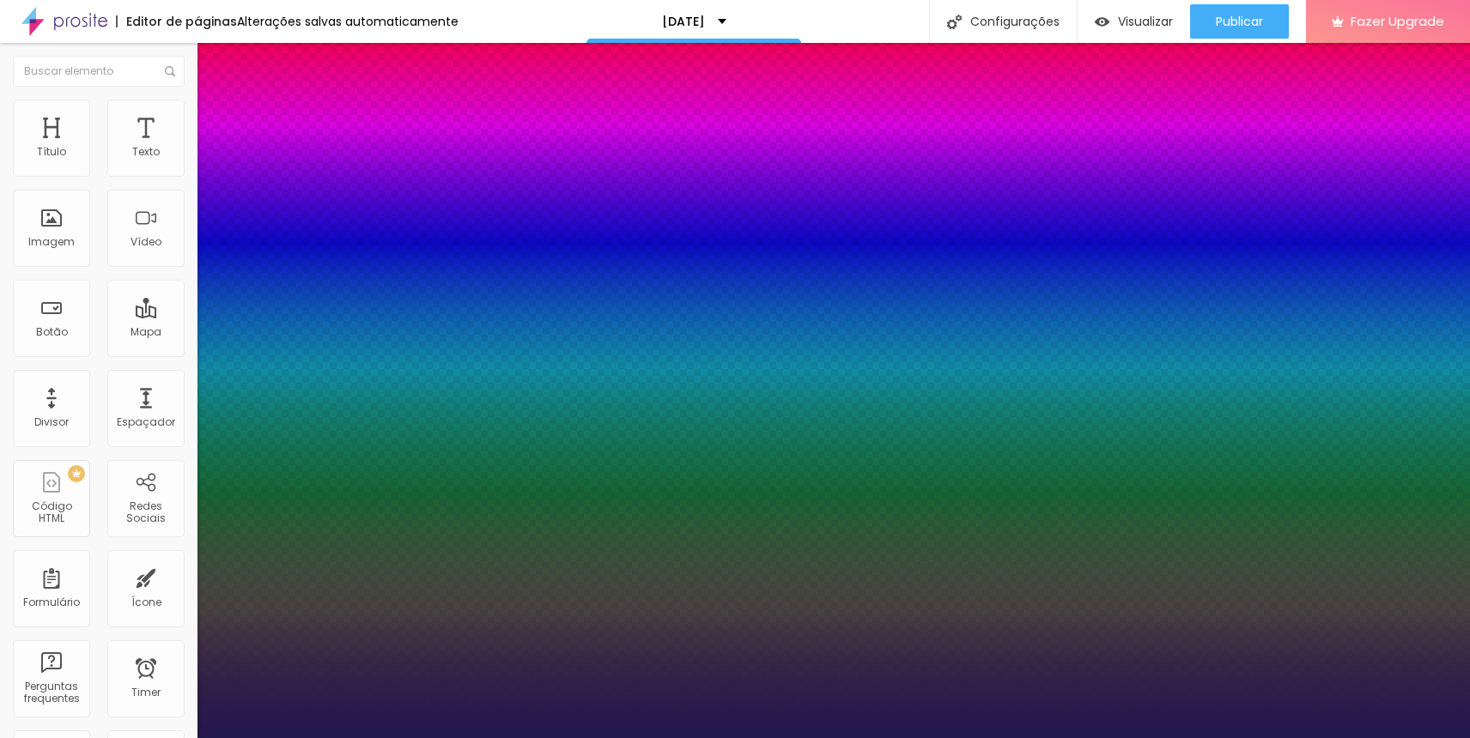
type input "8"
type input "02"
type input "1"
type input "20"
type input "020"
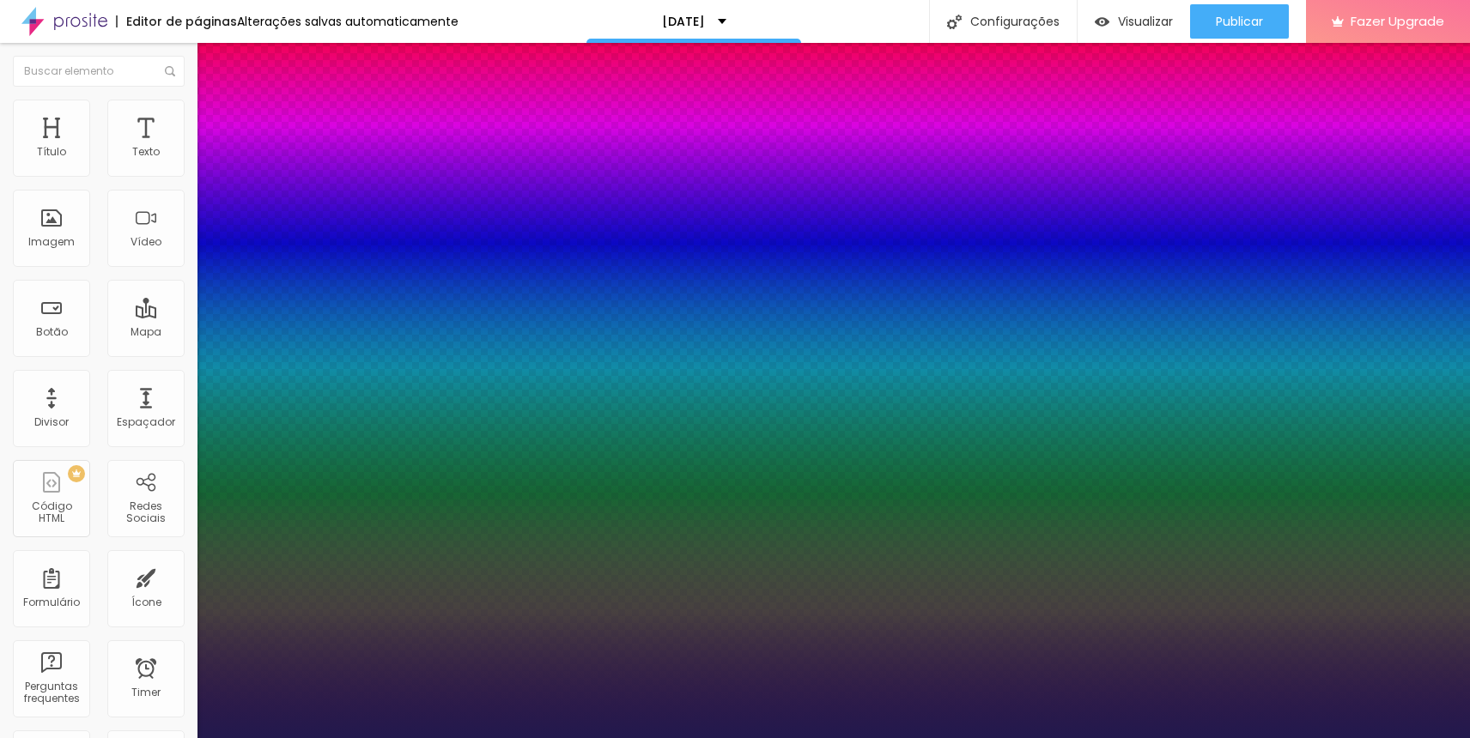
type input "1"
type input "8"
type input "02"
type input "1"
type input "8"
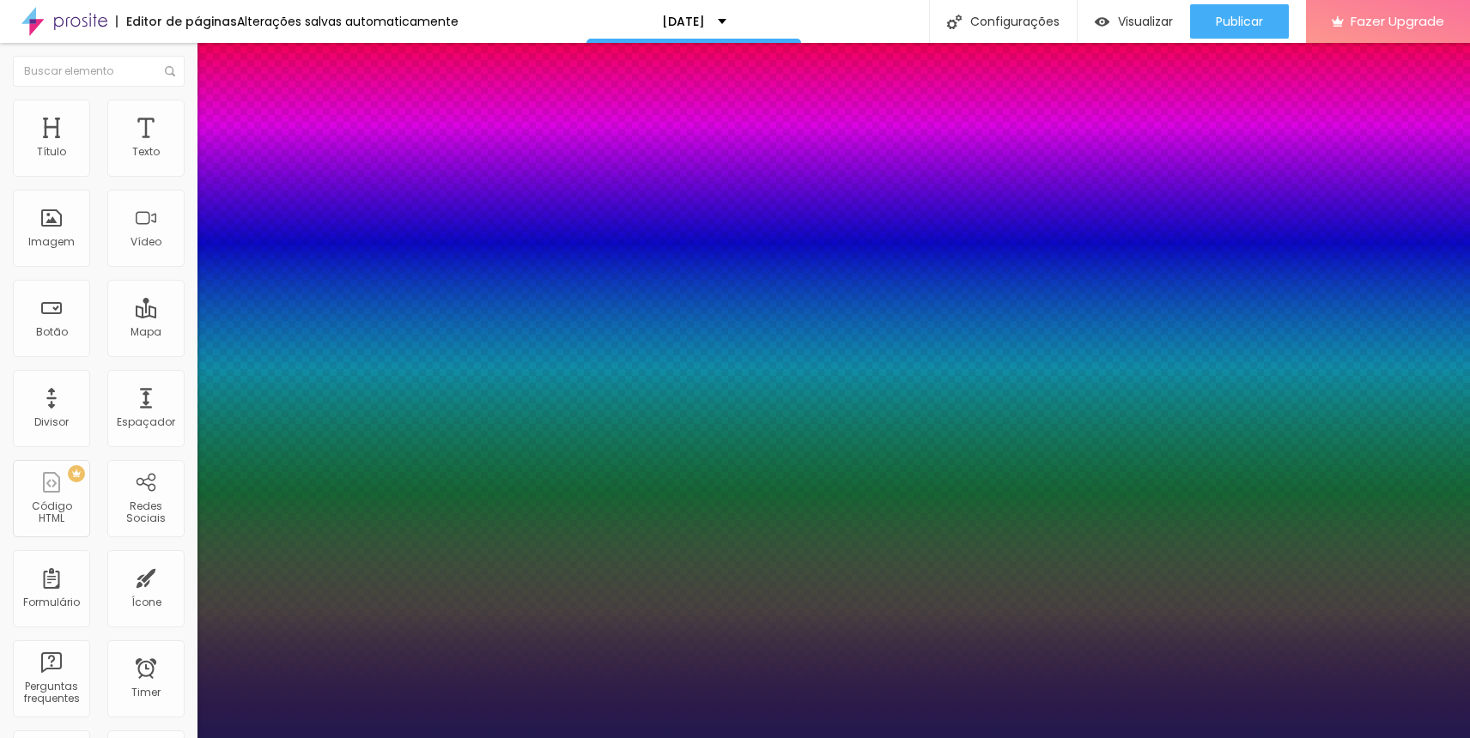
type input "0"
type input "1"
type input "8"
type input "1"
type input "8"
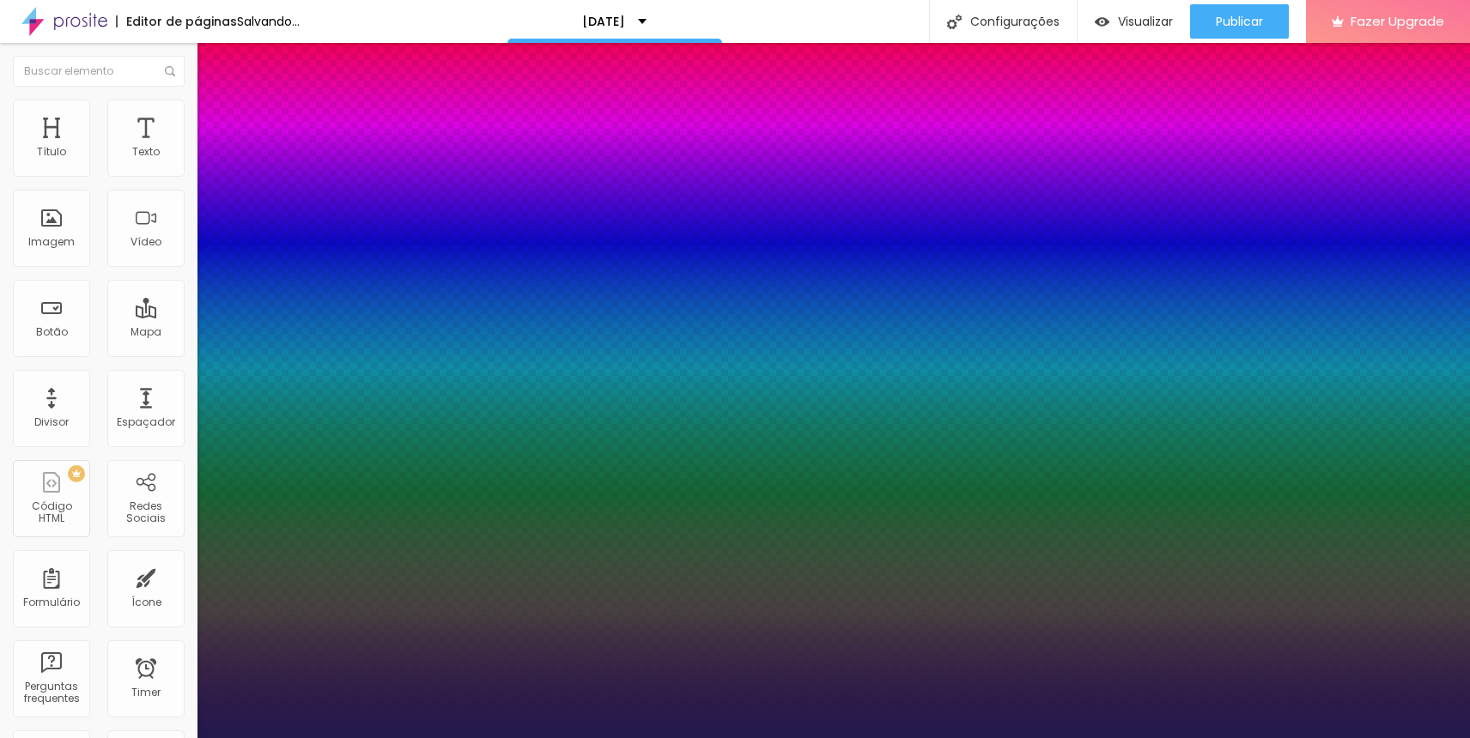
type input "0"
type input "1"
type input "8"
type input "1"
type input "20"
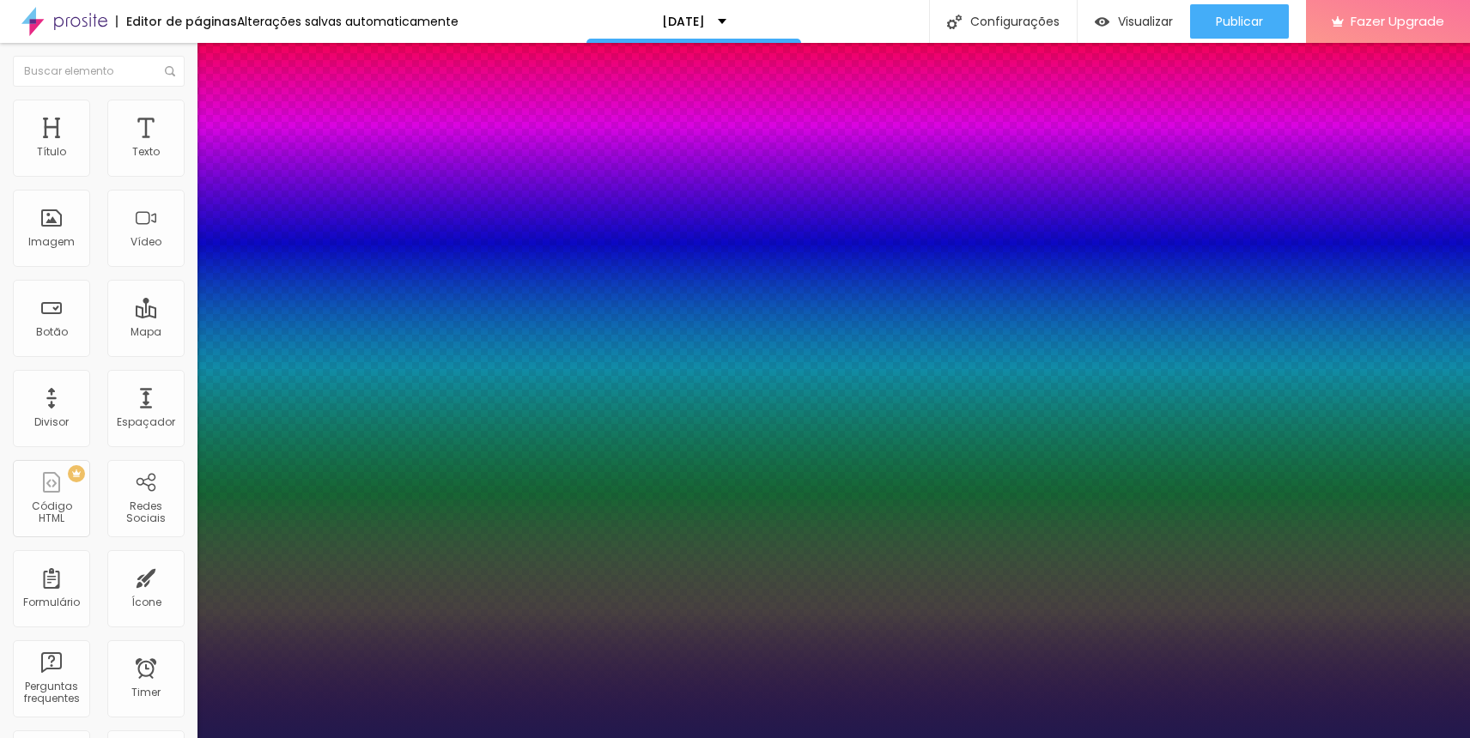
type input "20"
type input "1"
type input "20"
click at [860, 738] on div at bounding box center [735, 738] width 1470 height 0
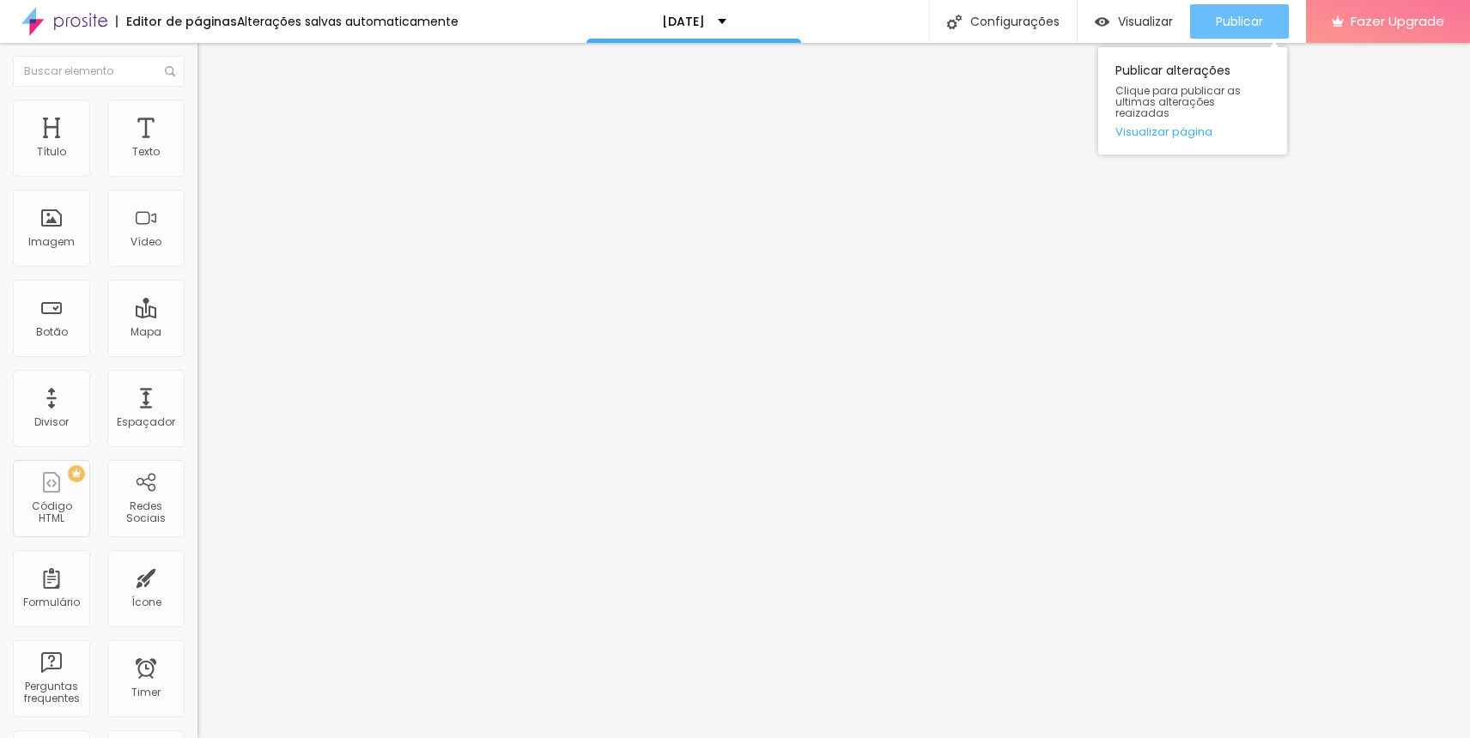
click at [1220, 29] on div "Publicar" at bounding box center [1239, 21] width 47 height 34
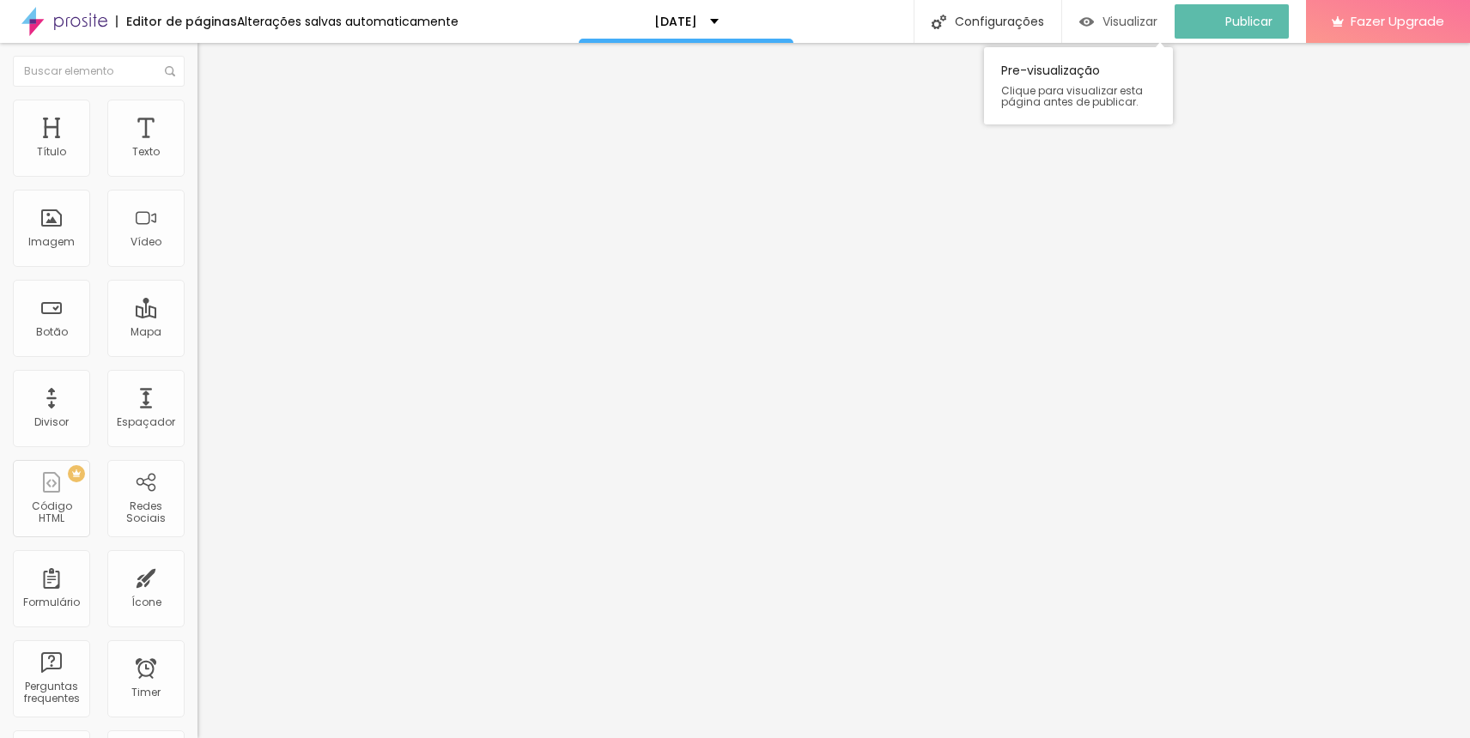
click at [1151, 20] on span "Visualizar" at bounding box center [1130, 22] width 55 height 14
click at [197, 254] on button "button" at bounding box center [209, 245] width 24 height 18
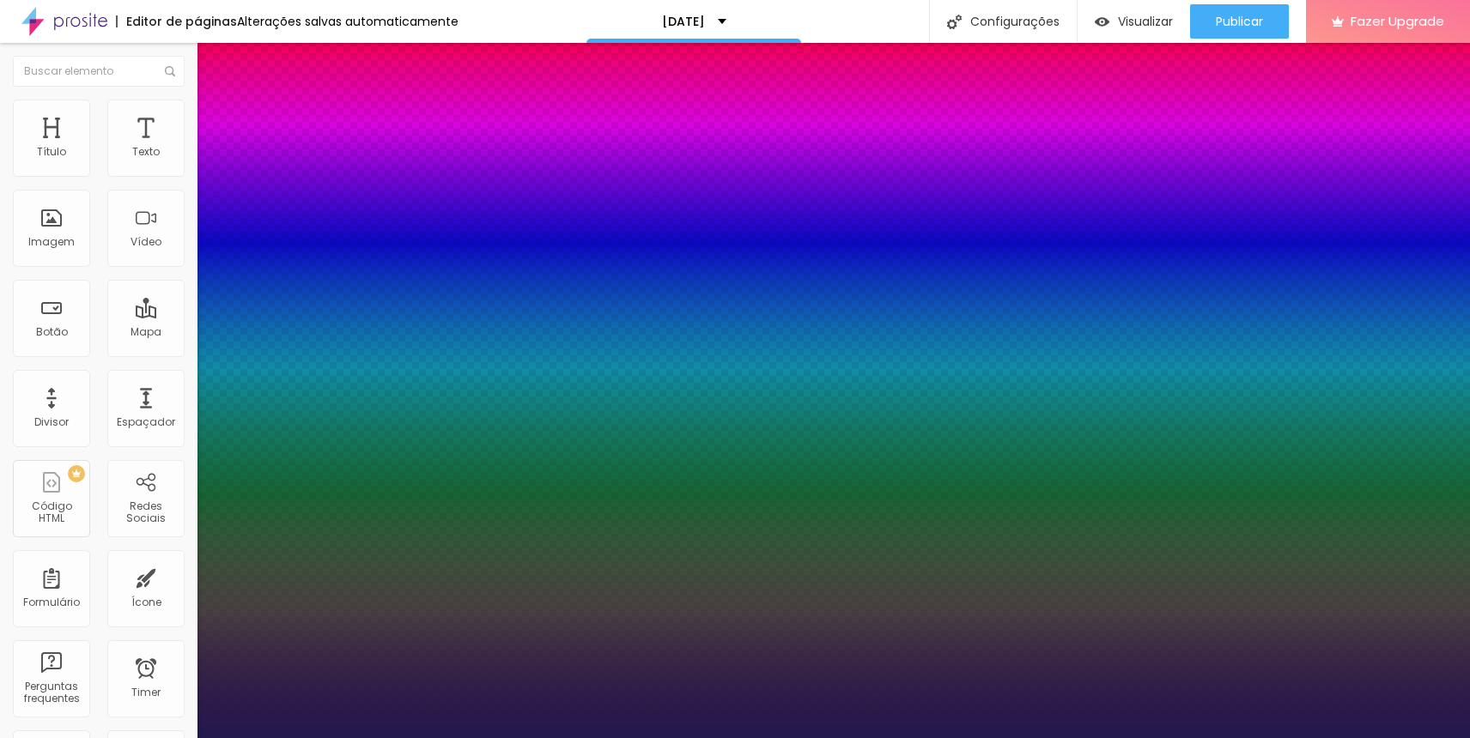
type input "0"
drag, startPoint x: 220, startPoint y: 566, endPoint x: 164, endPoint y: 561, distance: 56.1
type input "3"
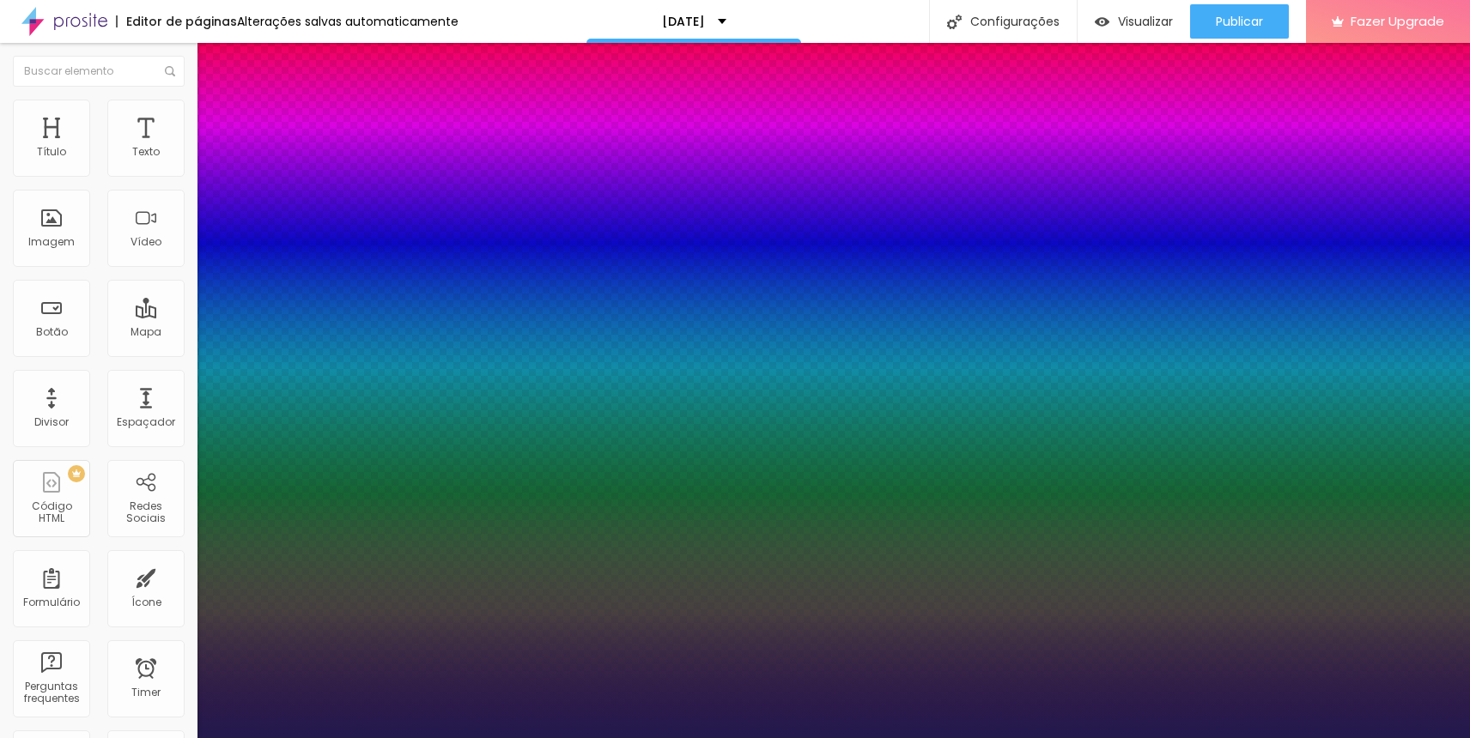
type input "3"
type input "4"
type input "6"
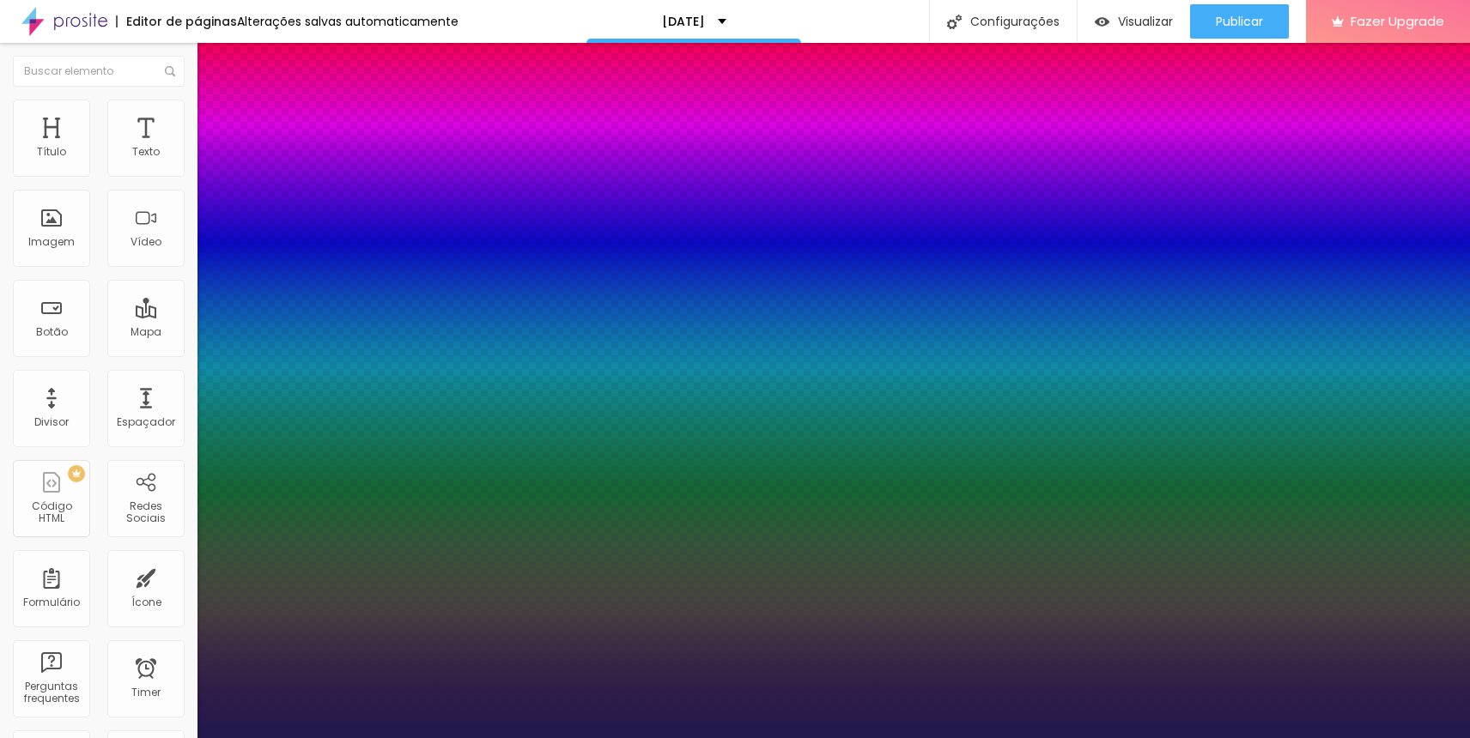
drag, startPoint x: 218, startPoint y: 564, endPoint x: 228, endPoint y: 564, distance: 10.3
drag, startPoint x: 388, startPoint y: 567, endPoint x: 378, endPoint y: 567, distance: 10.3
drag, startPoint x: 378, startPoint y: 567, endPoint x: 406, endPoint y: 565, distance: 28.4
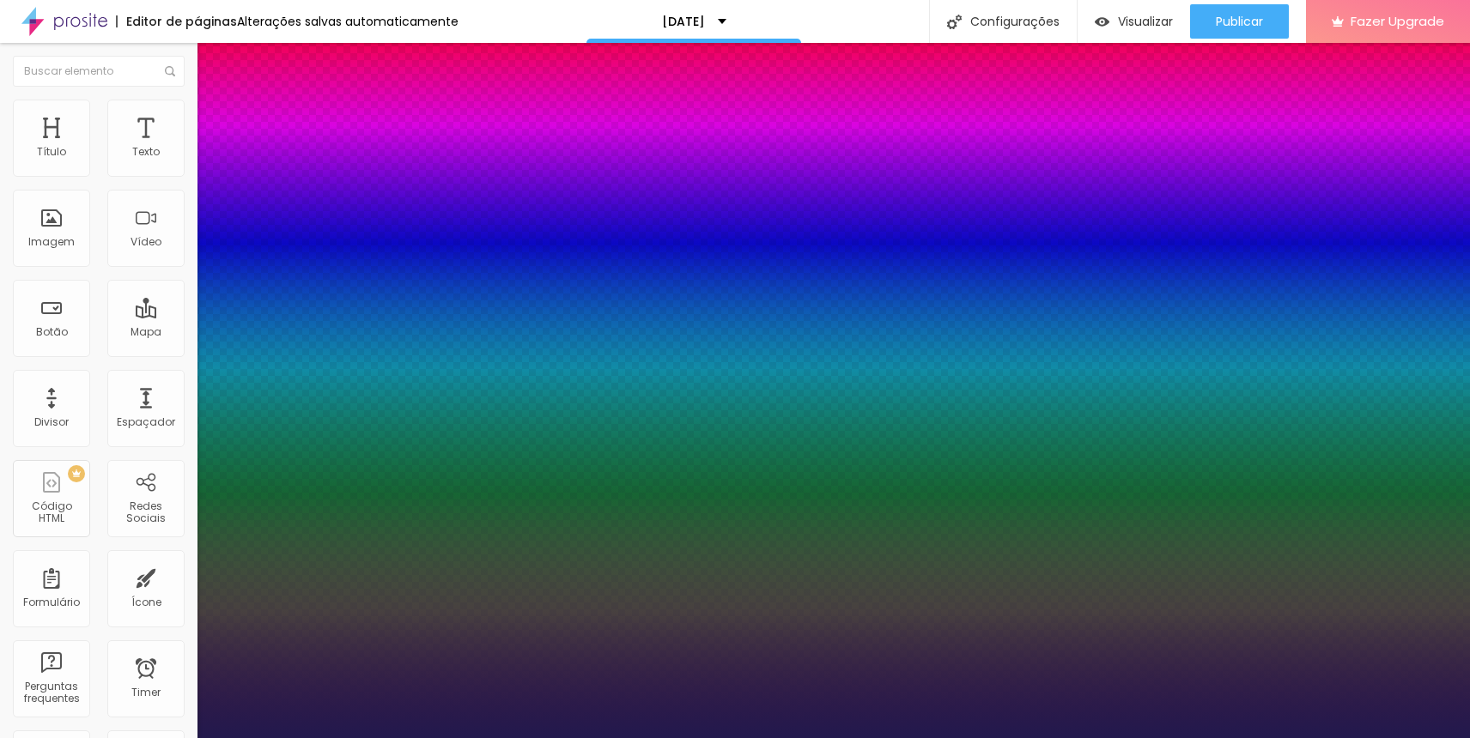
type input "0"
type input "1"
type input "0.5"
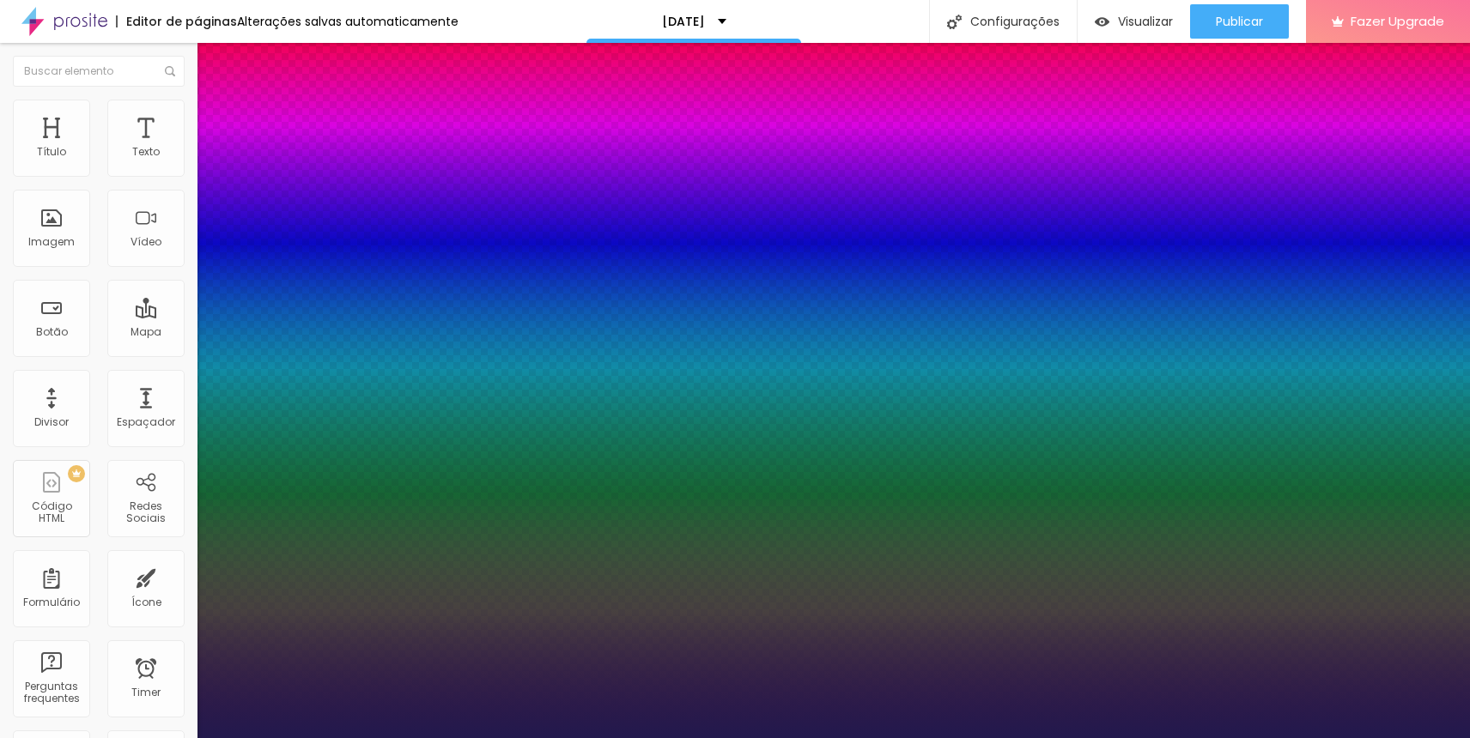
type input "1"
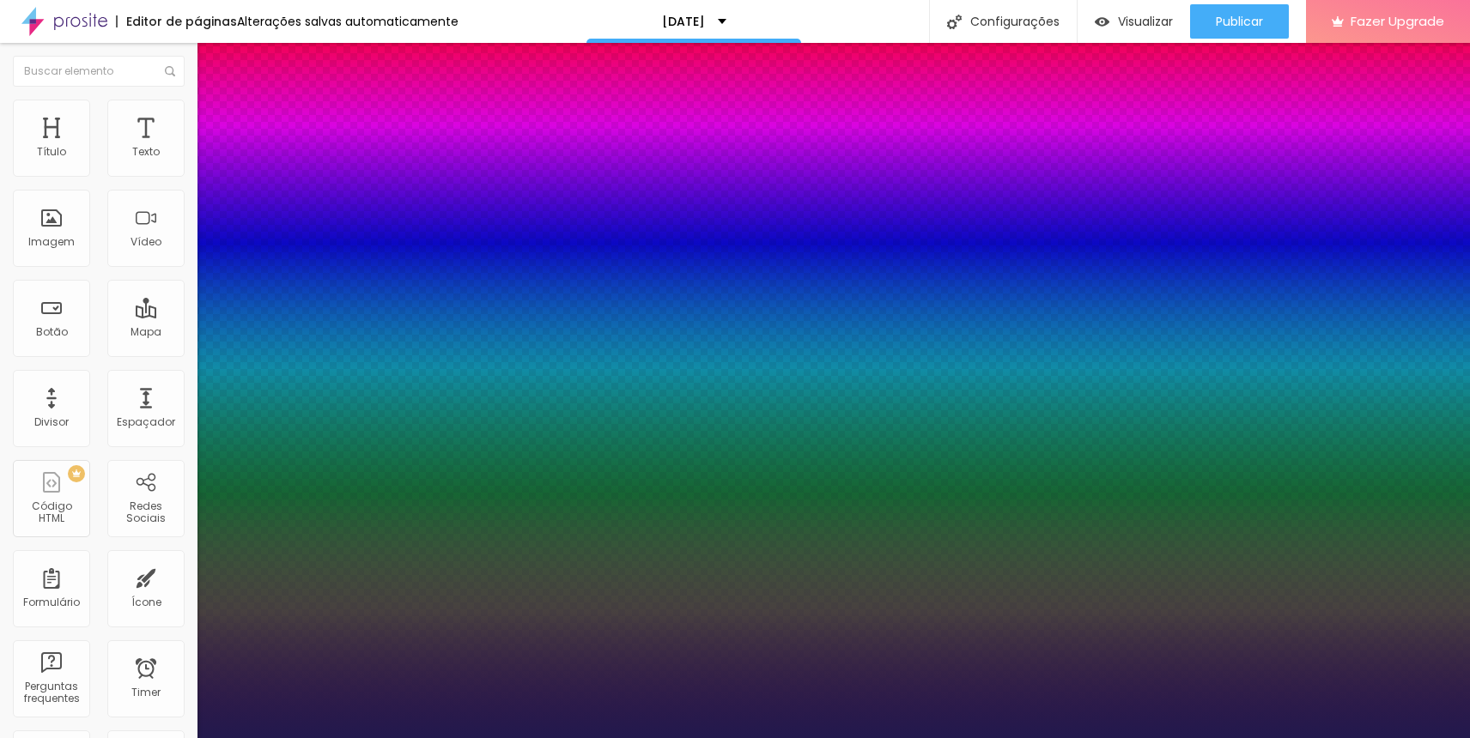
click at [113, 738] on div at bounding box center [735, 738] width 1470 height 0
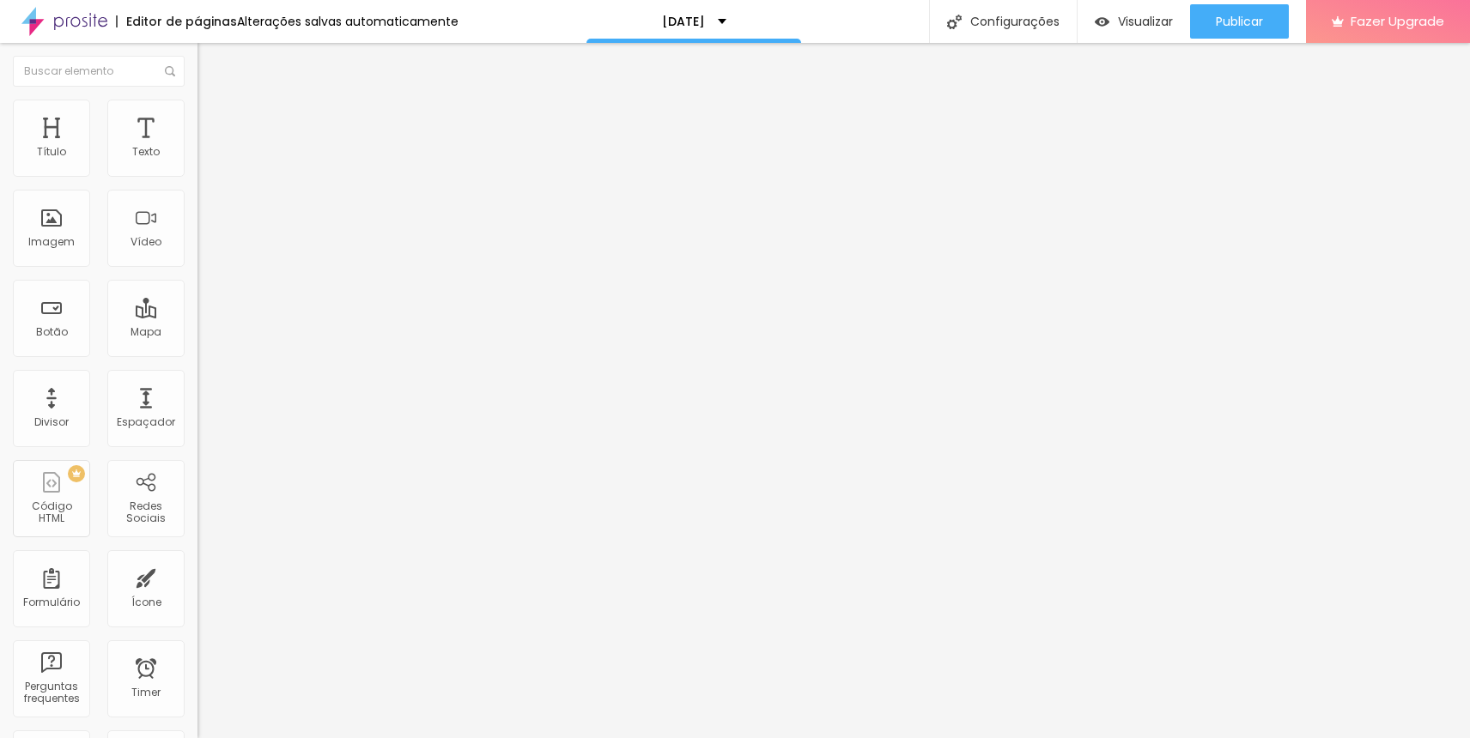
click at [204, 307] on icon "button" at bounding box center [209, 301] width 10 height 10
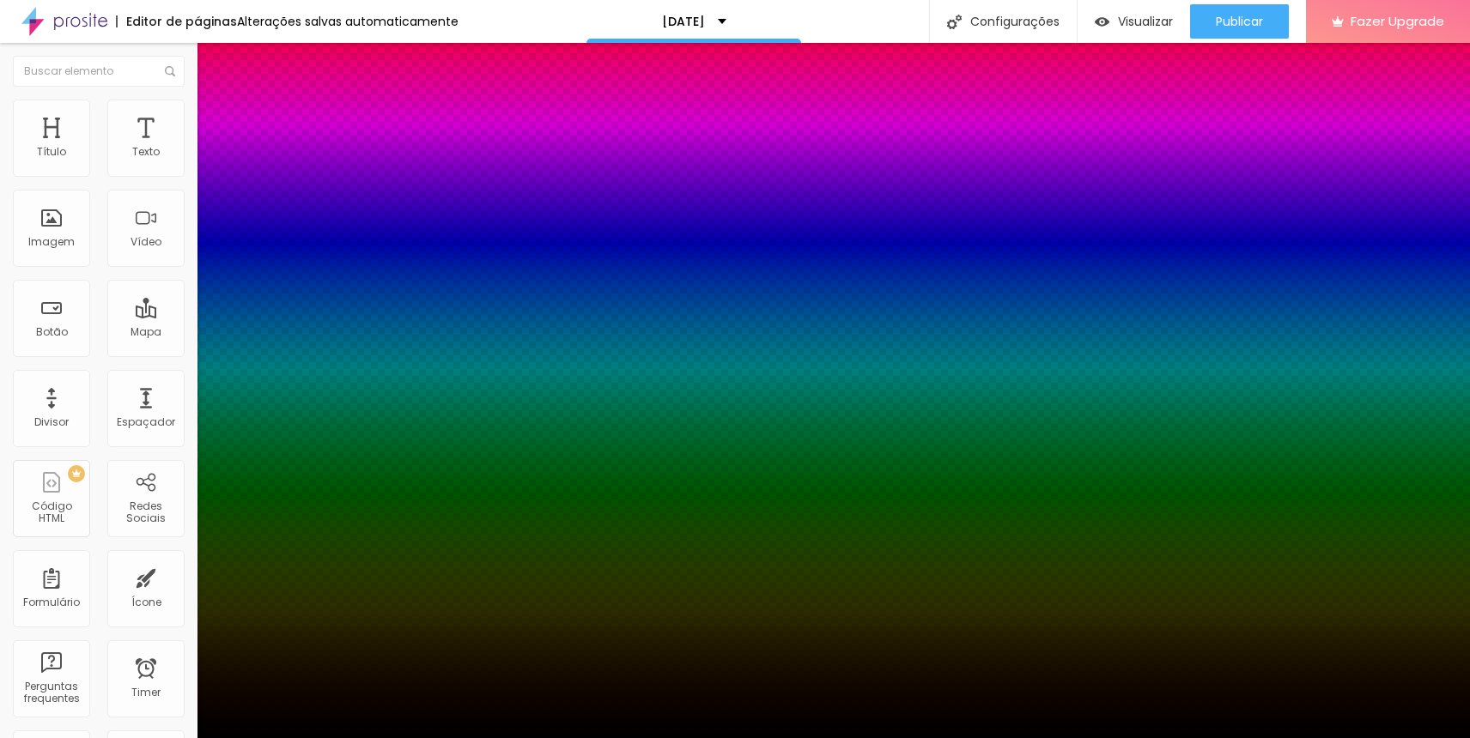
type input "-3"
type input "0"
type input "-2"
type input "0"
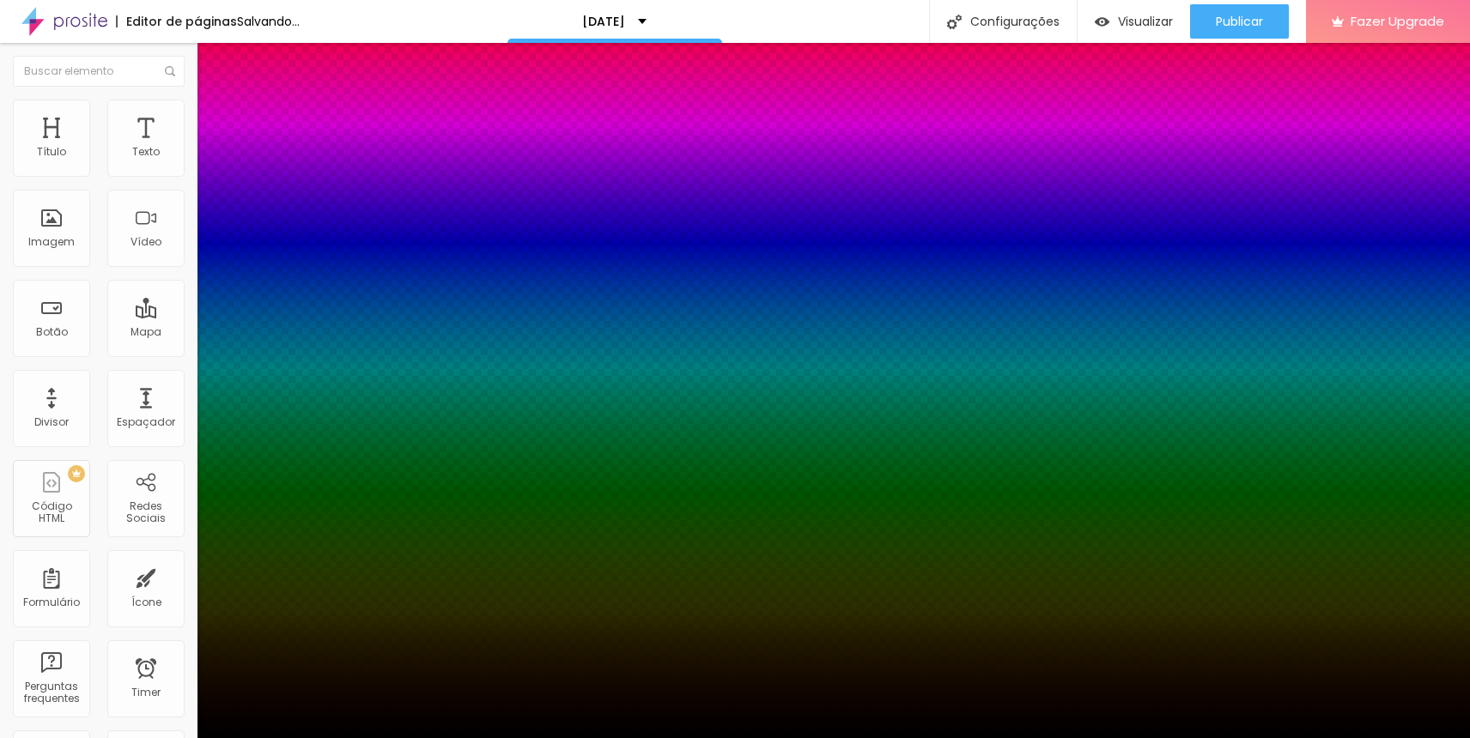
type input "-1"
type input "0"
click at [805, 738] on div at bounding box center [735, 738] width 1470 height 0
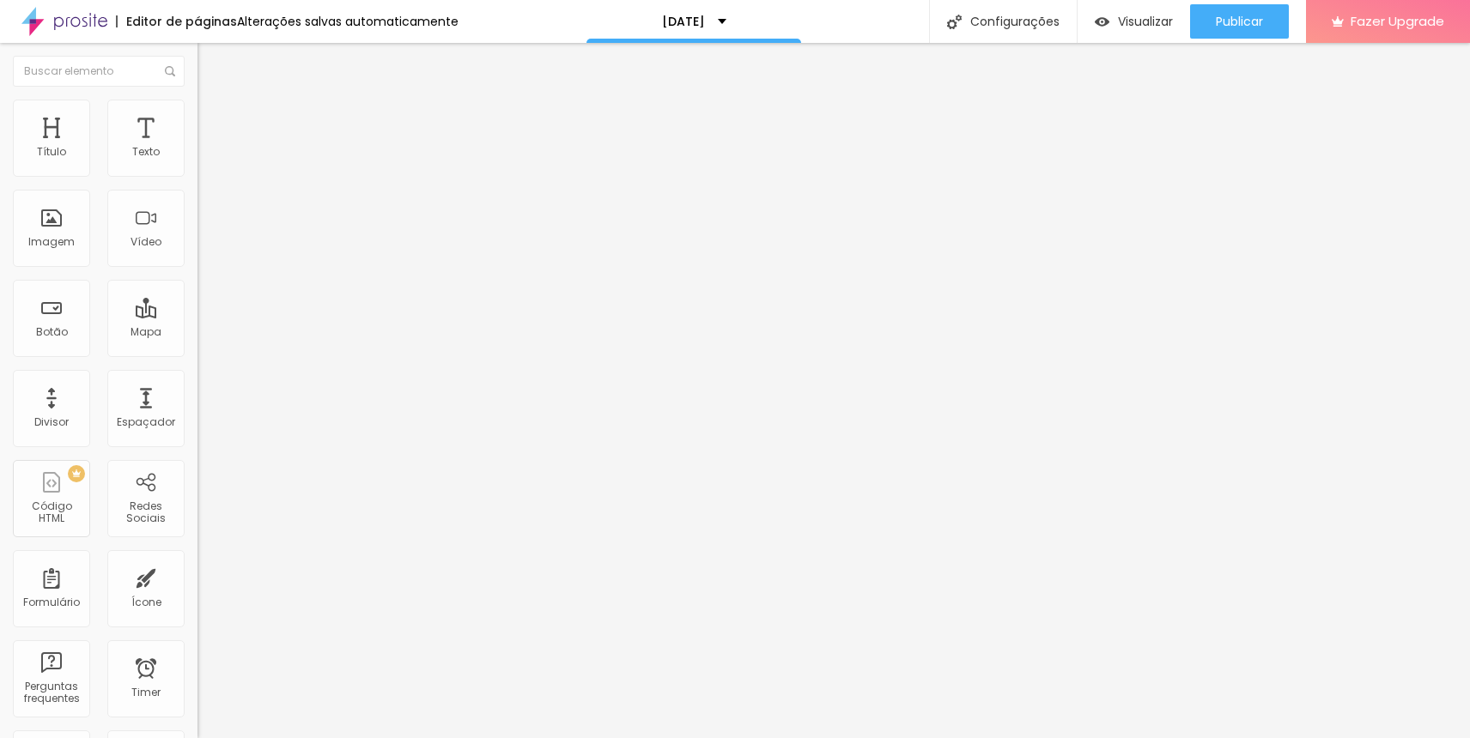
click at [212, 145] on span "Titulo 1" at bounding box center [240, 138] width 56 height 15
click at [197, 160] on div "Titulo 2 H2" at bounding box center [295, 151] width 197 height 15
click at [197, 176] on span "Titulo 3" at bounding box center [221, 168] width 48 height 15
click at [197, 145] on span "Titulo 1" at bounding box center [225, 138] width 56 height 15
click at [204, 249] on icon "button" at bounding box center [205, 247] width 3 height 3
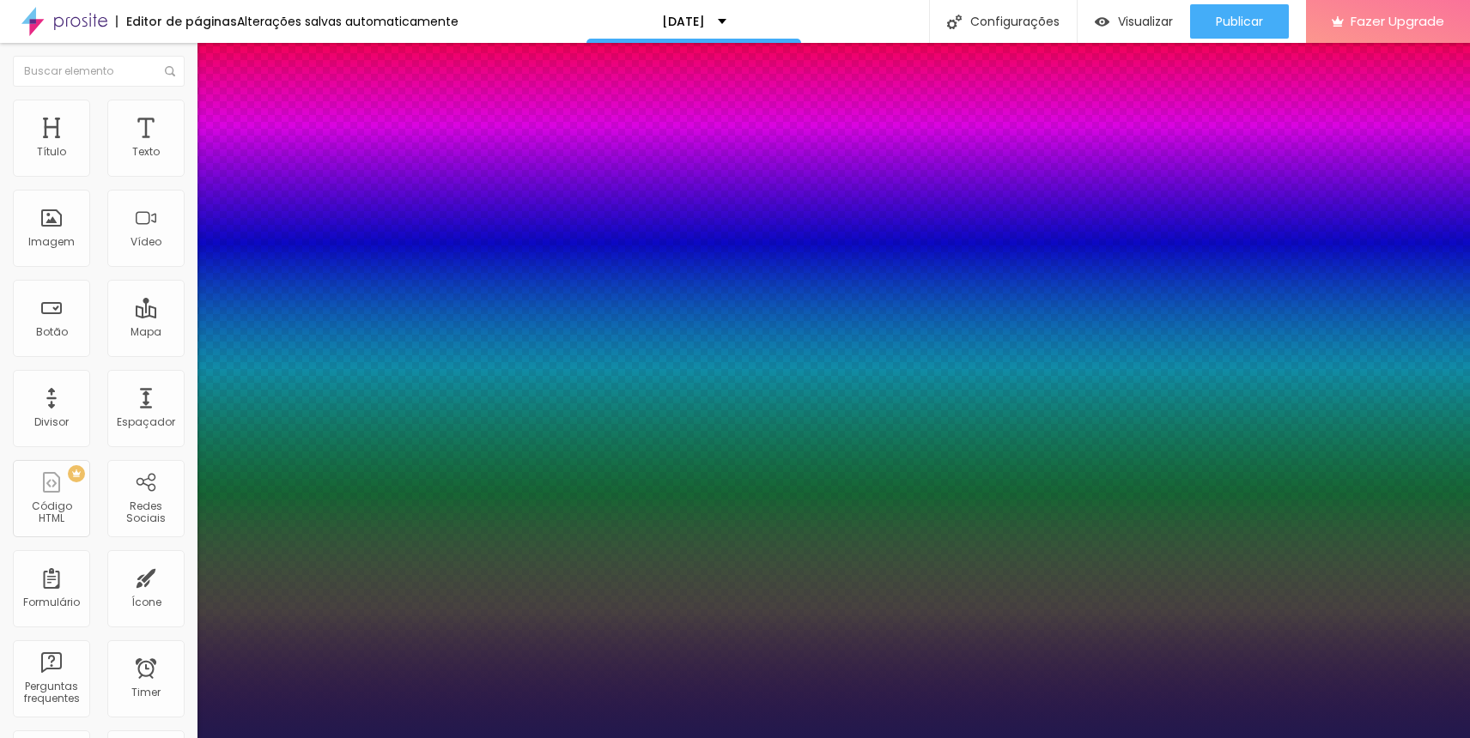
type input "1"
click at [137, 738] on div at bounding box center [735, 738] width 1470 height 0
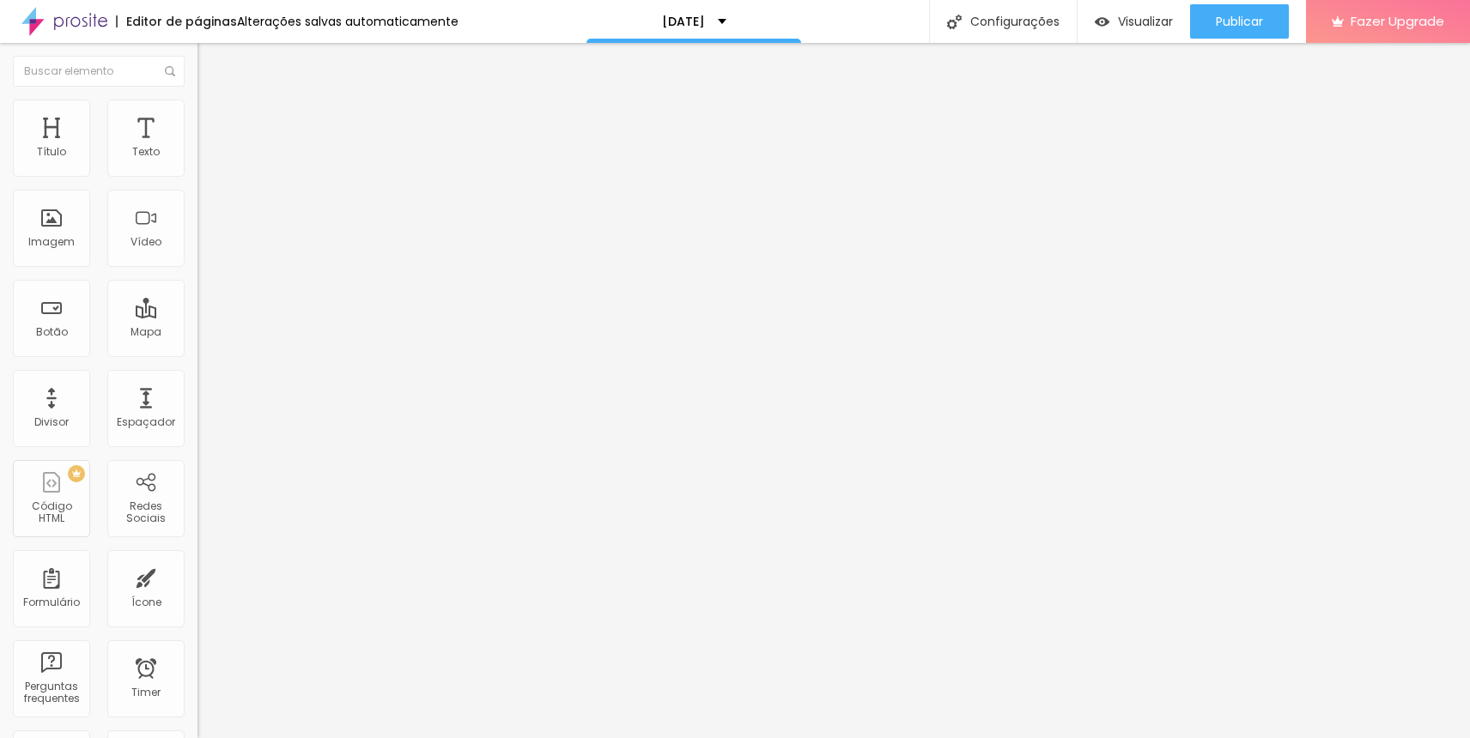
click at [213, 118] on span "Avançado" at bounding box center [241, 111] width 57 height 15
type input "0"
type input "9"
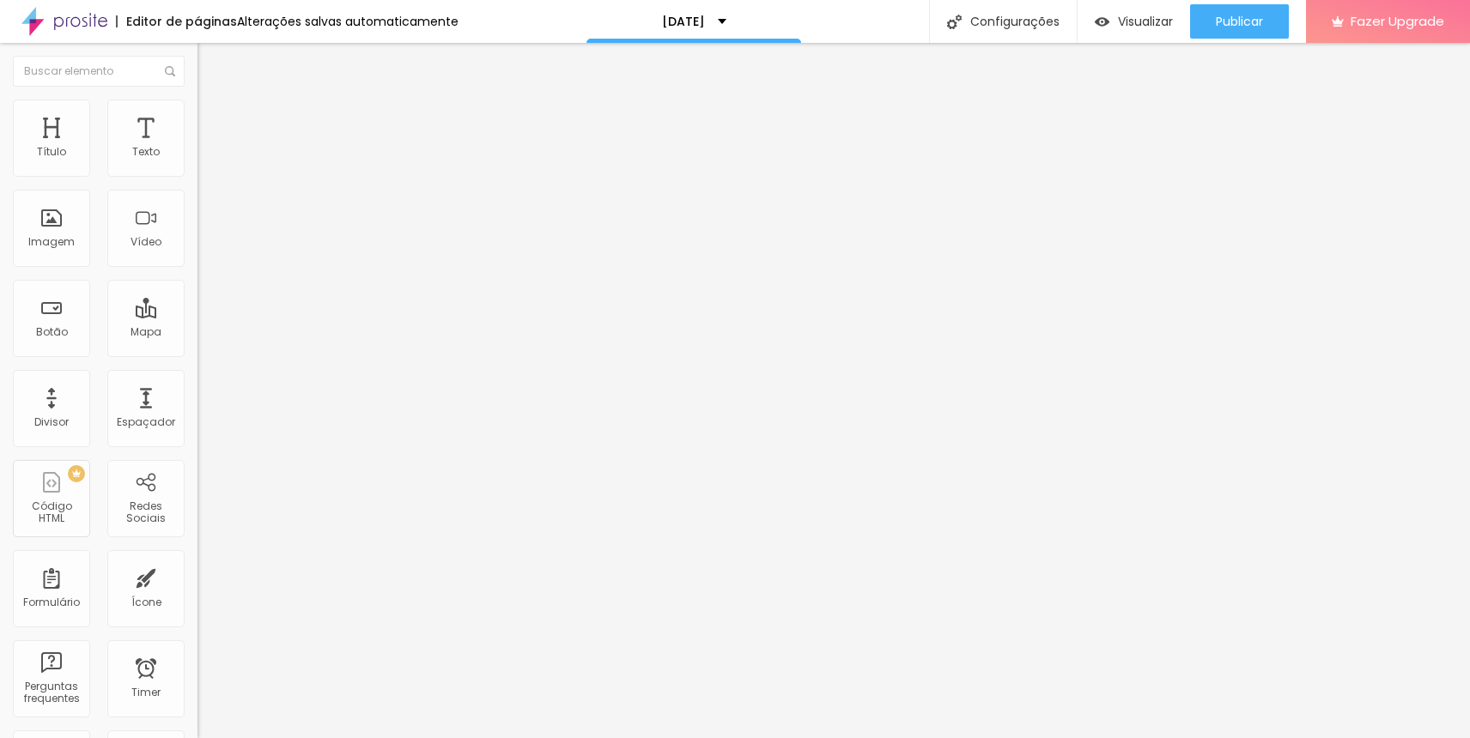
click at [197, 559] on input "range" at bounding box center [252, 566] width 111 height 14
type input "10"
click at [197, 559] on input "range" at bounding box center [252, 566] width 111 height 14
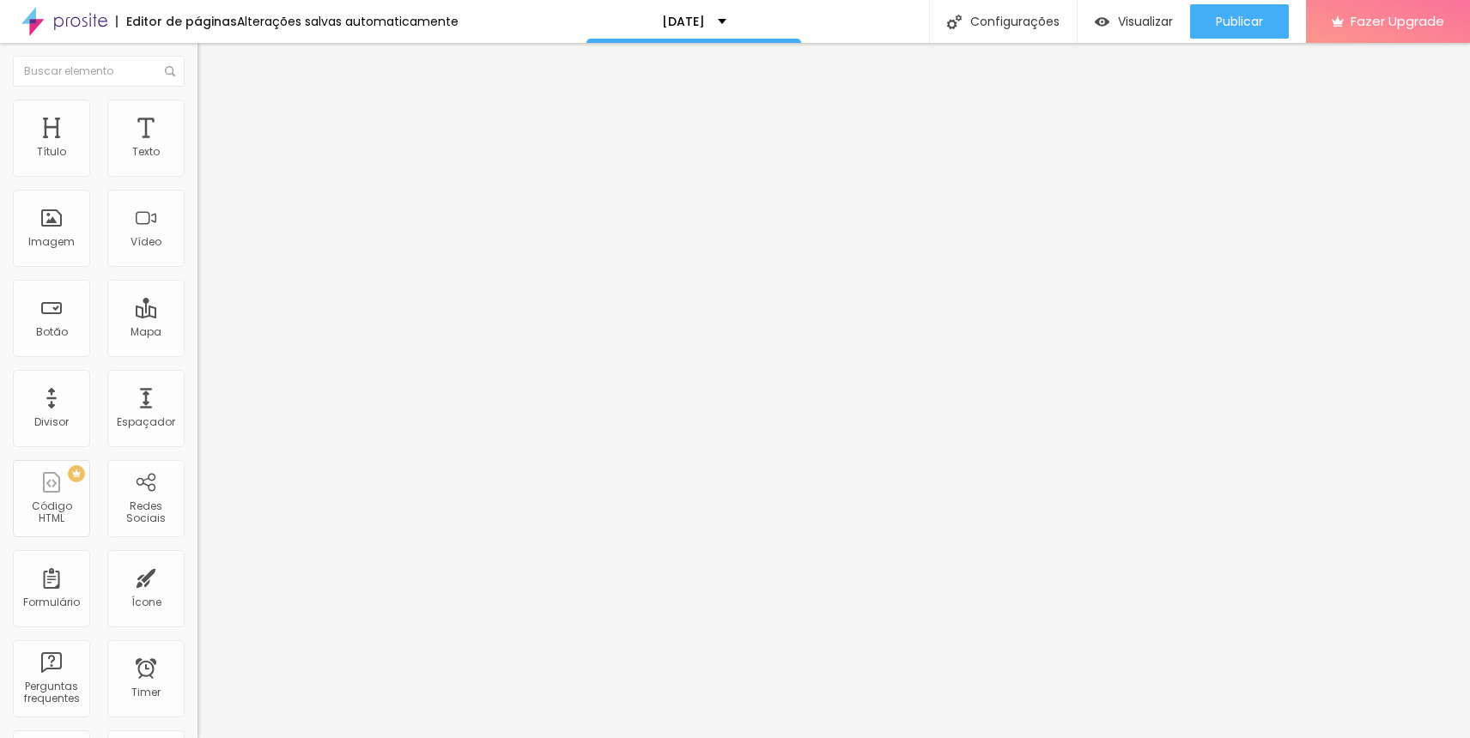
click at [197, 117] on ul "Estilo Avançado" at bounding box center [295, 99] width 197 height 34
click at [213, 101] on span "Estilo" at bounding box center [226, 94] width 27 height 15
click at [197, 160] on div "Titulo 2 H2" at bounding box center [295, 151] width 197 height 15
click at [197, 187] on div "Titulo 4 H4" at bounding box center [295, 181] width 197 height 12
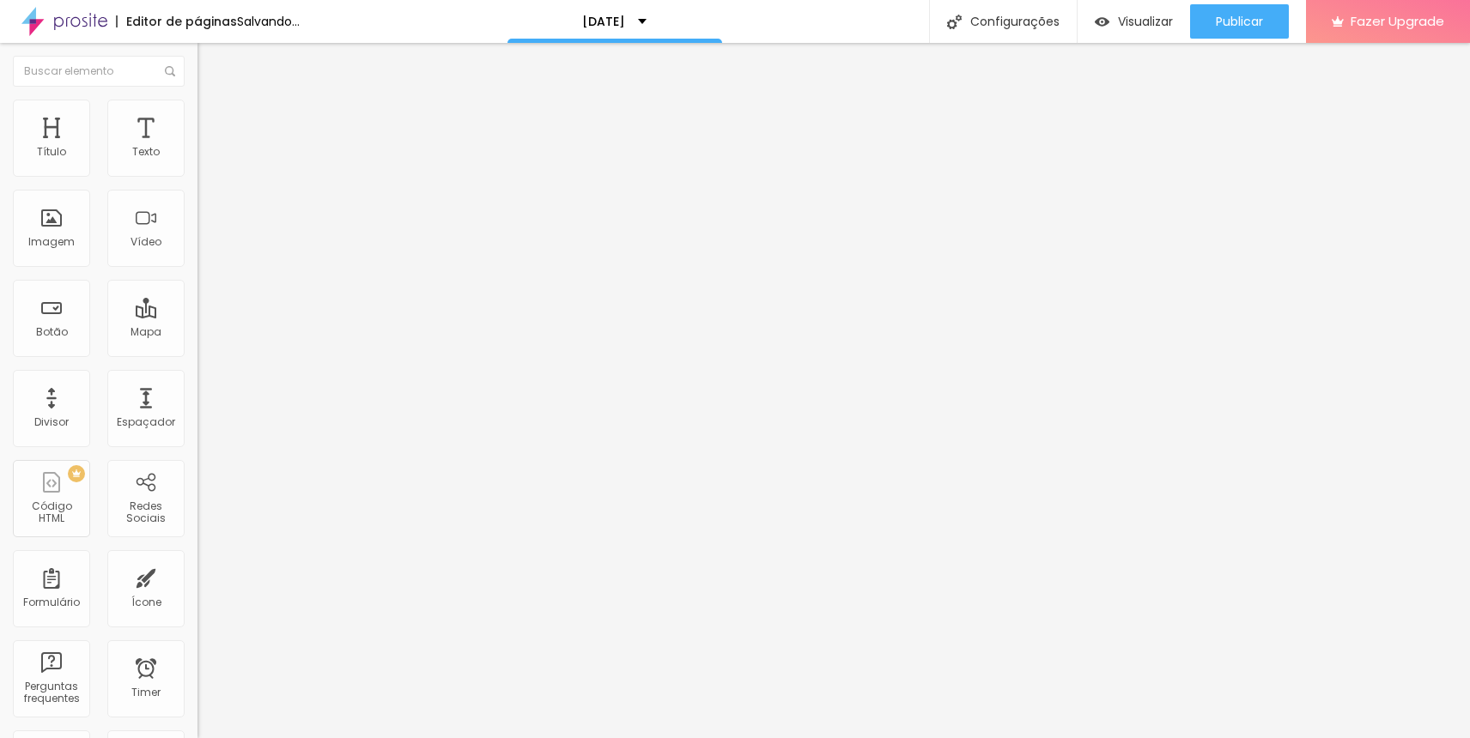
click at [197, 202] on span "Titulo 5" at bounding box center [216, 194] width 38 height 15
click at [197, 214] on span "Titulo 6" at bounding box center [213, 206] width 33 height 15
click at [197, 162] on span "Titulo 2" at bounding box center [225, 151] width 56 height 21
click at [197, 148] on span "Titulo 1" at bounding box center [225, 136] width 56 height 24
click at [204, 249] on icon "button" at bounding box center [209, 244] width 10 height 10
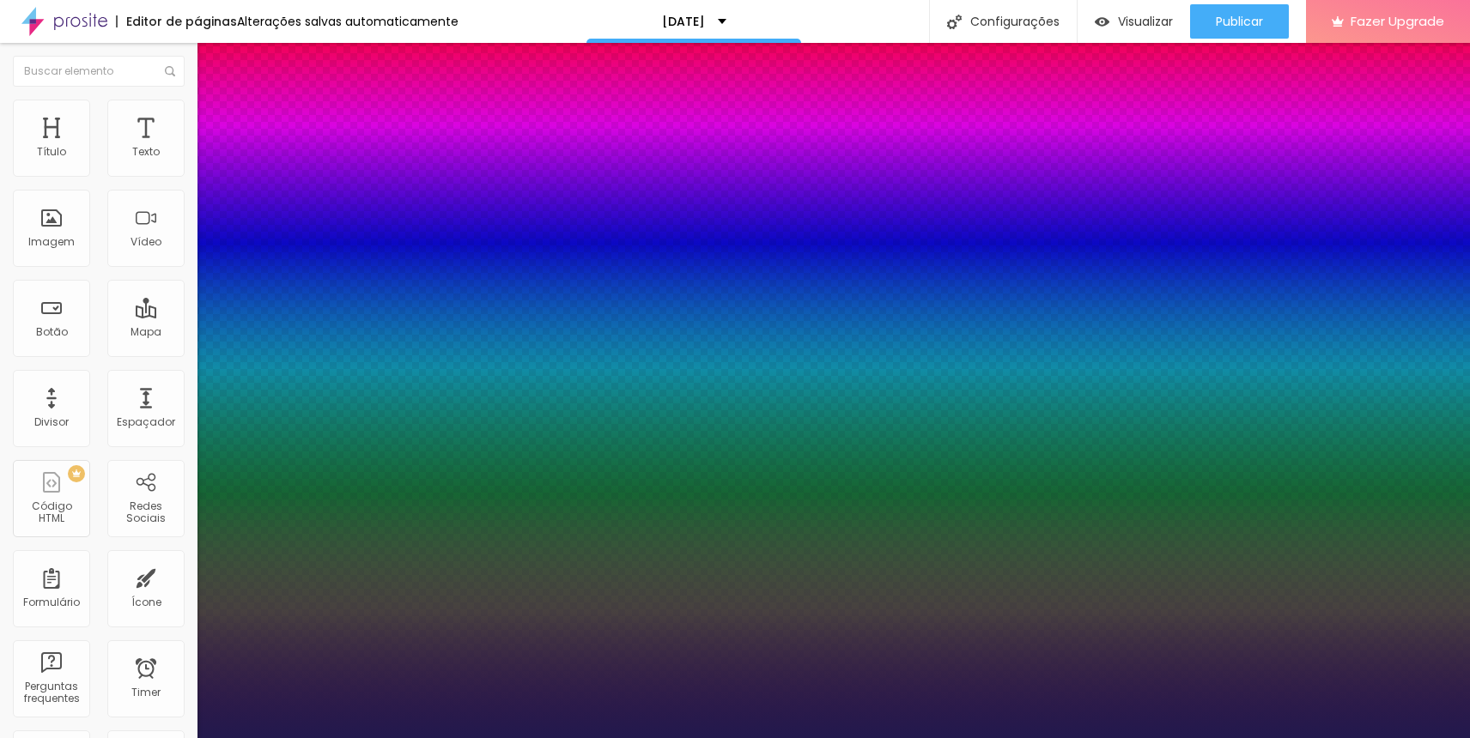
type input "1"
click at [94, 738] on div at bounding box center [735, 738] width 1470 height 0
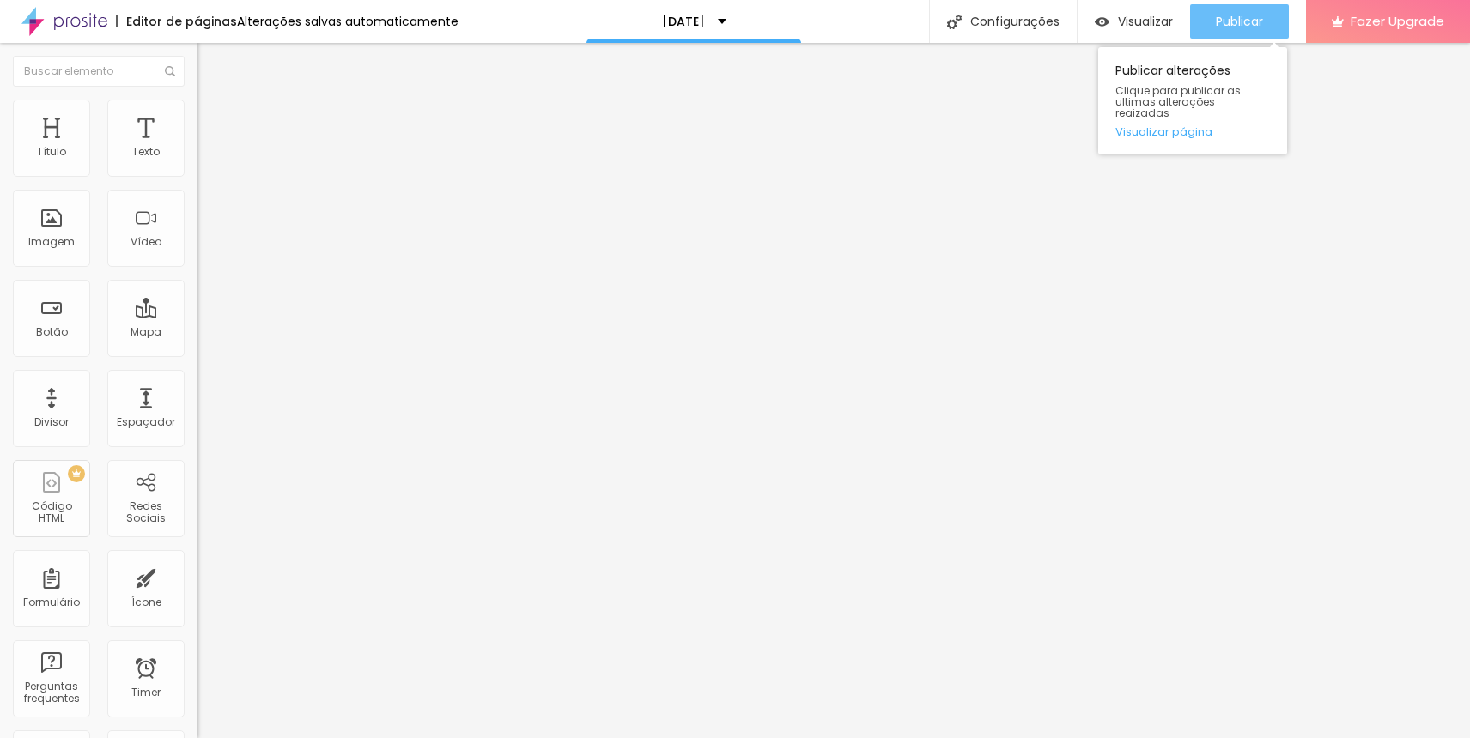
click at [1218, 31] on div "Publicar" at bounding box center [1239, 21] width 47 height 34
click at [213, 118] on span "Estilo" at bounding box center [226, 111] width 27 height 15
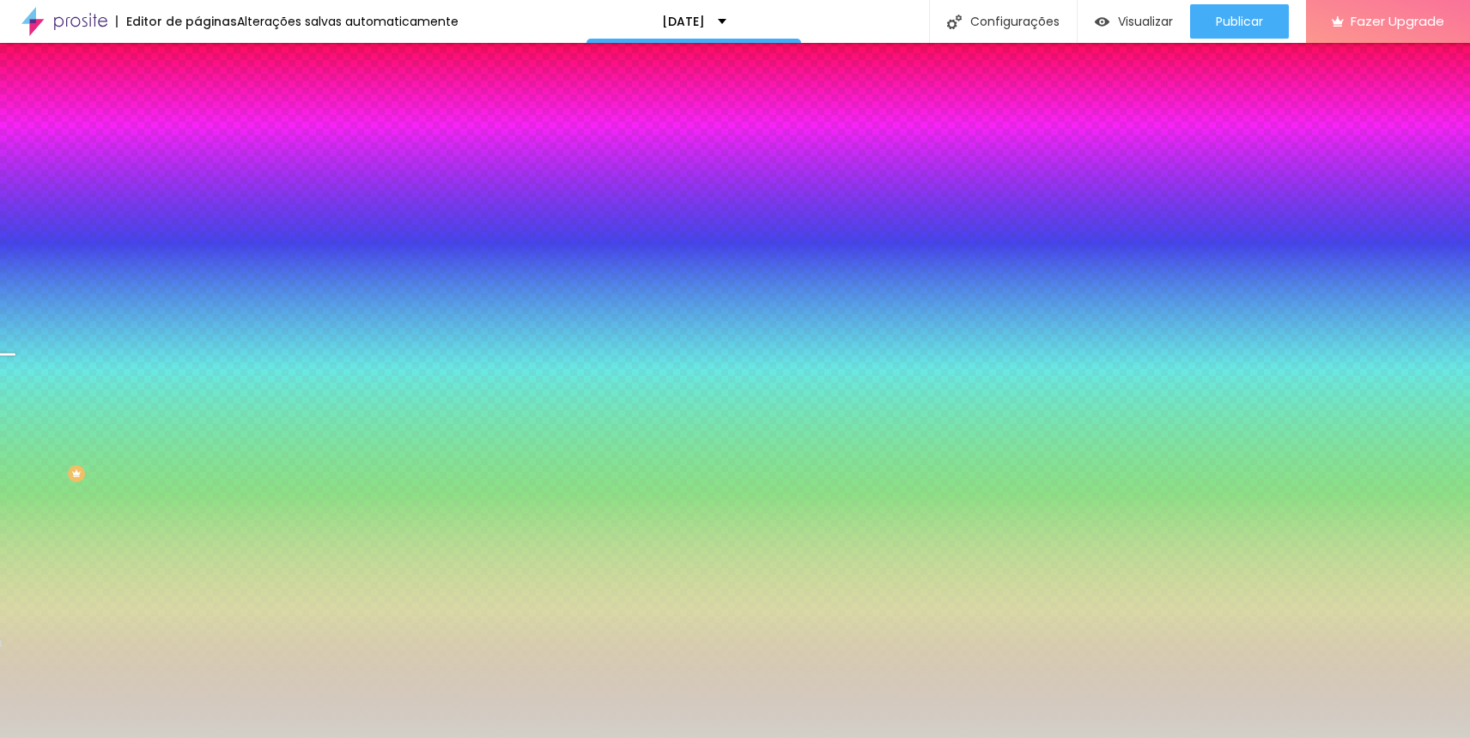
click at [197, 100] on li "Conteúdo" at bounding box center [295, 90] width 197 height 17
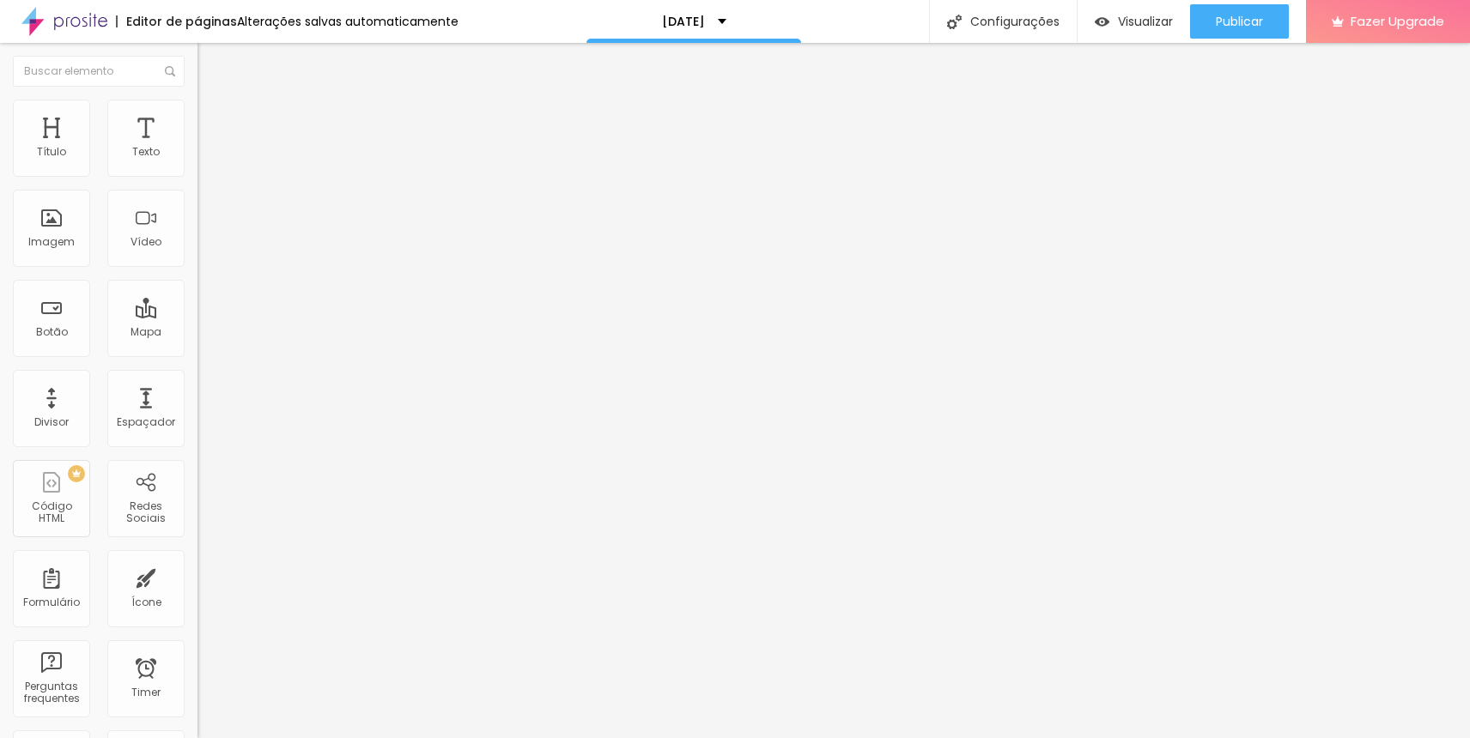
click at [197, 156] on span "Encaixotado" at bounding box center [230, 149] width 67 height 15
click at [197, 181] on div "Modo Encaixotado Encaixotado Completo" at bounding box center [295, 157] width 197 height 47
click at [197, 181] on div "Completo" at bounding box center [295, 176] width 197 height 10
click at [197, 165] on div "Encaixotado" at bounding box center [295, 160] width 197 height 10
click at [197, 183] on span "Completo" at bounding box center [223, 175] width 52 height 15
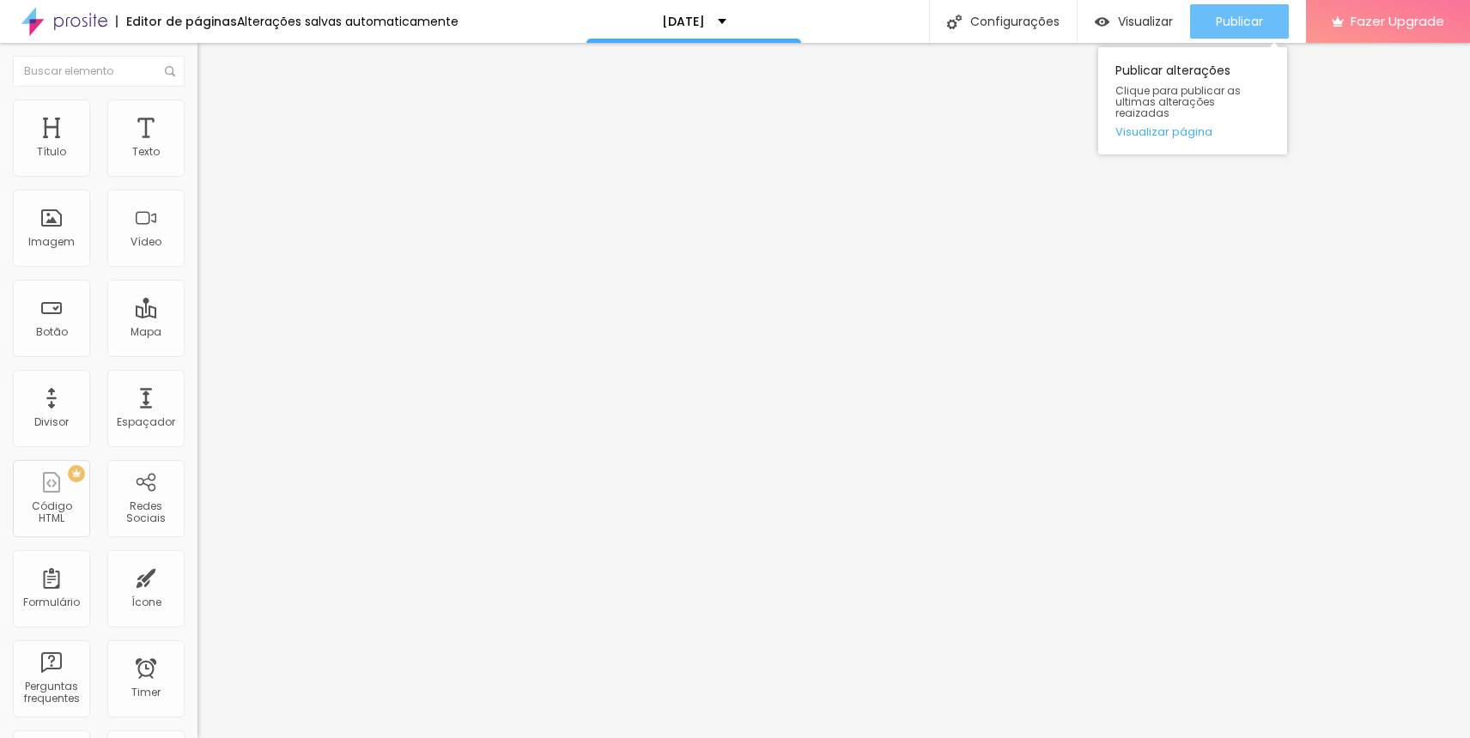
click at [1217, 22] on span "Publicar" at bounding box center [1239, 22] width 47 height 14
click at [197, 103] on img at bounding box center [204, 107] width 15 height 15
click at [197, 103] on li "Estilo" at bounding box center [295, 108] width 197 height 17
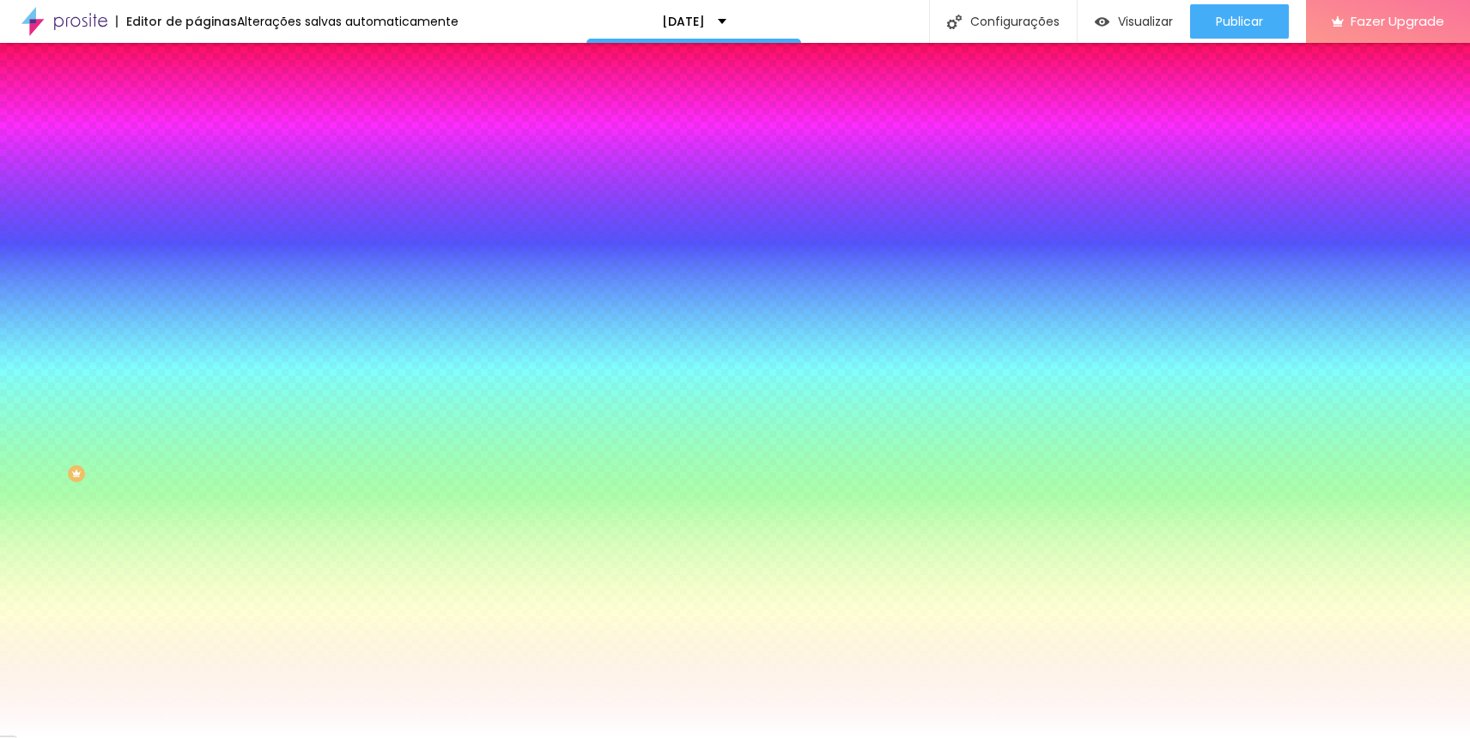
click at [197, 117] on img at bounding box center [204, 124] width 15 height 15
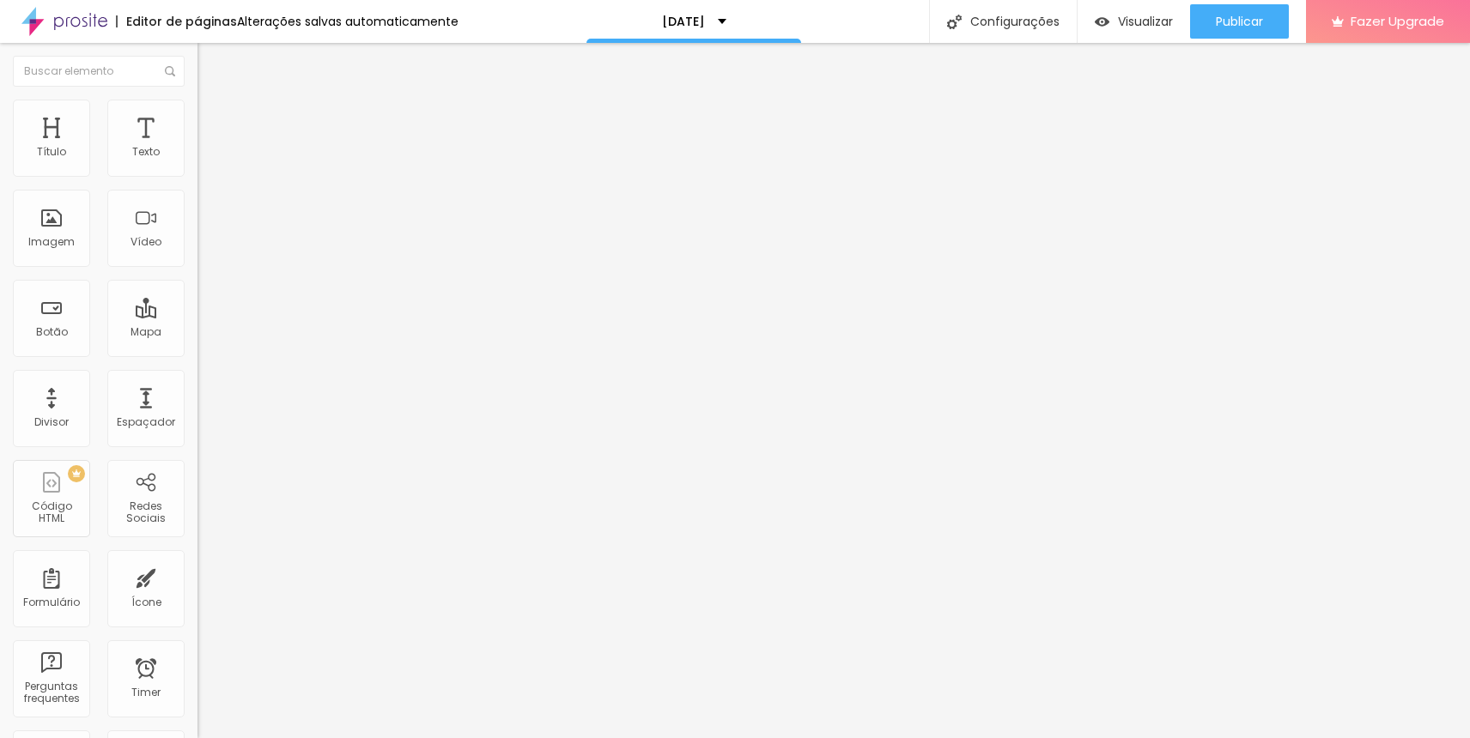
click at [197, 100] on li "Conteúdo" at bounding box center [295, 90] width 197 height 17
click at [197, 117] on ul "Estilo Avançado" at bounding box center [295, 99] width 197 height 34
click at [213, 118] on span "Avançado" at bounding box center [241, 111] width 57 height 15
click at [197, 100] on li "Estilo" at bounding box center [295, 90] width 197 height 17
click at [197, 156] on span "Completo" at bounding box center [223, 149] width 52 height 15
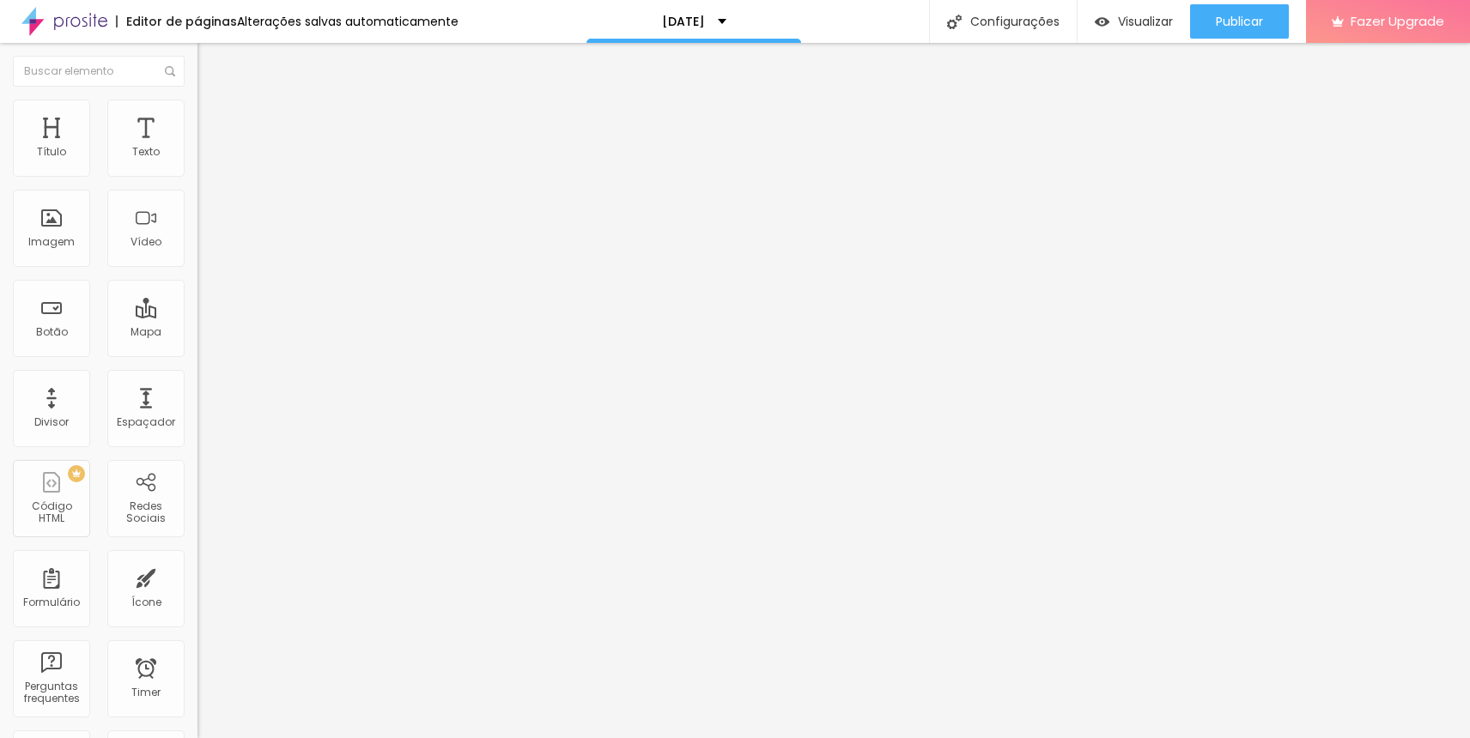
click at [197, 167] on span "Encaixotado" at bounding box center [230, 159] width 67 height 15
click at [197, 156] on span "Encaixotado" at bounding box center [230, 149] width 67 height 15
click at [197, 181] on div "Completo" at bounding box center [295, 176] width 197 height 10
click at [197, 167] on span "Encaixotado" at bounding box center [230, 159] width 67 height 15
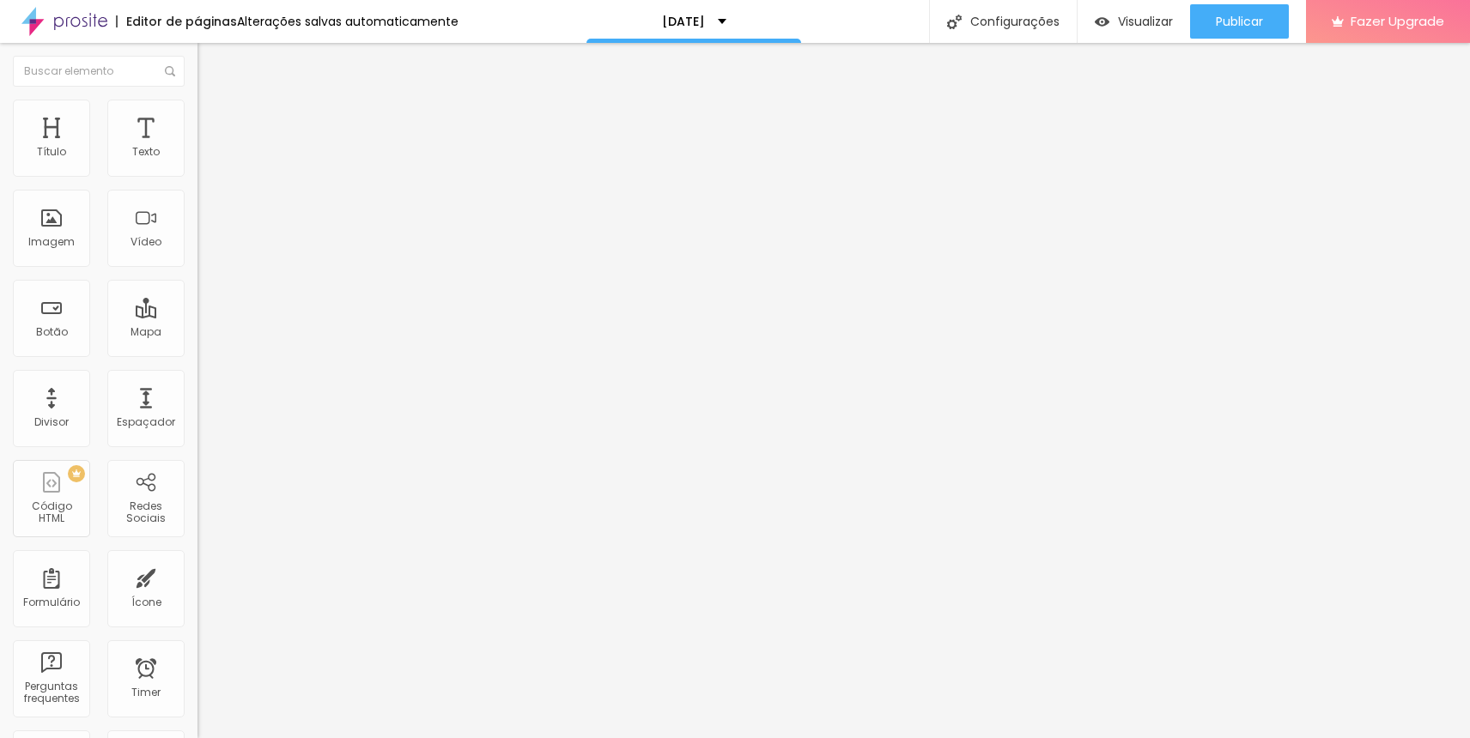
click at [197, 183] on span "Completo" at bounding box center [223, 175] width 52 height 15
click at [213, 118] on span "Estilo" at bounding box center [226, 111] width 27 height 15
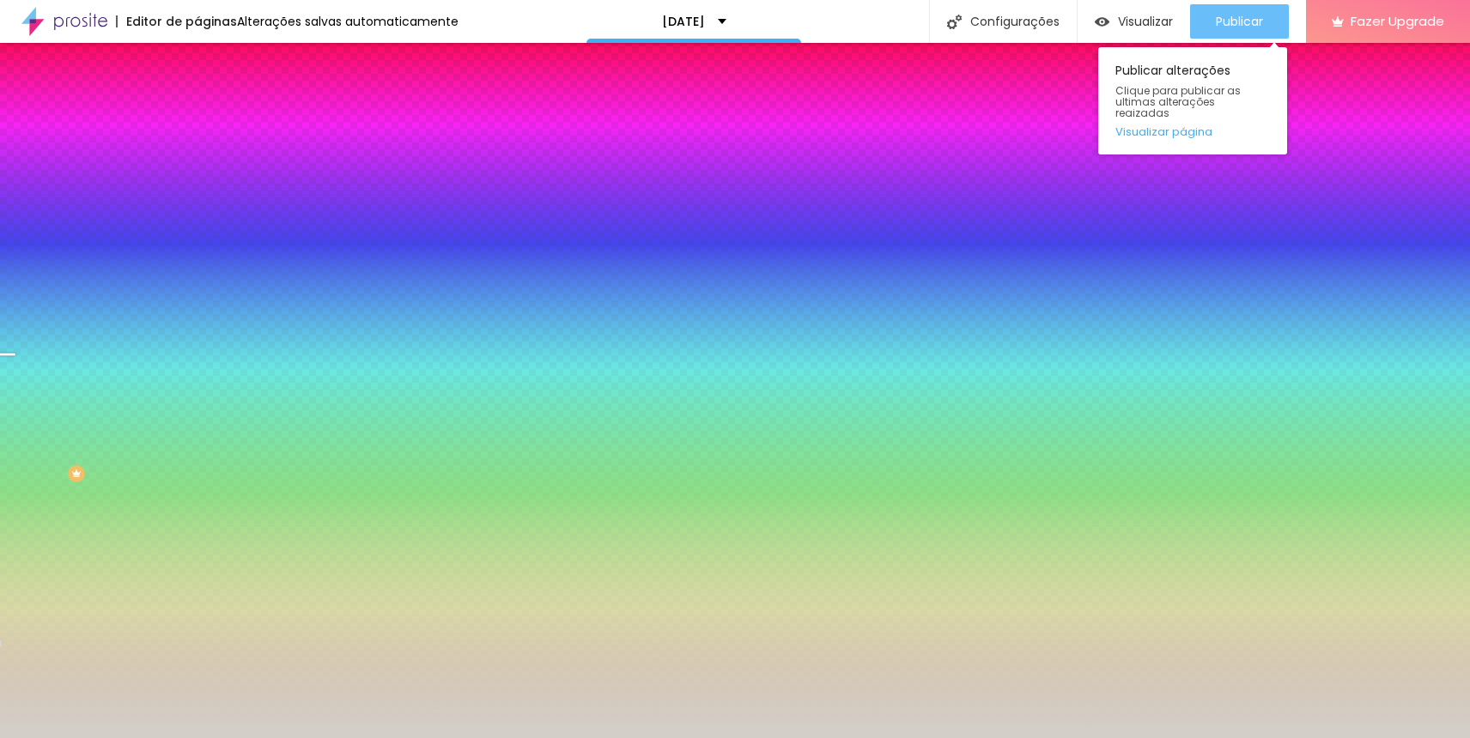
click at [1256, 32] on div "Publicar" at bounding box center [1239, 21] width 47 height 34
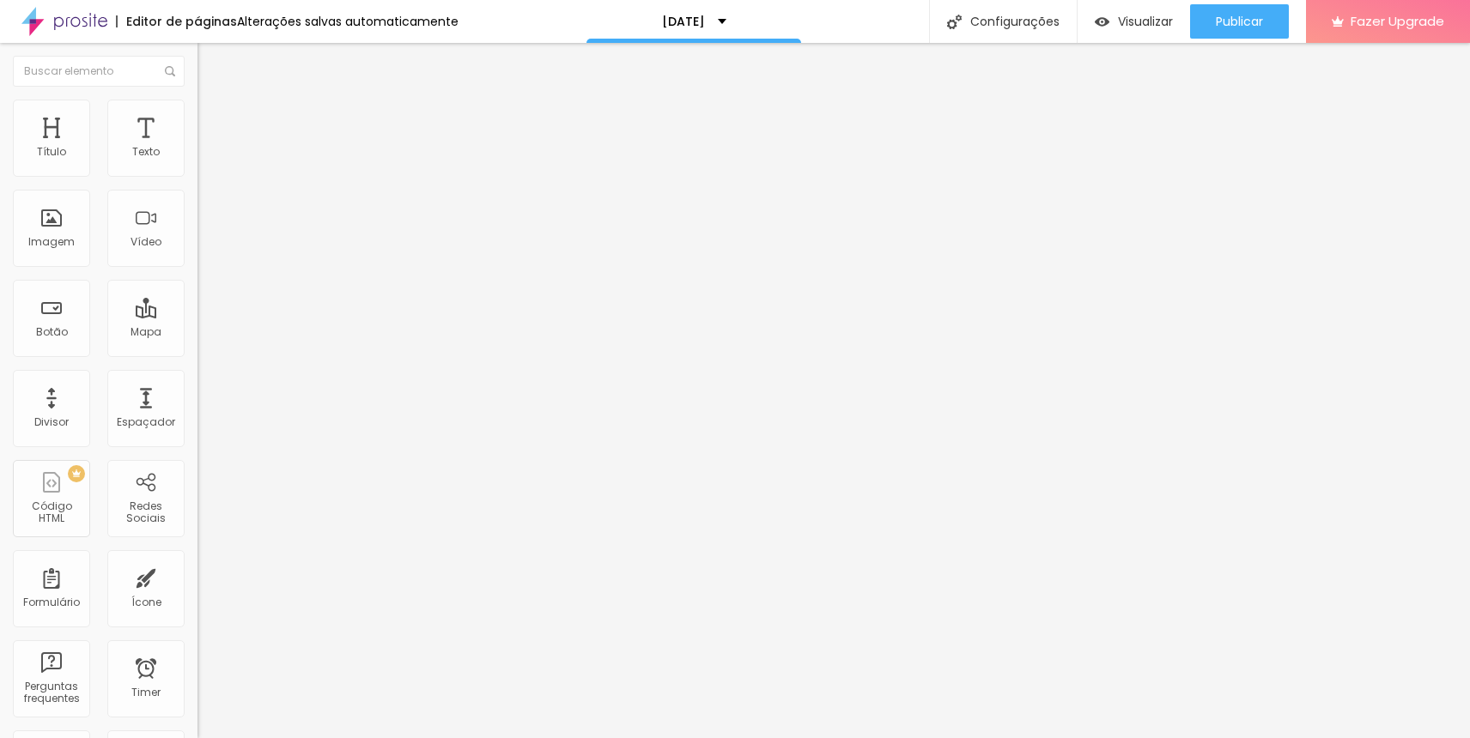
click at [197, 182] on span "Editar perguntas" at bounding box center [246, 174] width 98 height 15
drag, startPoint x: 908, startPoint y: 456, endPoint x: 400, endPoint y: 463, distance: 508.4
drag, startPoint x: 970, startPoint y: 479, endPoint x: 493, endPoint y: 437, distance: 479.3
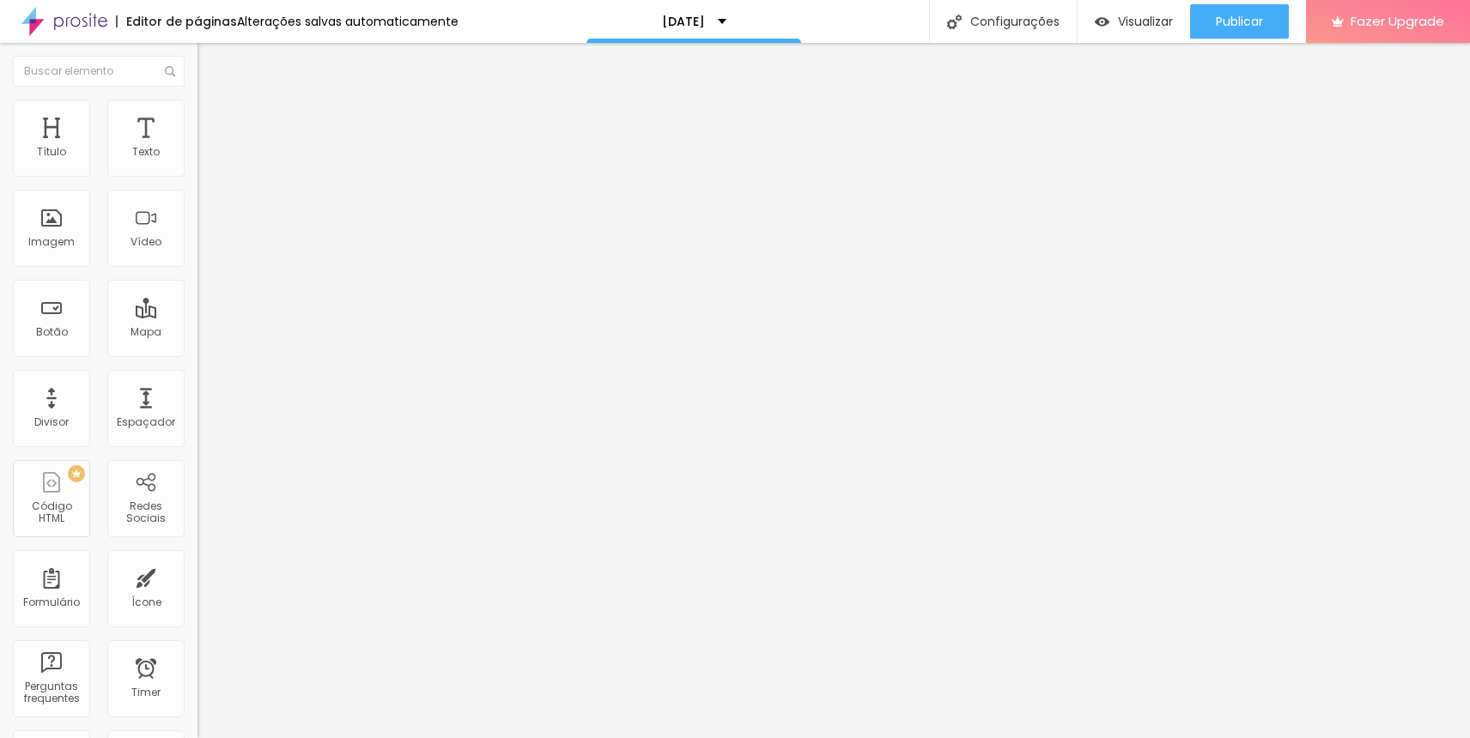
copy p "Como as vagas são limitadas, quanto antes melhor."
click at [1252, 11] on div "Publicar" at bounding box center [1239, 21] width 47 height 34
click at [197, 112] on li "Estilo" at bounding box center [295, 108] width 197 height 17
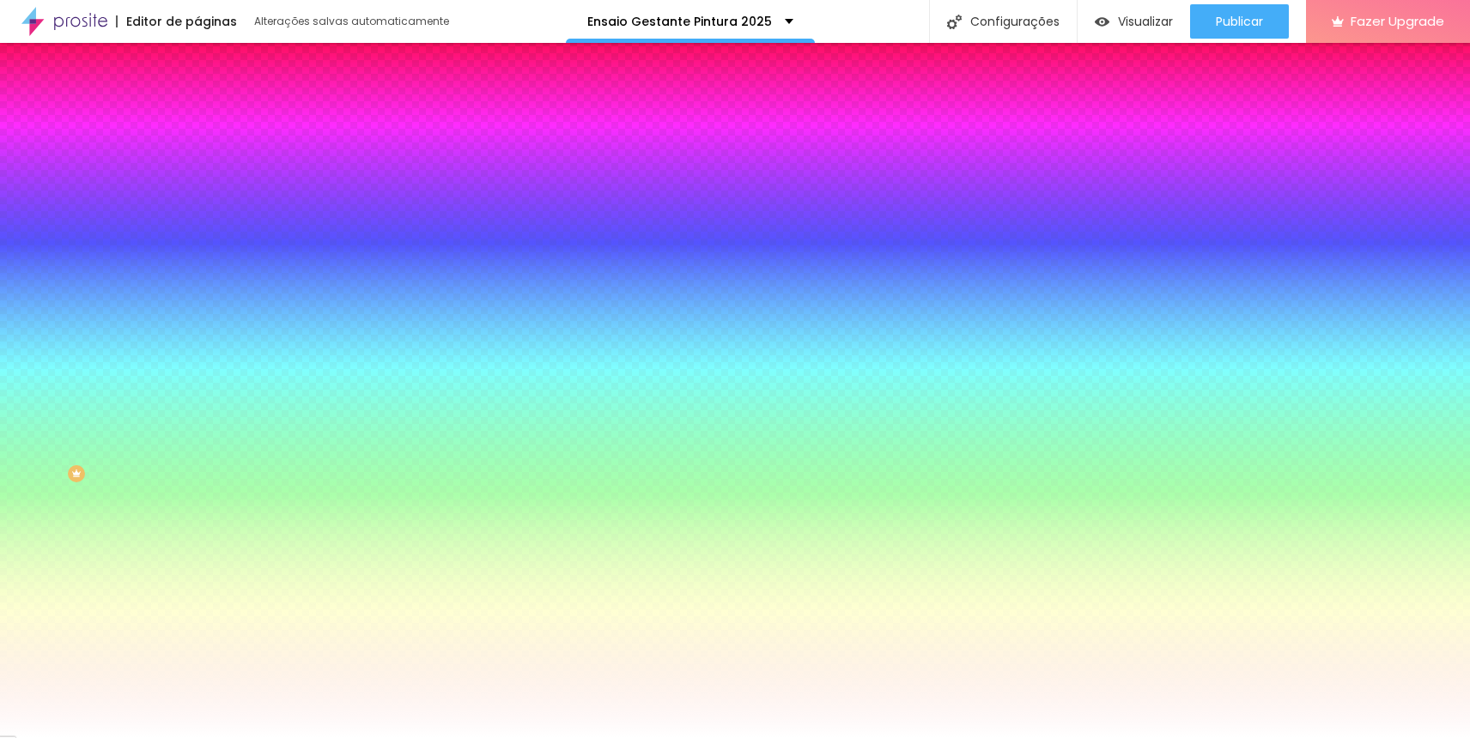
click at [197, 158] on span "Trocar imagem" at bounding box center [244, 150] width 94 height 15
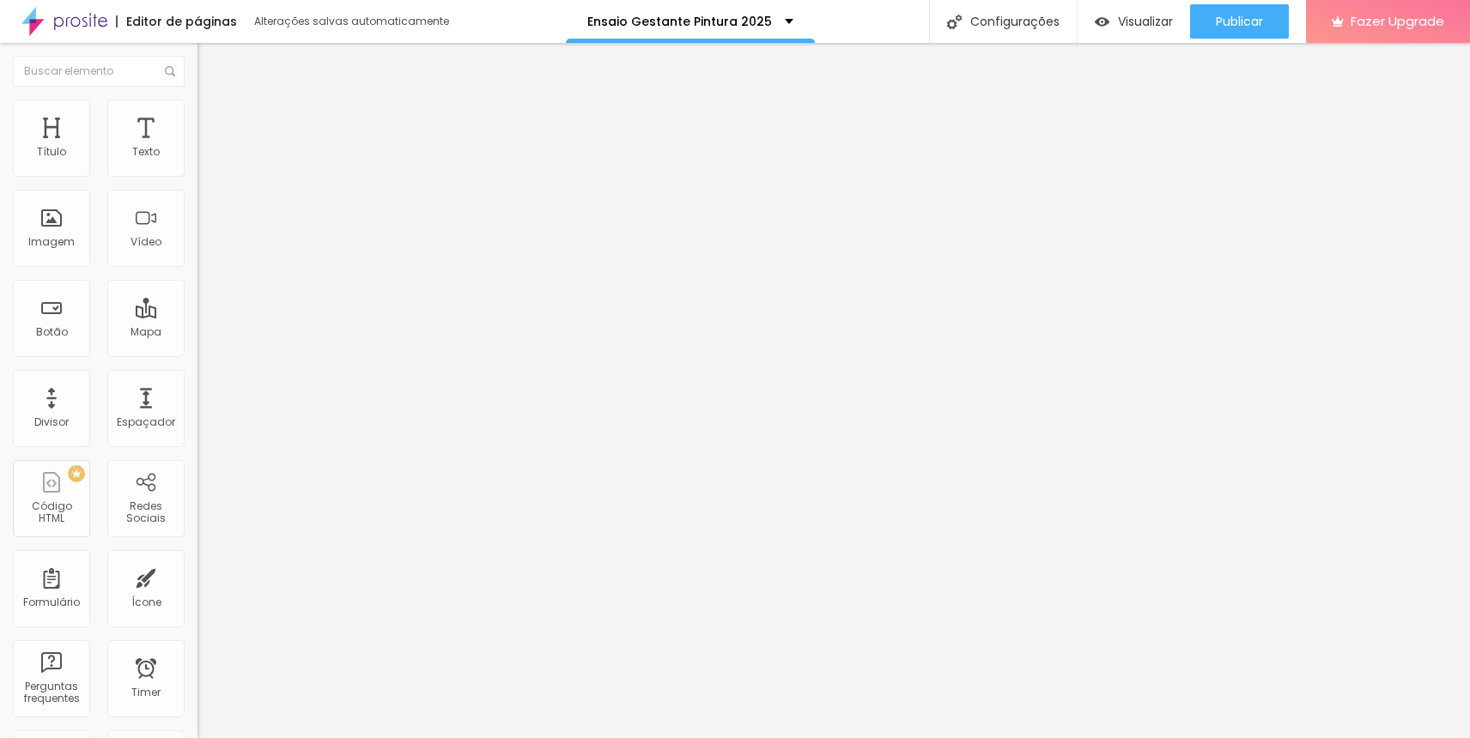
click at [213, 118] on span "Estilo" at bounding box center [226, 111] width 27 height 15
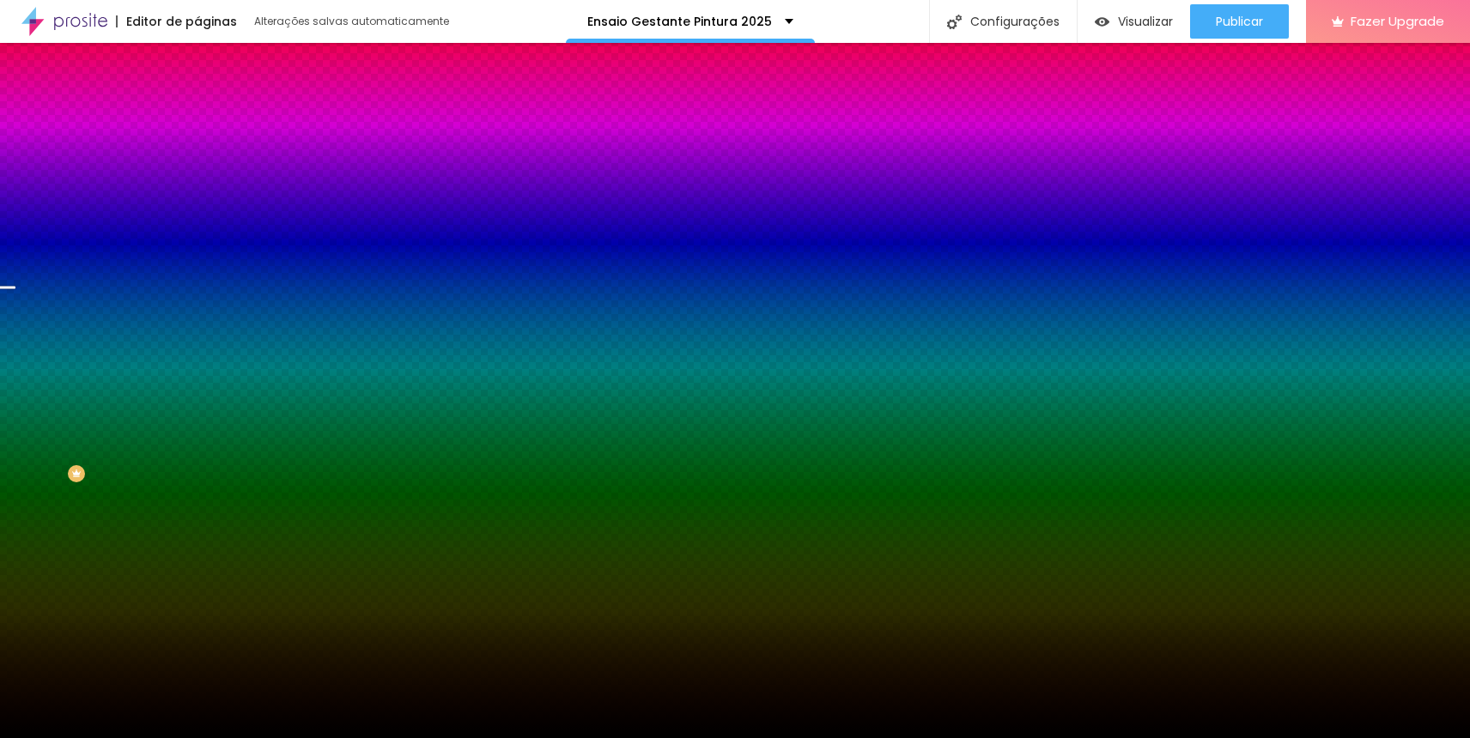
click at [197, 158] on span "Trocar imagem" at bounding box center [244, 150] width 94 height 15
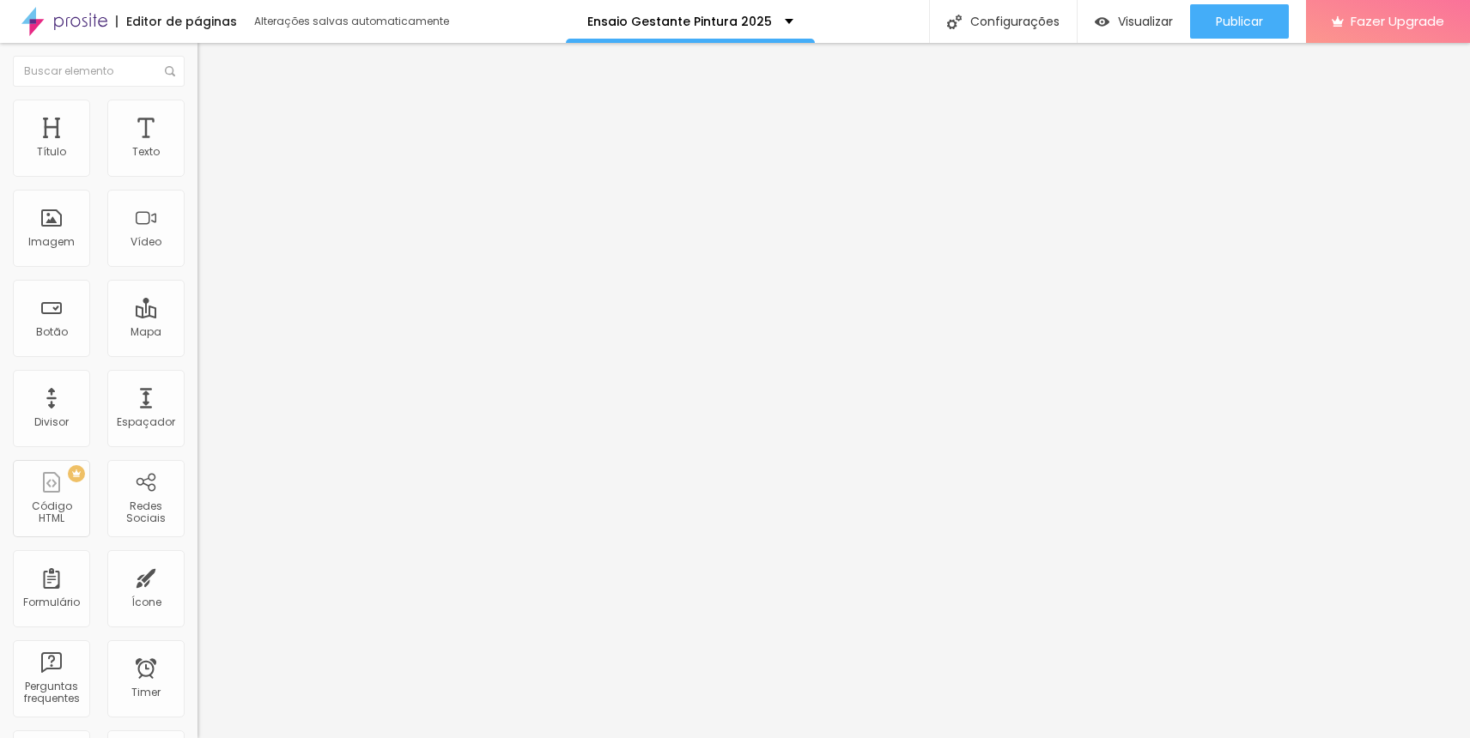
click at [197, 156] on span "Encaixotado" at bounding box center [230, 149] width 67 height 15
click at [197, 183] on span "Completo" at bounding box center [223, 175] width 52 height 15
click at [197, 123] on ul "Conteúdo Estilo Avançado" at bounding box center [295, 108] width 197 height 52
click at [213, 118] on span "Estilo" at bounding box center [226, 111] width 27 height 15
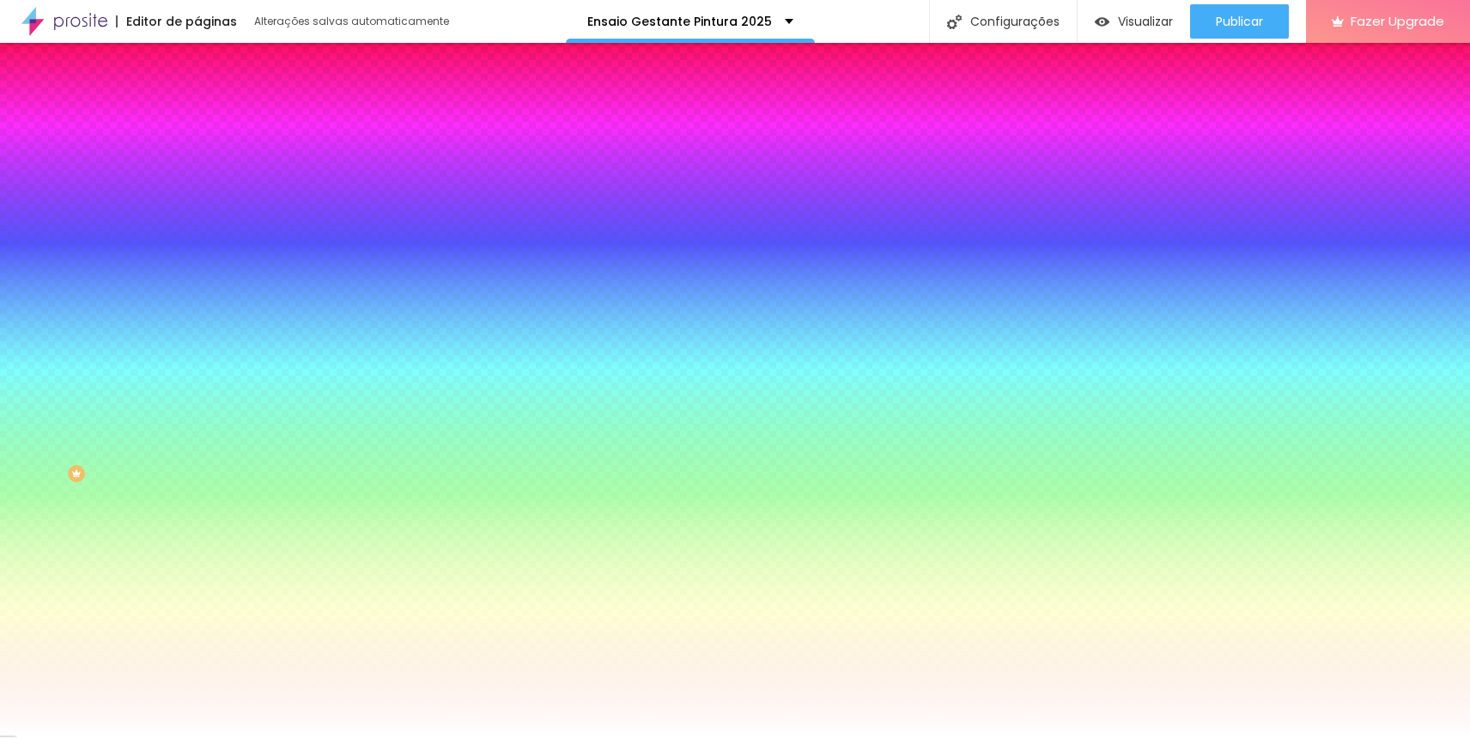
click at [197, 117] on li "Avançado" at bounding box center [295, 125] width 197 height 17
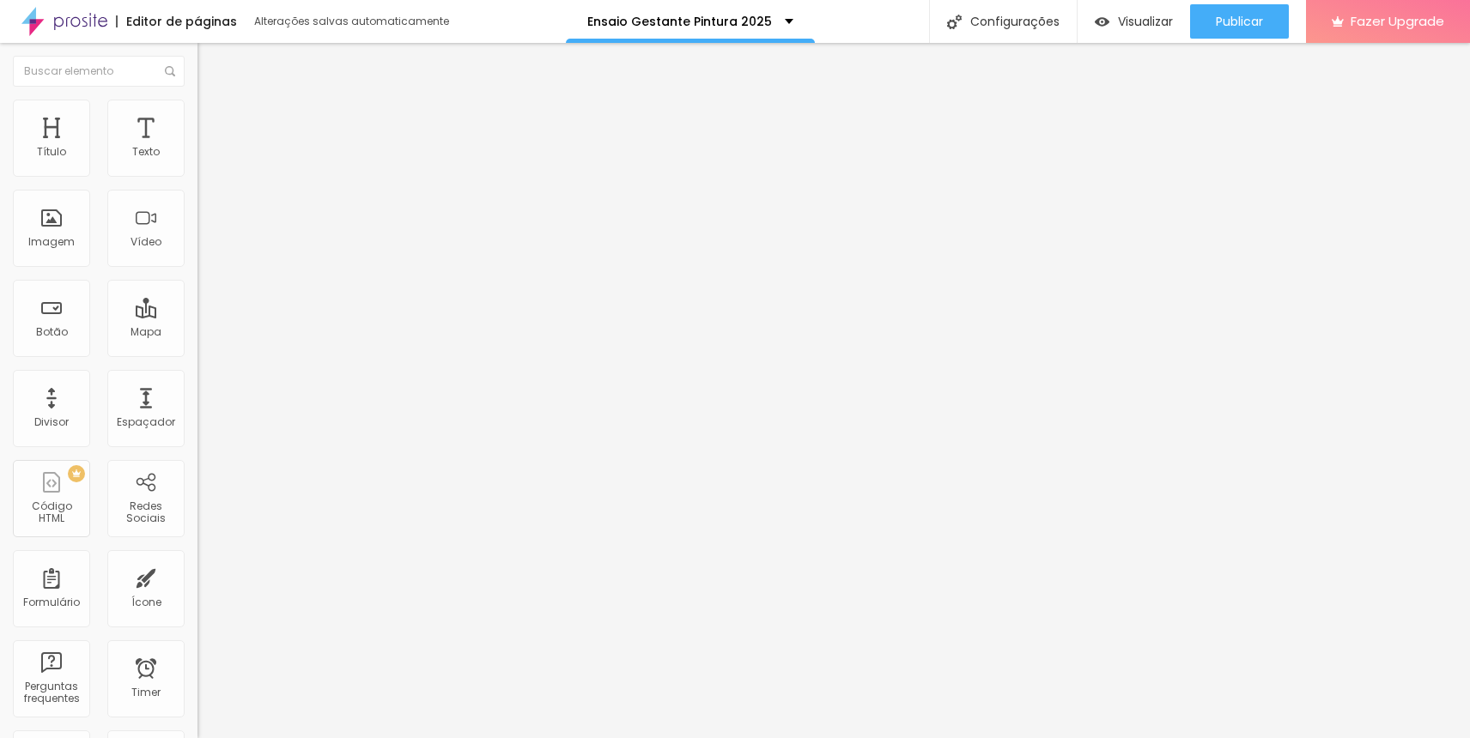
type input "15"
type input "0"
drag, startPoint x: 107, startPoint y: 168, endPoint x: 0, endPoint y: 159, distance: 107.8
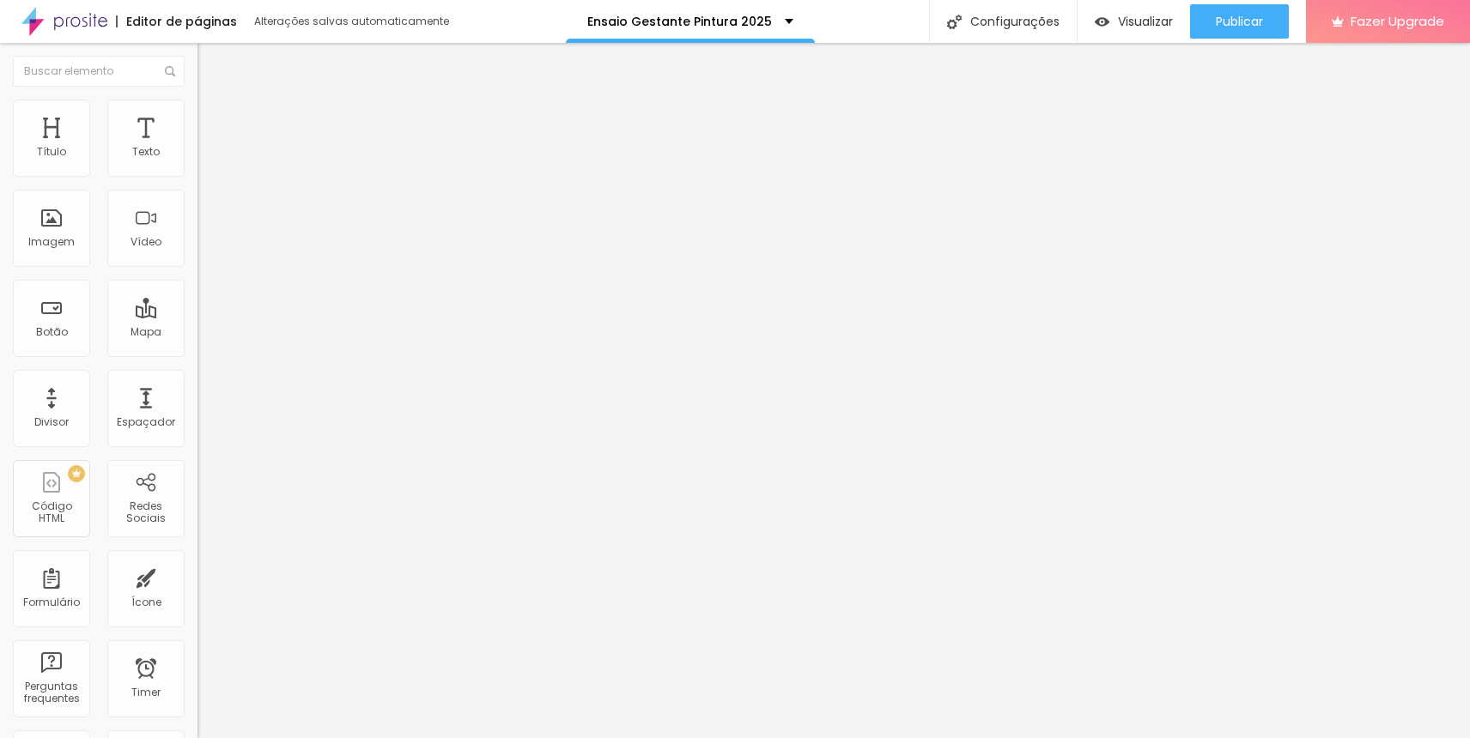
type input "0"
click at [197, 333] on input "range" at bounding box center [252, 340] width 111 height 14
type input "0"
drag, startPoint x: 40, startPoint y: 202, endPoint x: 0, endPoint y: 199, distance: 40.4
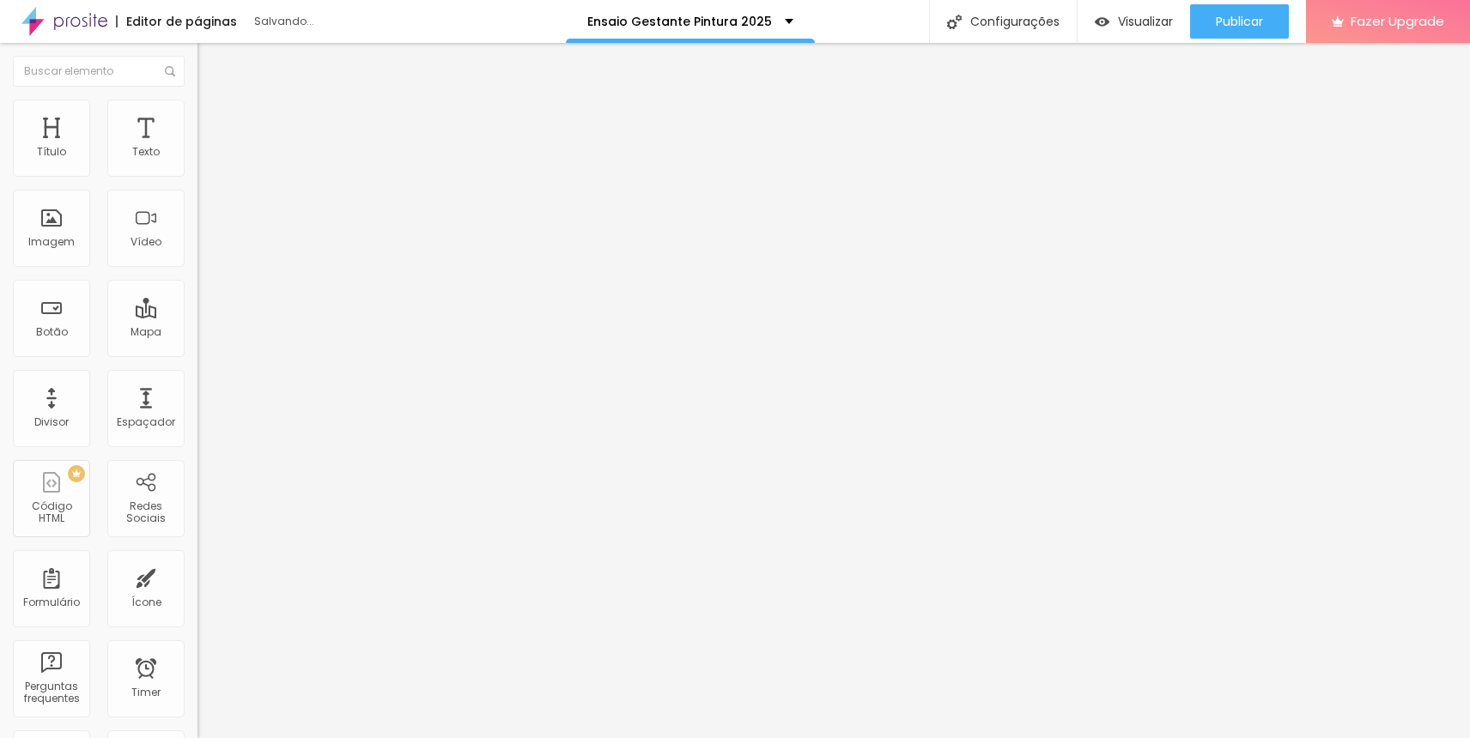
type input "0"
click at [197, 576] on input "range" at bounding box center [252, 583] width 111 height 14
click at [197, 100] on li "Conteúdo" at bounding box center [295, 90] width 197 height 17
click at [197, 156] on span "Completo" at bounding box center [223, 149] width 52 height 15
click at [197, 165] on div "Encaixotado" at bounding box center [295, 160] width 197 height 10
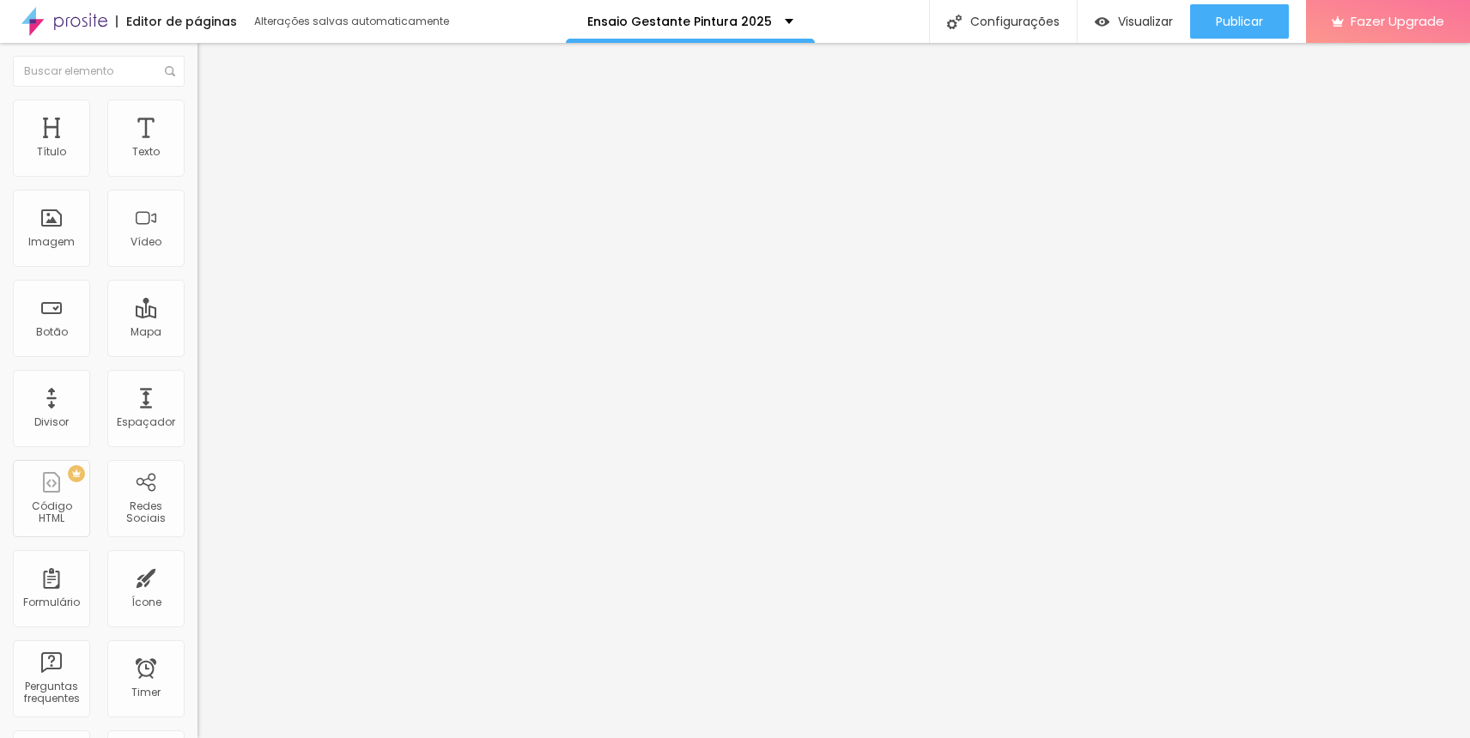
click at [197, 156] on span "Encaixotado" at bounding box center [230, 149] width 67 height 15
click at [197, 183] on span "Completo" at bounding box center [223, 175] width 52 height 15
click at [197, 104] on img at bounding box center [204, 107] width 15 height 15
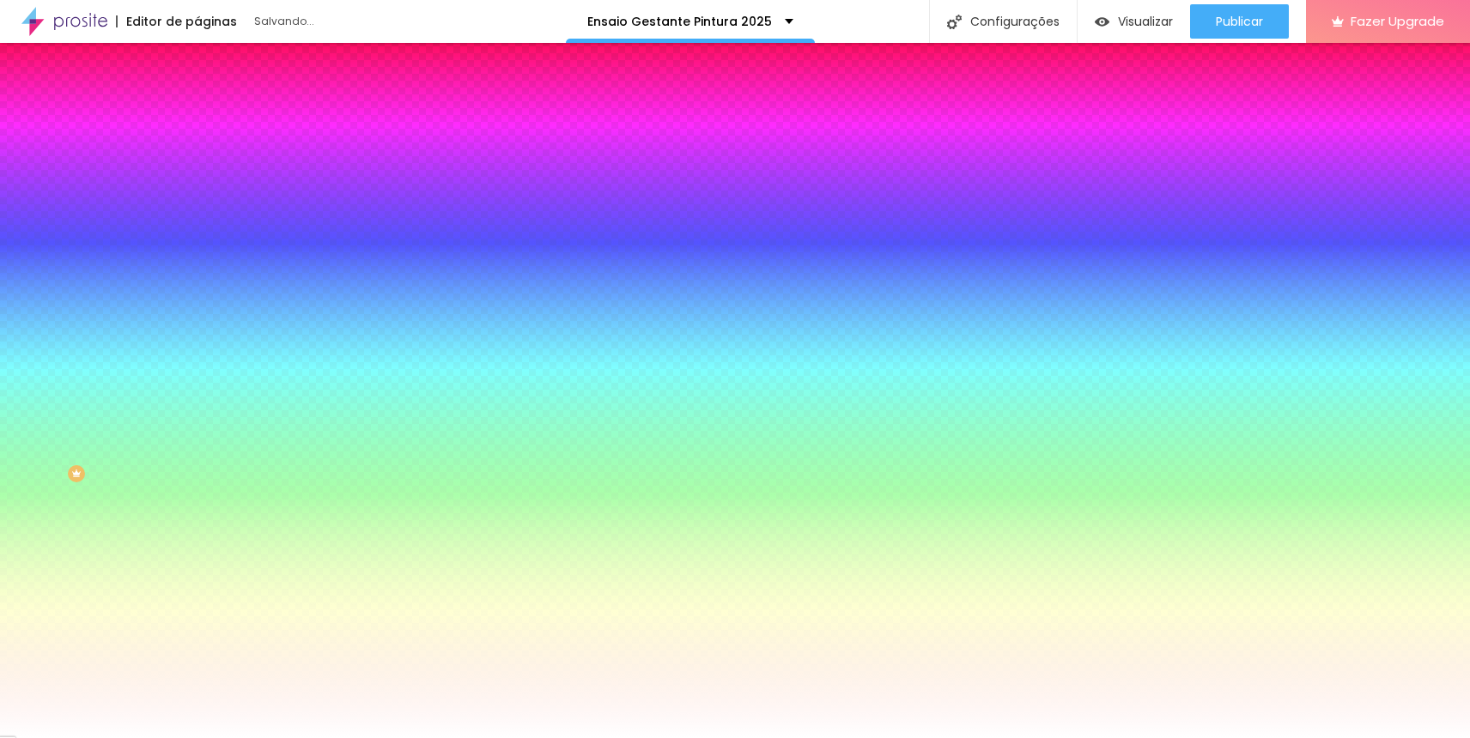
click at [197, 179] on span "Nenhum" at bounding box center [219, 171] width 45 height 15
click at [197, 205] on span "Parallax" at bounding box center [218, 198] width 42 height 15
click at [212, 205] on span "Parallax" at bounding box center [233, 198] width 42 height 15
click at [197, 187] on div "Nenhum" at bounding box center [295, 182] width 197 height 10
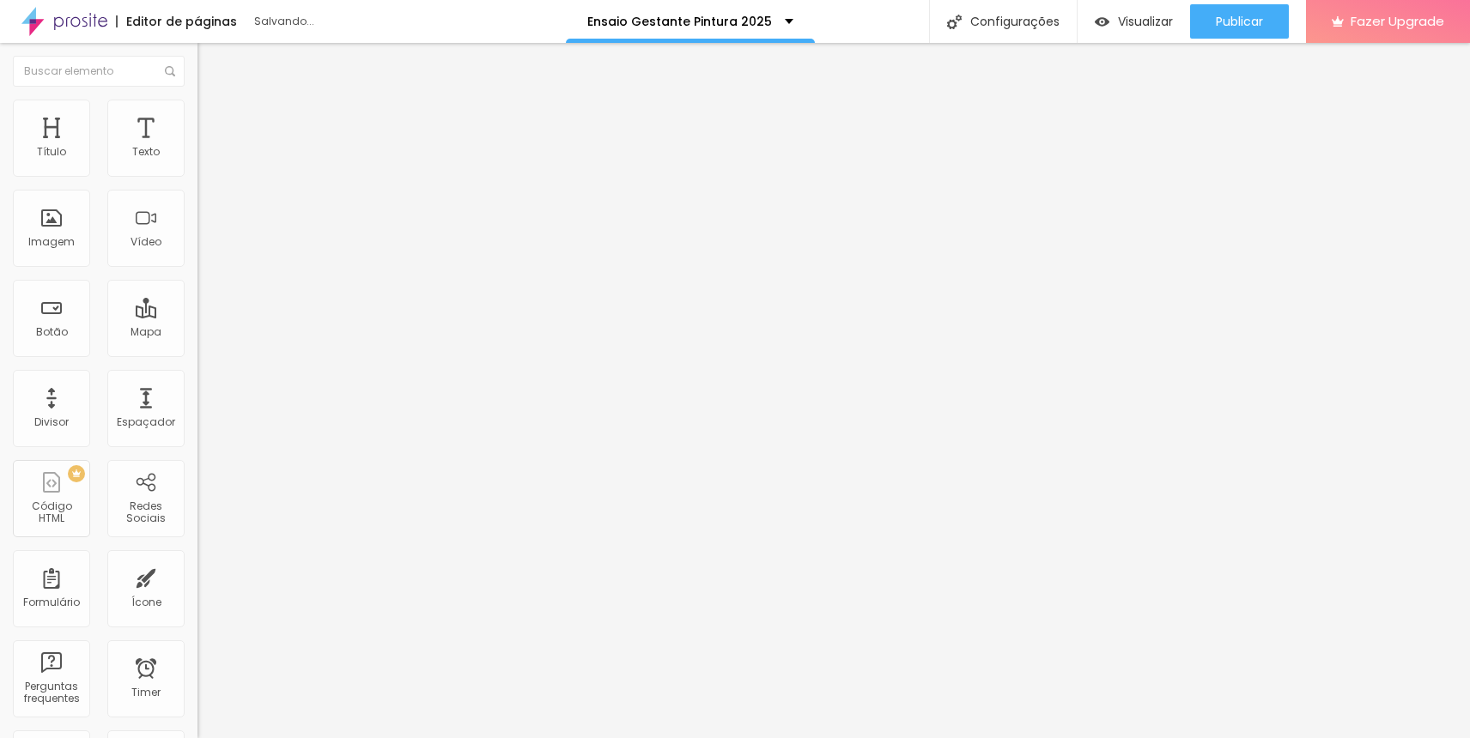
click at [197, 148] on span "Adicionar imagem" at bounding box center [252, 140] width 111 height 15
click at [213, 117] on span "Estilo" at bounding box center [226, 111] width 27 height 15
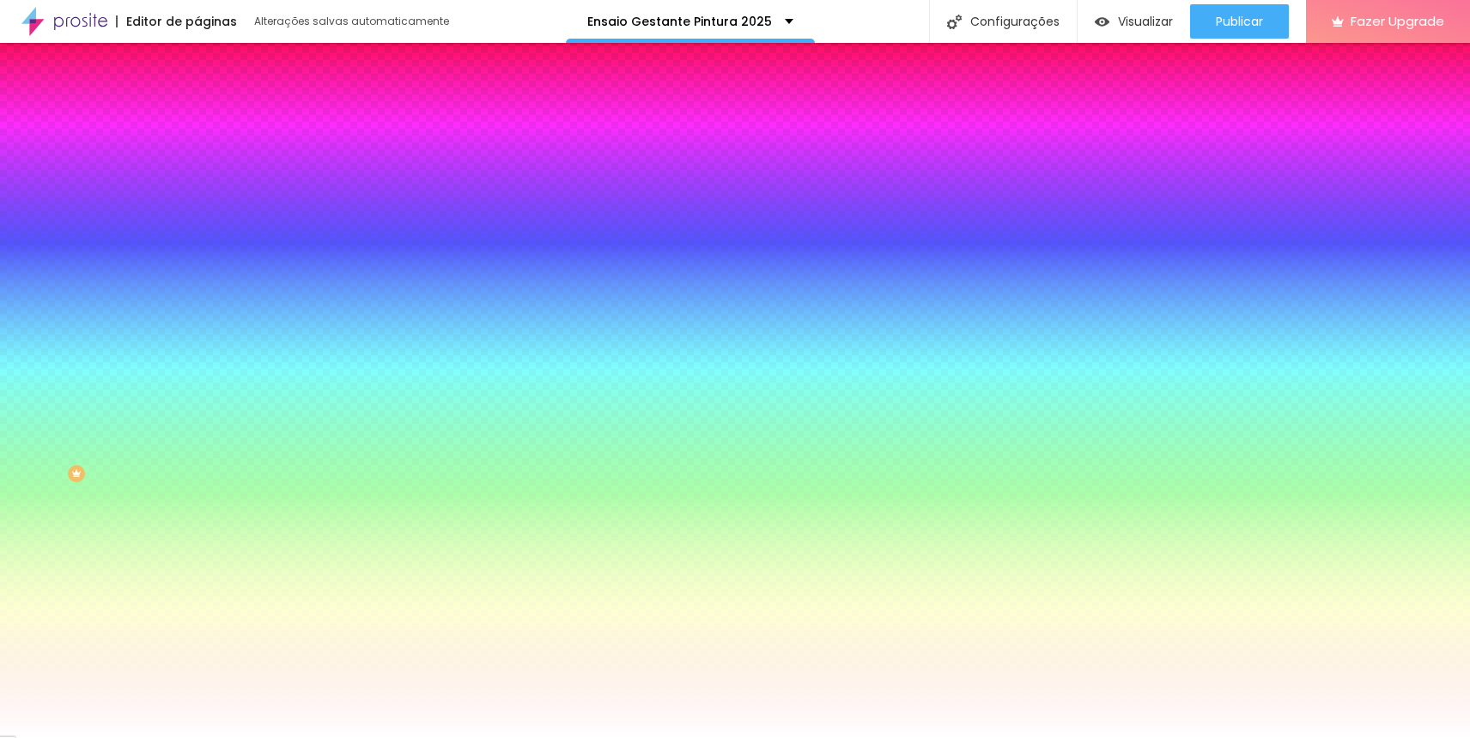
click at [197, 269] on button "button" at bounding box center [209, 278] width 24 height 18
drag, startPoint x: 180, startPoint y: 366, endPoint x: 156, endPoint y: 365, distance: 24.1
drag, startPoint x: 185, startPoint y: 315, endPoint x: 140, endPoint y: 314, distance: 45.5
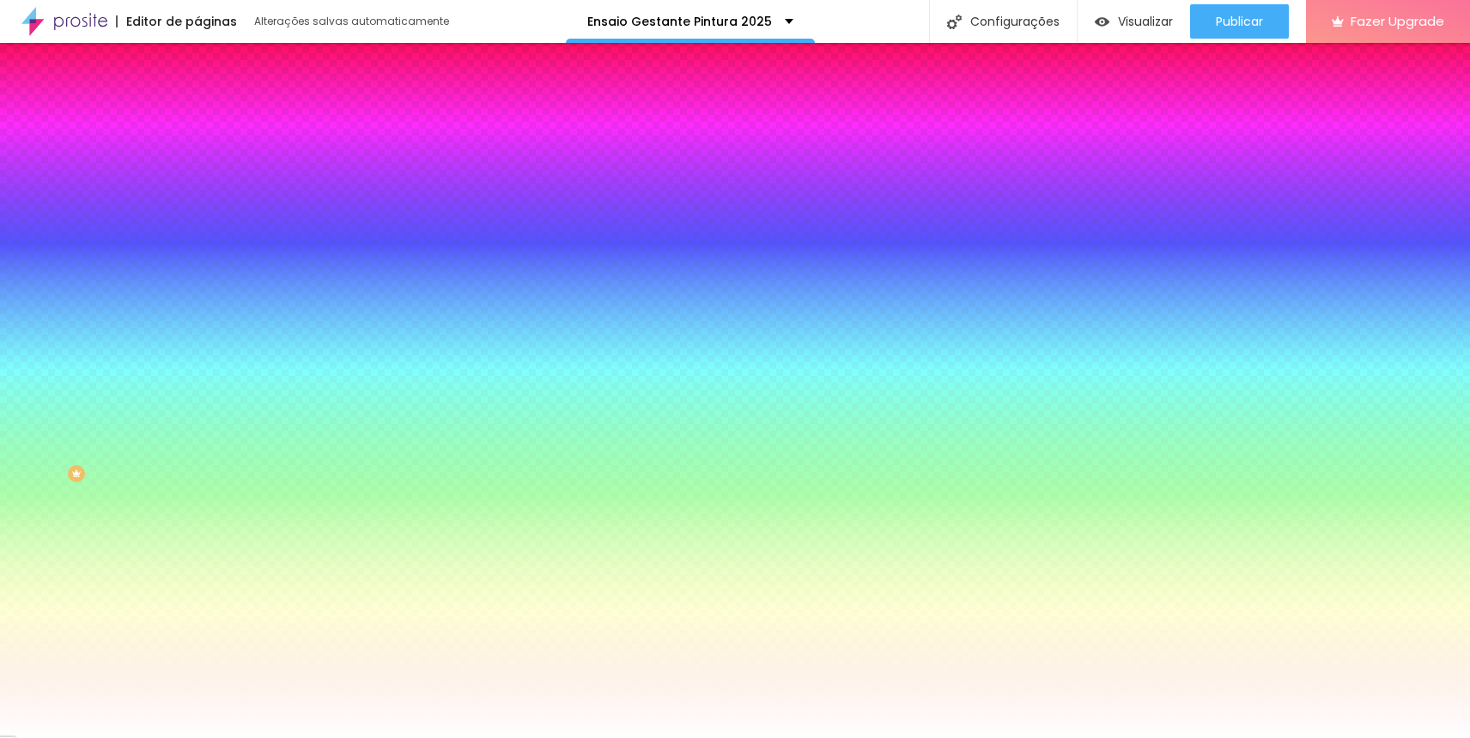
click at [40, 738] on div at bounding box center [735, 738] width 1470 height 0
click at [213, 101] on span "Conteúdo" at bounding box center [239, 94] width 53 height 15
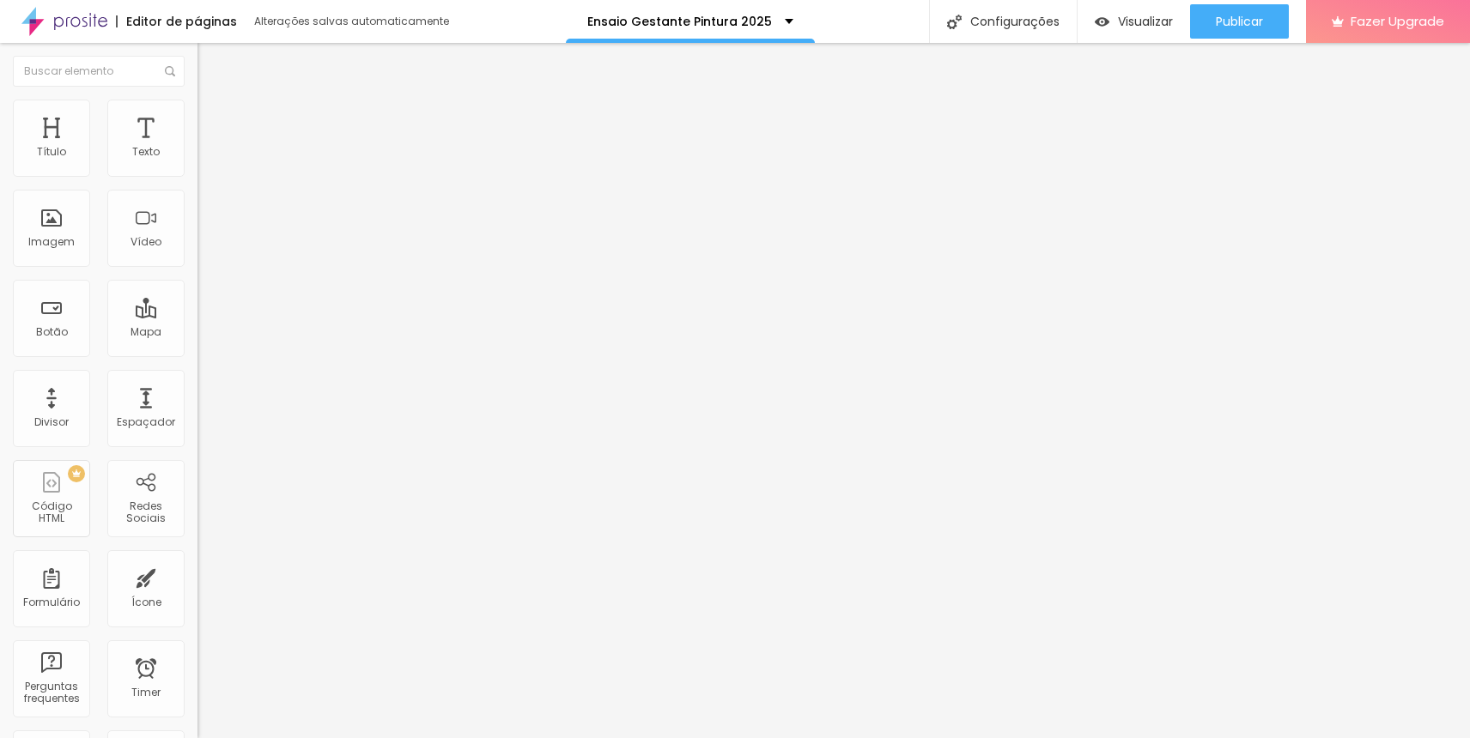
click at [213, 121] on span "Avançado" at bounding box center [241, 128] width 57 height 15
type input "0"
drag, startPoint x: 70, startPoint y: 171, endPoint x: 0, endPoint y: 167, distance: 70.5
type input "0"
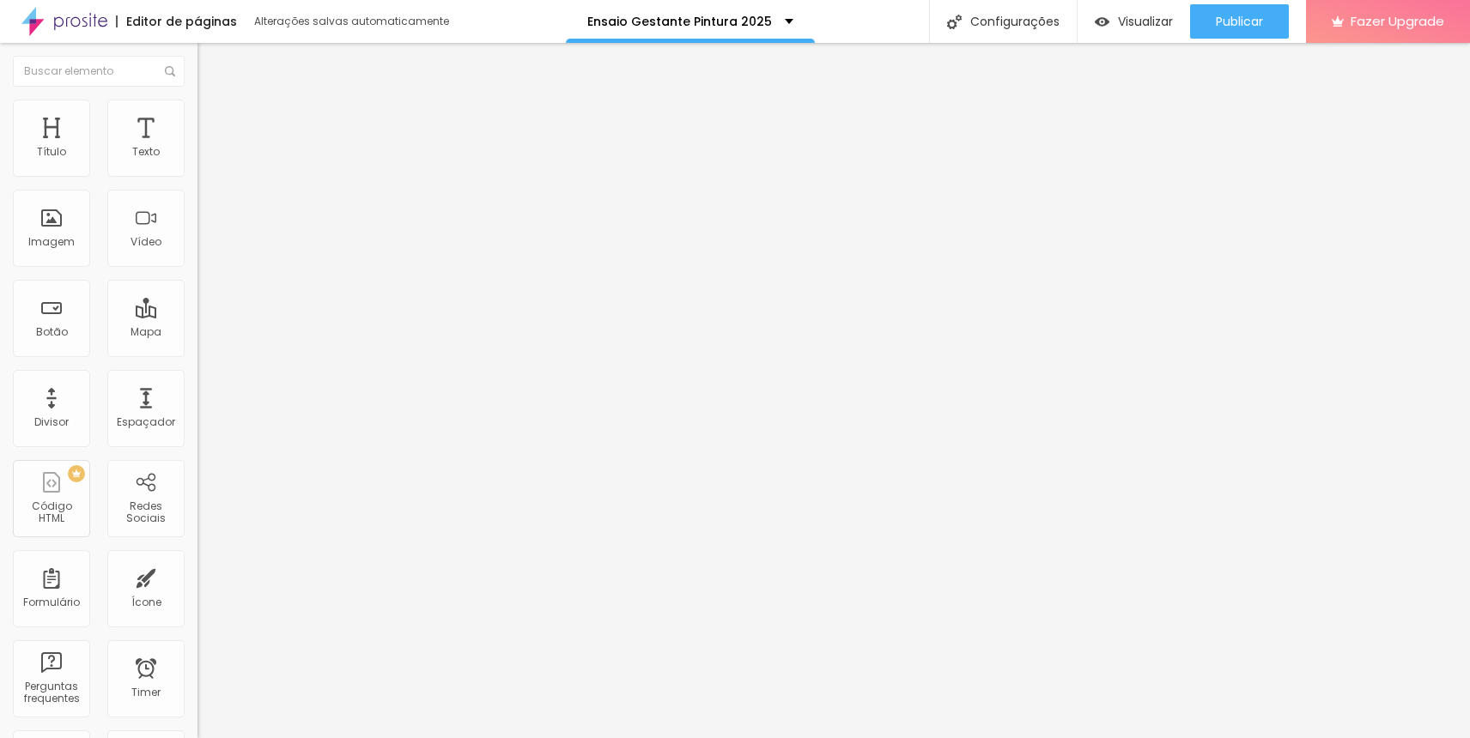
click at [197, 333] on input "range" at bounding box center [252, 340] width 111 height 14
click at [213, 127] on span "Avançado" at bounding box center [241, 128] width 57 height 15
click at [197, 117] on li "Avançado" at bounding box center [295, 125] width 197 height 17
type input "15"
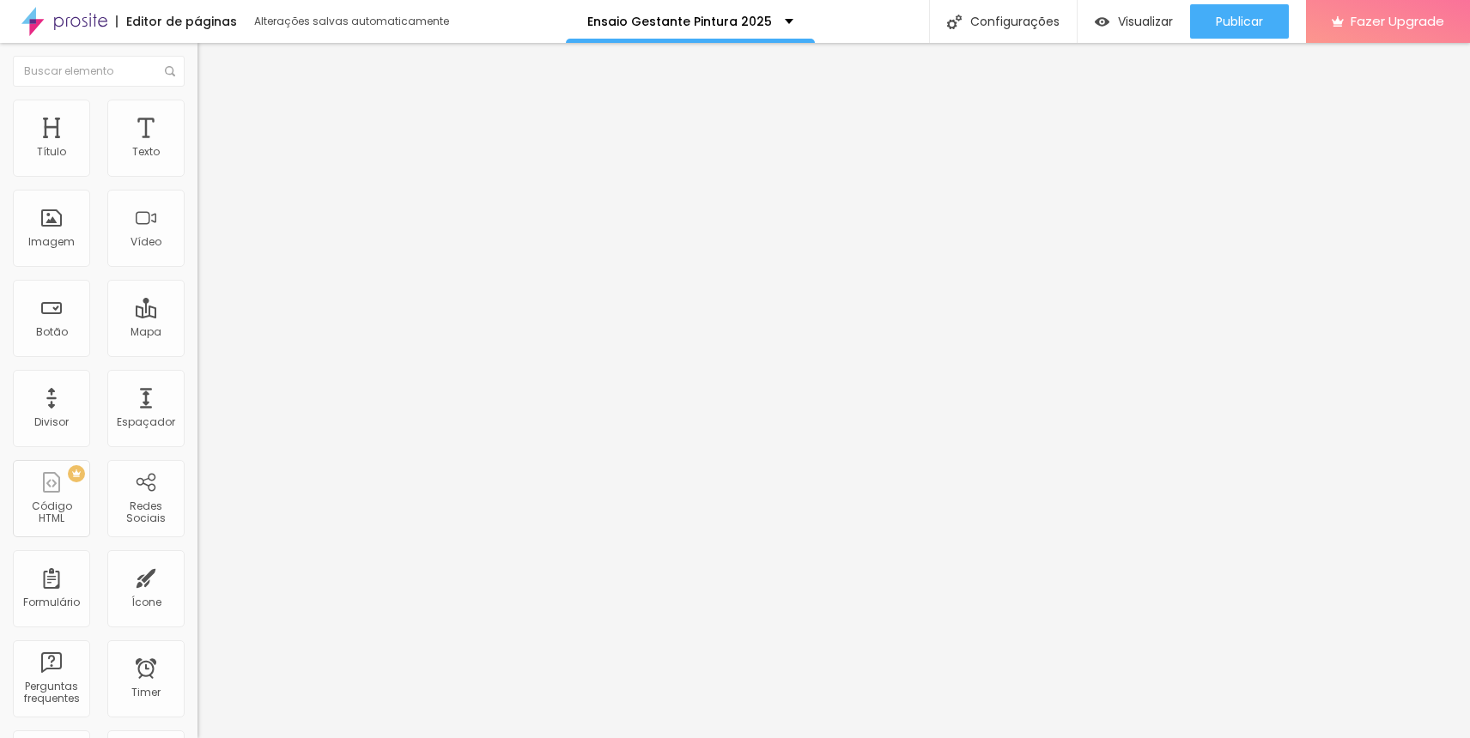
type input "0"
drag, startPoint x: 66, startPoint y: 167, endPoint x: 0, endPoint y: 164, distance: 66.2
click at [197, 164] on div "0 px Espaçamento Interno ID Html Classes Html Visível nos dispositivos Celular …" at bounding box center [295, 374] width 197 height 480
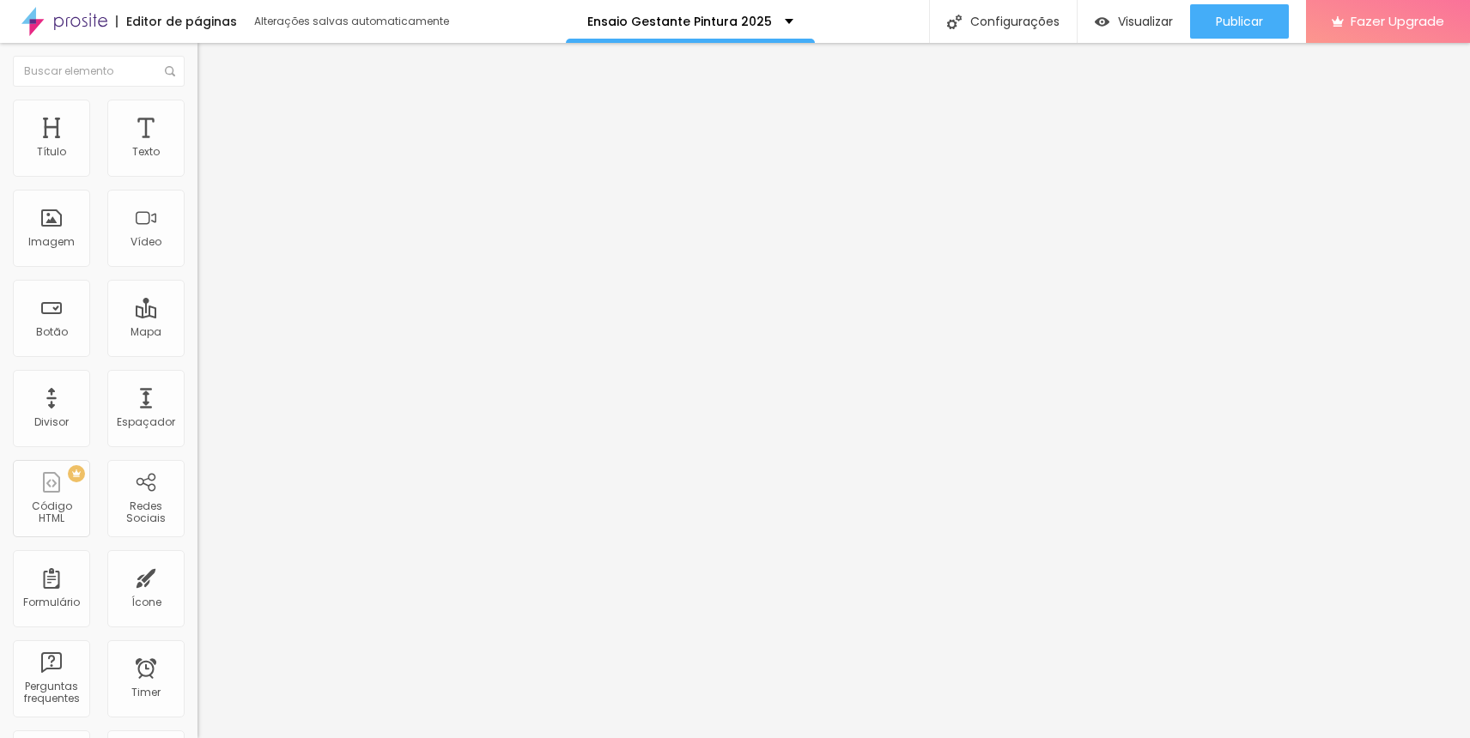
click at [197, 148] on span "Adicionar imagem" at bounding box center [252, 140] width 111 height 15
click at [197, 117] on li "Avançado" at bounding box center [295, 125] width 197 height 17
type input "10"
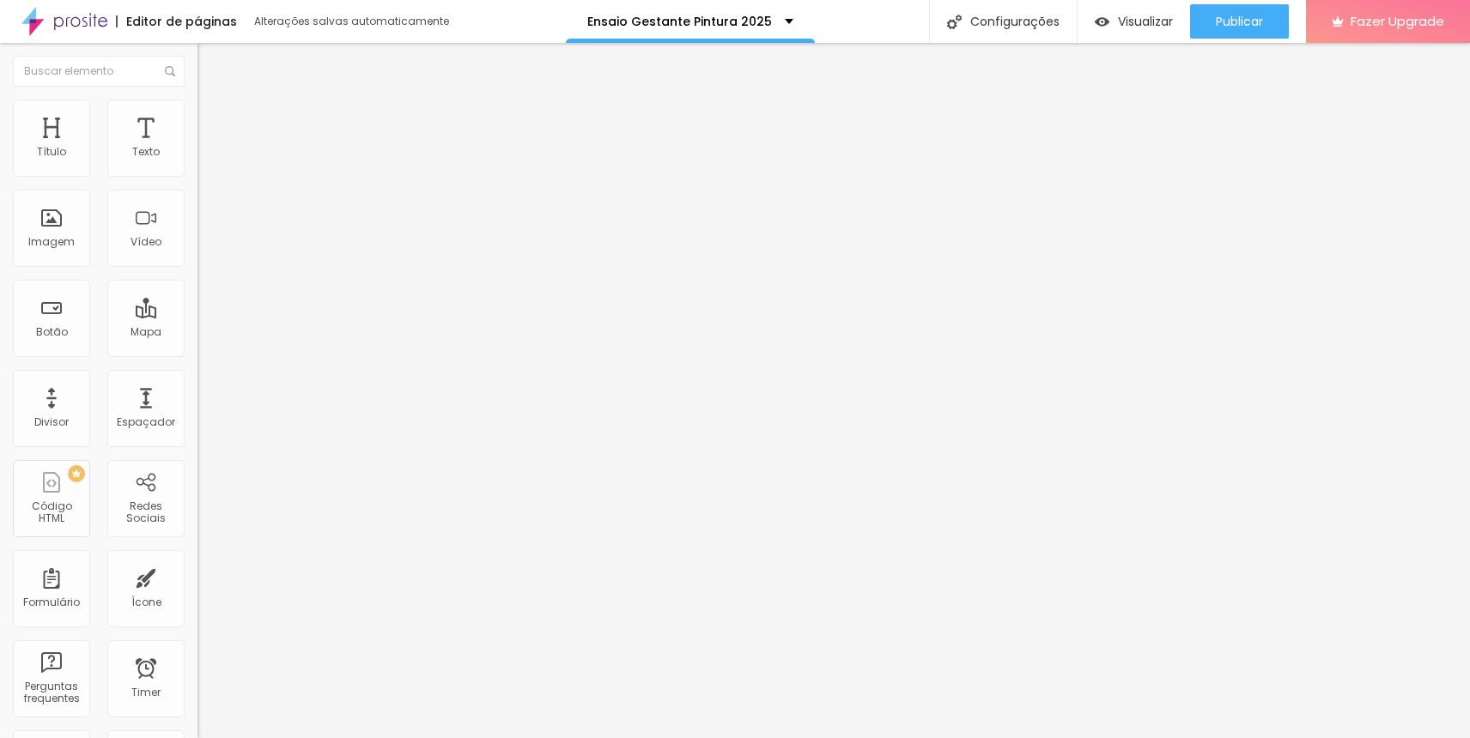
type input "10"
type input "5"
type input "0"
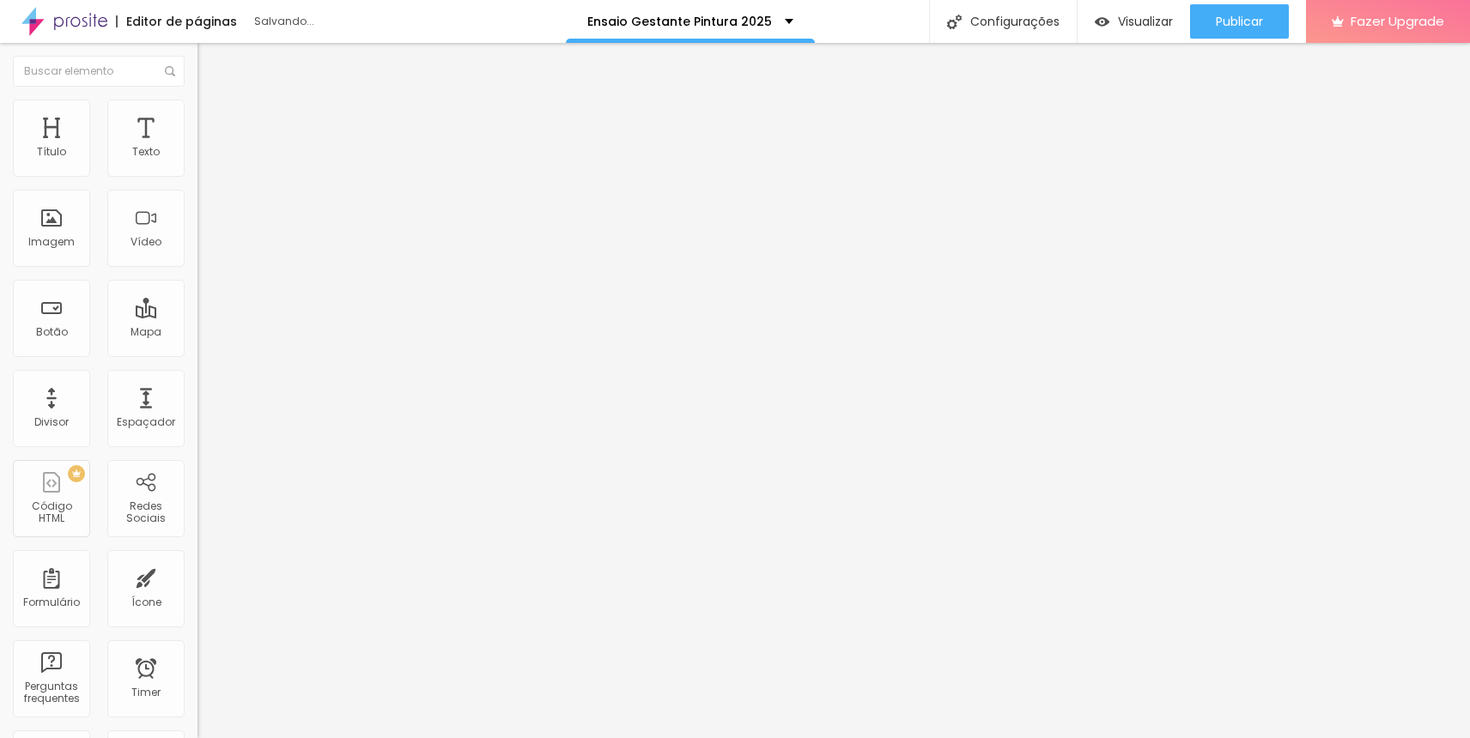
drag, startPoint x: 70, startPoint y: 167, endPoint x: 0, endPoint y: 166, distance: 69.6
type input "0"
click at [197, 333] on input "range" at bounding box center [252, 340] width 111 height 14
click at [197, 148] on span "Adicionar imagem" at bounding box center [252, 140] width 111 height 15
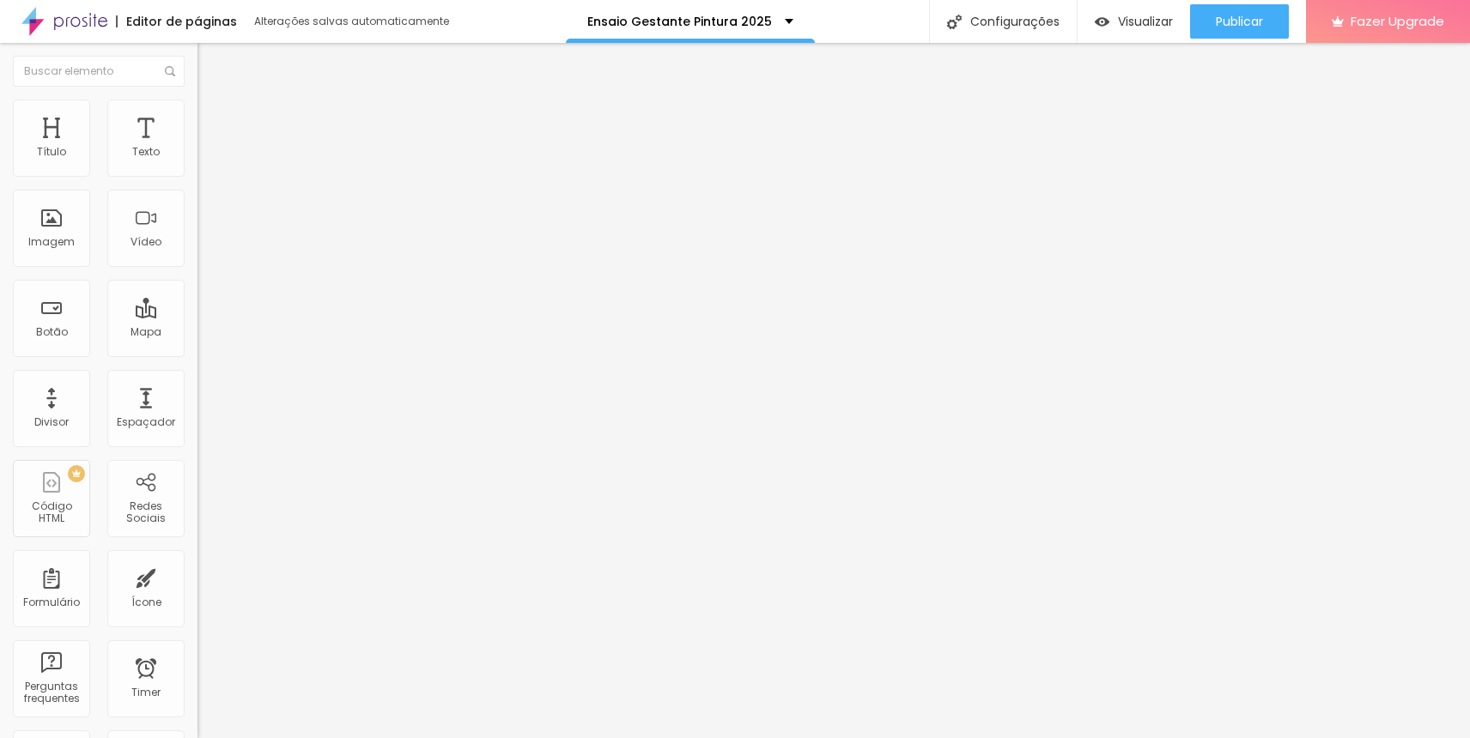
click at [197, 148] on span "Trocar imagem" at bounding box center [244, 140] width 94 height 15
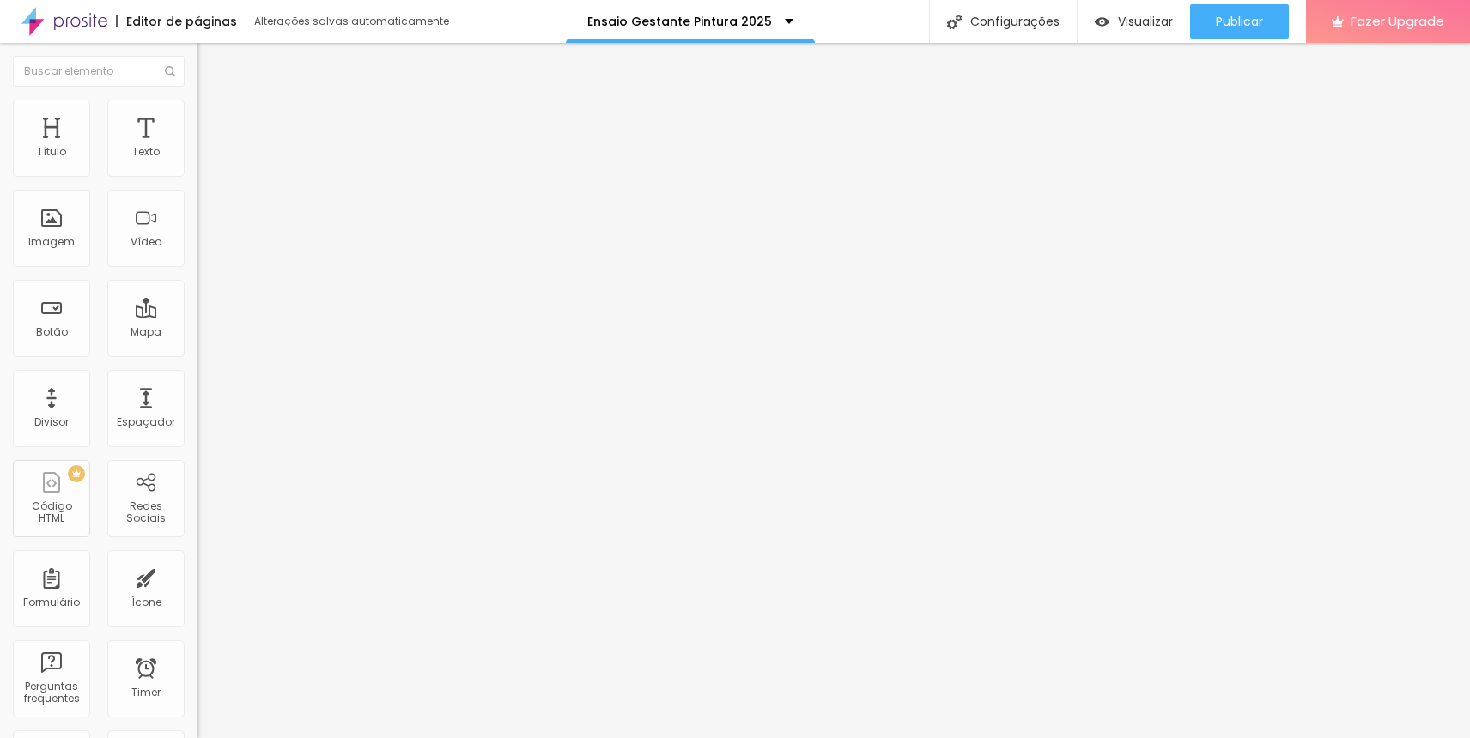
click at [197, 148] on span "Trocar imagem" at bounding box center [244, 140] width 94 height 15
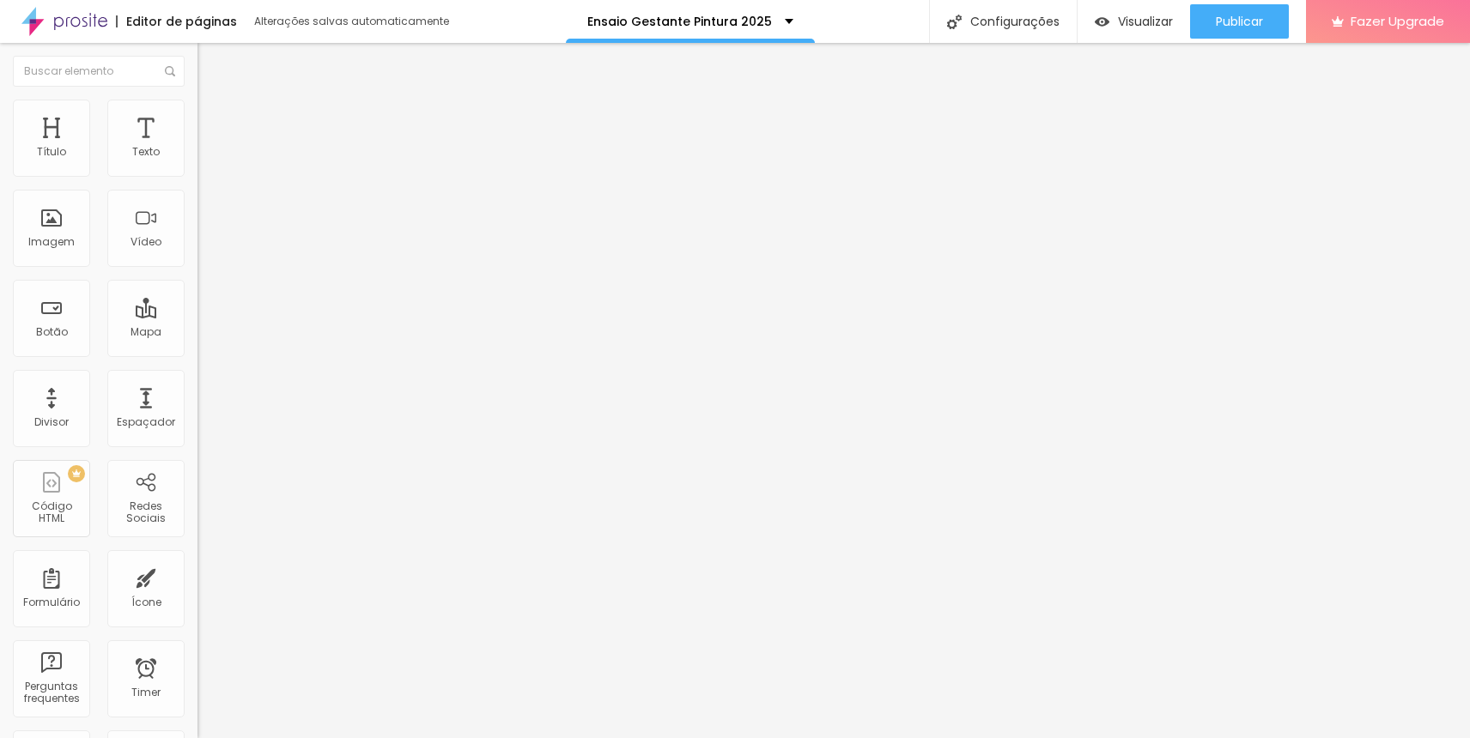
click at [197, 148] on span "Trocar imagem" at bounding box center [244, 140] width 94 height 15
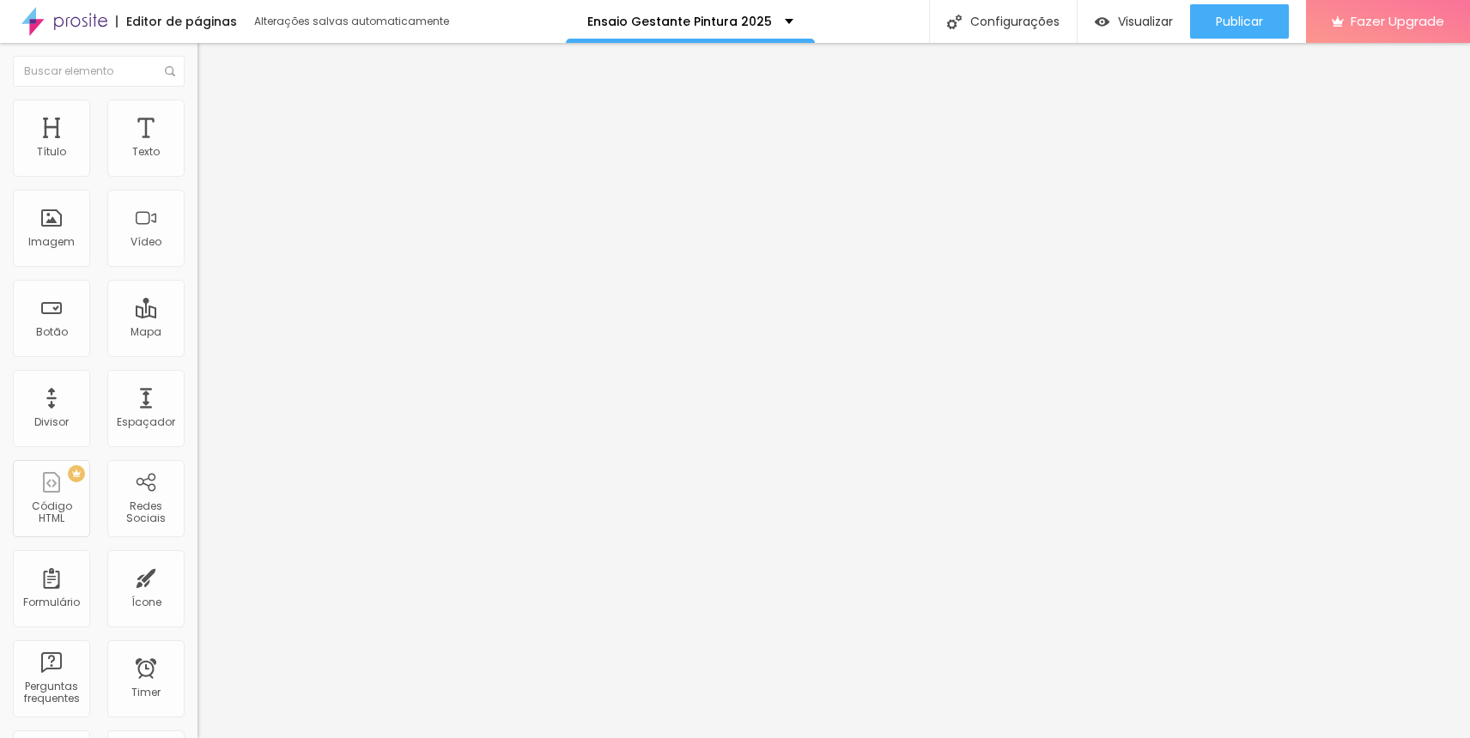
click at [197, 148] on span "Trocar imagem" at bounding box center [244, 140] width 94 height 15
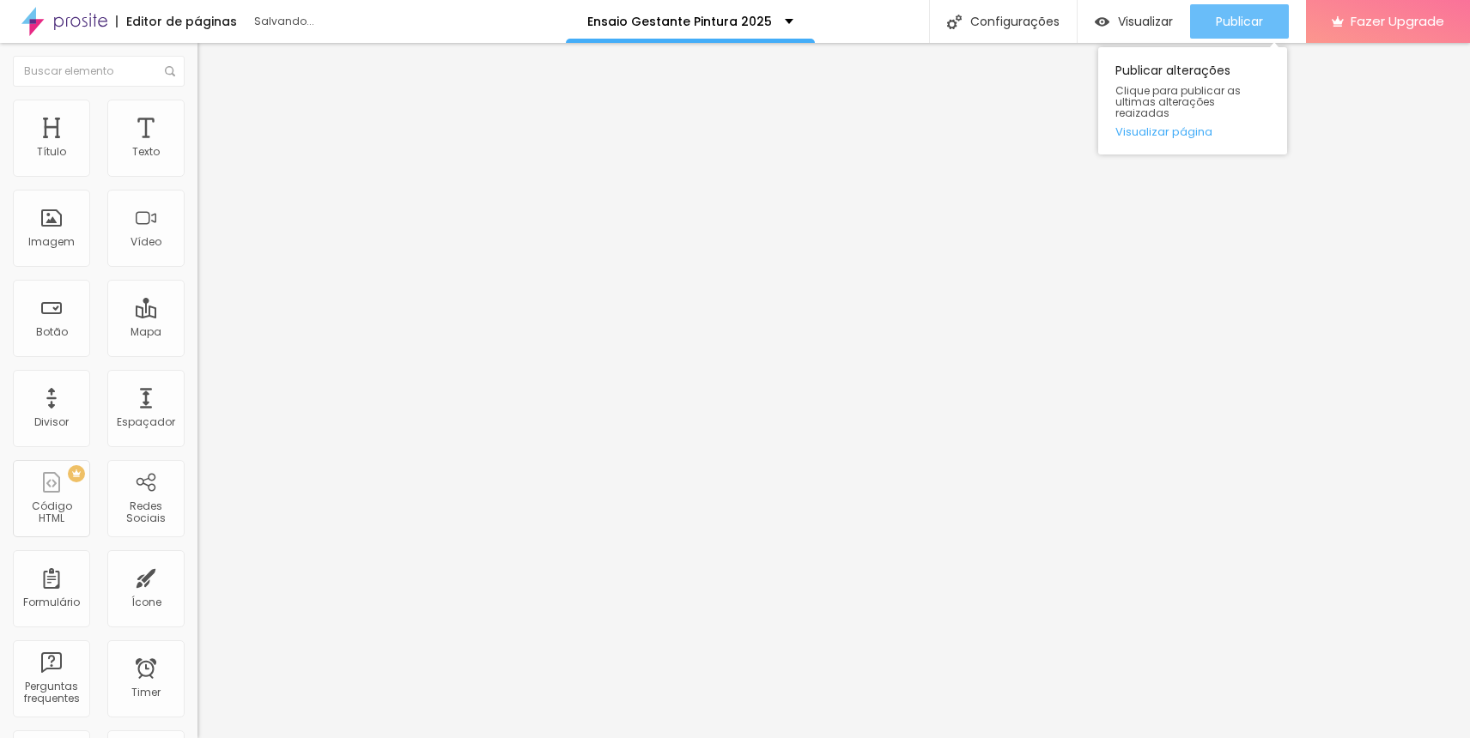
click at [1243, 31] on div "Publicar" at bounding box center [1239, 21] width 47 height 34
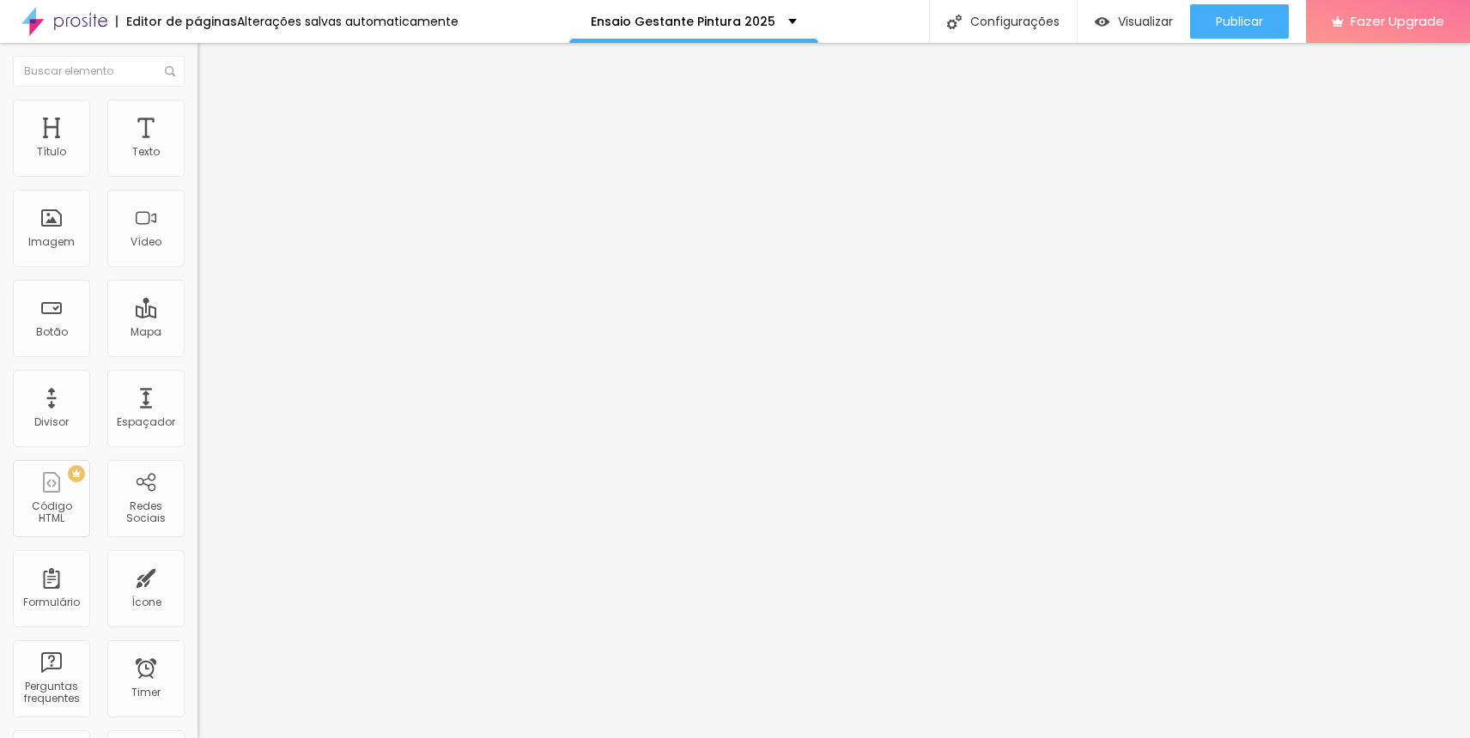
click at [197, 109] on ul "Conteúdo Estilo Avançado" at bounding box center [295, 108] width 197 height 52
click at [197, 112] on li "Estilo" at bounding box center [295, 108] width 197 height 17
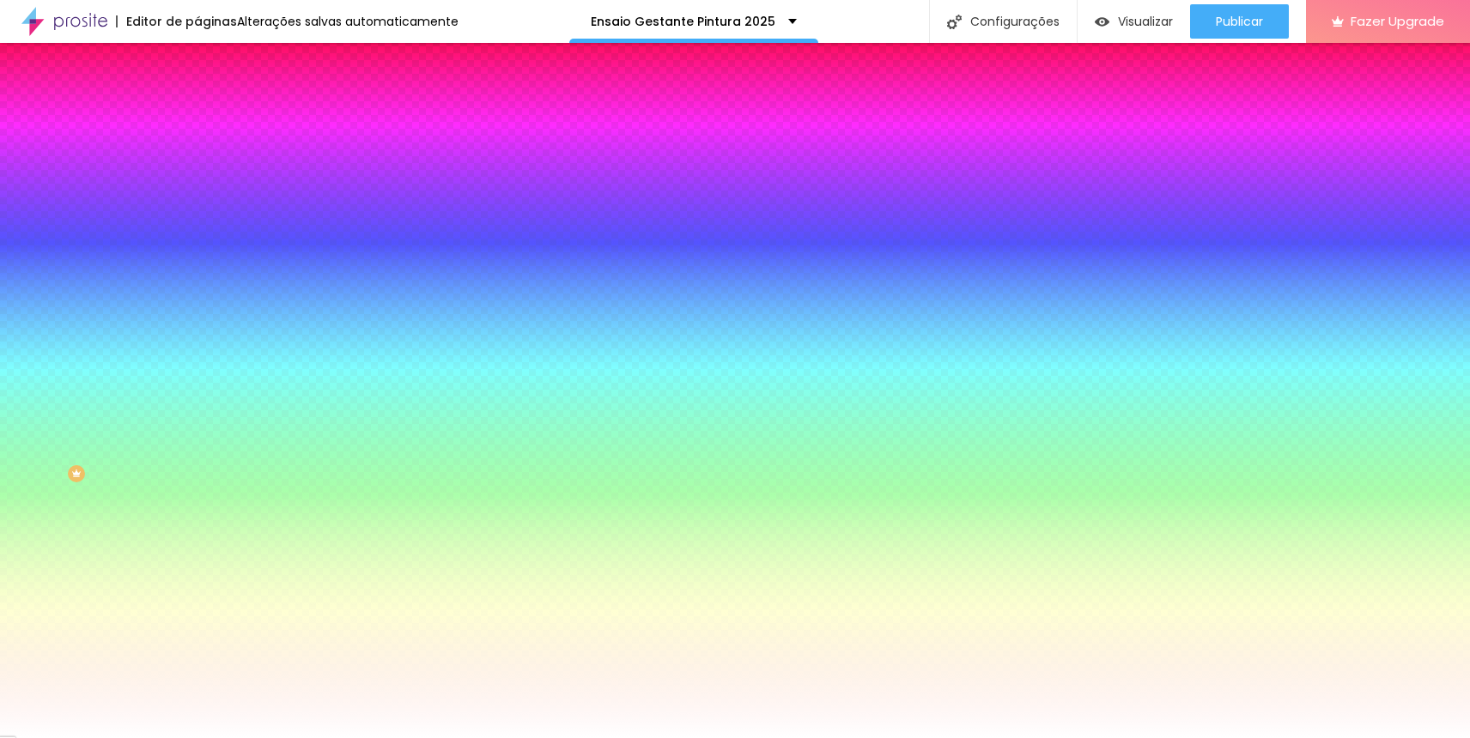
click at [213, 121] on span "Avançado" at bounding box center [241, 128] width 57 height 15
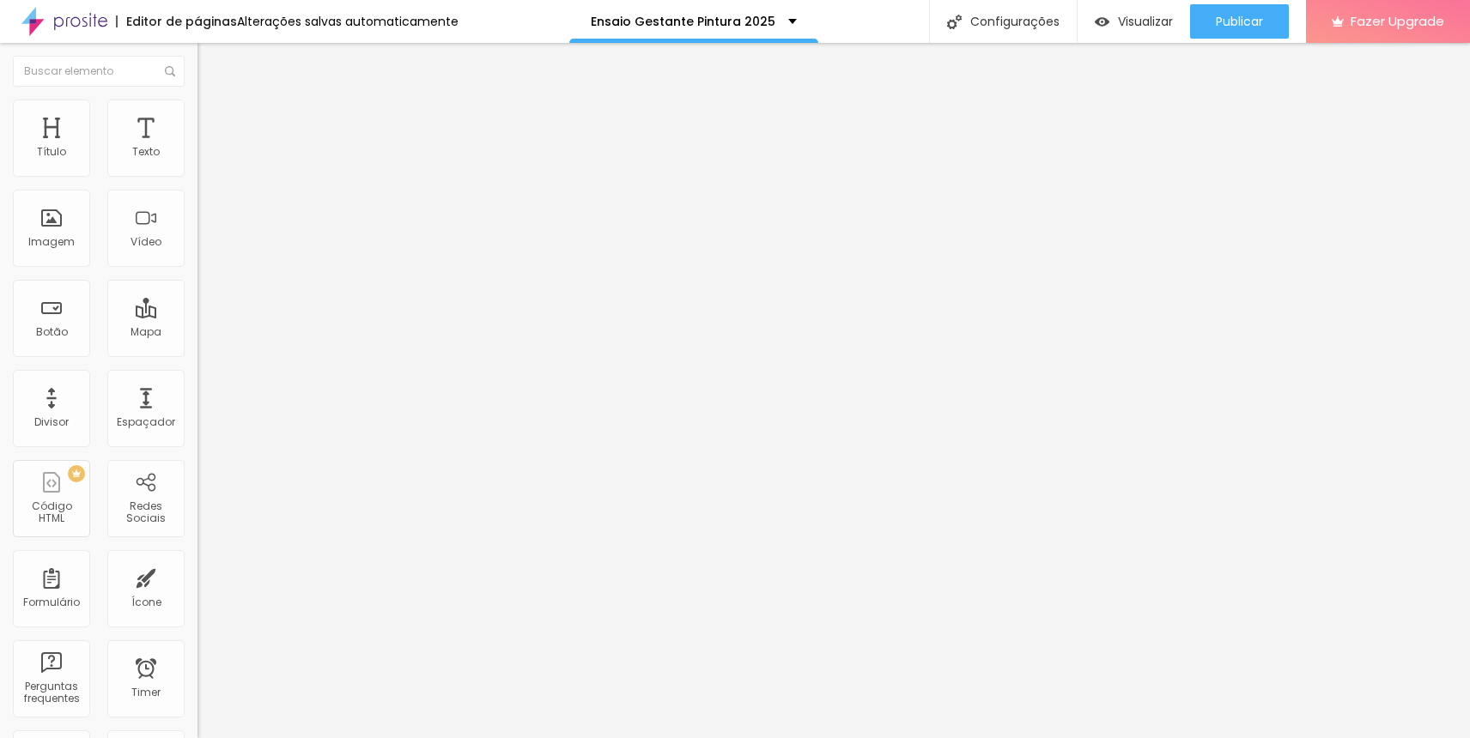
type input "180"
type input "277"
type input "283"
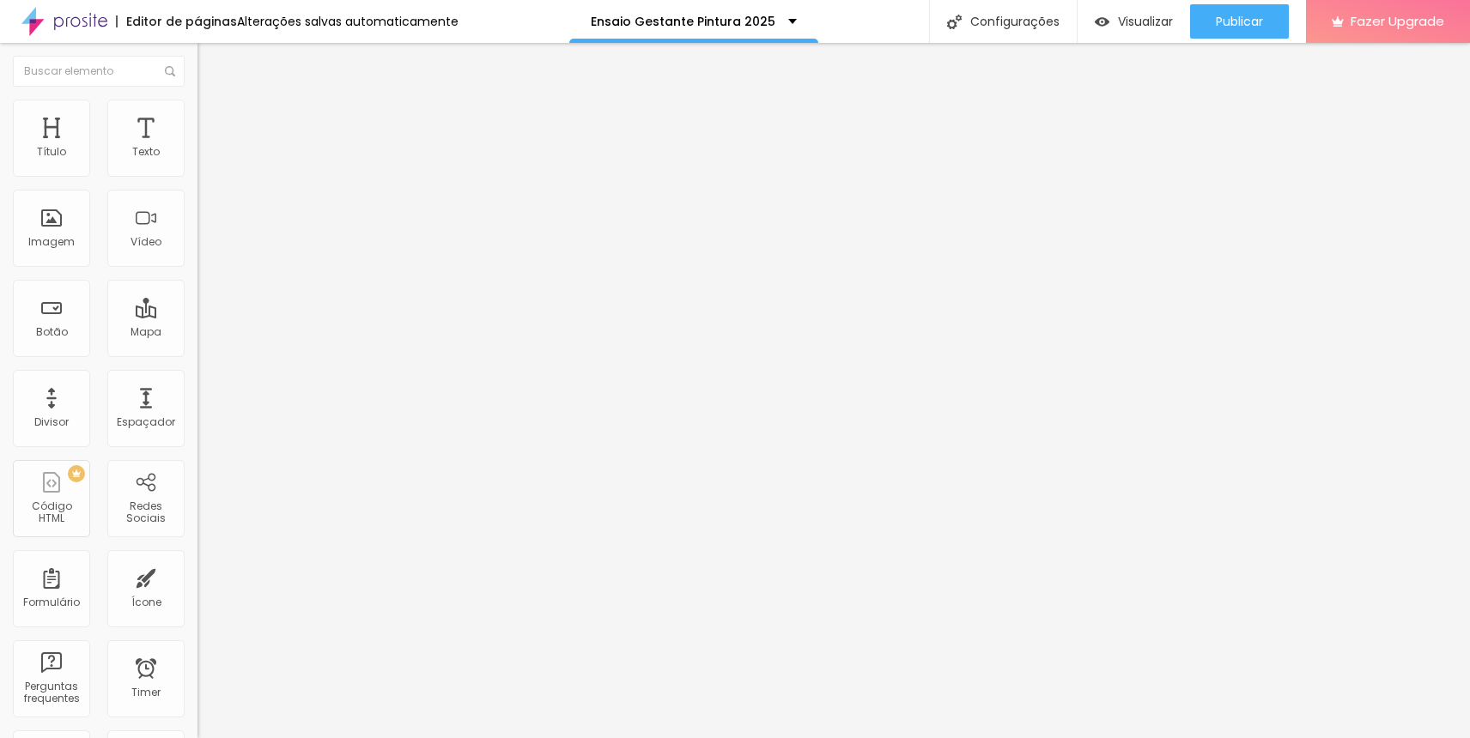
type input "283"
type input "318"
type input "319"
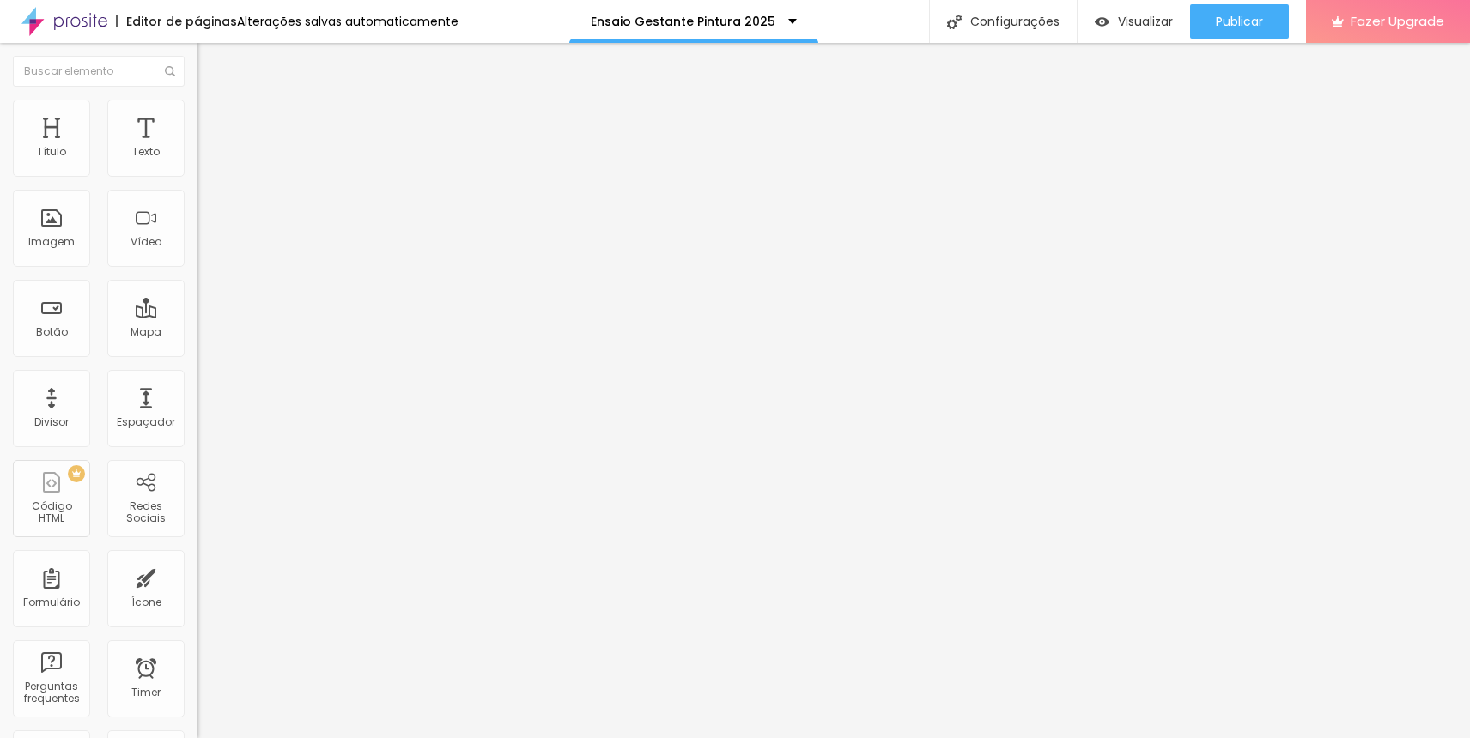
type input "331"
type input "336"
type input "339"
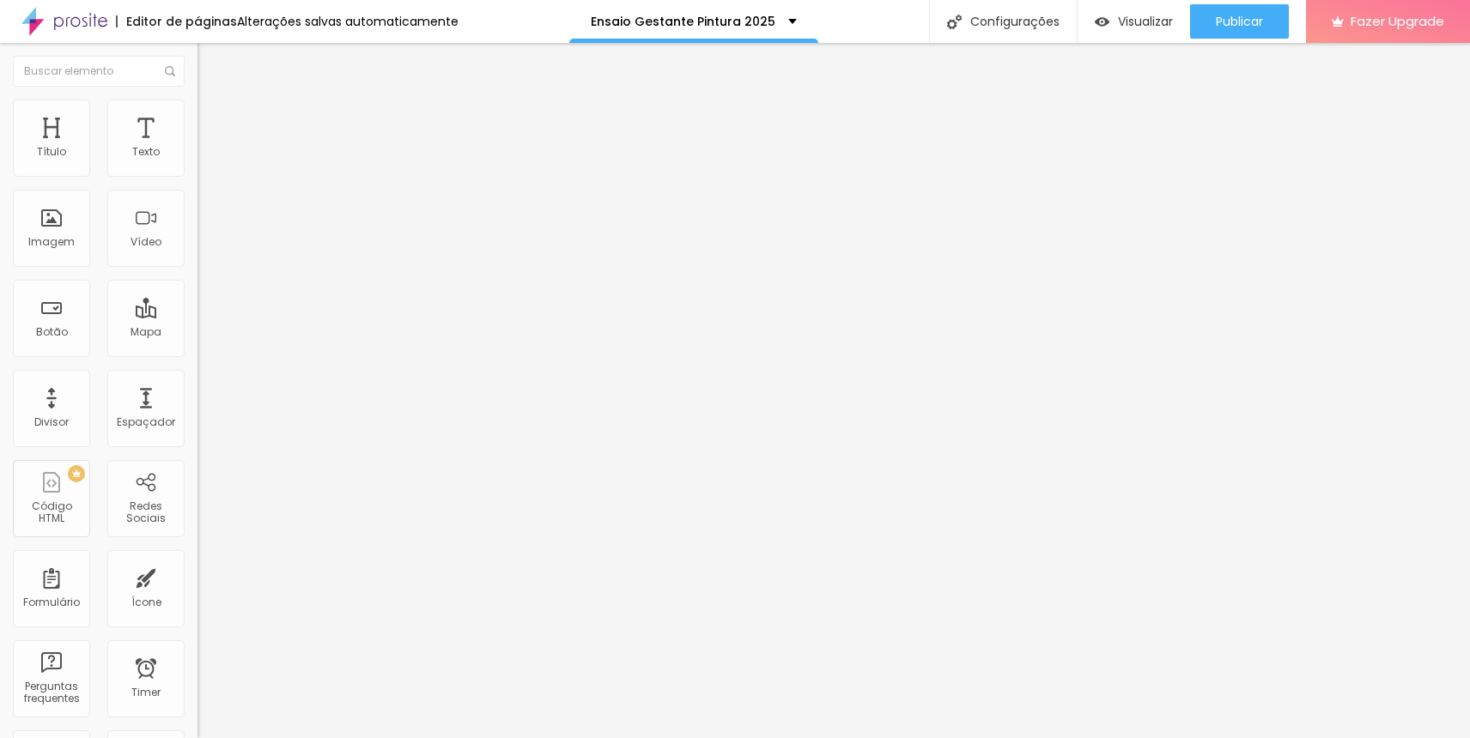
type input "339"
type input "351"
type input "398"
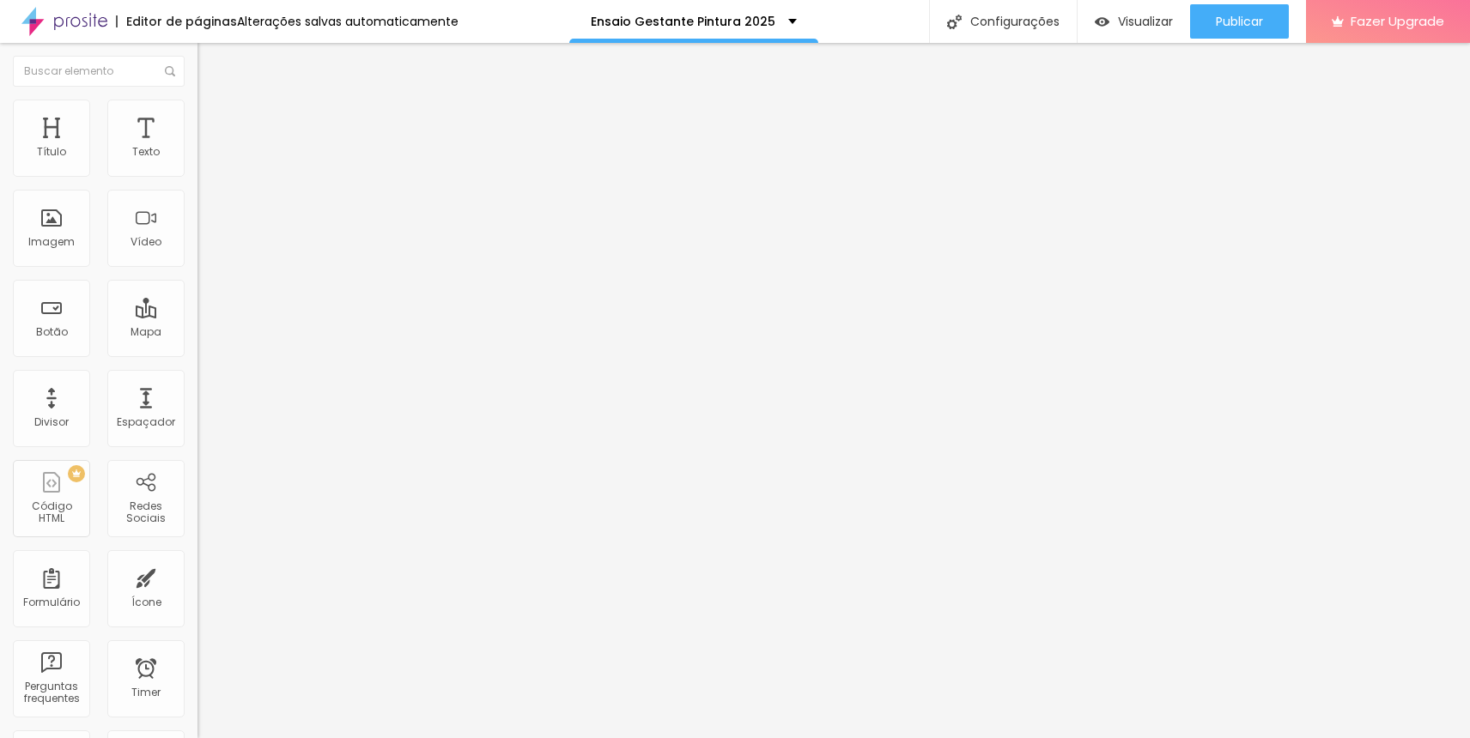
type input "405"
type input "410"
type input "420"
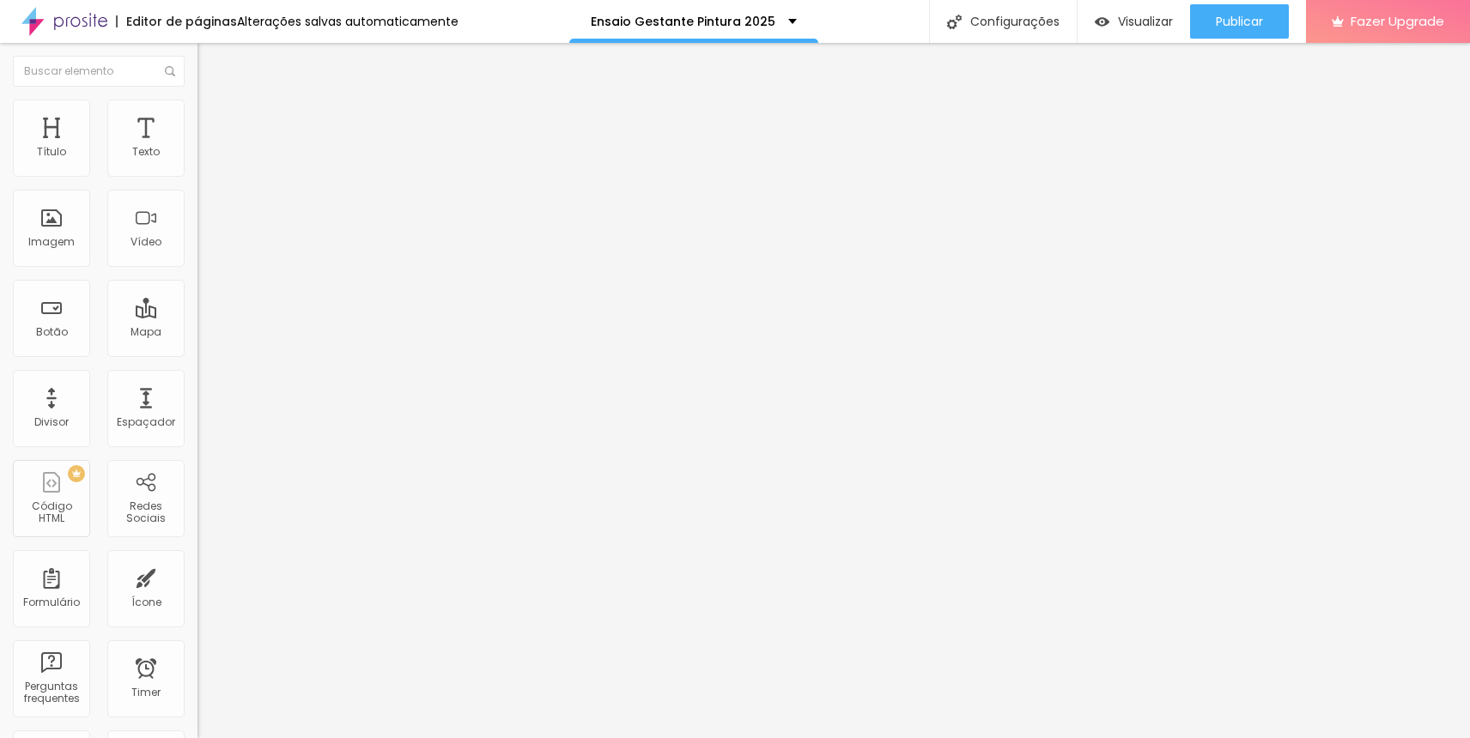
type input "420"
type input "409"
type input "312"
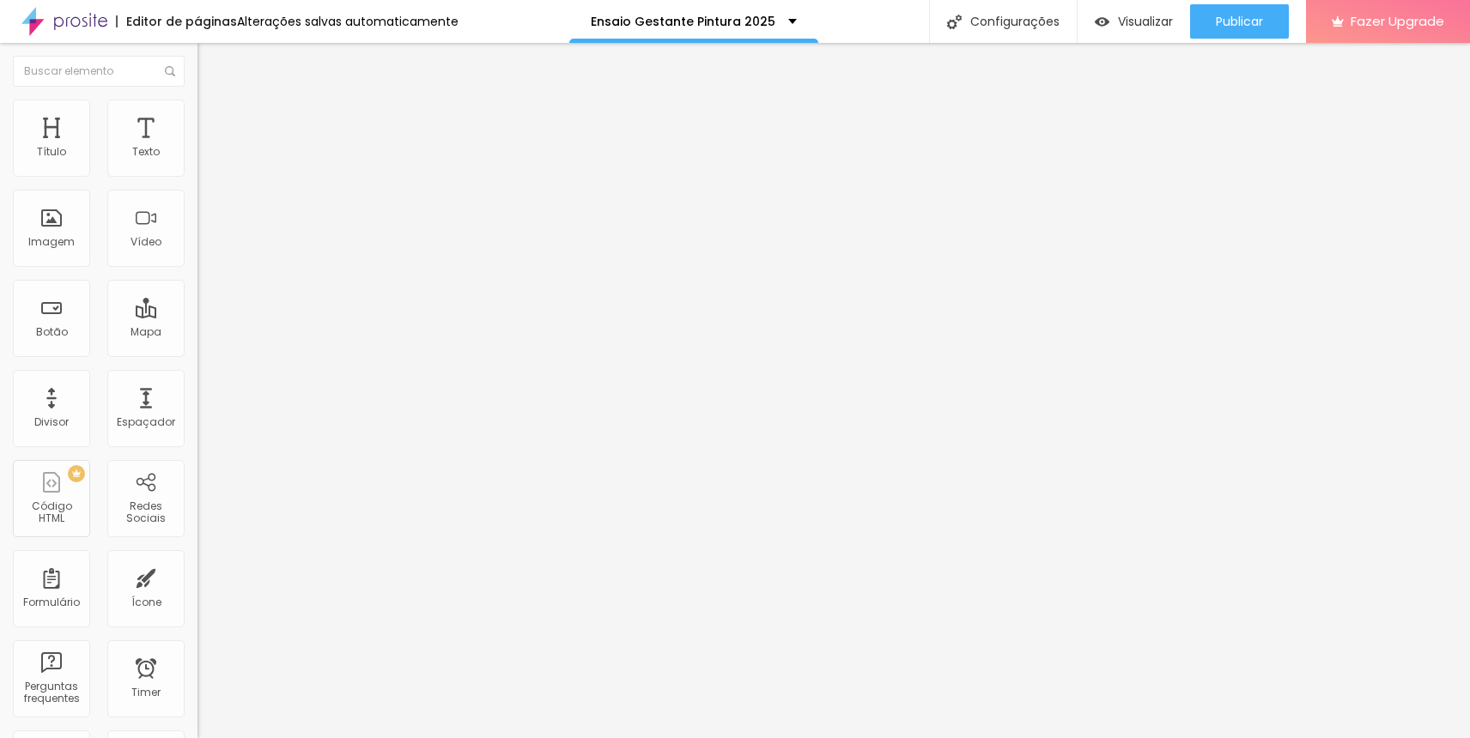
type input "76"
type input "57"
type input "0"
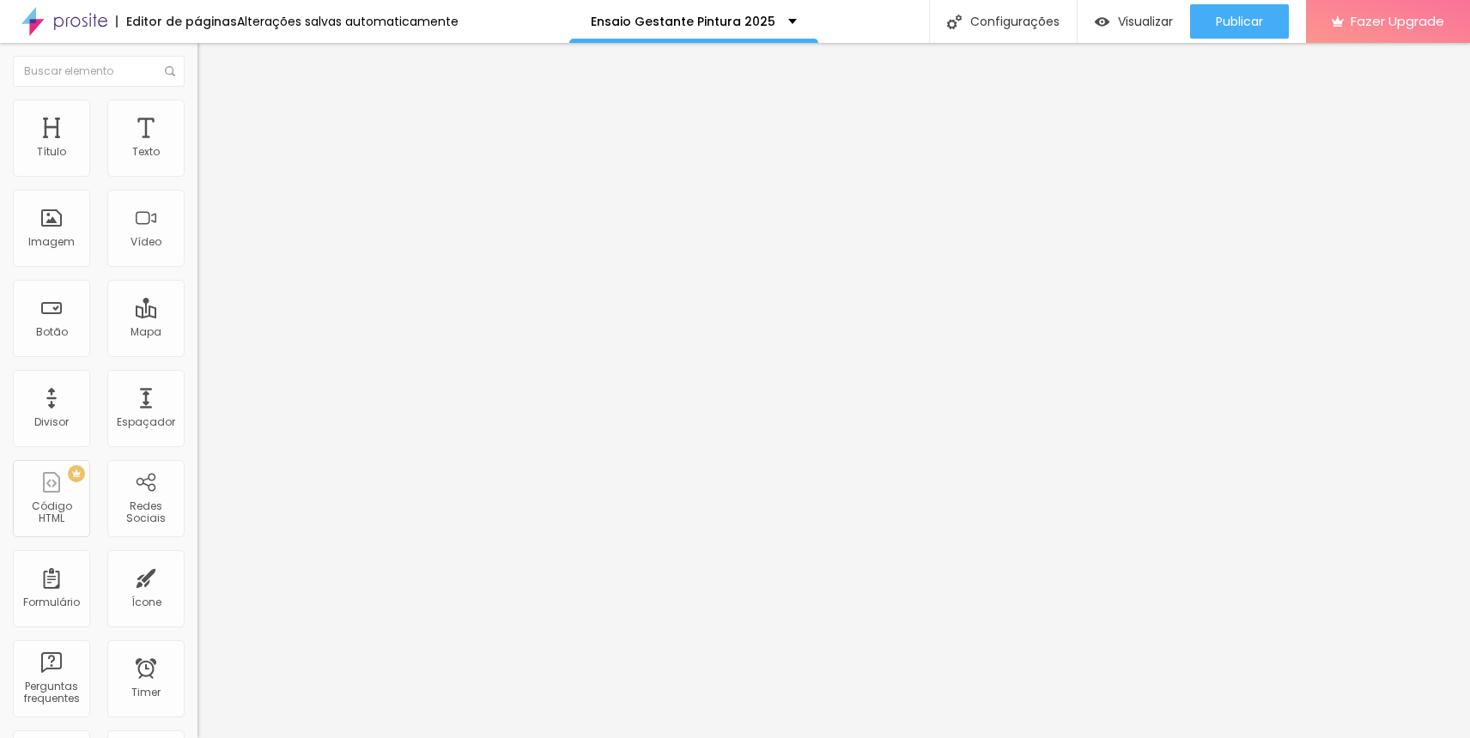
type input "0"
drag, startPoint x: 83, startPoint y: 202, endPoint x: 0, endPoint y: 208, distance: 83.5
click at [197, 576] on input "range" at bounding box center [252, 583] width 111 height 14
drag, startPoint x: 41, startPoint y: 170, endPoint x: 0, endPoint y: 168, distance: 41.3
click at [197, 333] on input "range" at bounding box center [252, 340] width 111 height 14
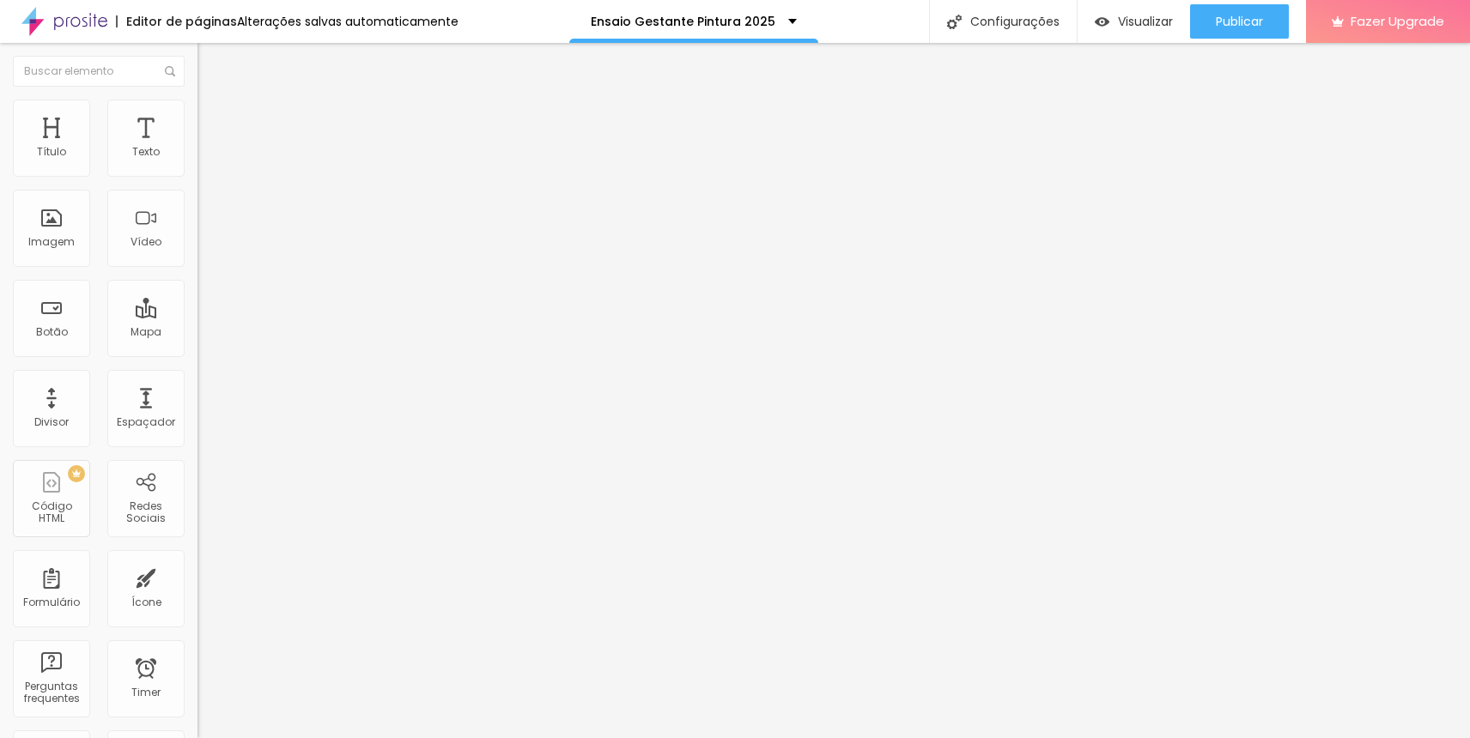
click at [197, 100] on li "Estilo" at bounding box center [295, 108] width 197 height 17
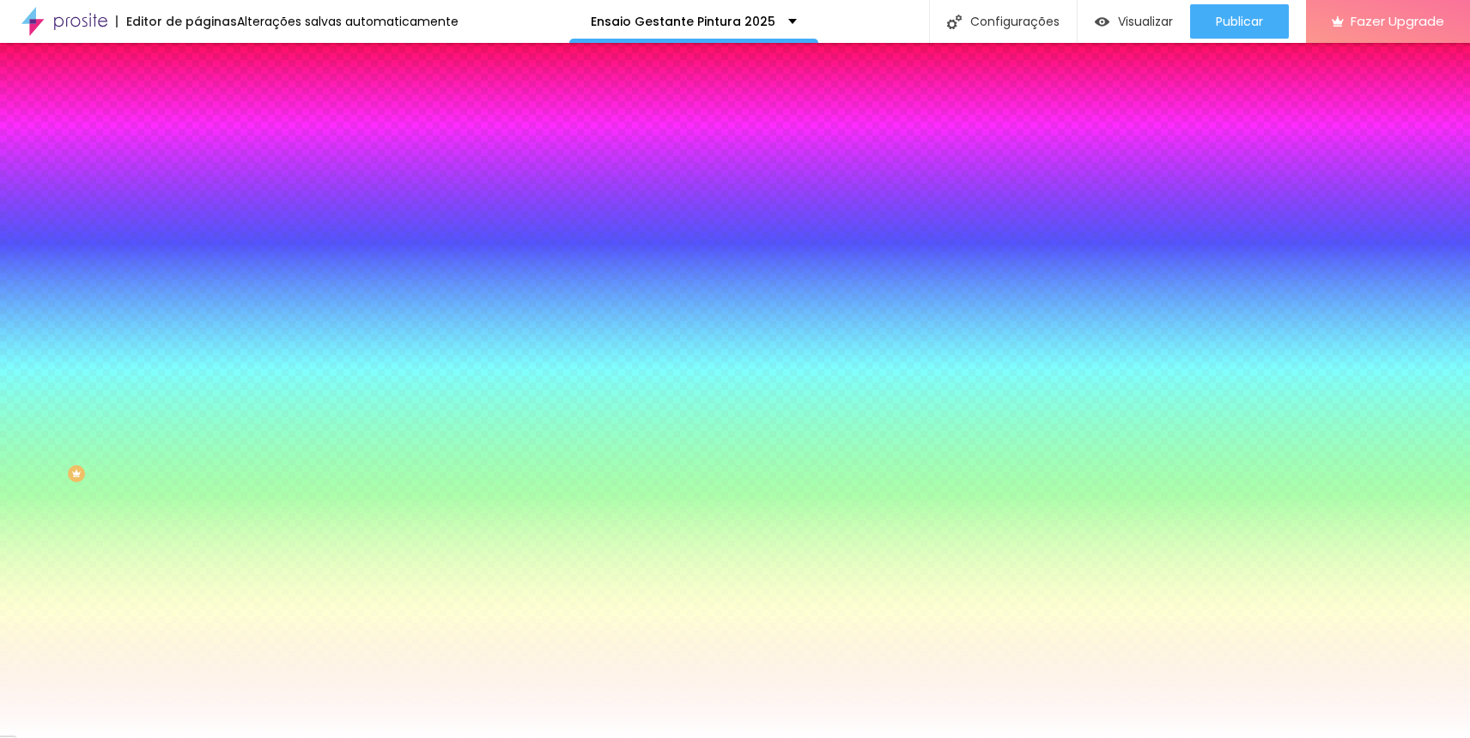
click at [197, 117] on li "Avançado" at bounding box center [295, 125] width 197 height 17
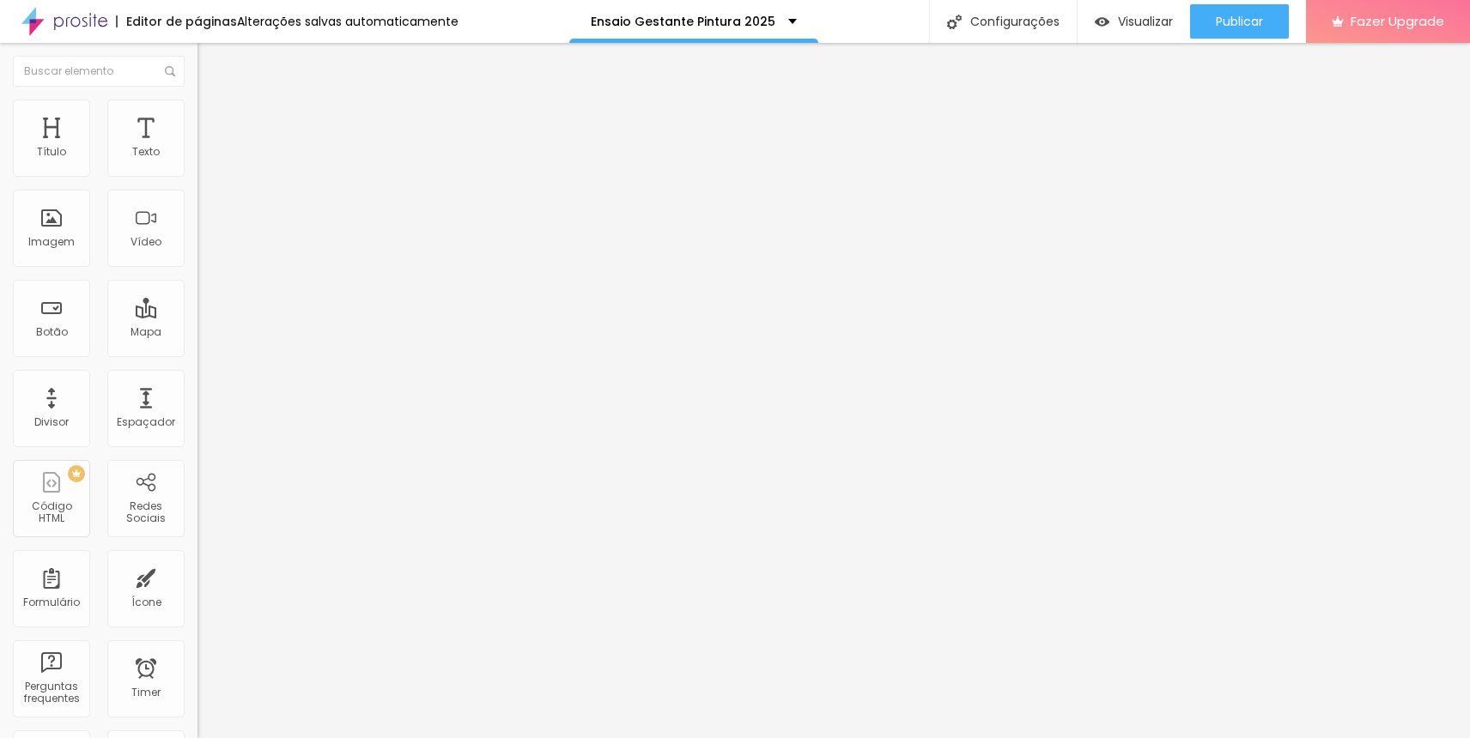
click at [197, 117] on li "Avançado" at bounding box center [295, 125] width 197 height 17
click at [197, 106] on ul "Conteúdo Estilo Avançado" at bounding box center [295, 108] width 197 height 52
click at [197, 117] on img at bounding box center [204, 124] width 15 height 15
type input "0"
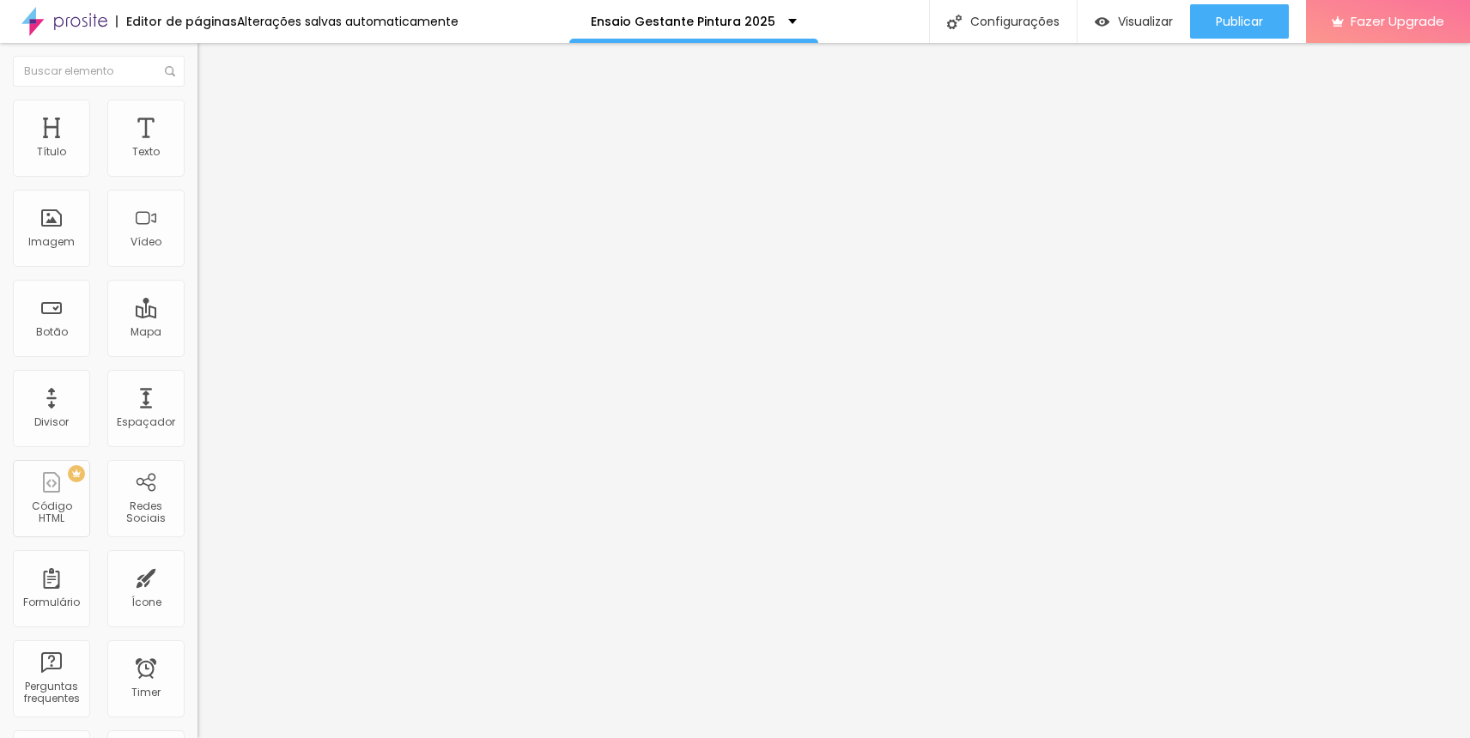
drag, startPoint x: 50, startPoint y: 167, endPoint x: 0, endPoint y: 170, distance: 49.9
type input "0"
click at [197, 333] on input "range" at bounding box center [252, 340] width 111 height 14
type input "0"
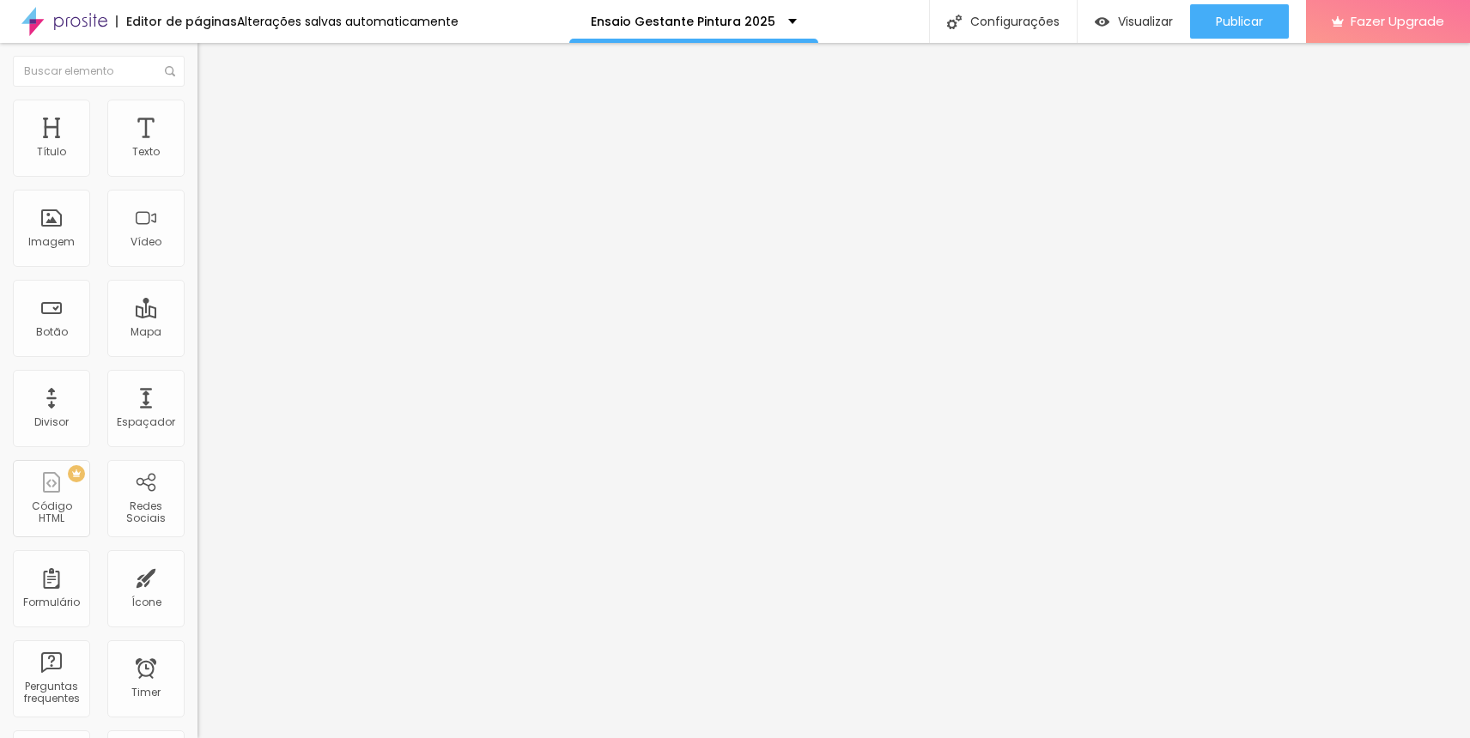
drag, startPoint x: 50, startPoint y: 203, endPoint x: 0, endPoint y: 201, distance: 49.8
type input "0"
click at [197, 576] on input "range" at bounding box center [252, 583] width 111 height 14
click at [213, 123] on span "Avançado" at bounding box center [241, 128] width 57 height 15
type input "0"
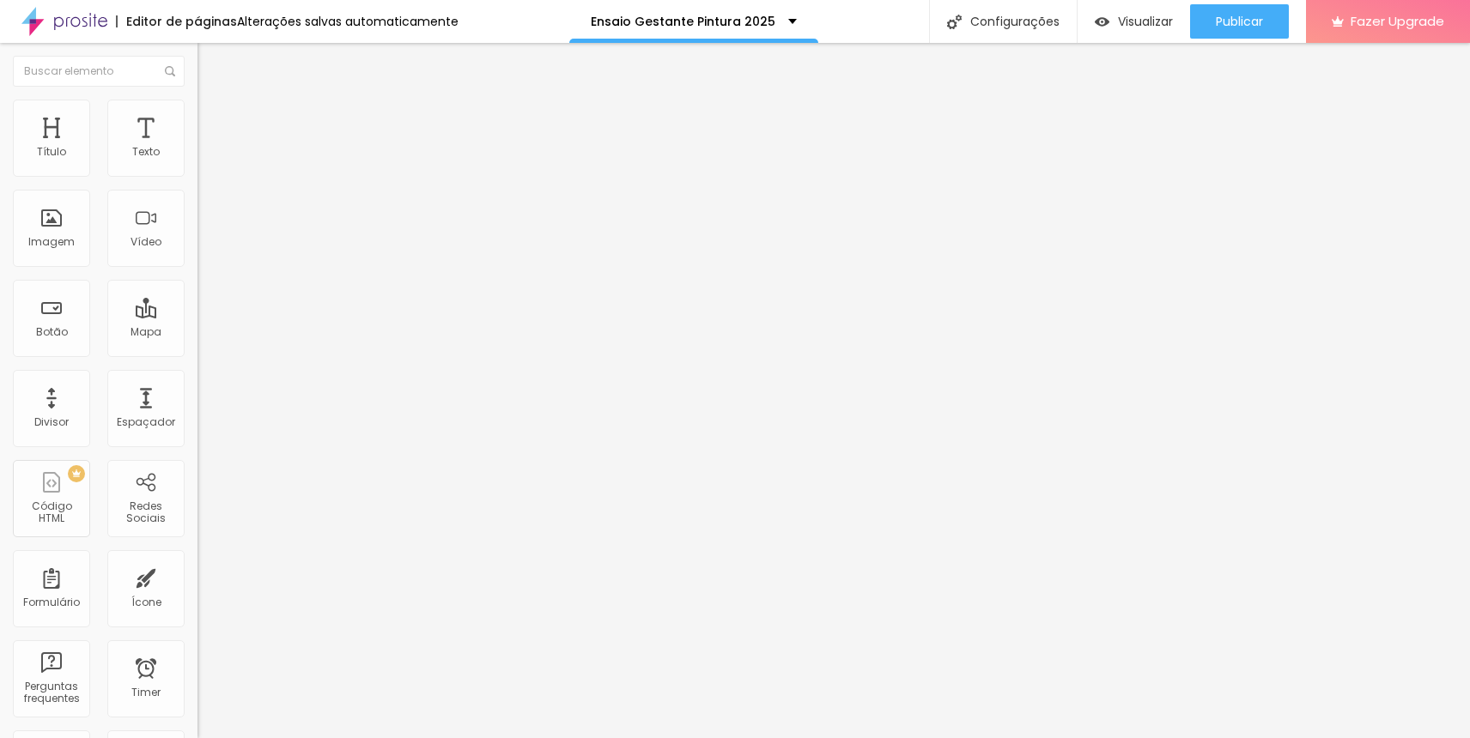
type input "0"
drag, startPoint x: 0, startPoint y: 169, endPoint x: 10, endPoint y: 174, distance: 11.5
type input "0"
click at [197, 333] on input "range" at bounding box center [252, 340] width 111 height 14
type input "9"
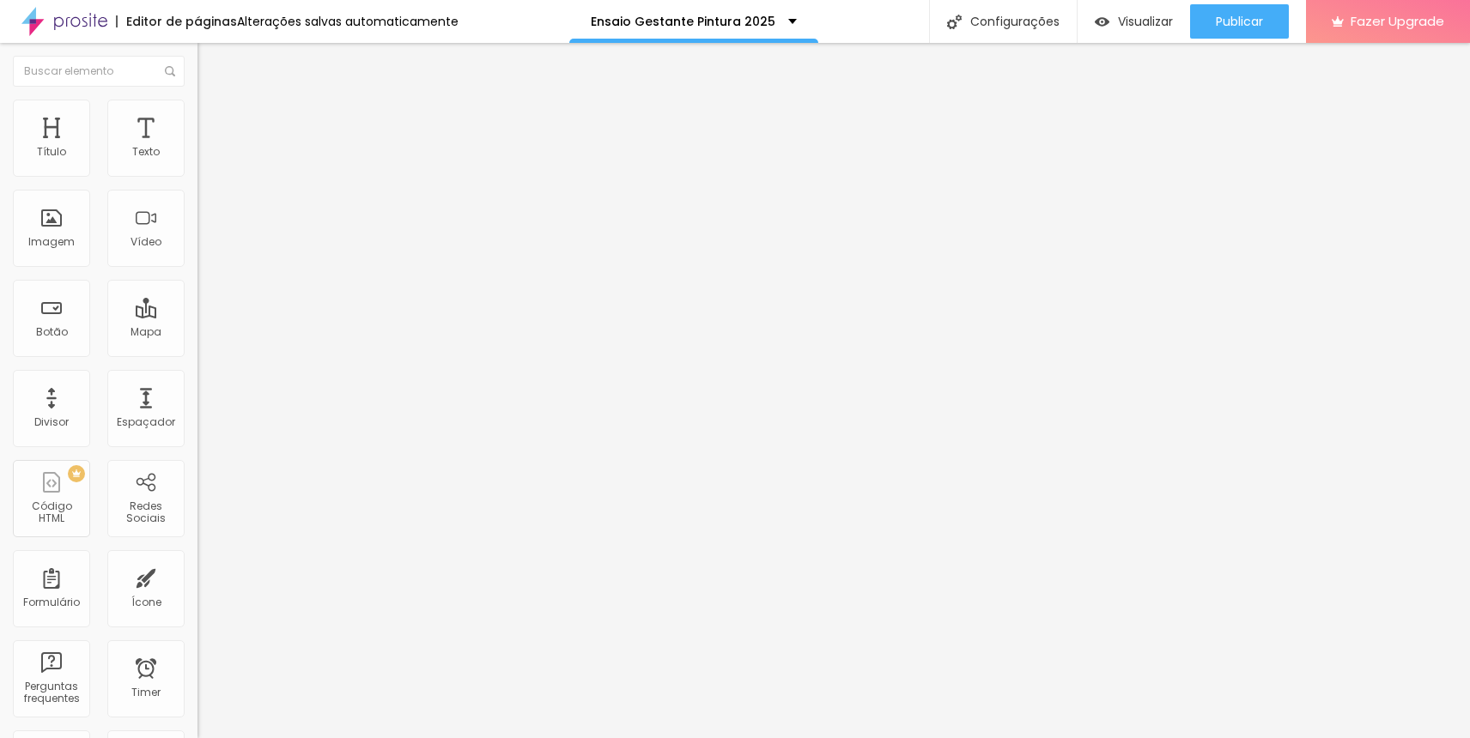
type input "9"
type input "8"
type input "0"
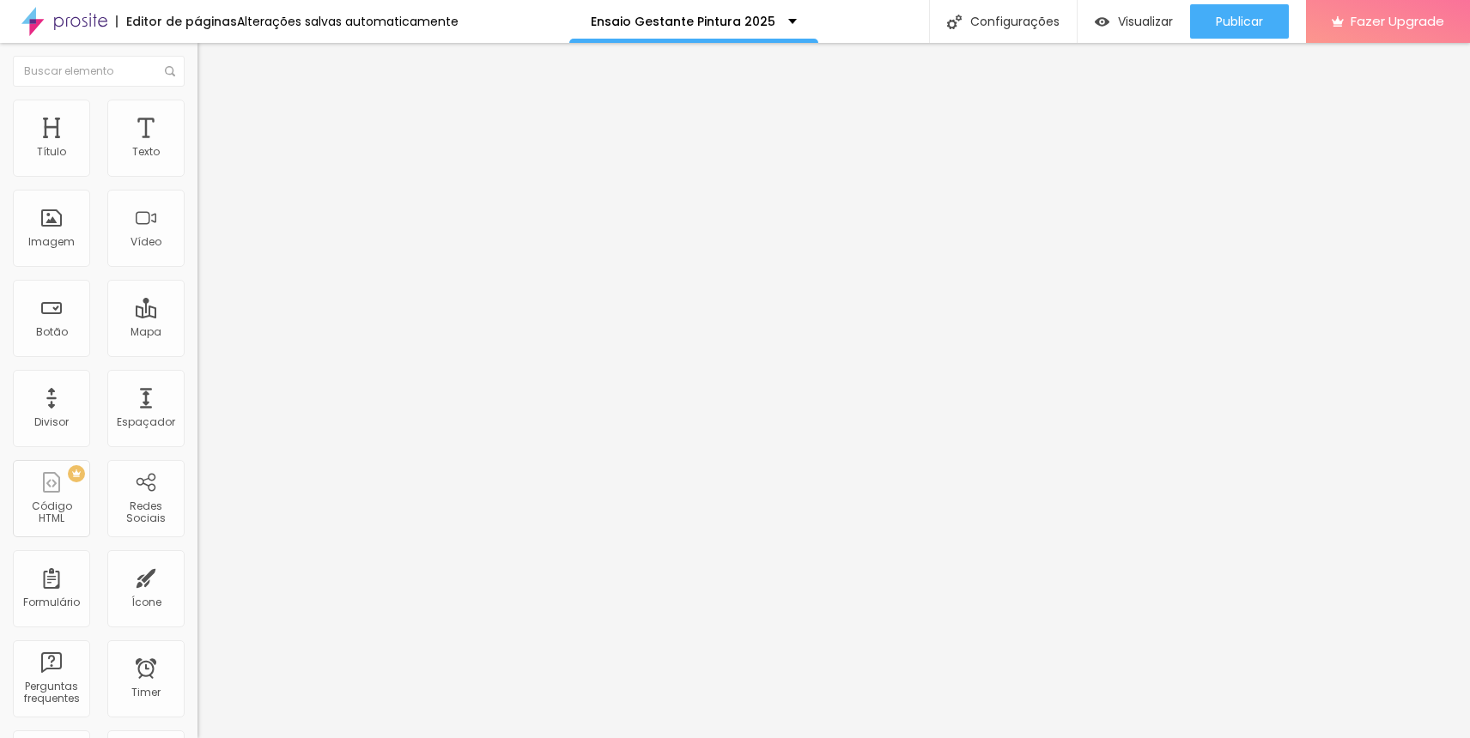
drag, startPoint x: 50, startPoint y: 204, endPoint x: 2, endPoint y: 200, distance: 48.2
type input "0"
click at [197, 576] on input "range" at bounding box center [252, 583] width 111 height 14
click at [197, 117] on li "Avançado" at bounding box center [295, 125] width 197 height 17
type input "0"
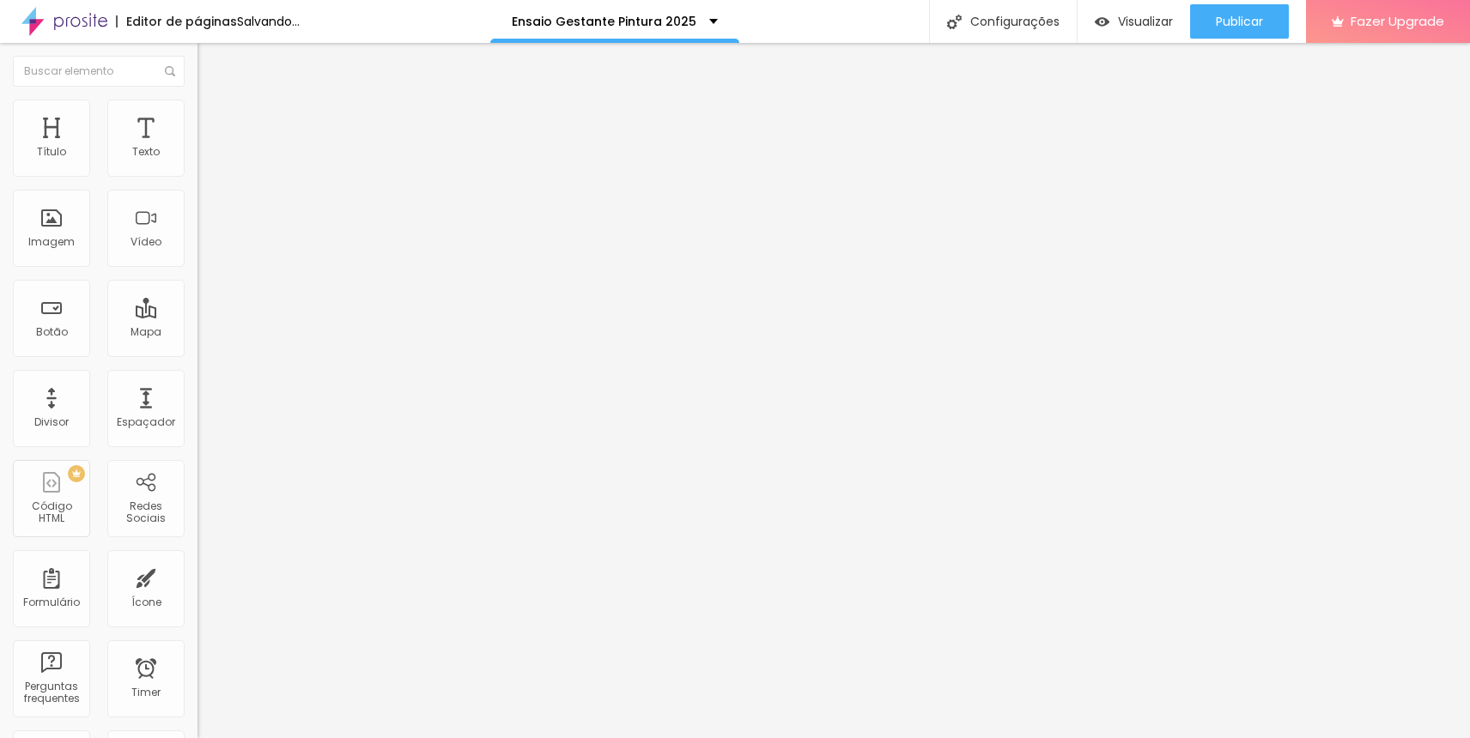
type input "0"
drag, startPoint x: 46, startPoint y: 171, endPoint x: 0, endPoint y: 174, distance: 46.5
type input "0"
click at [197, 333] on input "range" at bounding box center [252, 340] width 111 height 14
type input "9"
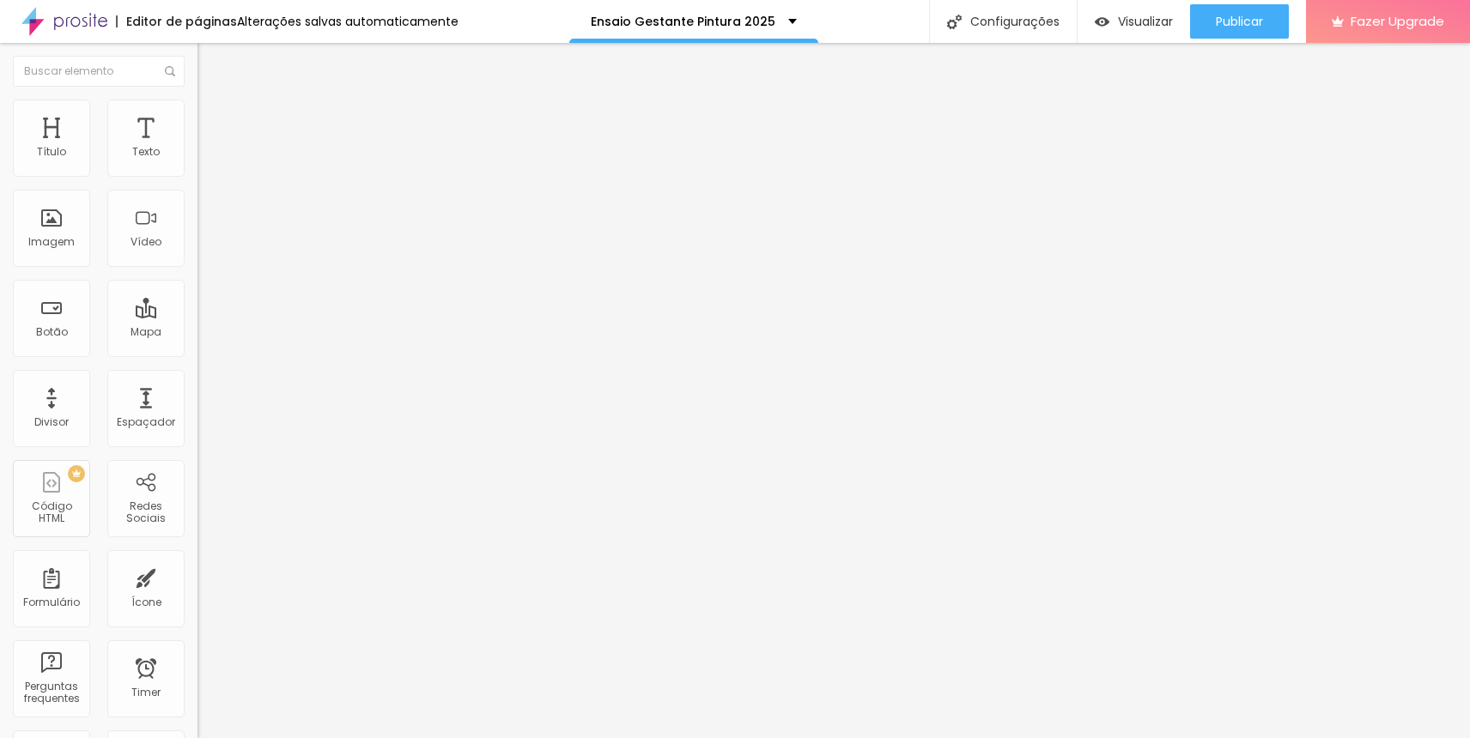
type input "9"
type input "0"
drag, startPoint x: 51, startPoint y: 203, endPoint x: 0, endPoint y: 204, distance: 50.7
type input "0"
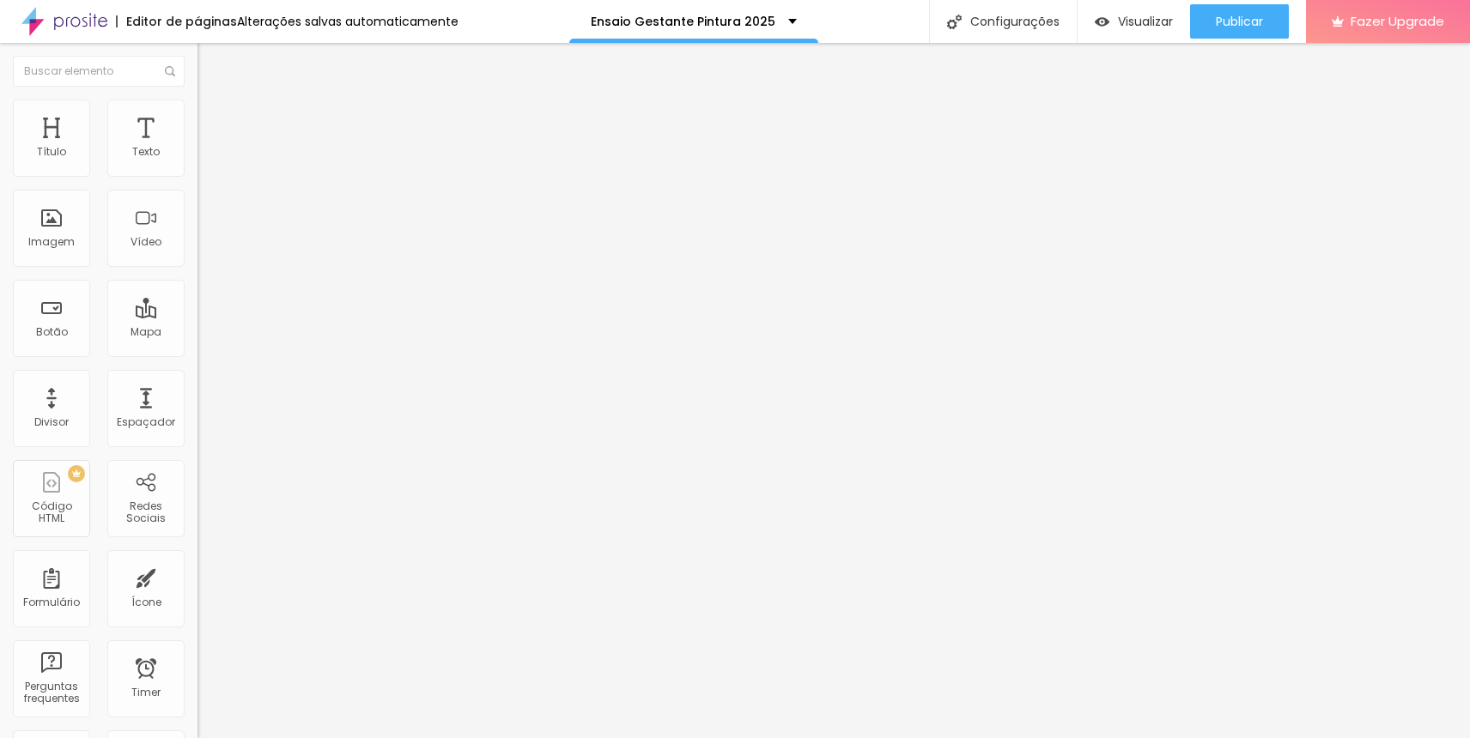
click at [197, 576] on input "range" at bounding box center [252, 583] width 111 height 14
click at [213, 121] on span "Avançado" at bounding box center [241, 128] width 57 height 15
drag, startPoint x: 48, startPoint y: 174, endPoint x: 0, endPoint y: 177, distance: 48.2
click at [197, 177] on div "10 Espaço de cima 10 Espaço de baixo ID Html Classes Html Visível nos dispositi…" at bounding box center [295, 495] width 197 height 722
type input "4"
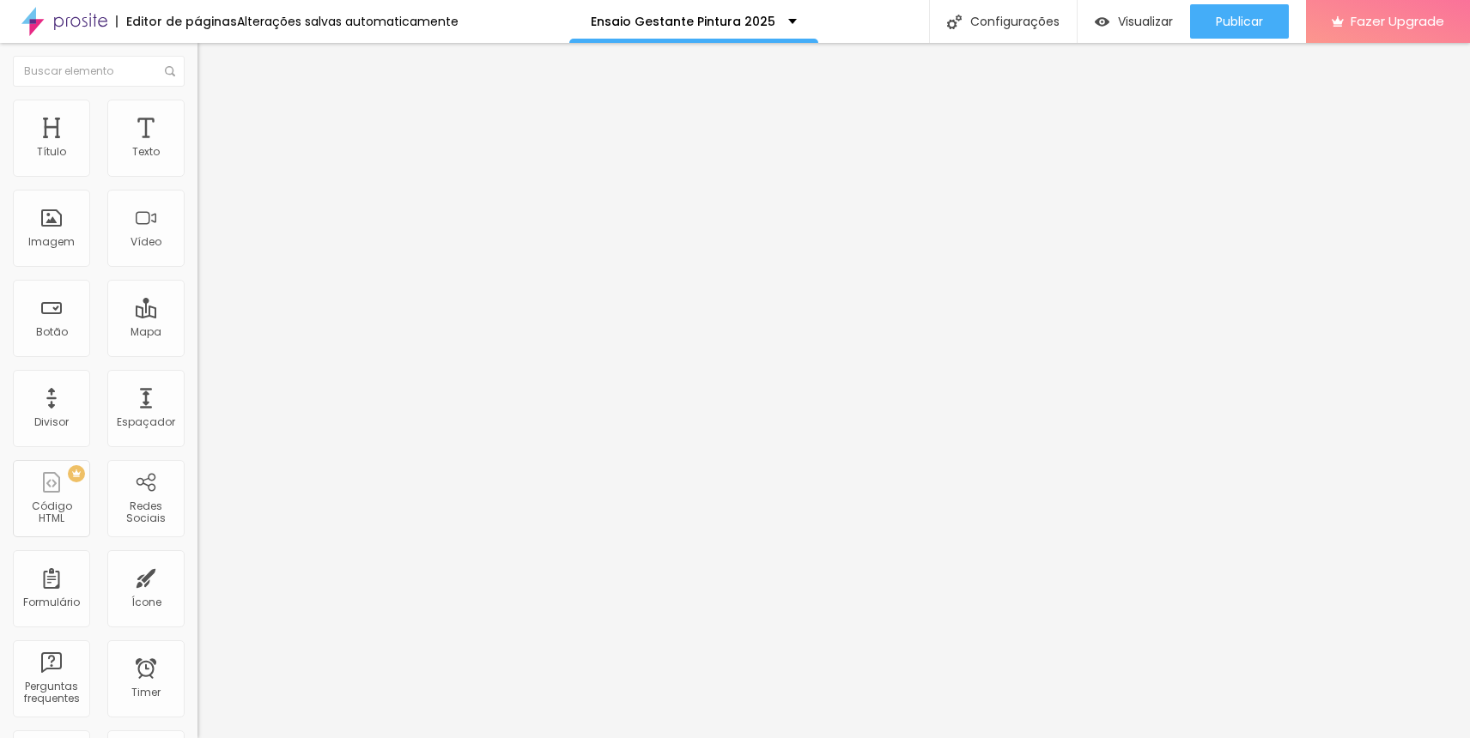
type input "4"
type input "1"
type input "0"
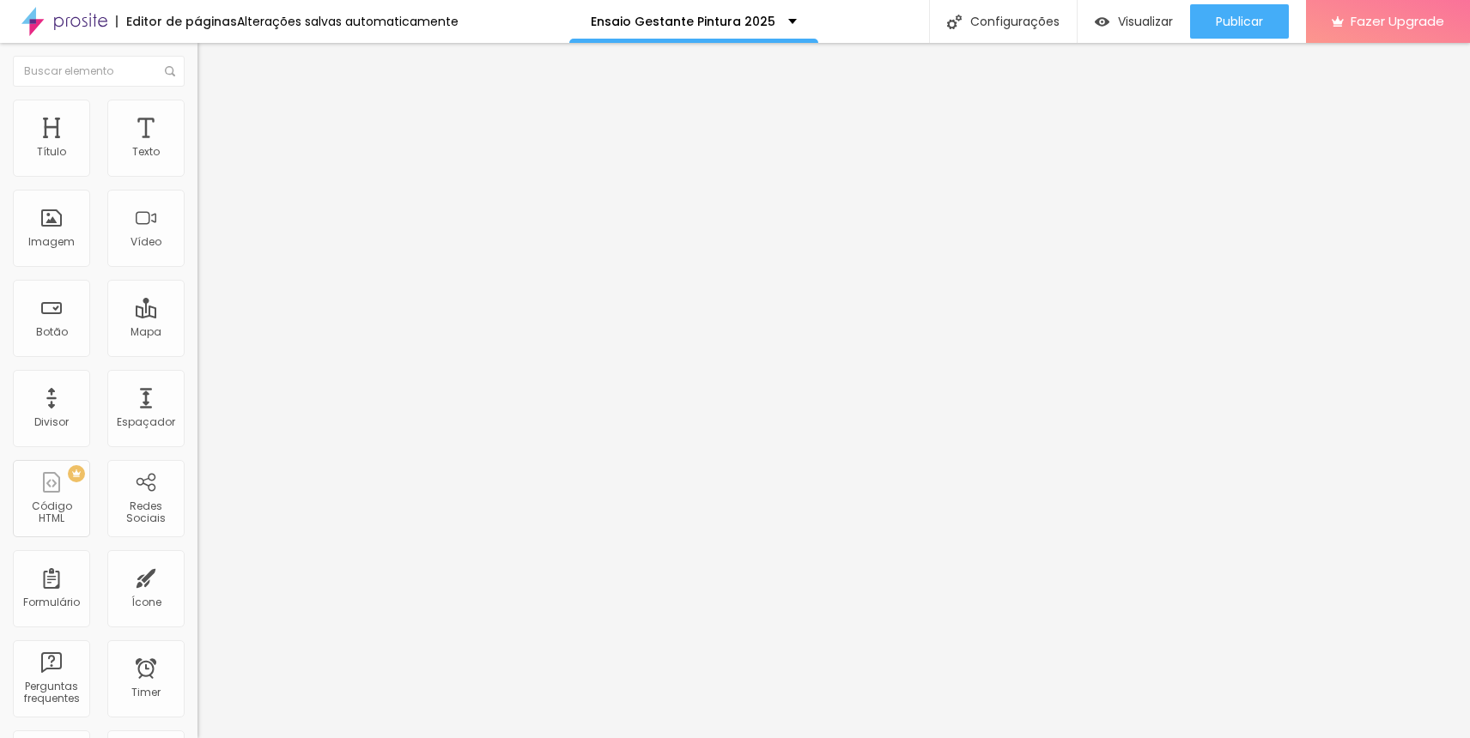
drag, startPoint x: 10, startPoint y: 170, endPoint x: 0, endPoint y: 169, distance: 10.3
type input "0"
click at [197, 333] on input "range" at bounding box center [252, 340] width 111 height 14
type input "0"
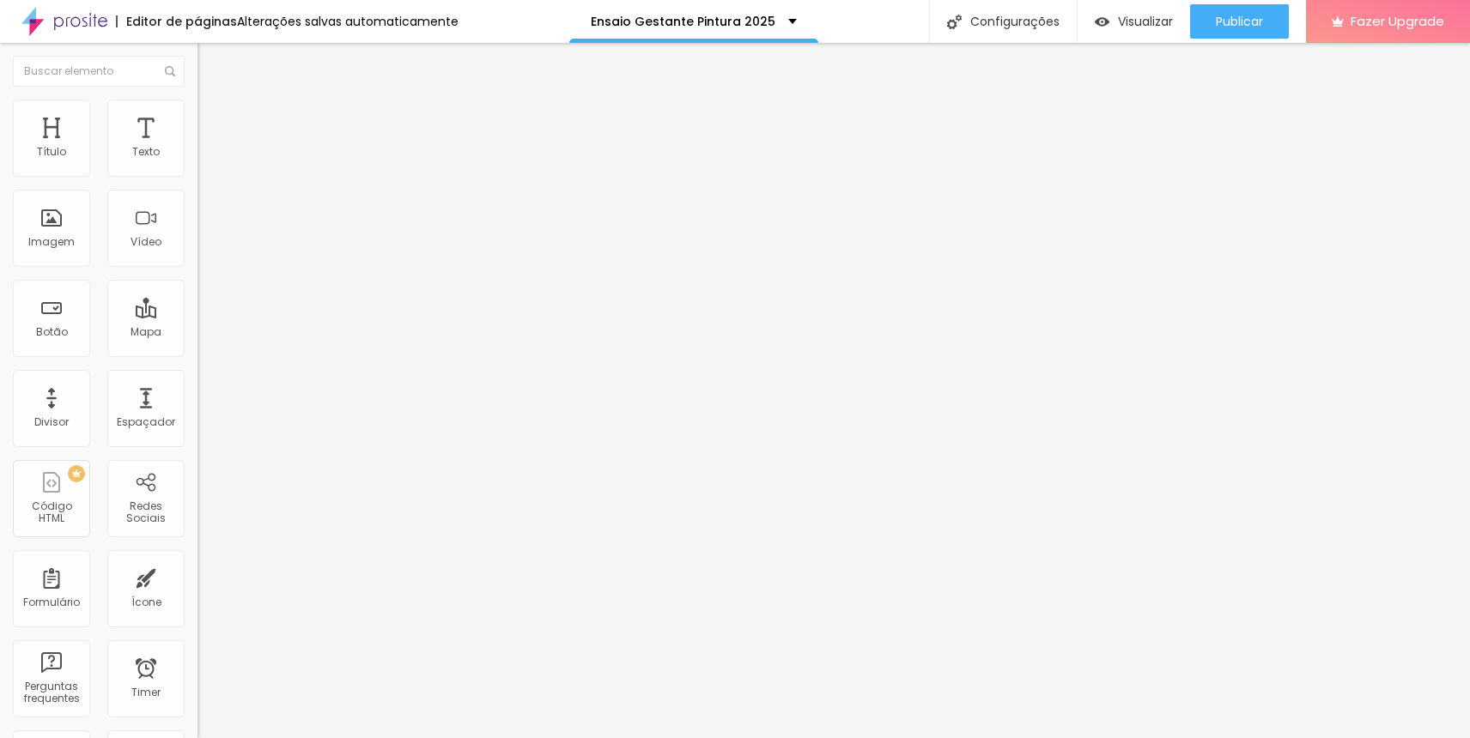
type input "0"
drag, startPoint x: 29, startPoint y: 202, endPoint x: 20, endPoint y: 201, distance: 9.5
click at [197, 201] on div "0 Espaço de cima 0 Espaço de baixo ID Html Classes Html Visível nos dispositivo…" at bounding box center [295, 495] width 197 height 722
click at [197, 117] on li "Avançado" at bounding box center [295, 125] width 197 height 17
type input "0"
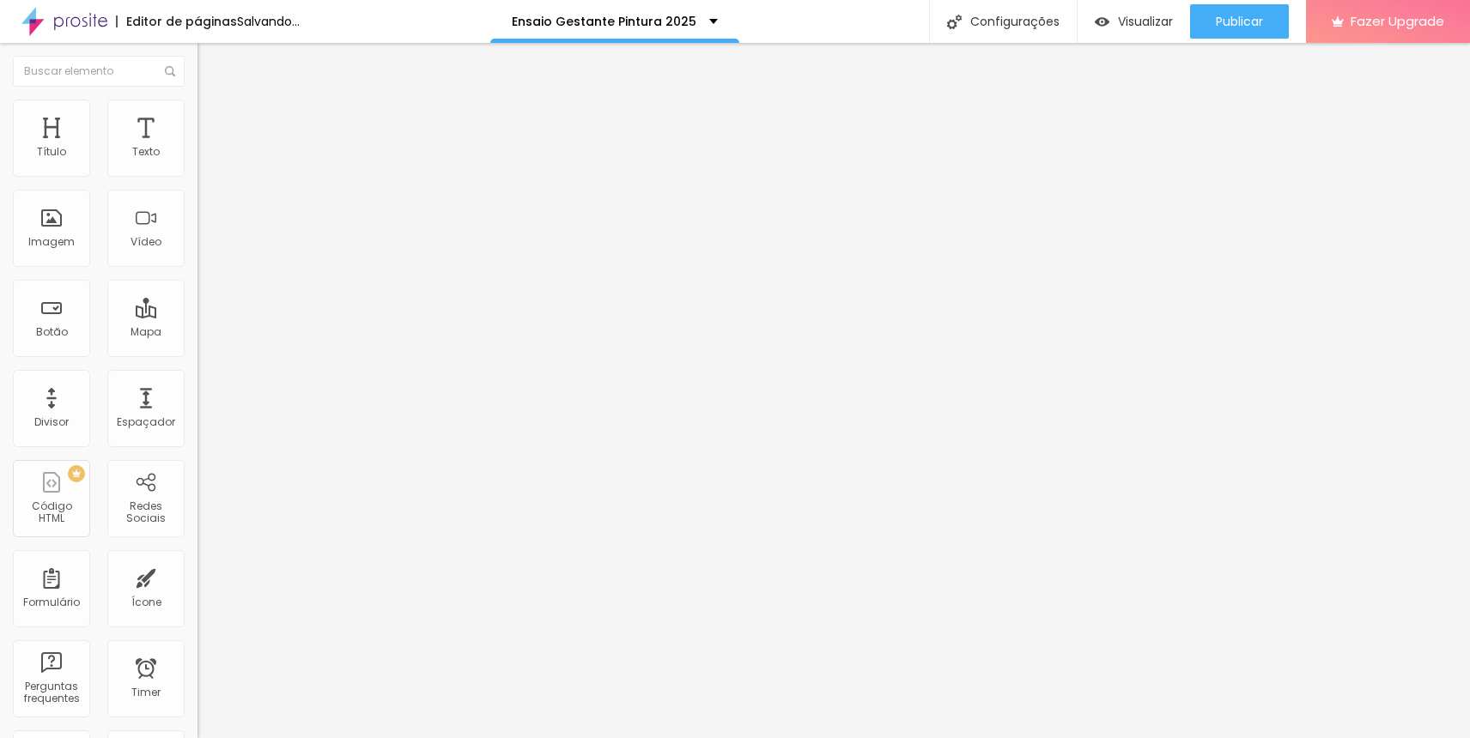
type input "0"
drag, startPoint x: 49, startPoint y: 167, endPoint x: 0, endPoint y: 169, distance: 49.0
type input "0"
click at [197, 333] on input "range" at bounding box center [252, 340] width 111 height 14
type input "0"
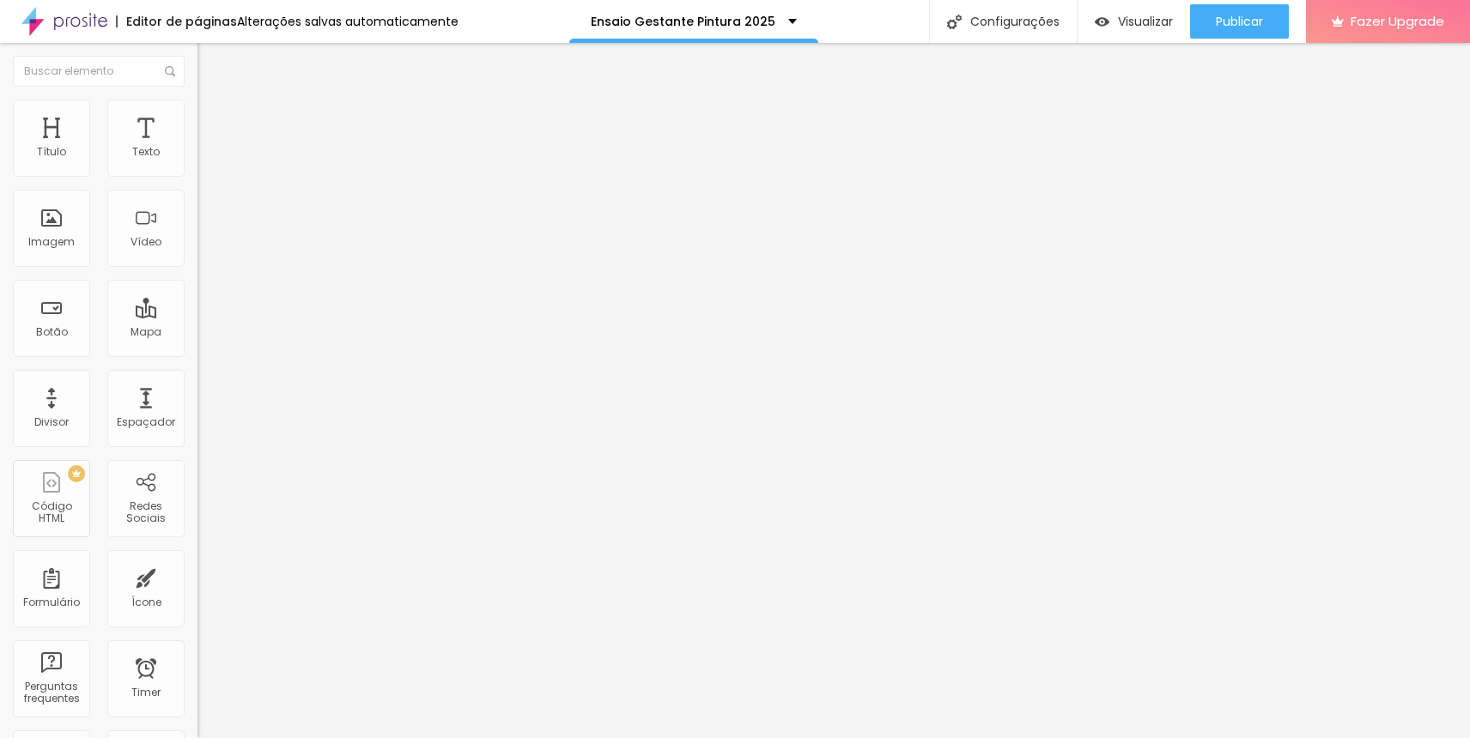
type input "0"
drag, startPoint x: 52, startPoint y: 204, endPoint x: 32, endPoint y: 204, distance: 20.6
click at [197, 207] on div "0 Espaço de cima 0 Espaço de baixo ID Html Classes Html Visível nos dispositivo…" at bounding box center [295, 495] width 197 height 722
click at [197, 117] on li "Avançado" at bounding box center [295, 125] width 197 height 17
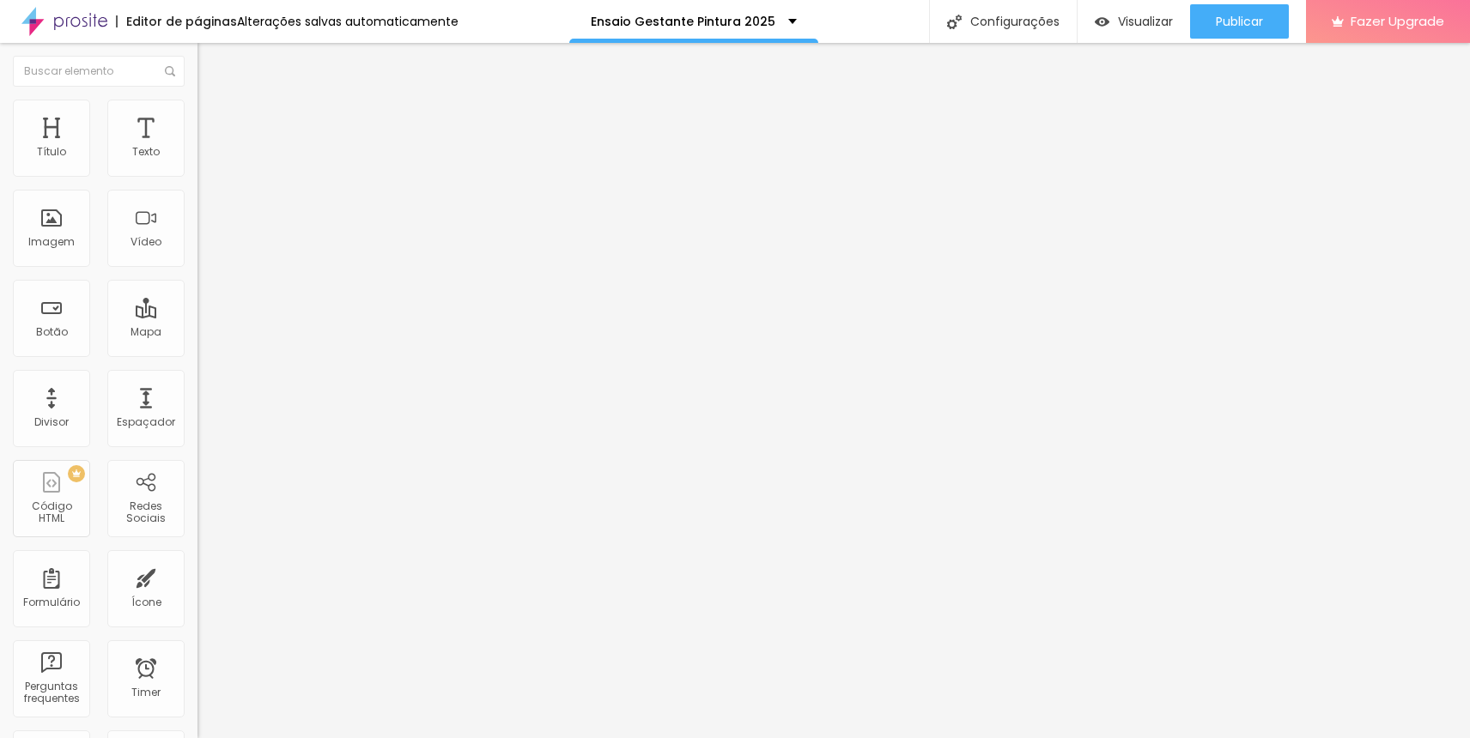
type input "3"
type input "0"
drag, startPoint x: 45, startPoint y: 168, endPoint x: 0, endPoint y: 167, distance: 44.7
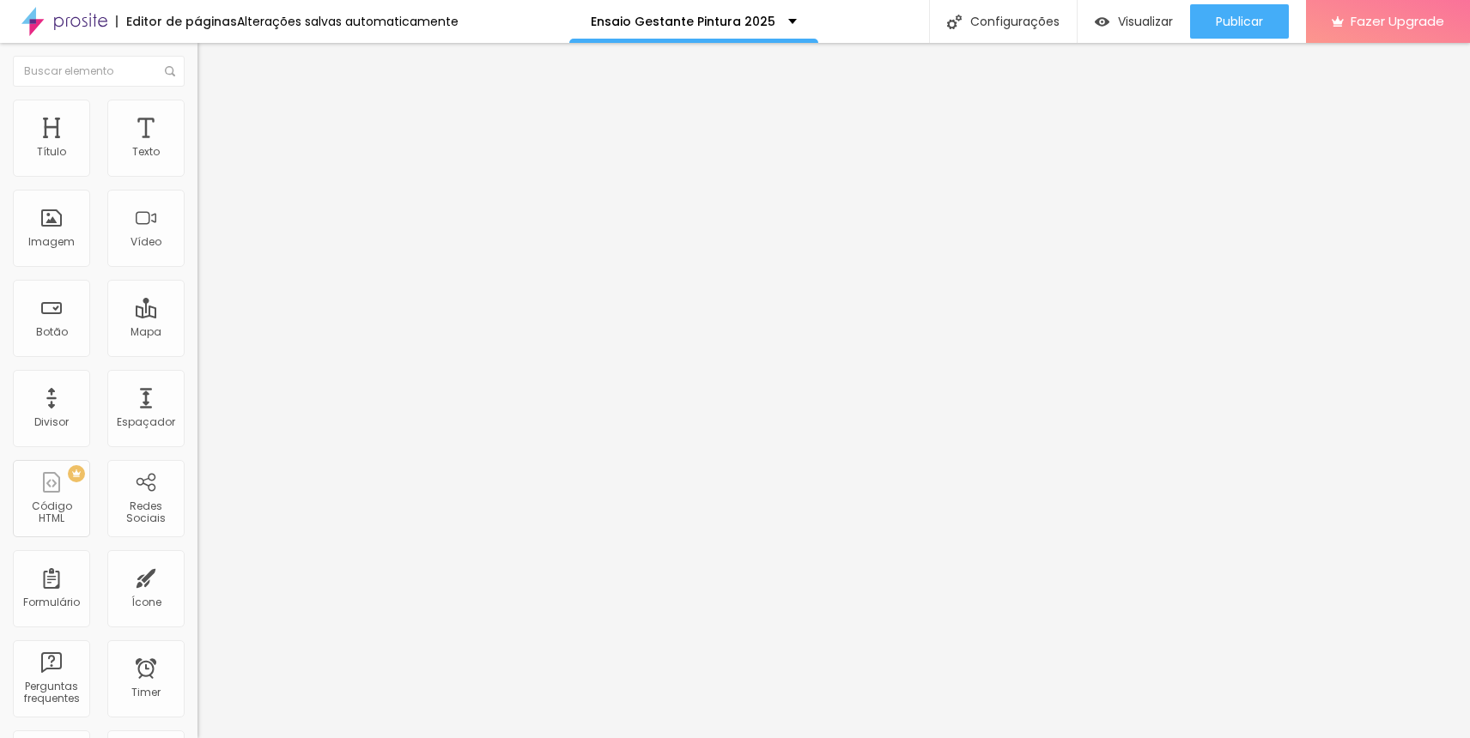
type input "0"
click at [197, 333] on input "range" at bounding box center [252, 340] width 111 height 14
type input "11"
type input "5"
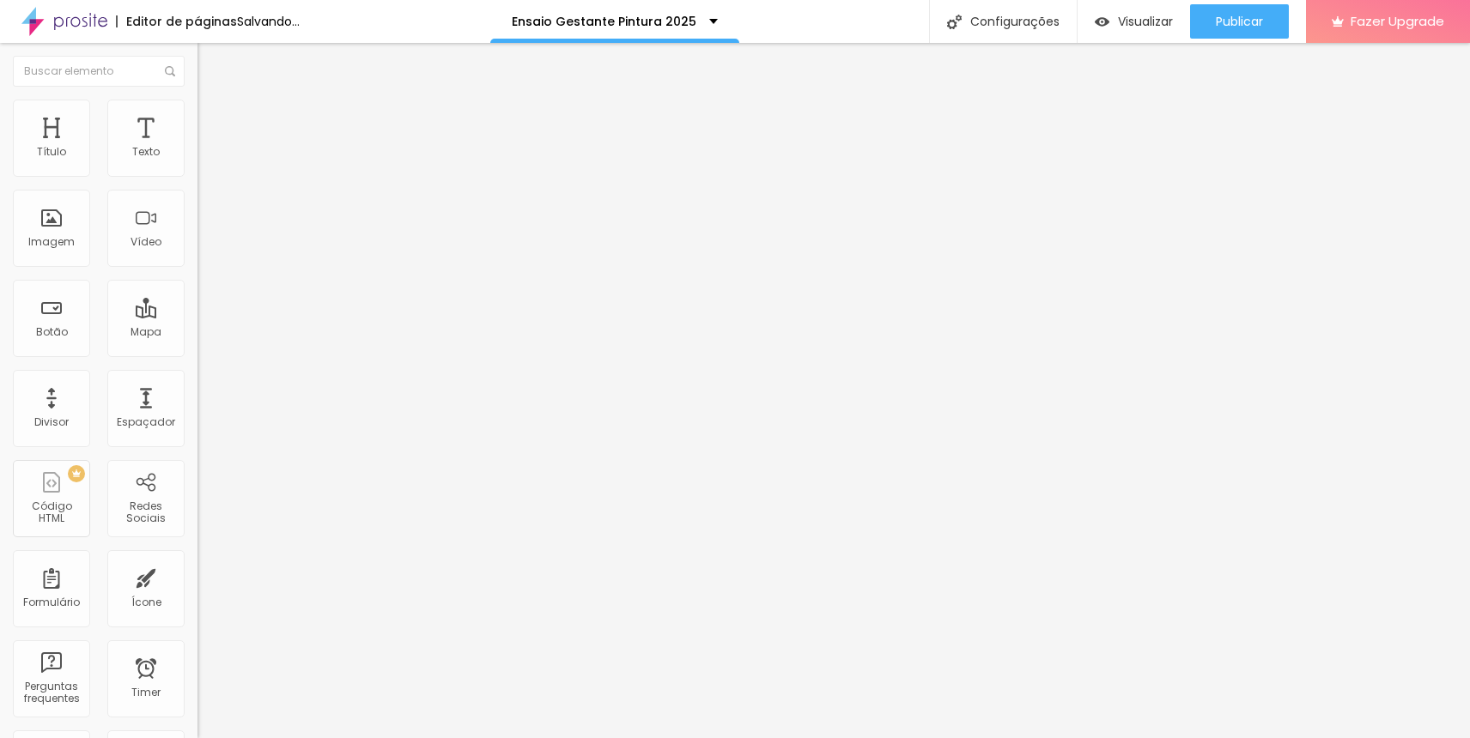
type input "5"
type input "0"
drag, startPoint x: 52, startPoint y: 203, endPoint x: 0, endPoint y: 204, distance: 51.5
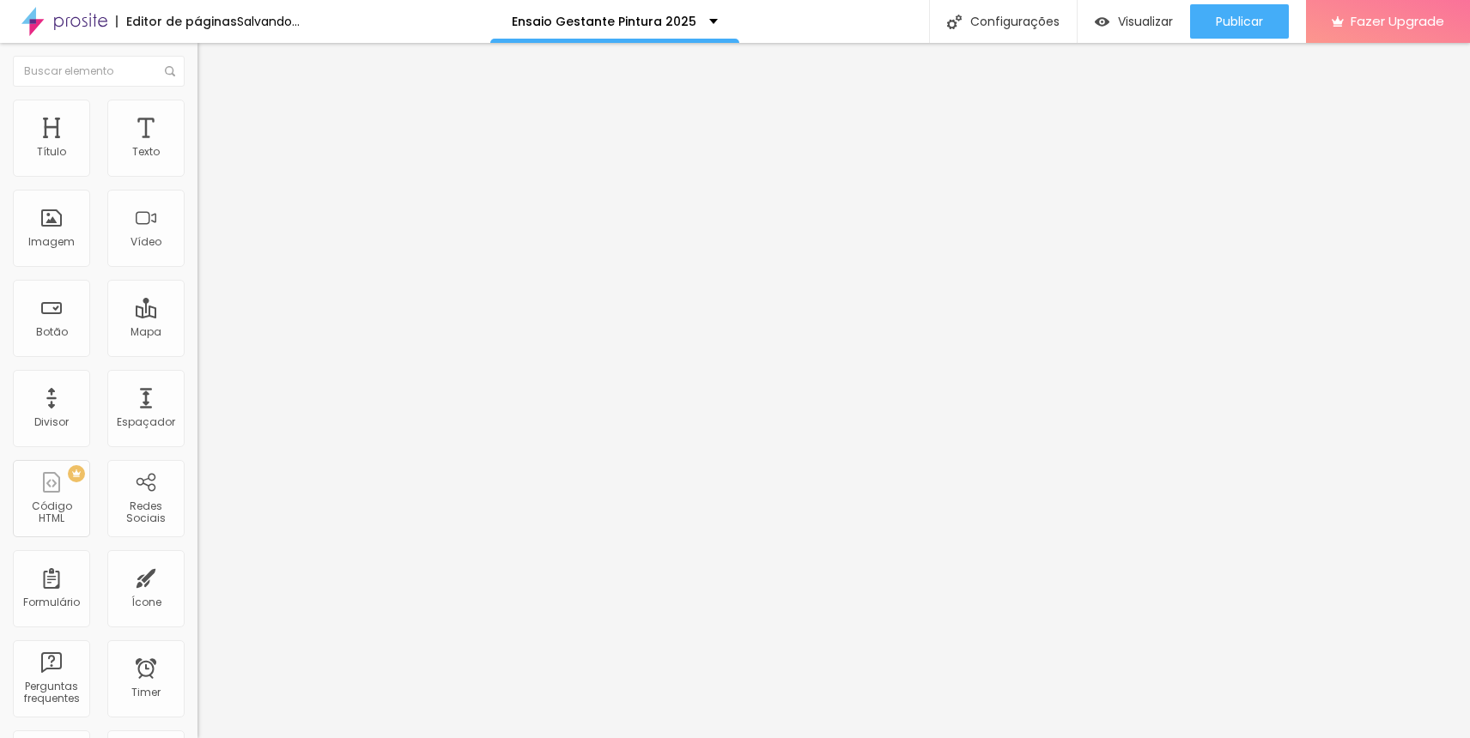
click at [197, 204] on div "0 Espaço de cima 0 Espaço de baixo ID Html Classes Html Visível nos dispositivo…" at bounding box center [295, 495] width 197 height 722
click at [197, 148] on span "Trocar imagem" at bounding box center [244, 140] width 94 height 15
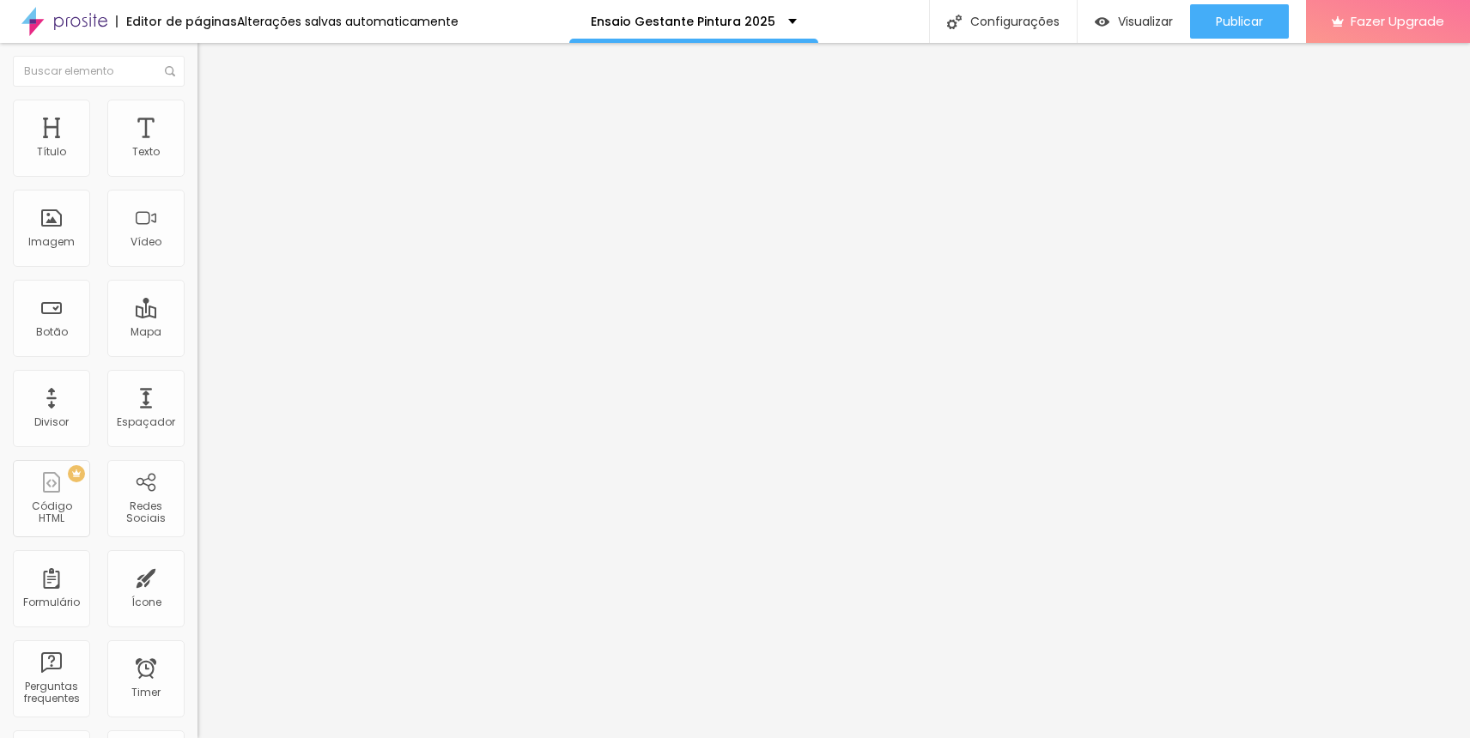
click at [197, 148] on span "Trocar imagem" at bounding box center [244, 140] width 94 height 15
click at [1232, 24] on span "Publicar" at bounding box center [1239, 22] width 47 height 14
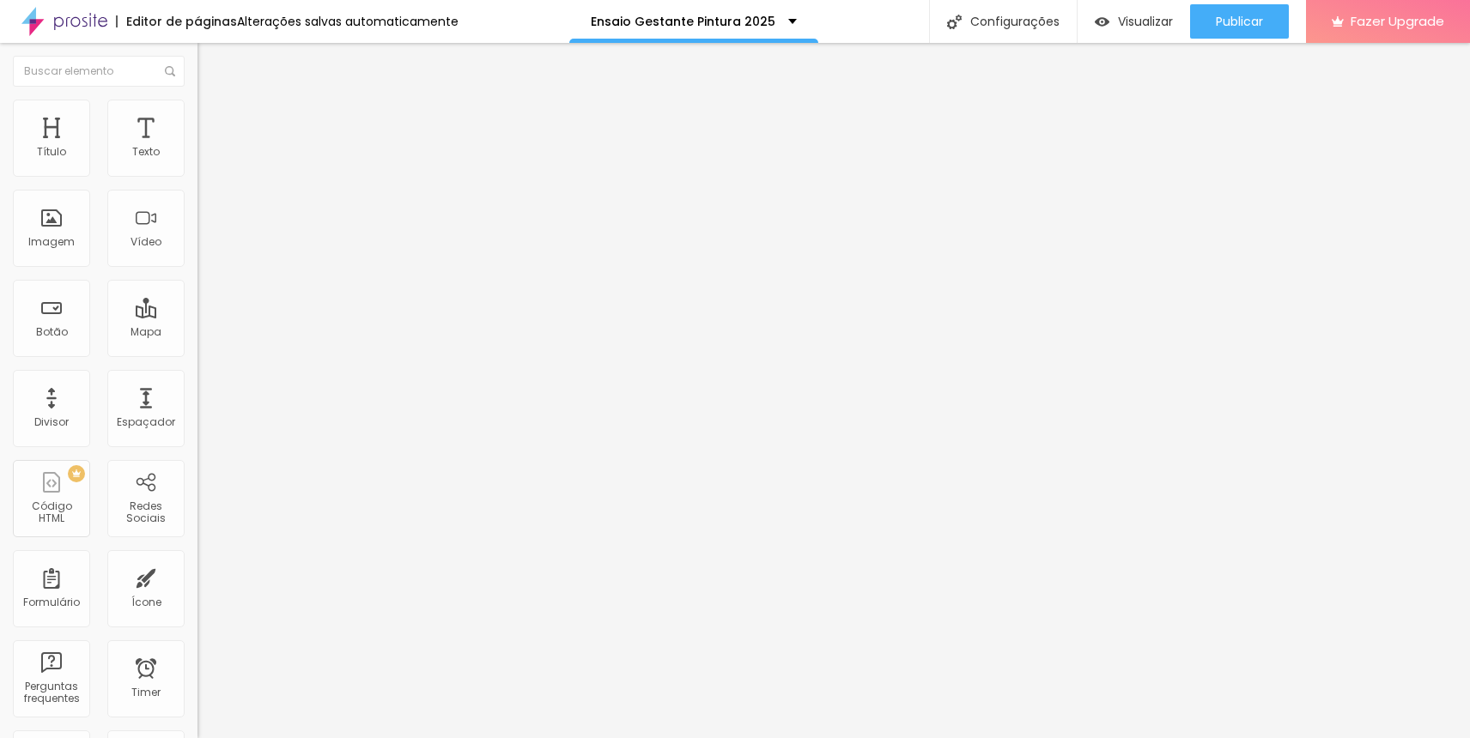
click at [197, 112] on li "Estilo" at bounding box center [295, 108] width 197 height 17
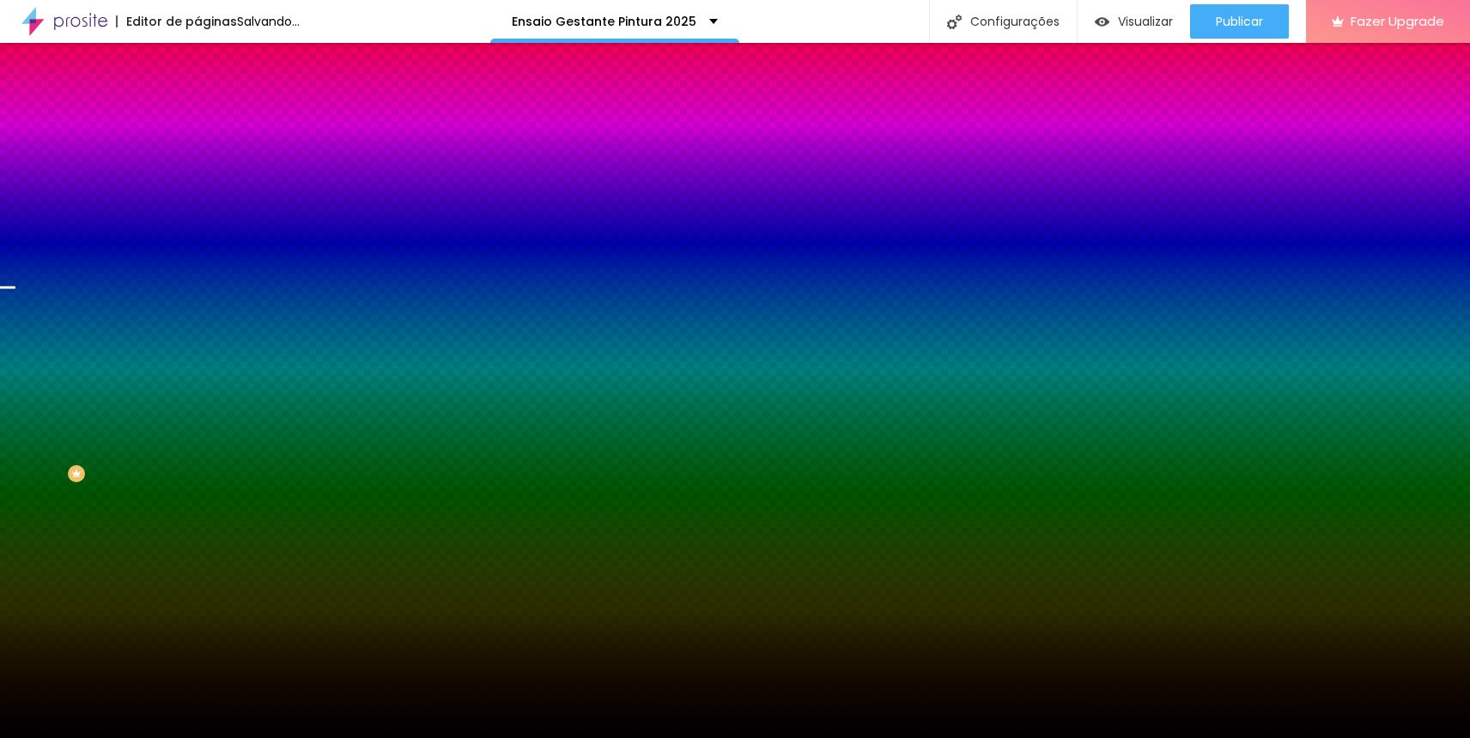
click at [197, 158] on span "Trocar imagem" at bounding box center [244, 150] width 94 height 15
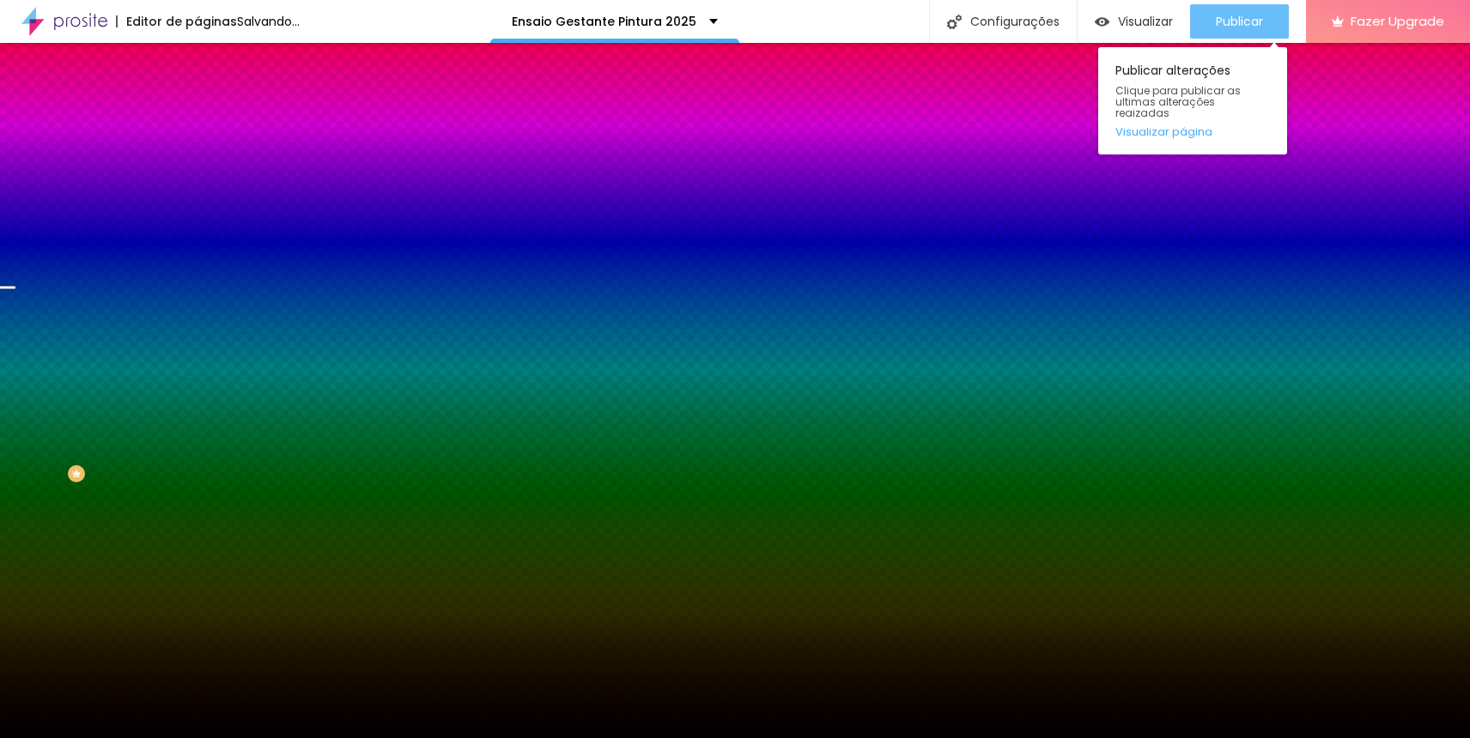
click at [1237, 31] on div "Publicar" at bounding box center [1239, 21] width 47 height 34
